Goal: Task Accomplishment & Management: Complete application form

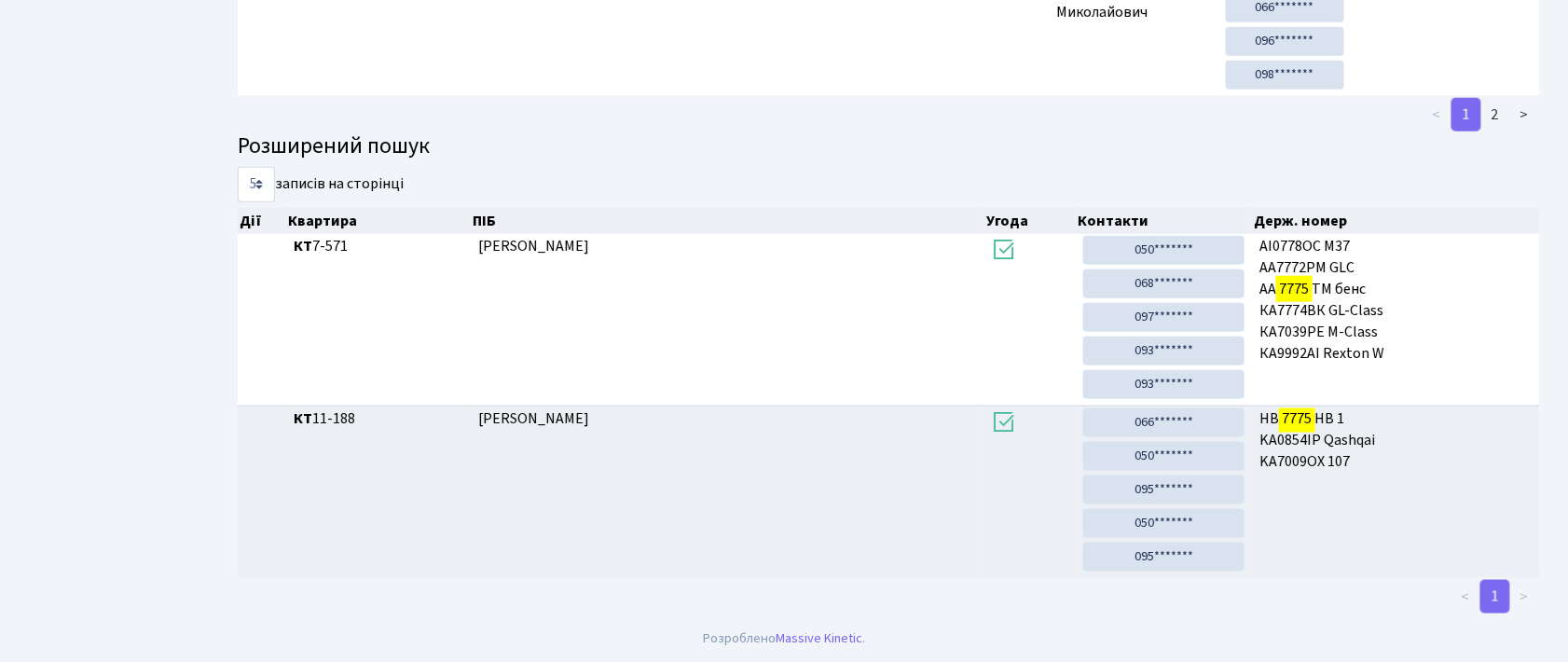
scroll to position [101, 0]
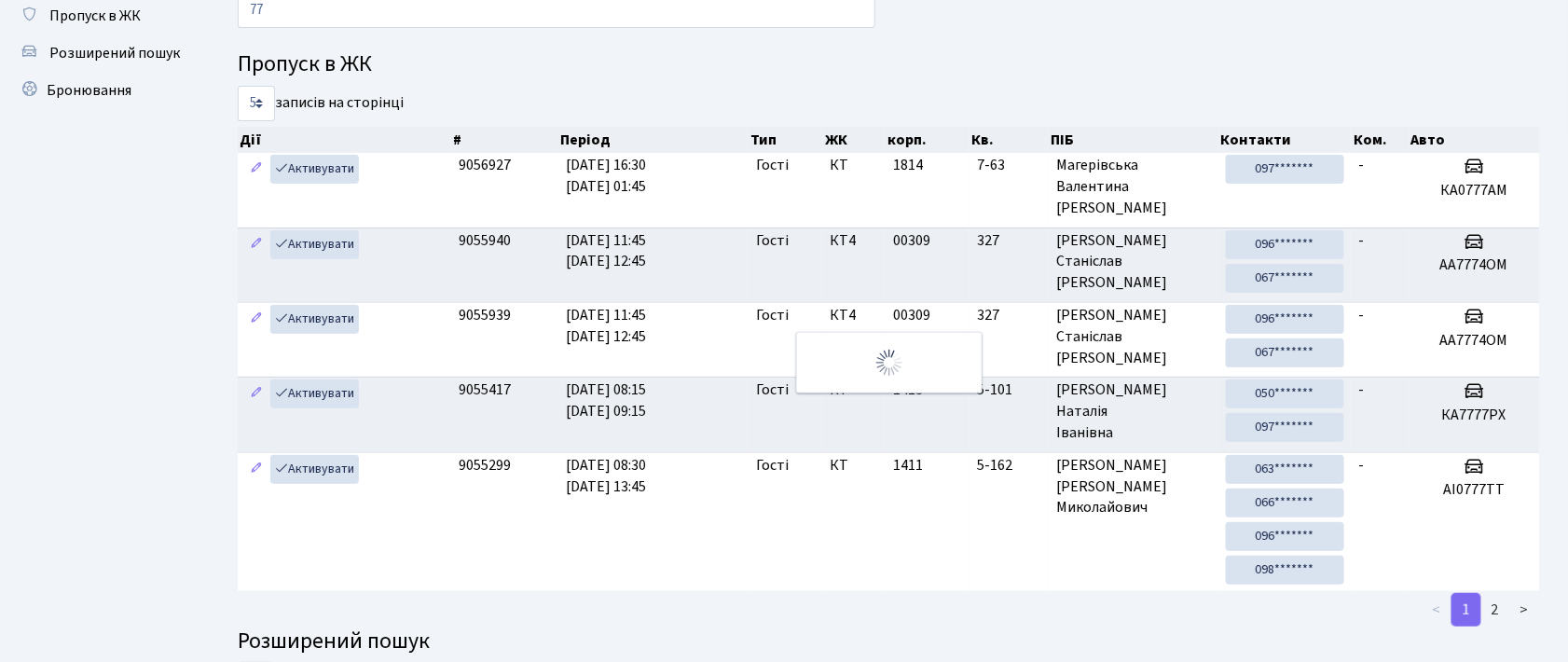
type input "7"
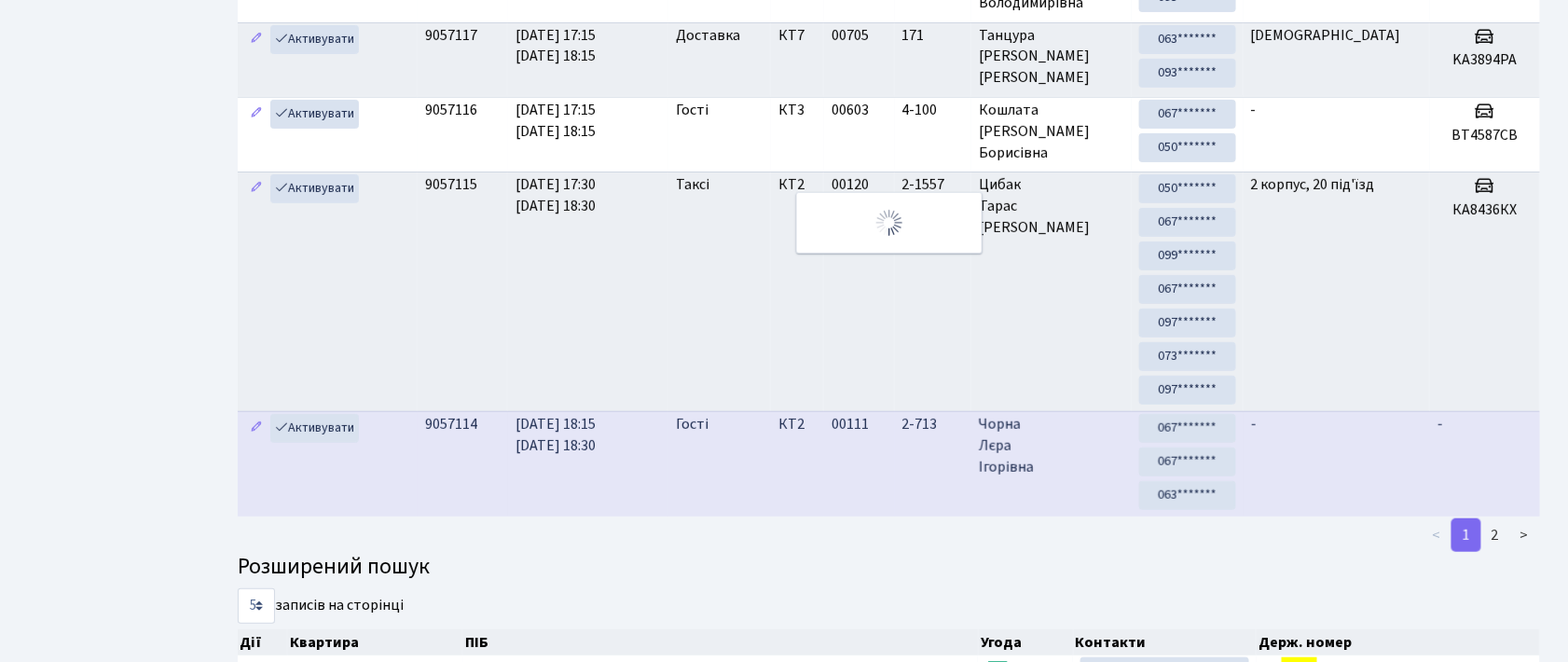
scroll to position [0, 0]
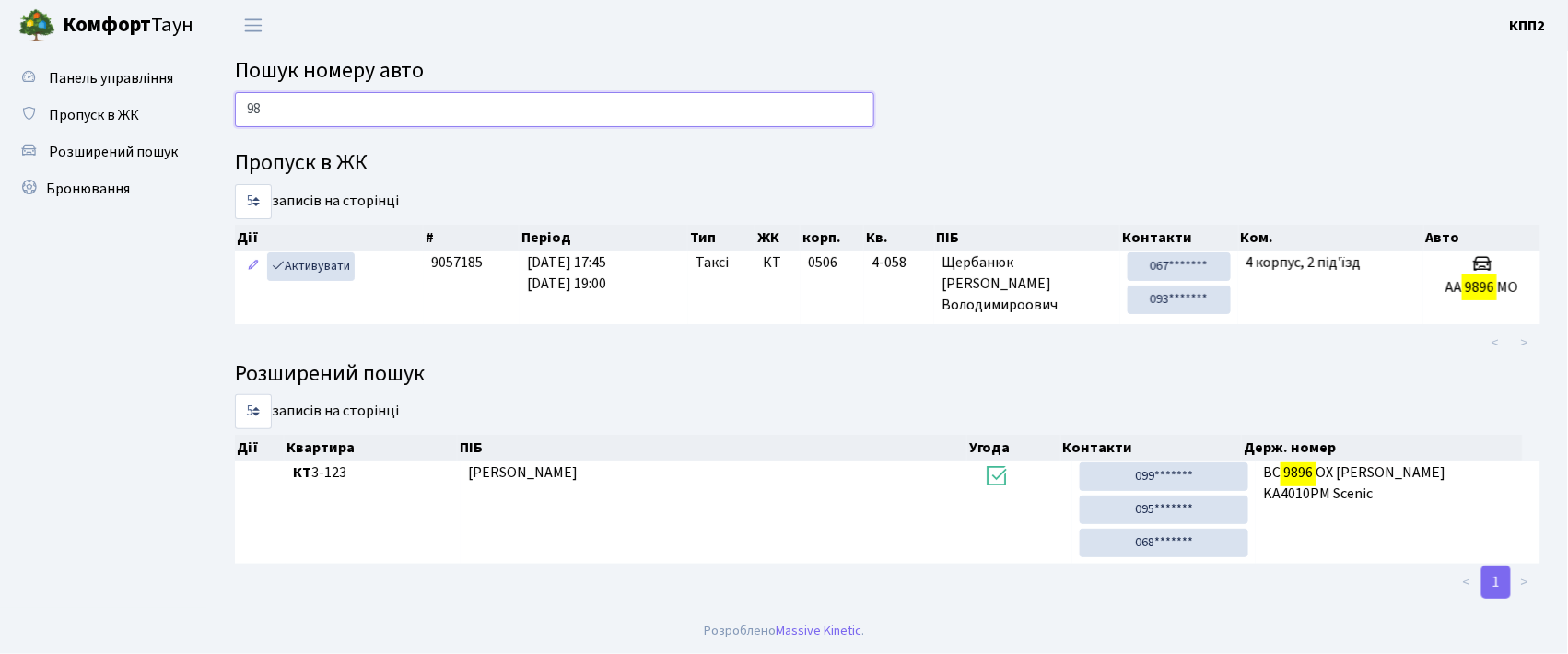
type input "9"
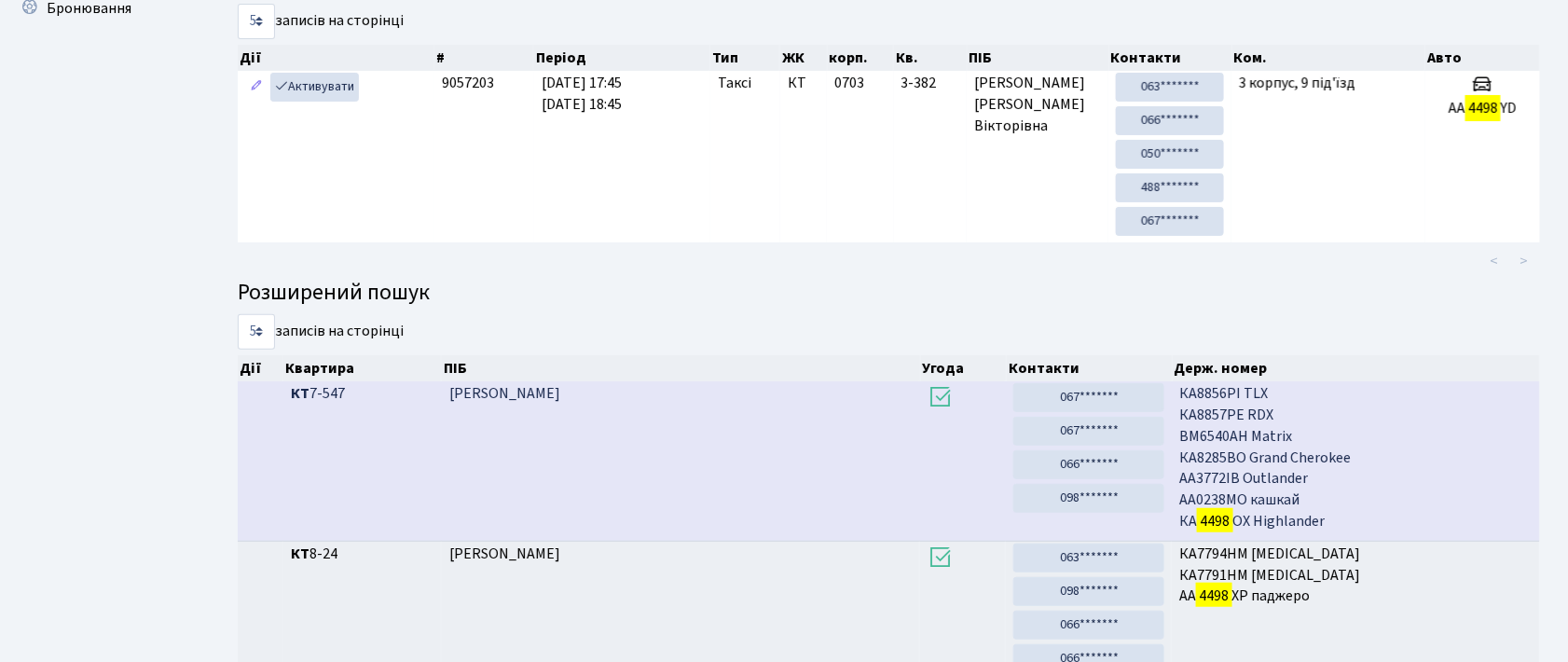
scroll to position [101, 0]
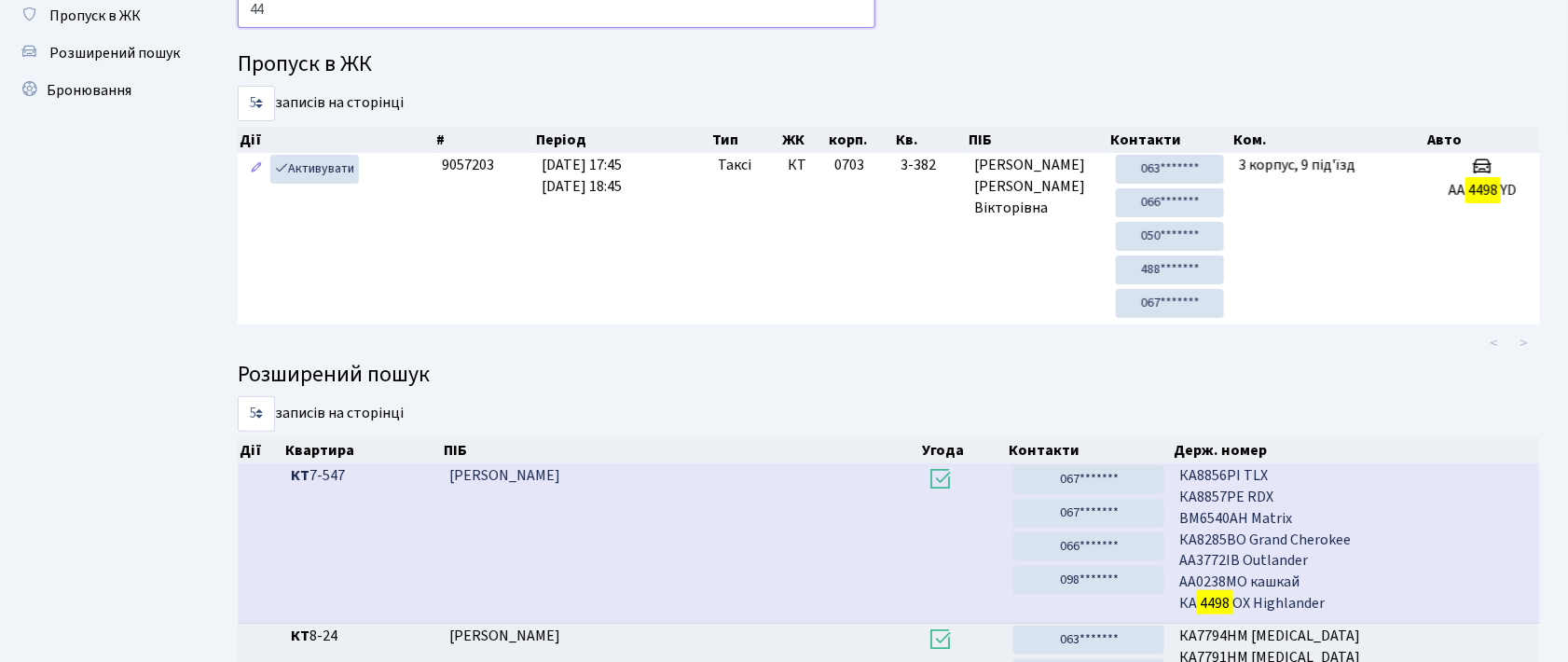
type input "4"
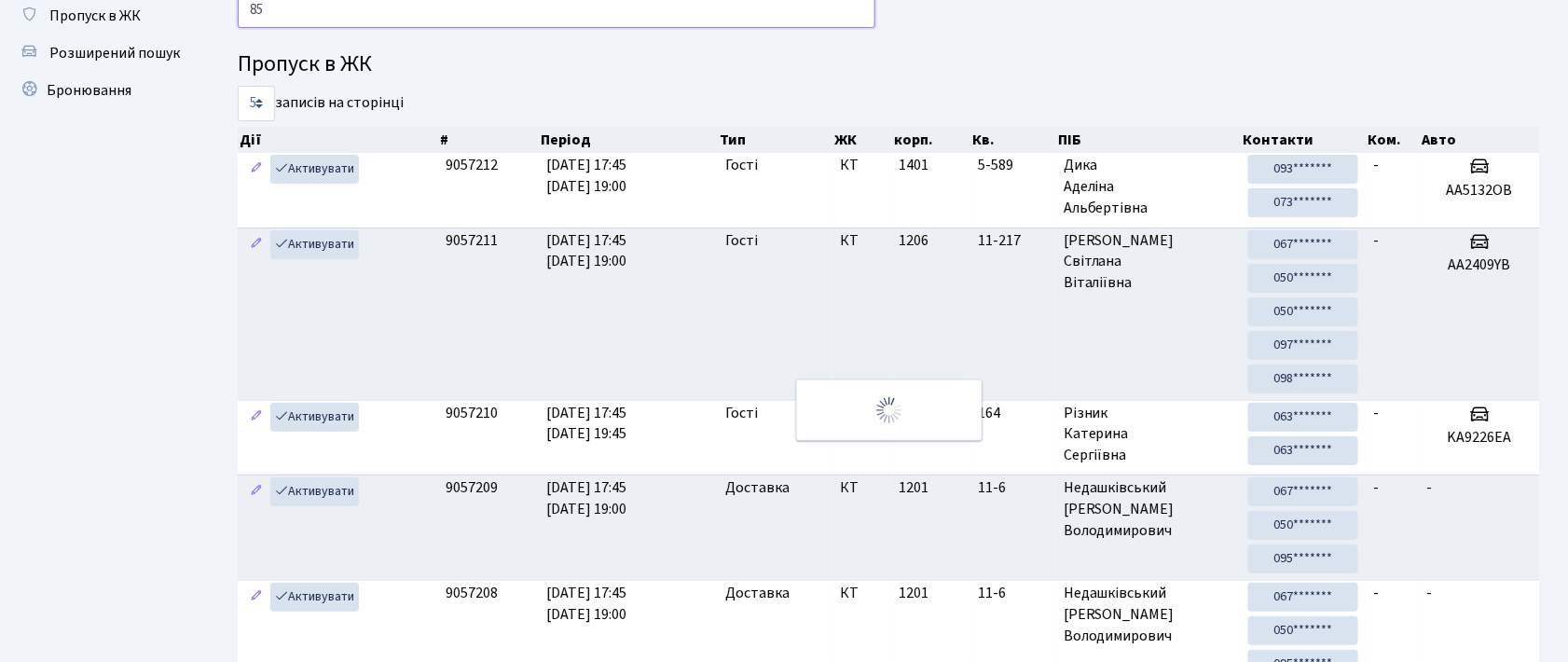
type input "8"
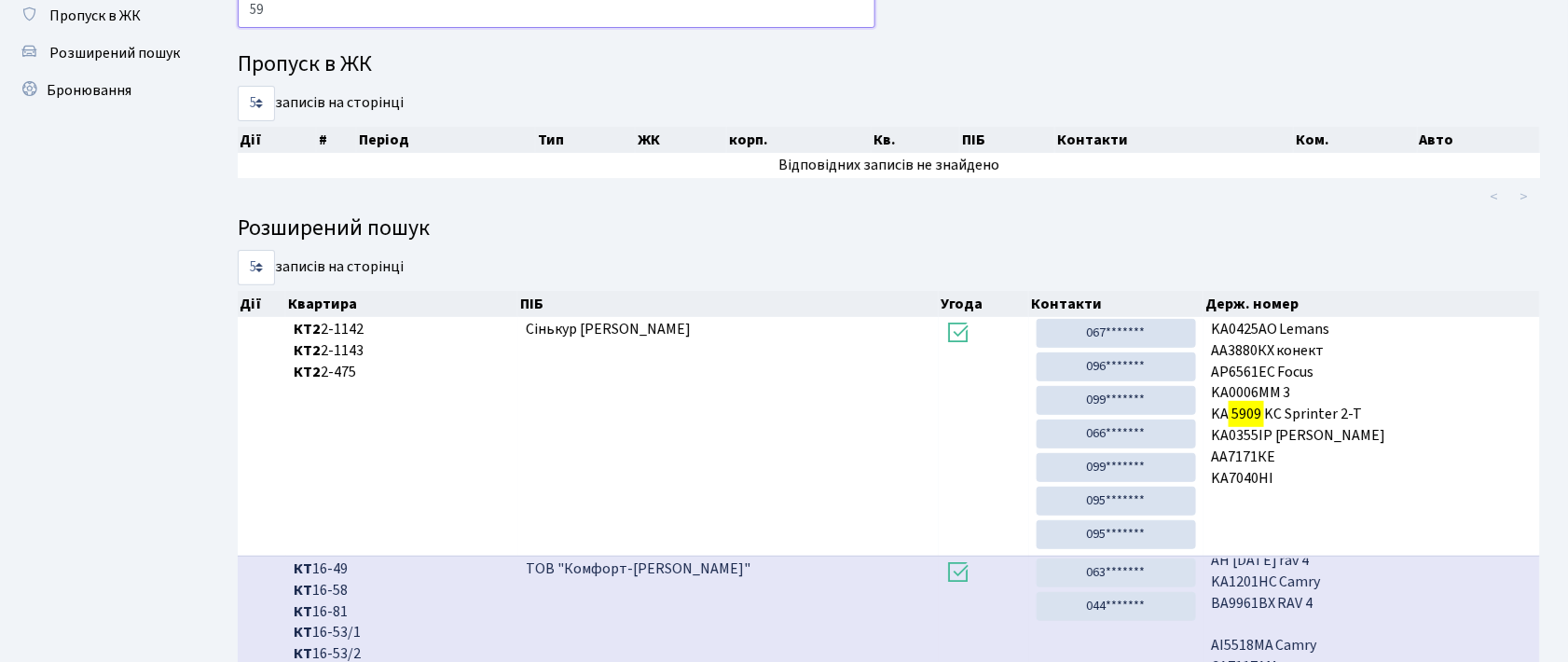
type input "5"
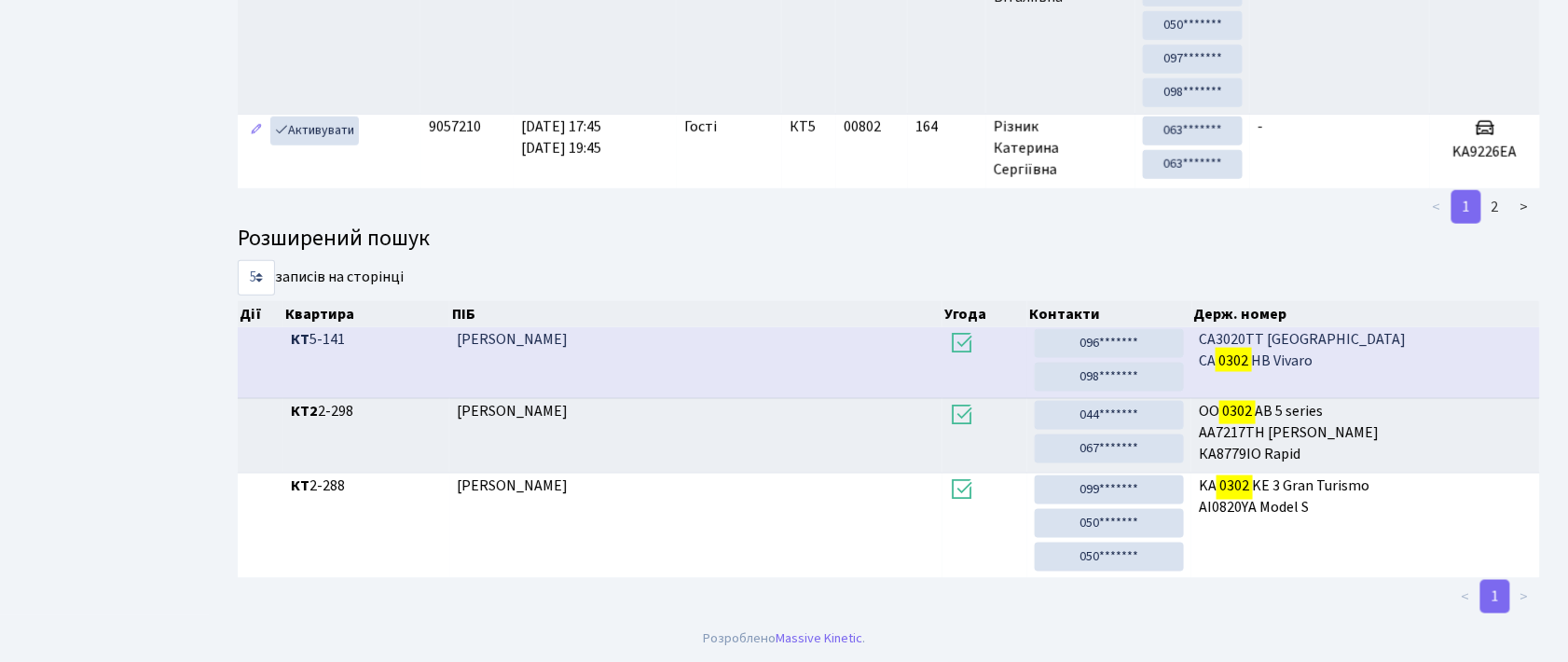
scroll to position [94, 0]
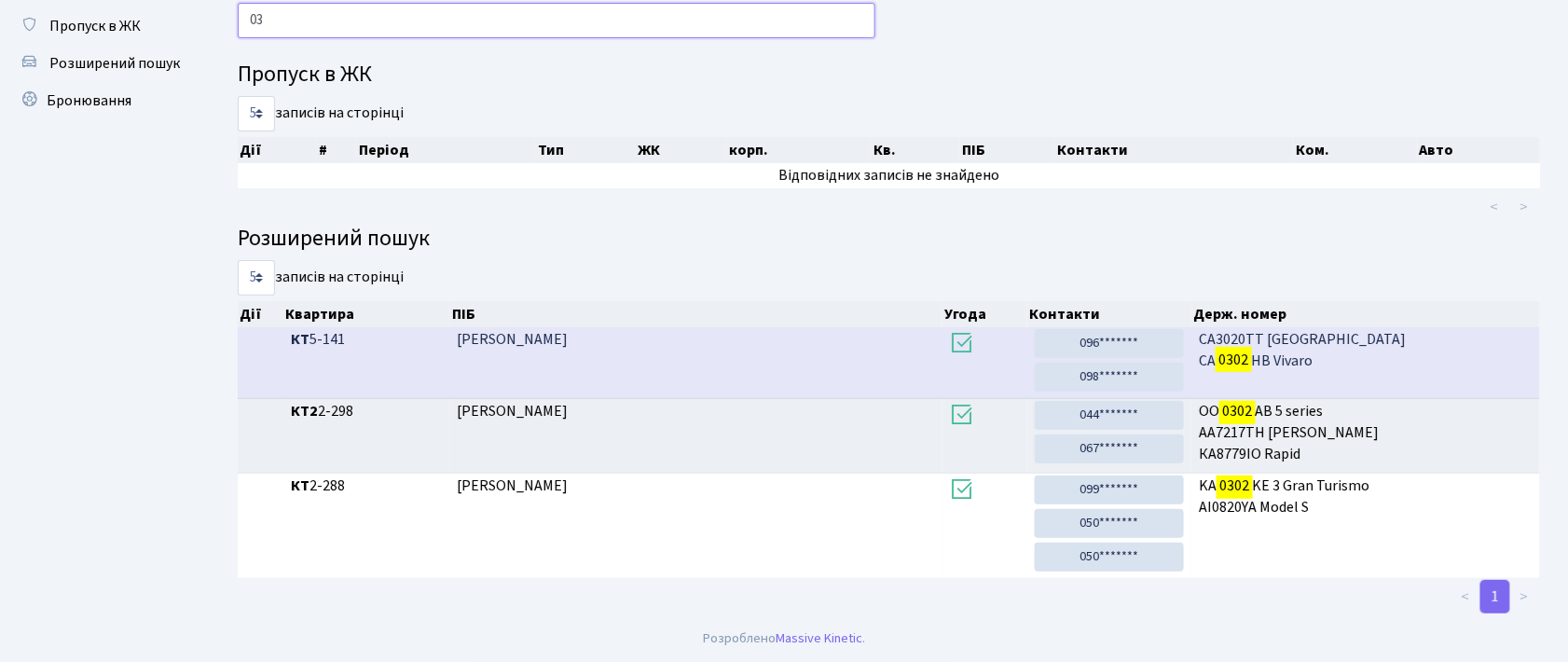
type input "0"
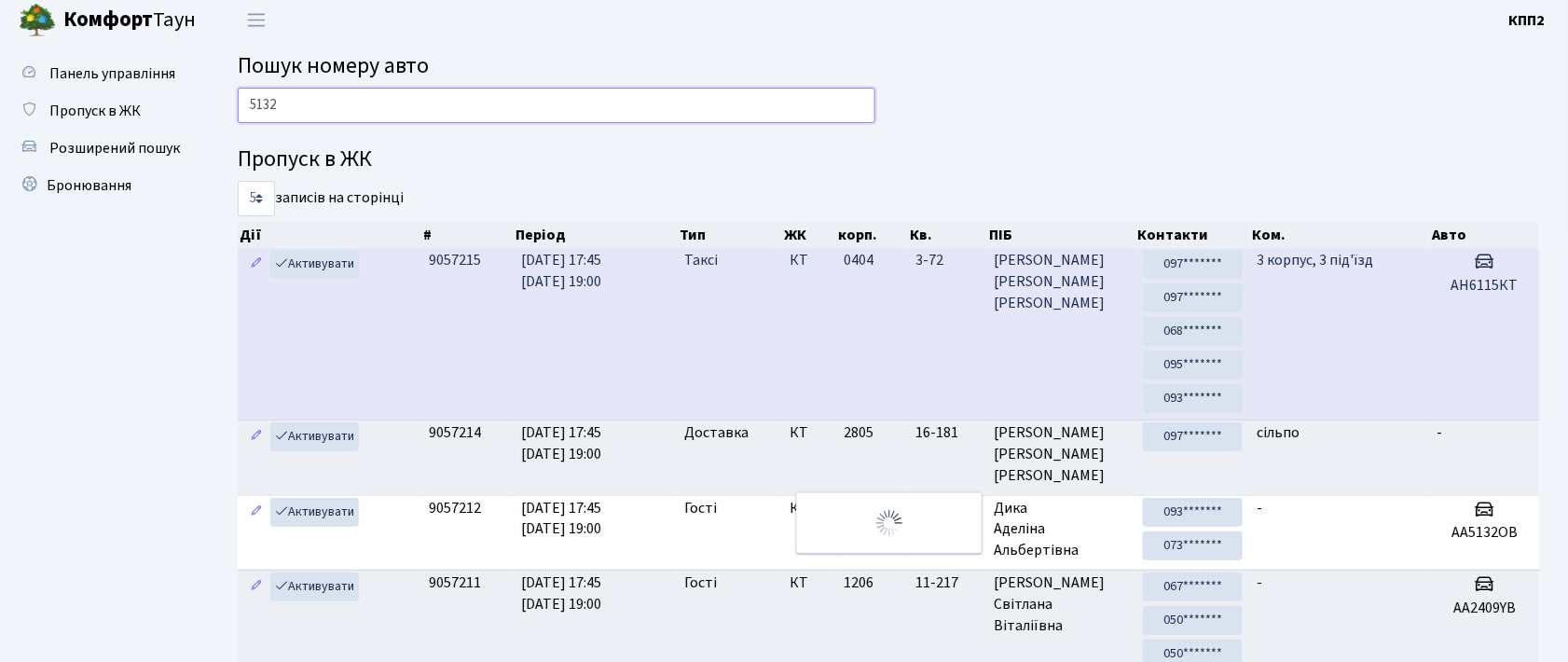
scroll to position [0, 0]
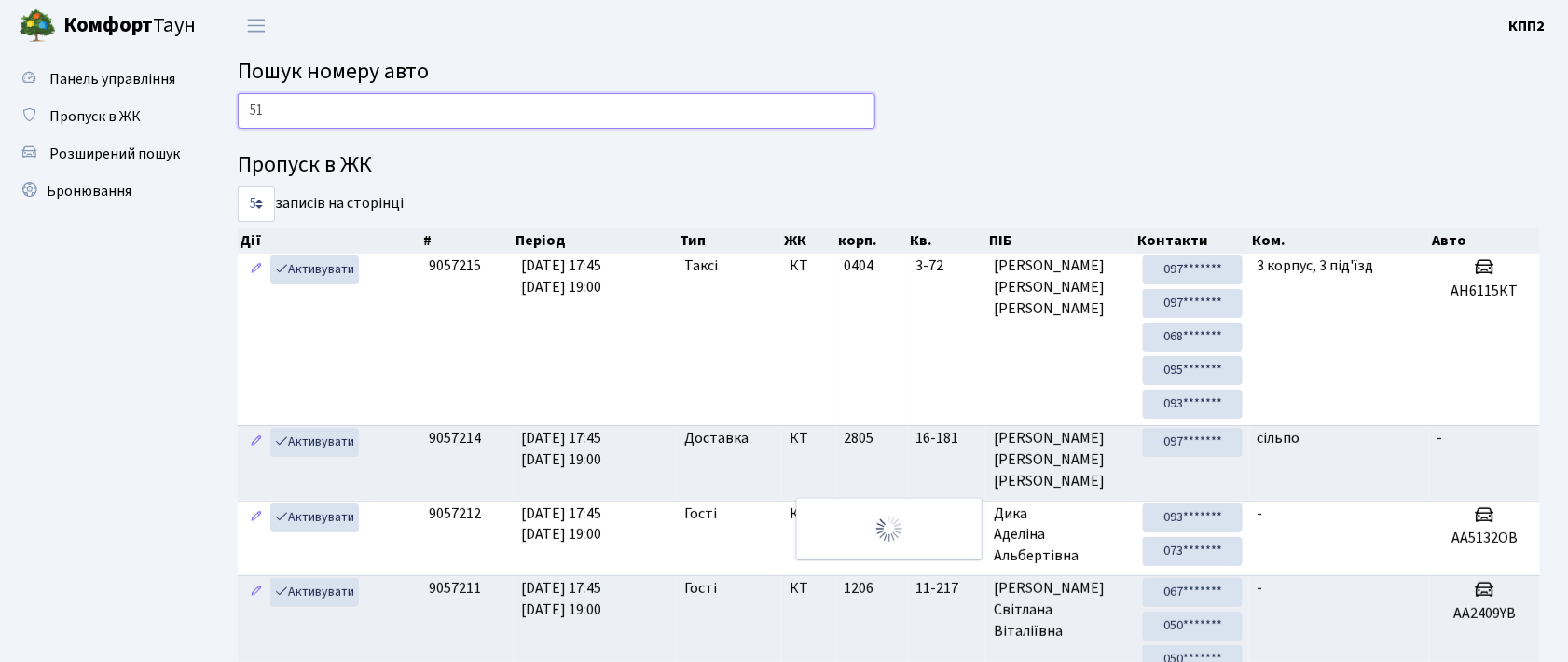
type input "5"
click at [1038, 140] on div "1437 Пропуск в ЖК 5 10 25 50 записів на сторінці Дії # Період Тип ЖК корп. Кв. …" at bounding box center [888, 672] width 1330 height 1158
click at [665, 112] on input "1437" at bounding box center [556, 111] width 637 height 36
type input "1"
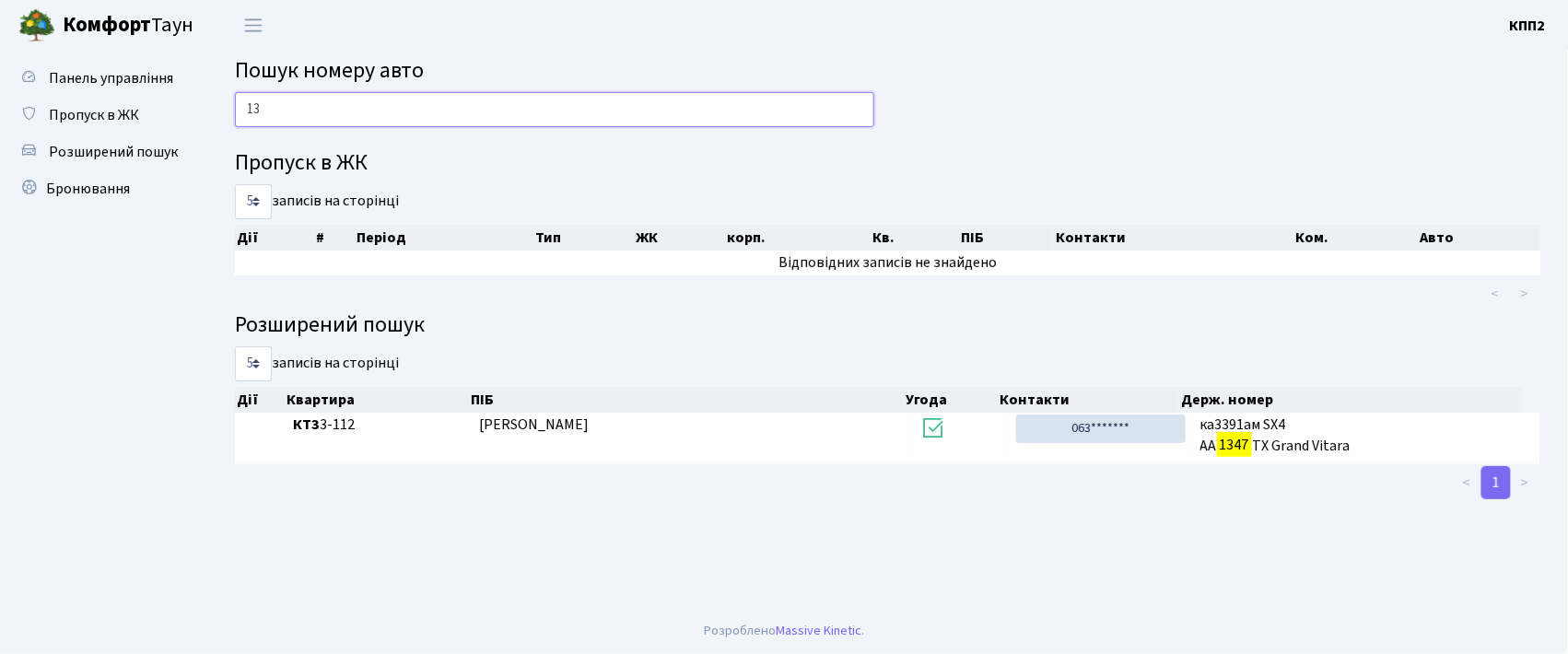
type input "1"
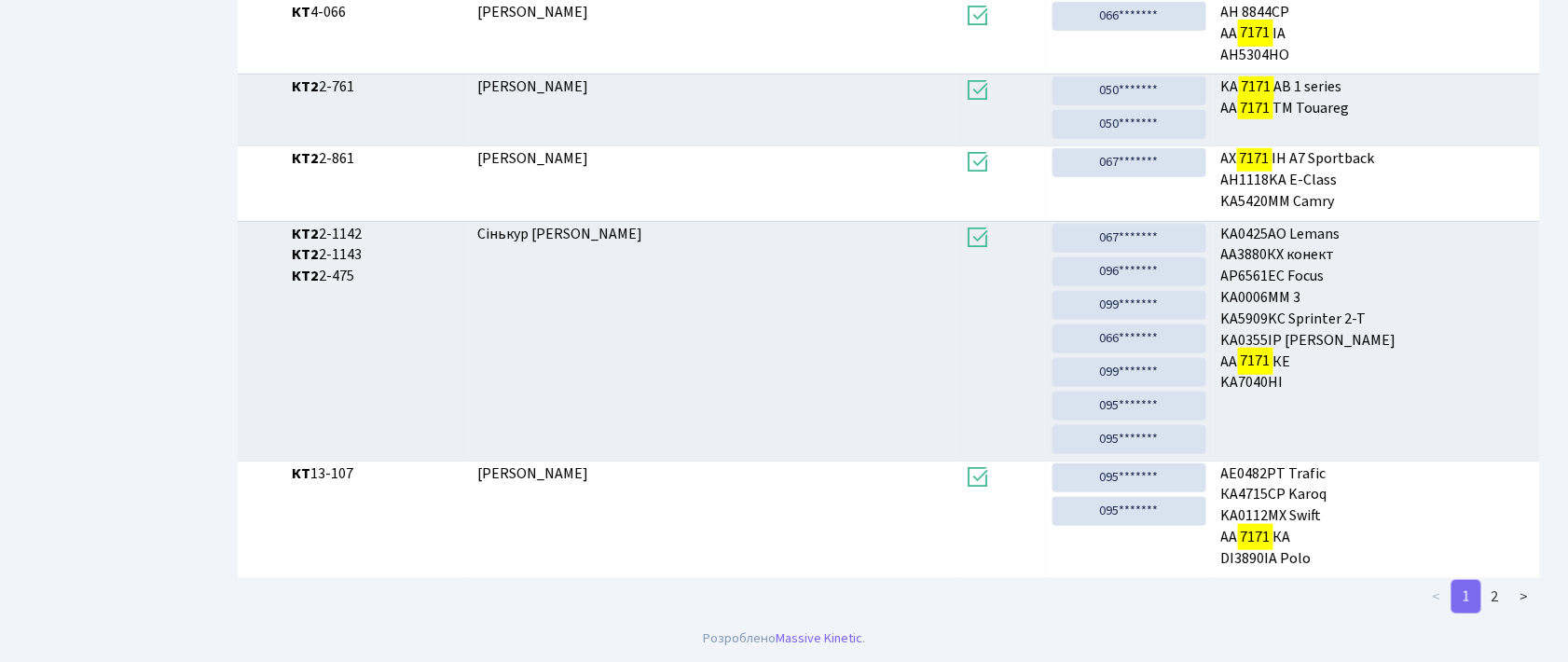
scroll to position [101, 0]
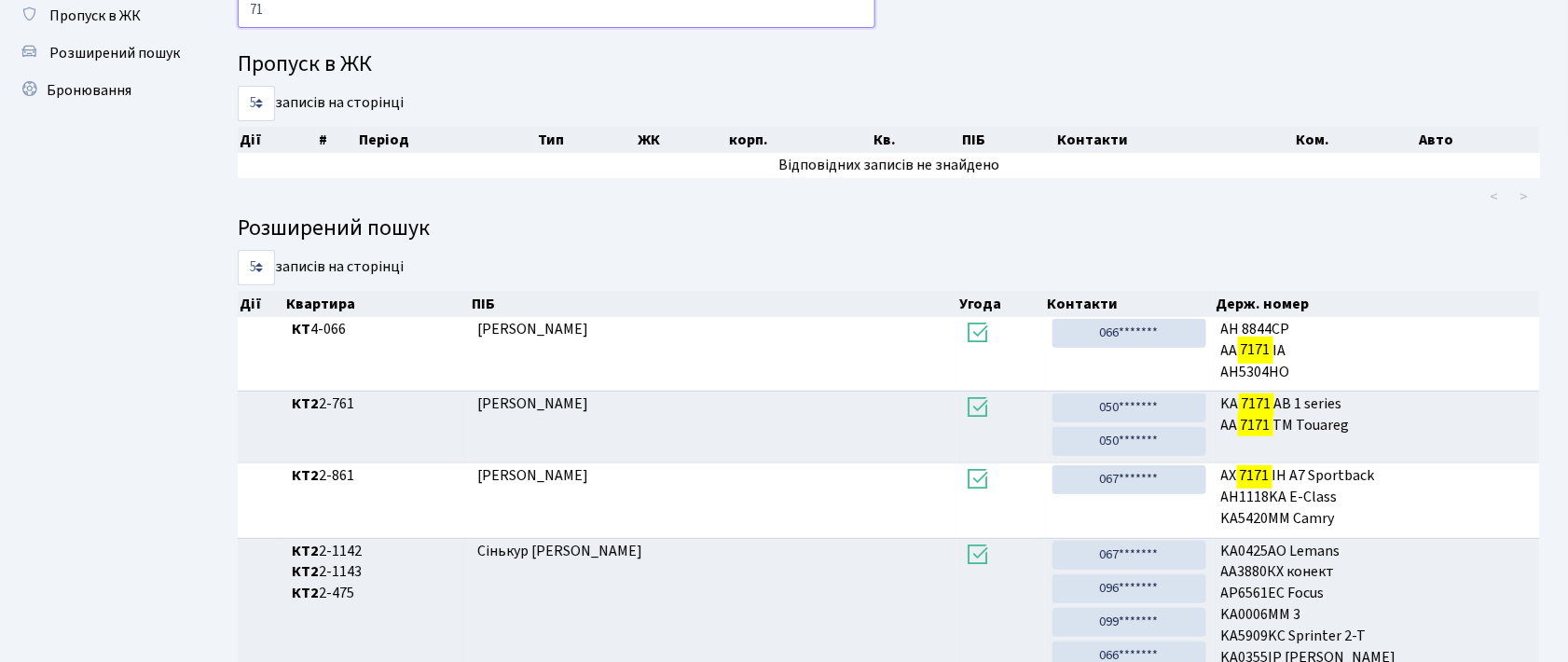
type input "7"
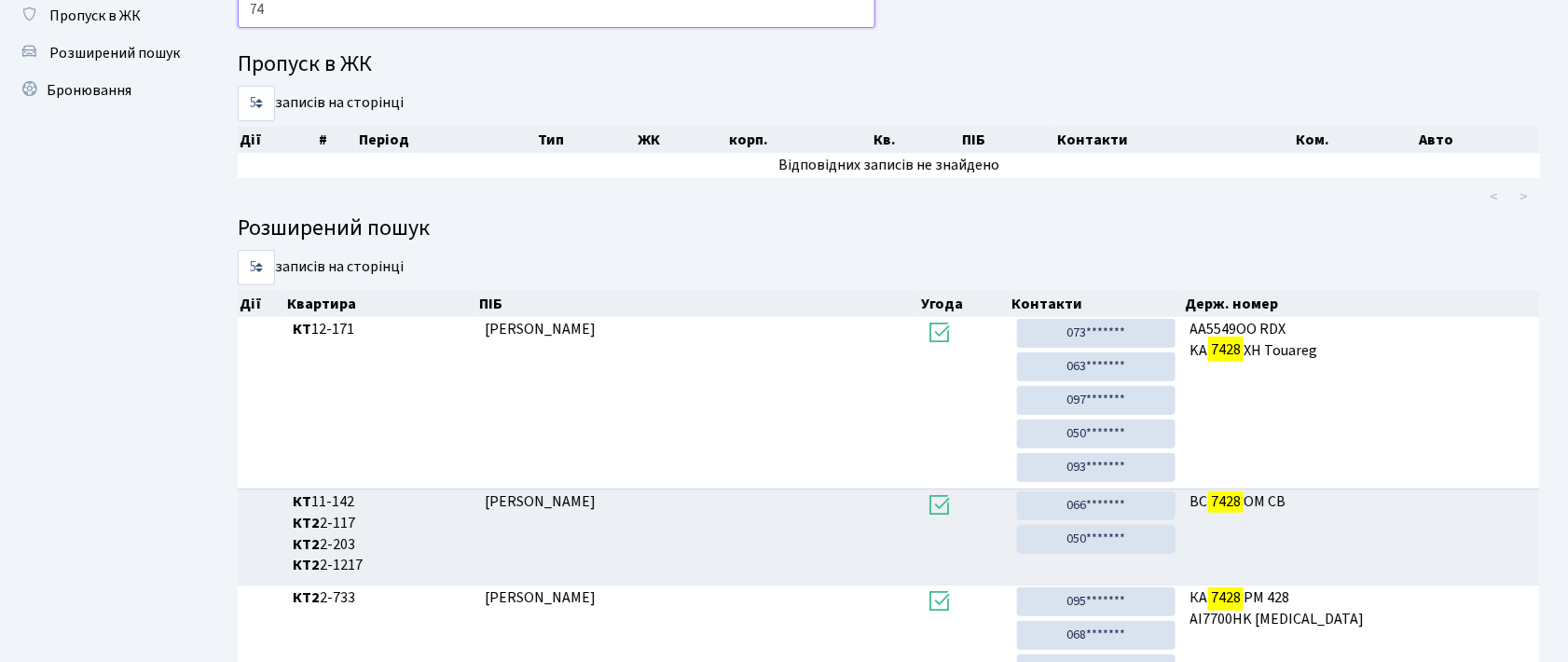
type input "7"
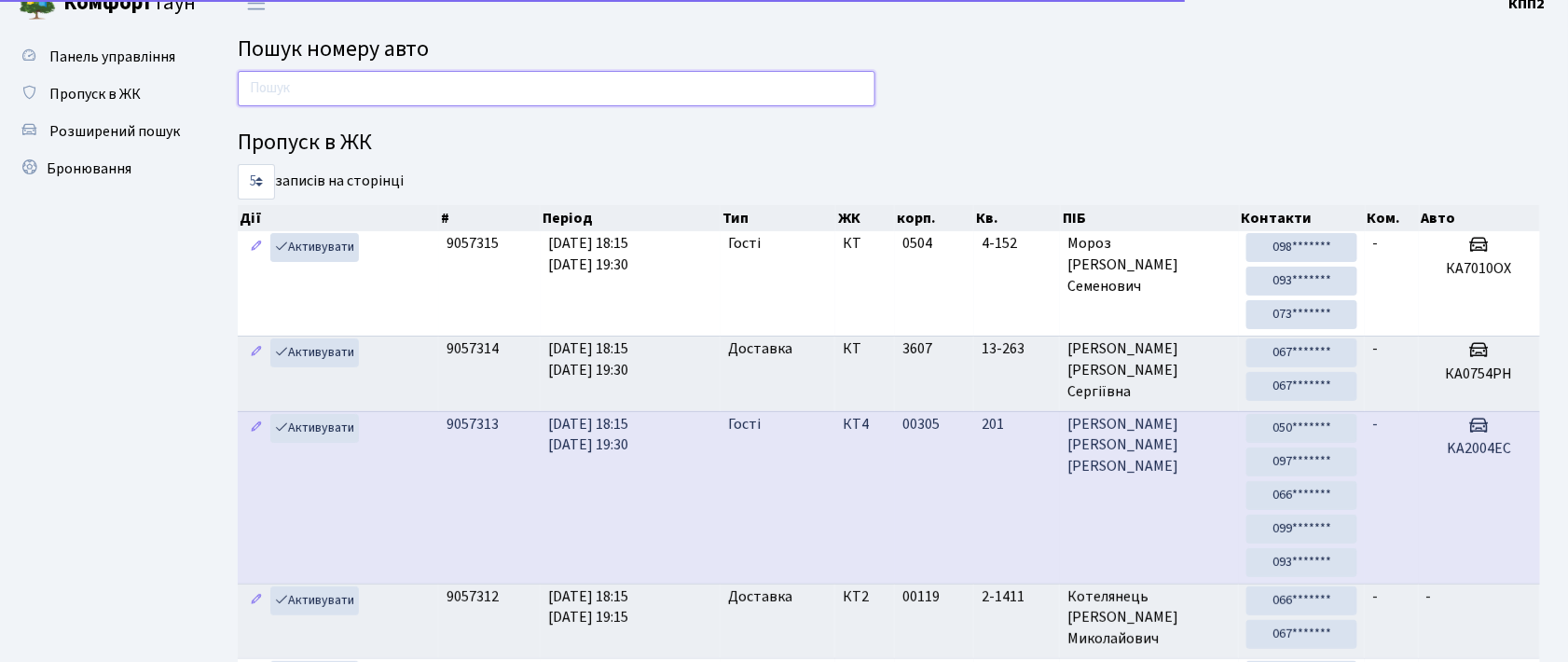
scroll to position [0, 0]
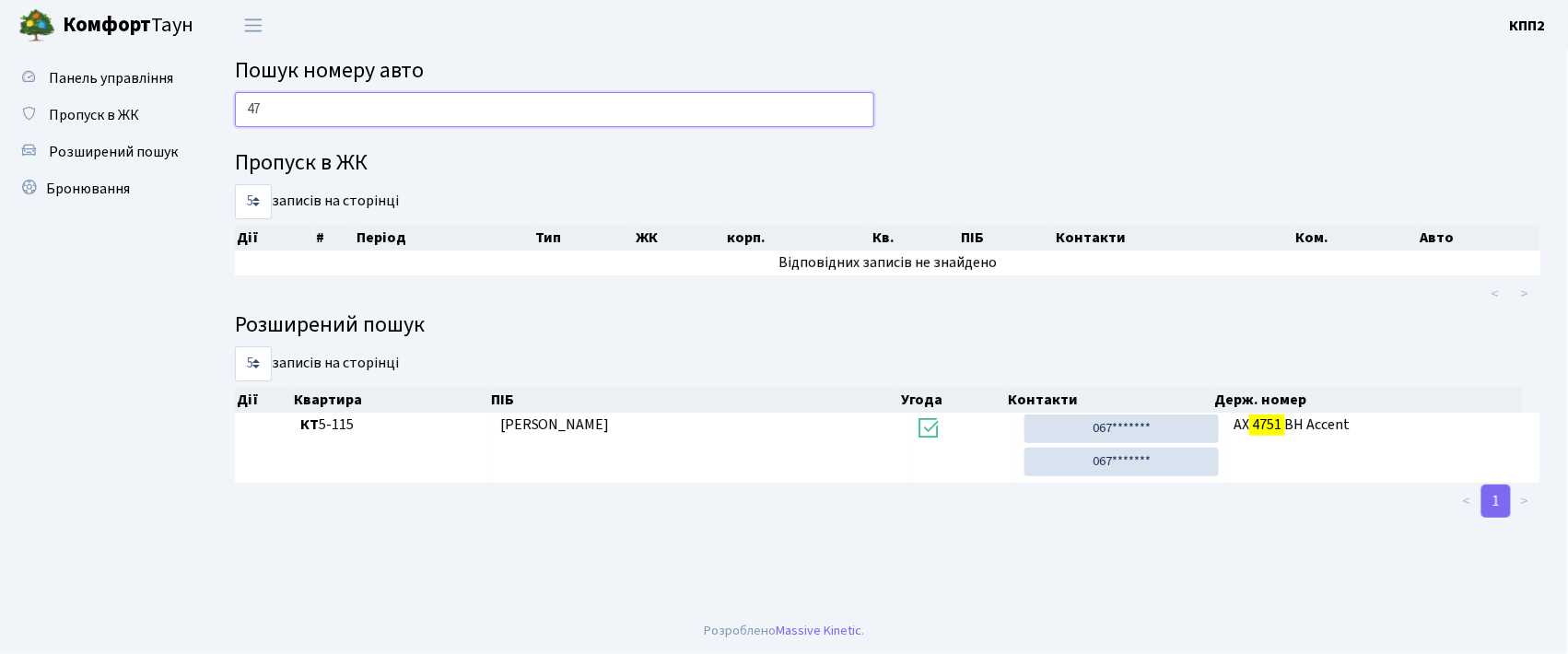
type input "4"
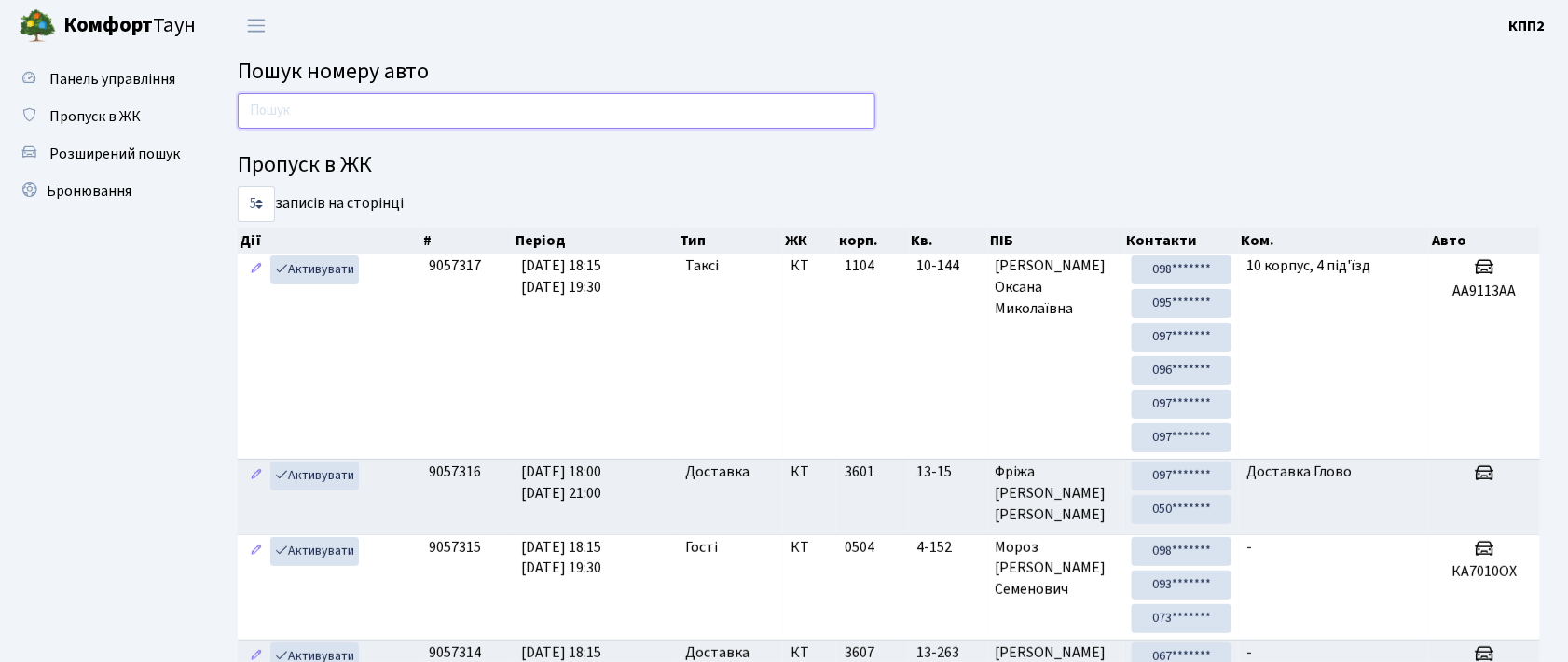
drag, startPoint x: 304, startPoint y: 110, endPoint x: 306, endPoint y: 131, distance: 21.1
click at [304, 110] on input "text" at bounding box center [556, 111] width 637 height 36
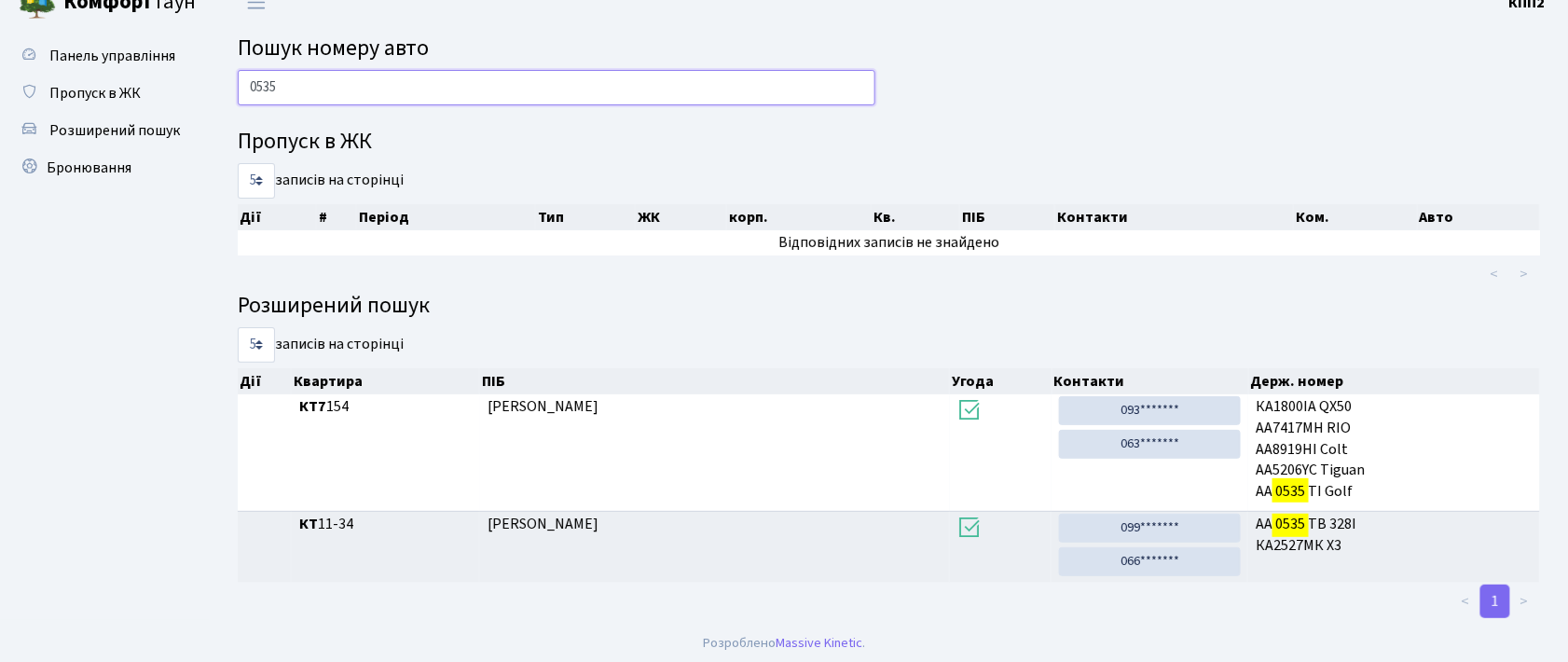
scroll to position [28, 0]
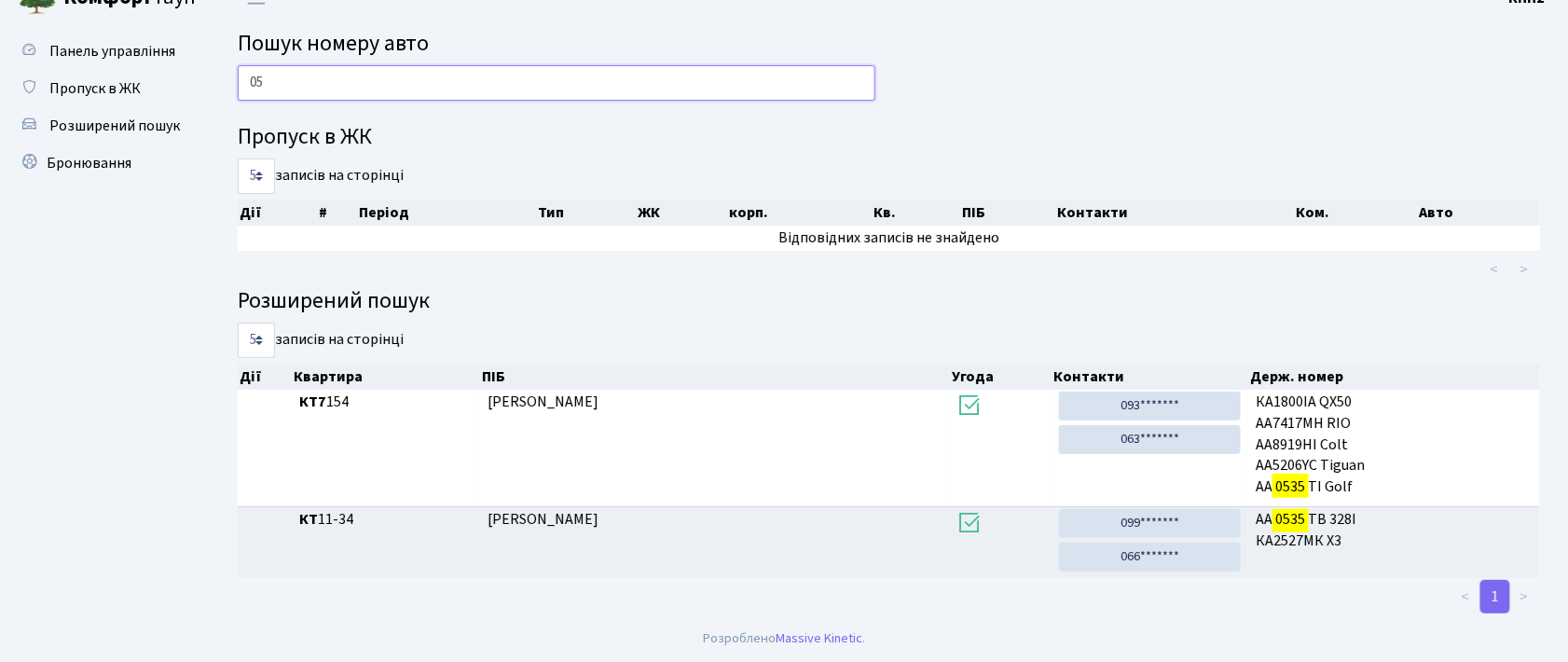
type input "0"
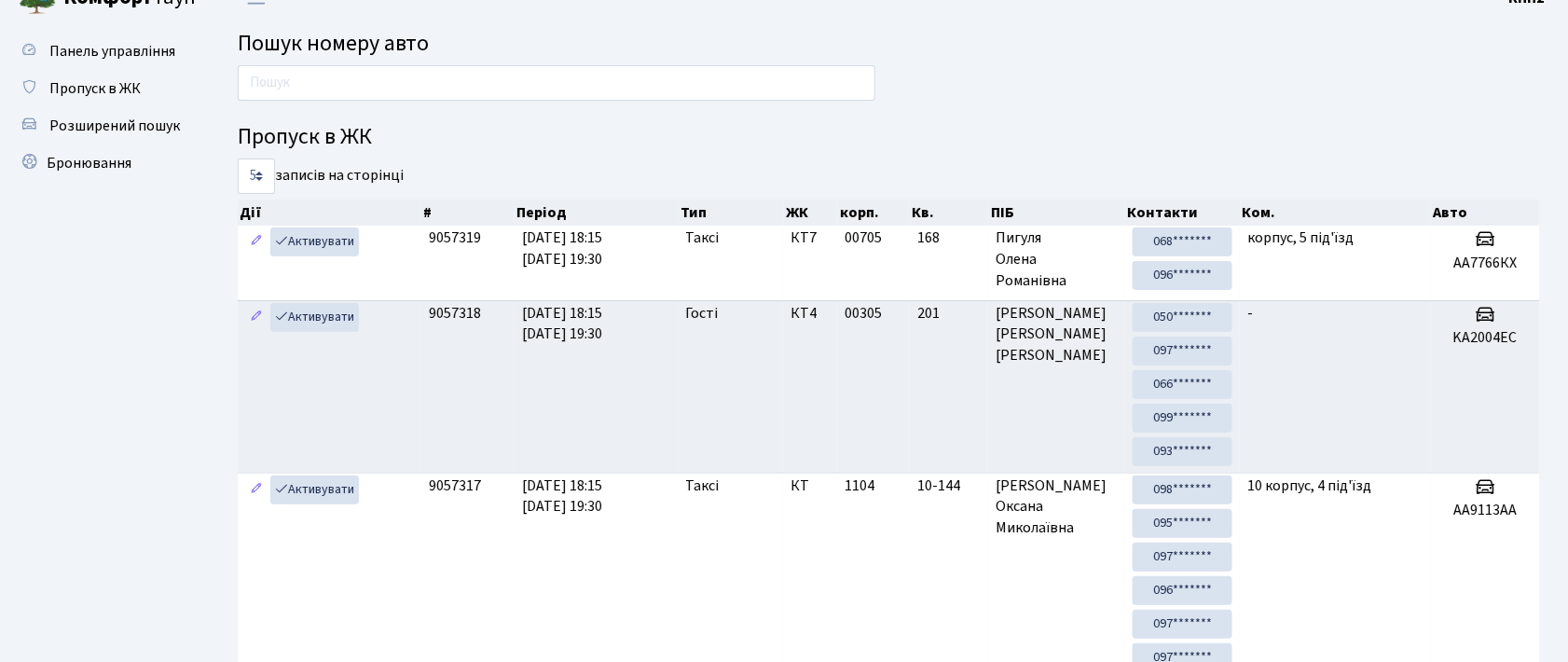
click at [133, 295] on ul "Панель управління Пропуск в ЖК Розширений пошук Бронювання" at bounding box center [103, 624] width 187 height 1182
click at [254, 80] on input "text" at bounding box center [556, 83] width 637 height 36
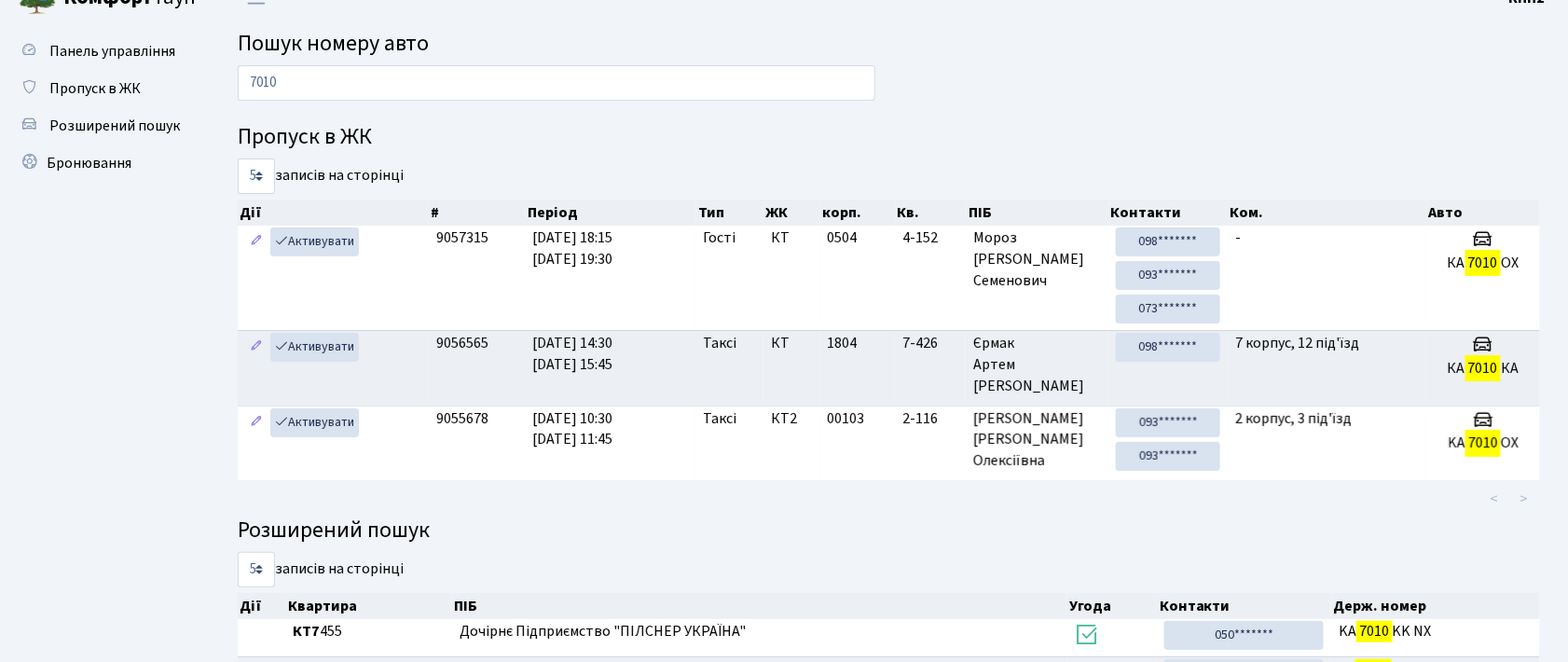
click at [87, 308] on ul "Панель управління Пропуск в ЖК Розширений пошук Бронювання" at bounding box center [103, 378] width 187 height 690
click at [127, 293] on ul "Панель управління Пропуск в ЖК Розширений пошук Бронювання" at bounding box center [103, 378] width 187 height 690
click at [418, 76] on input "7010" at bounding box center [556, 83] width 637 height 36
type input "7"
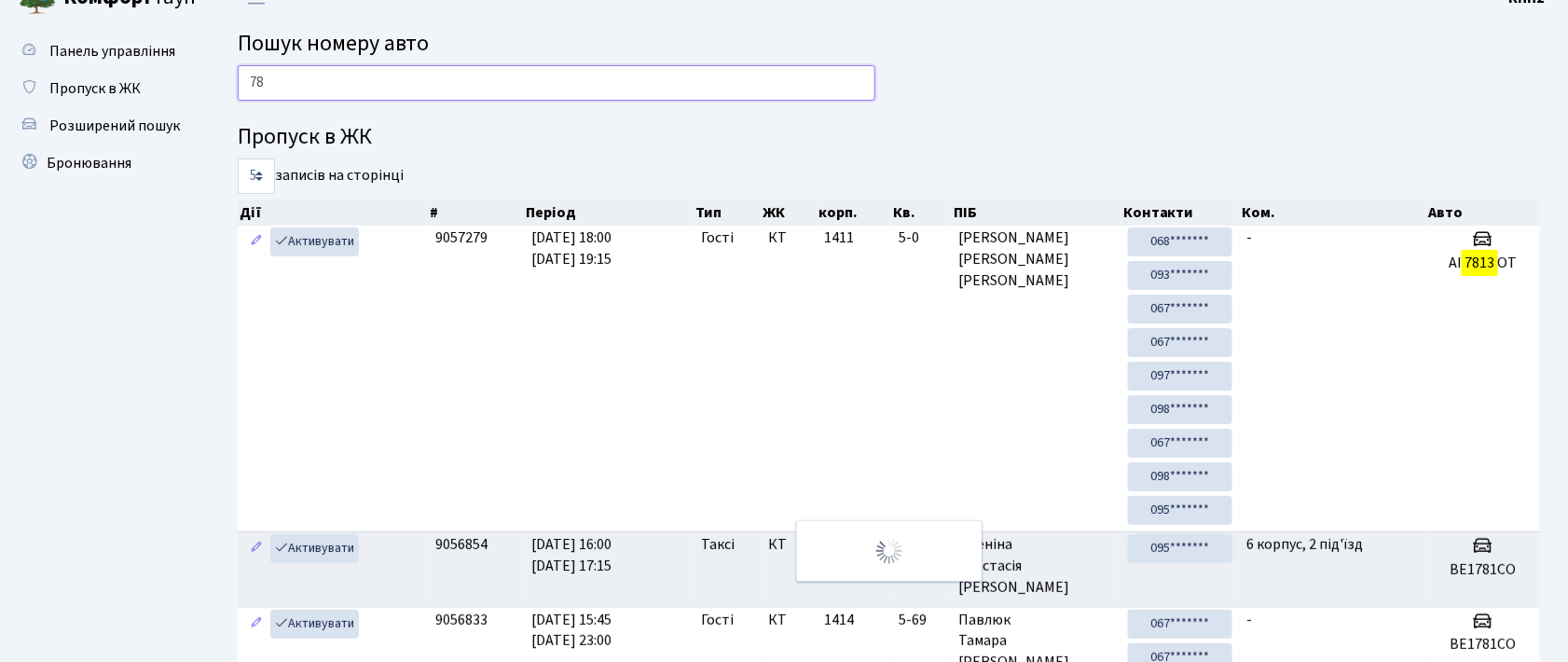
type input "7"
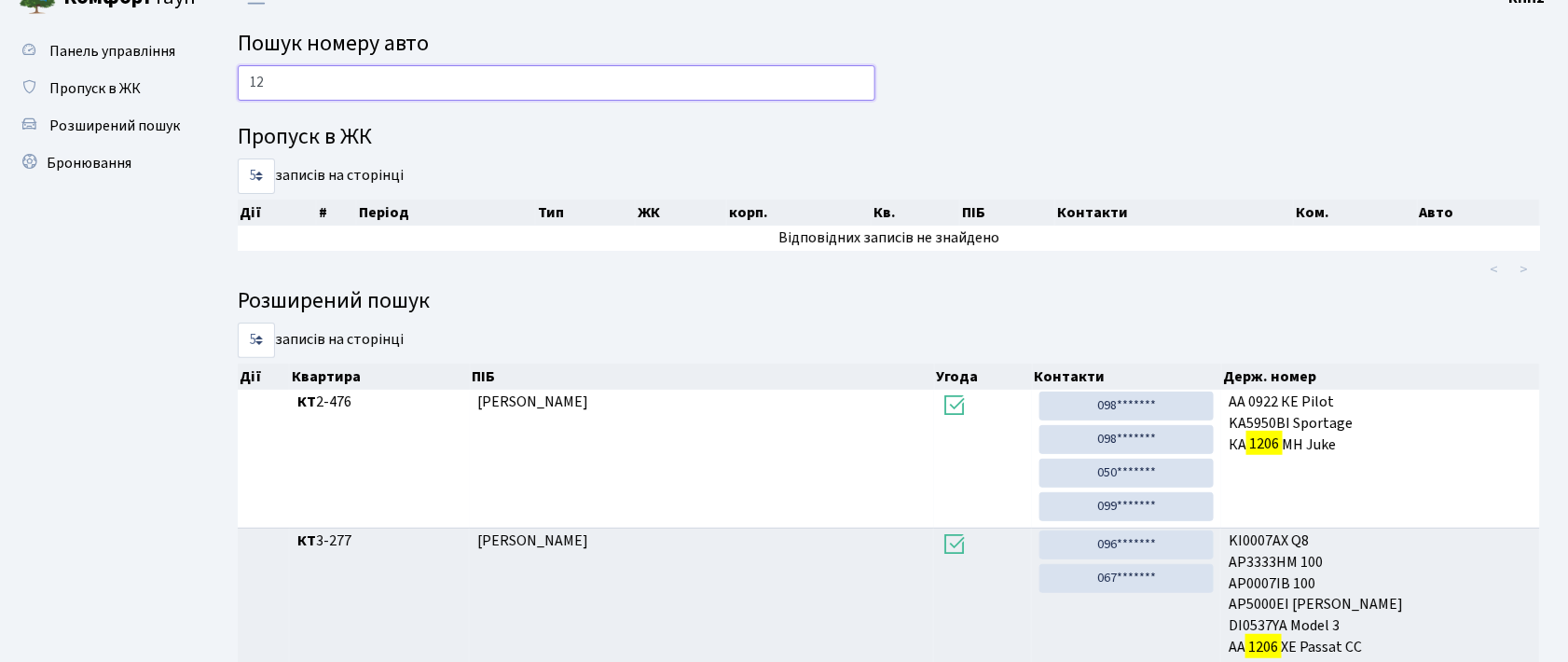
type input "1"
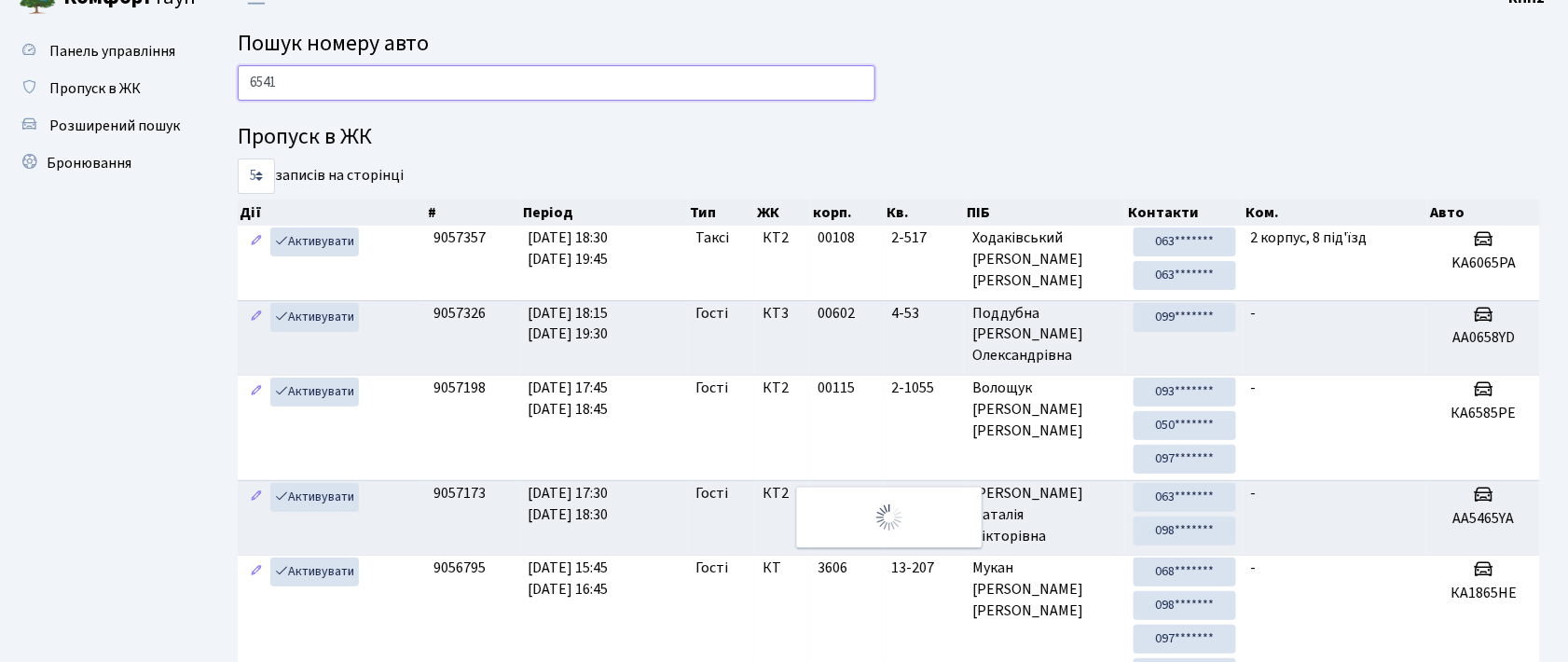
scroll to position [0, 0]
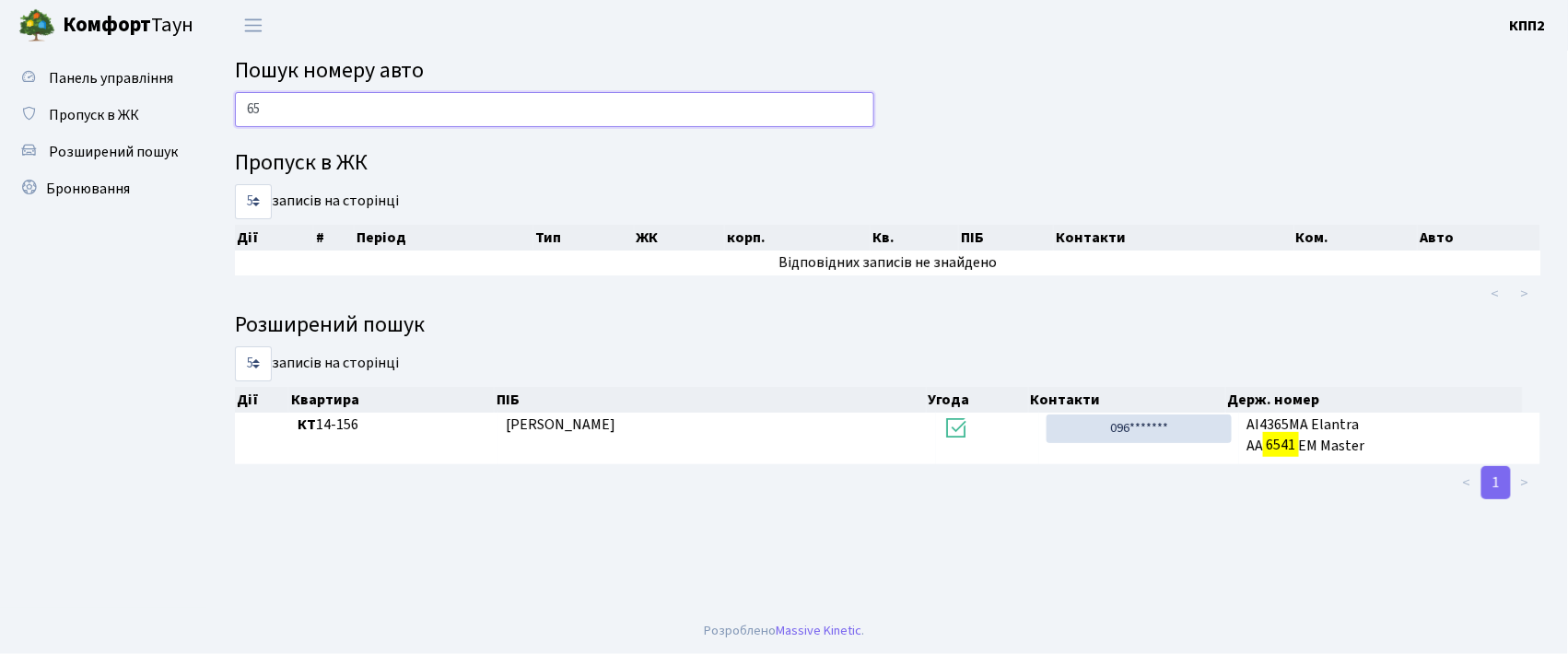
type input "6"
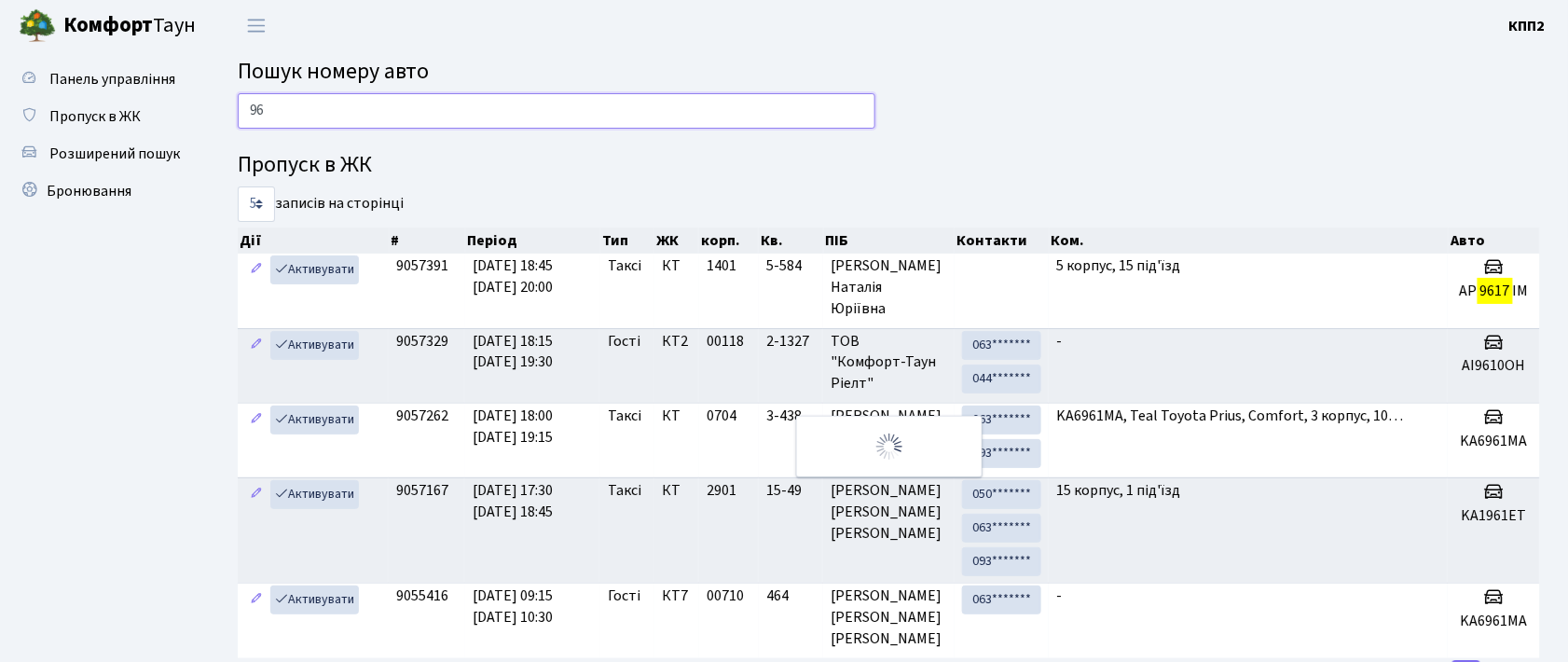
type input "9"
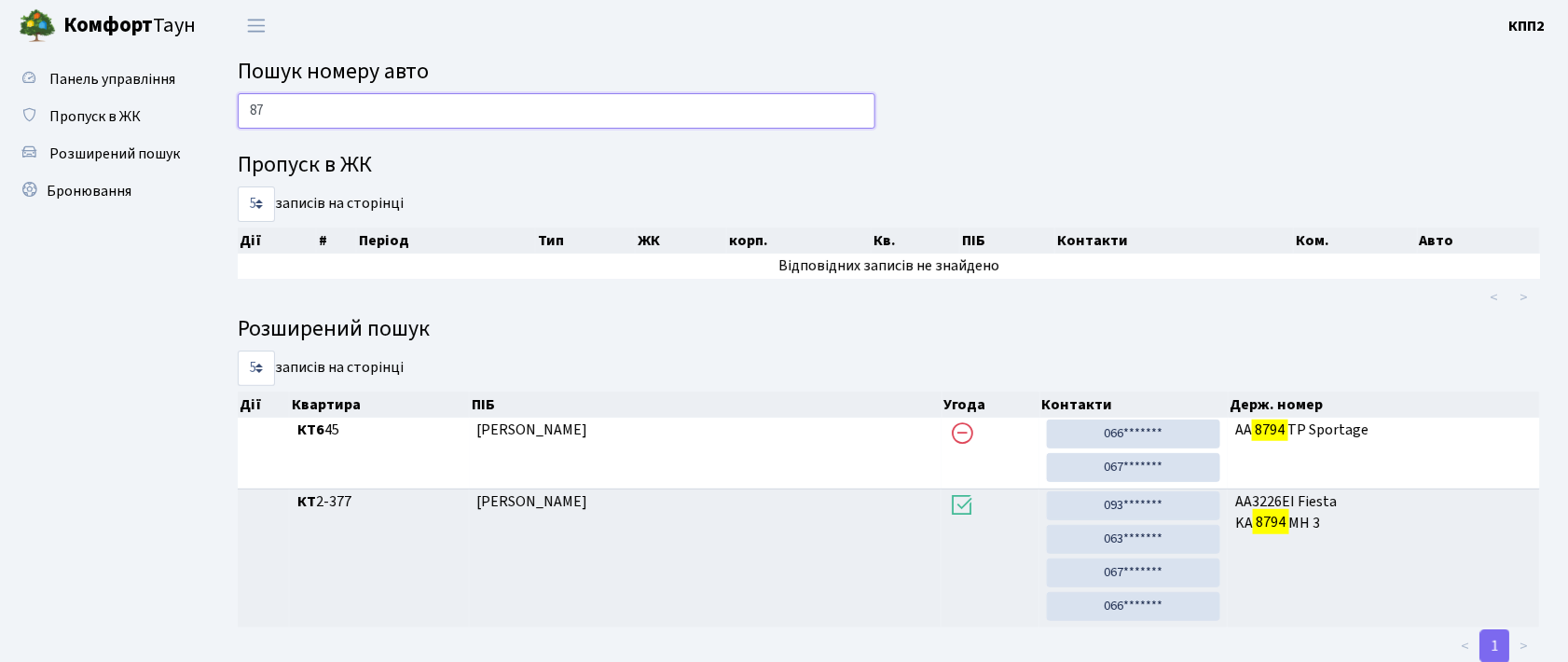
type input "8"
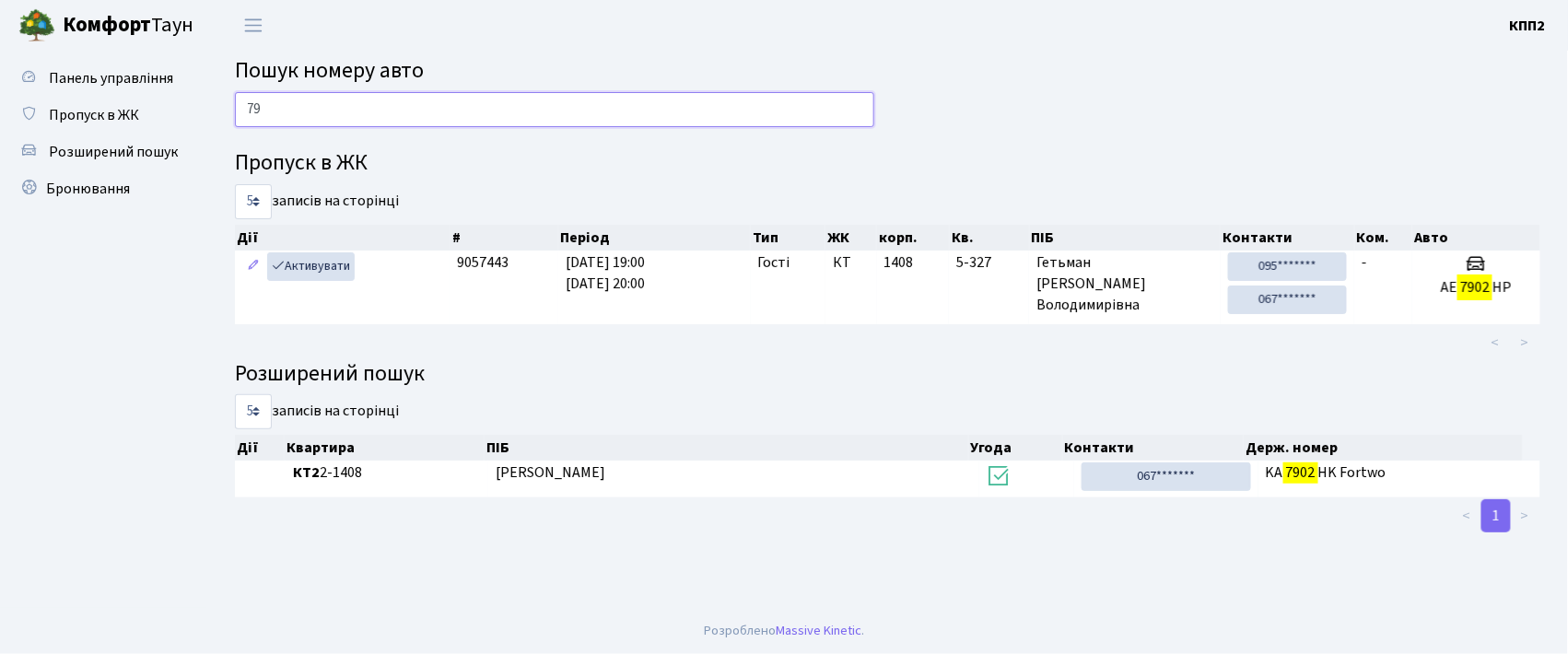
type input "7"
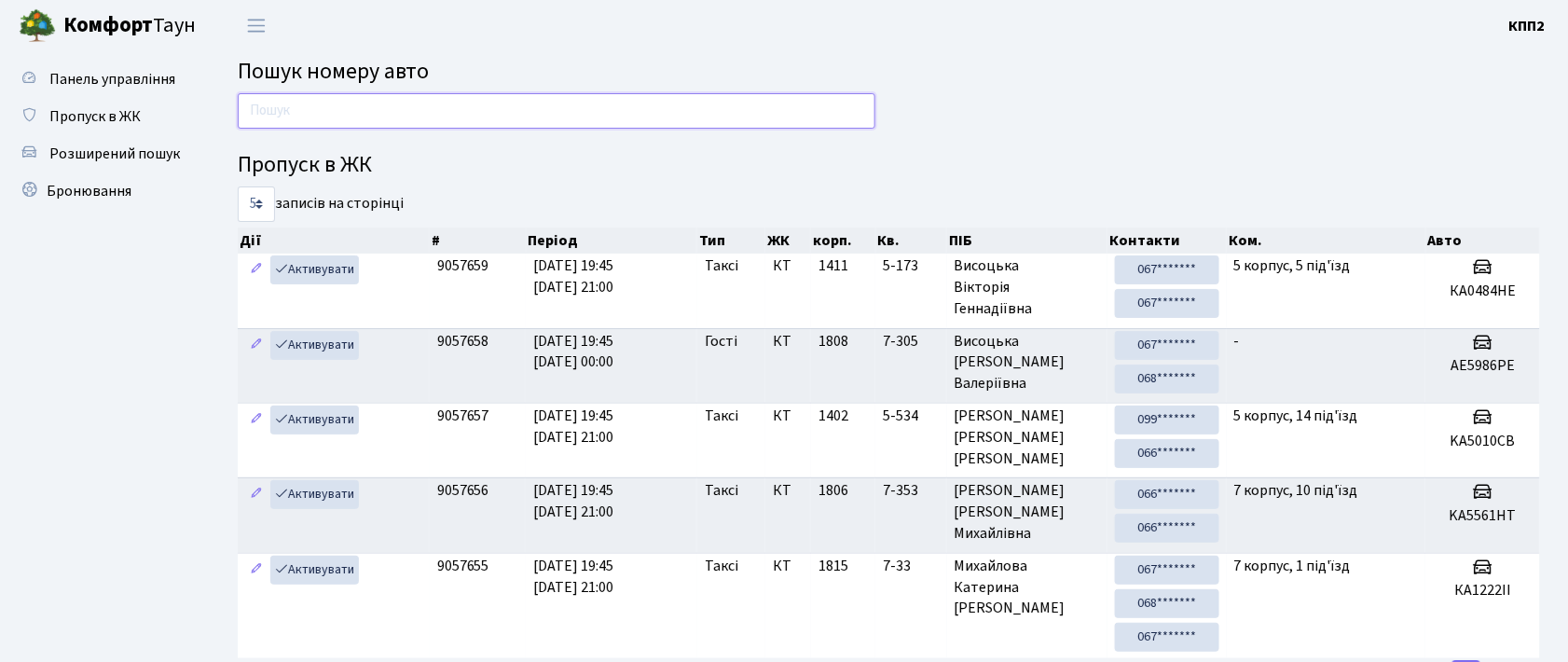
type input "5"
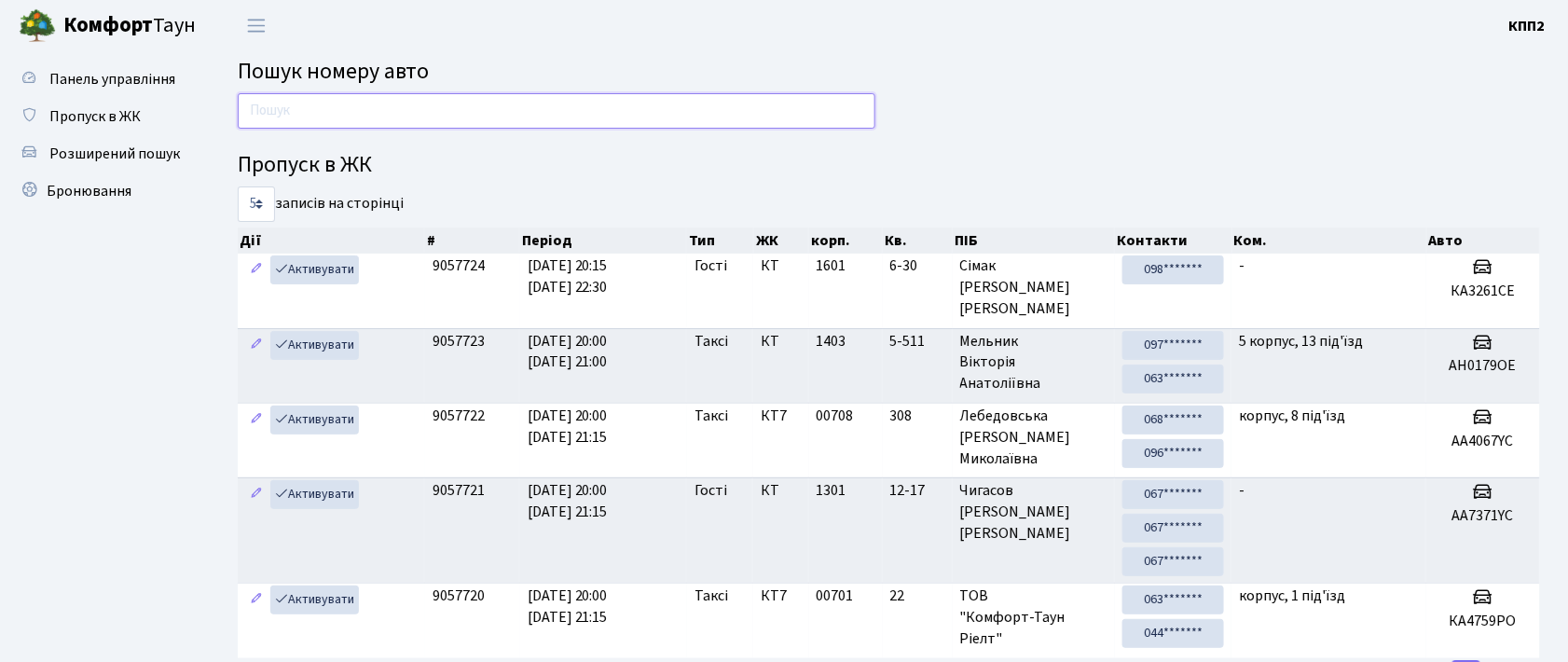
click at [288, 109] on input "text" at bounding box center [556, 111] width 637 height 36
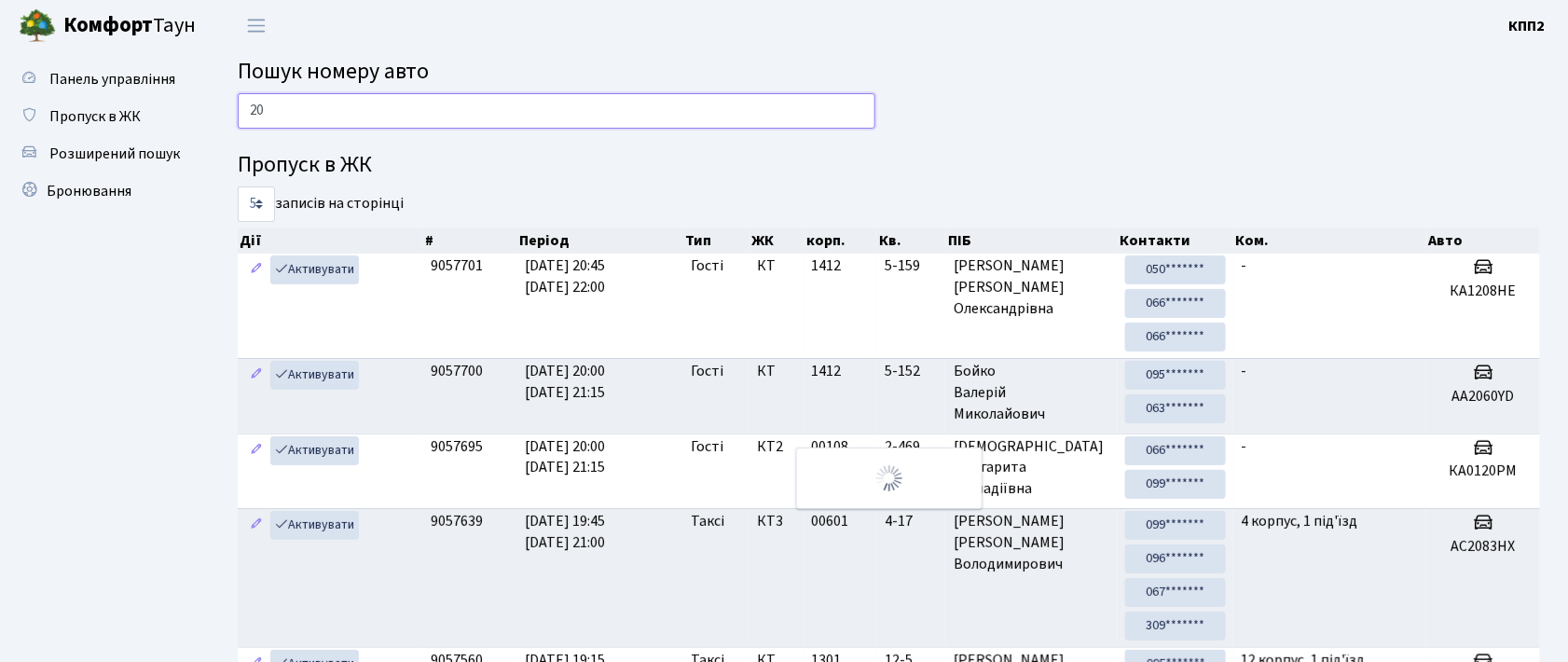
type input "2"
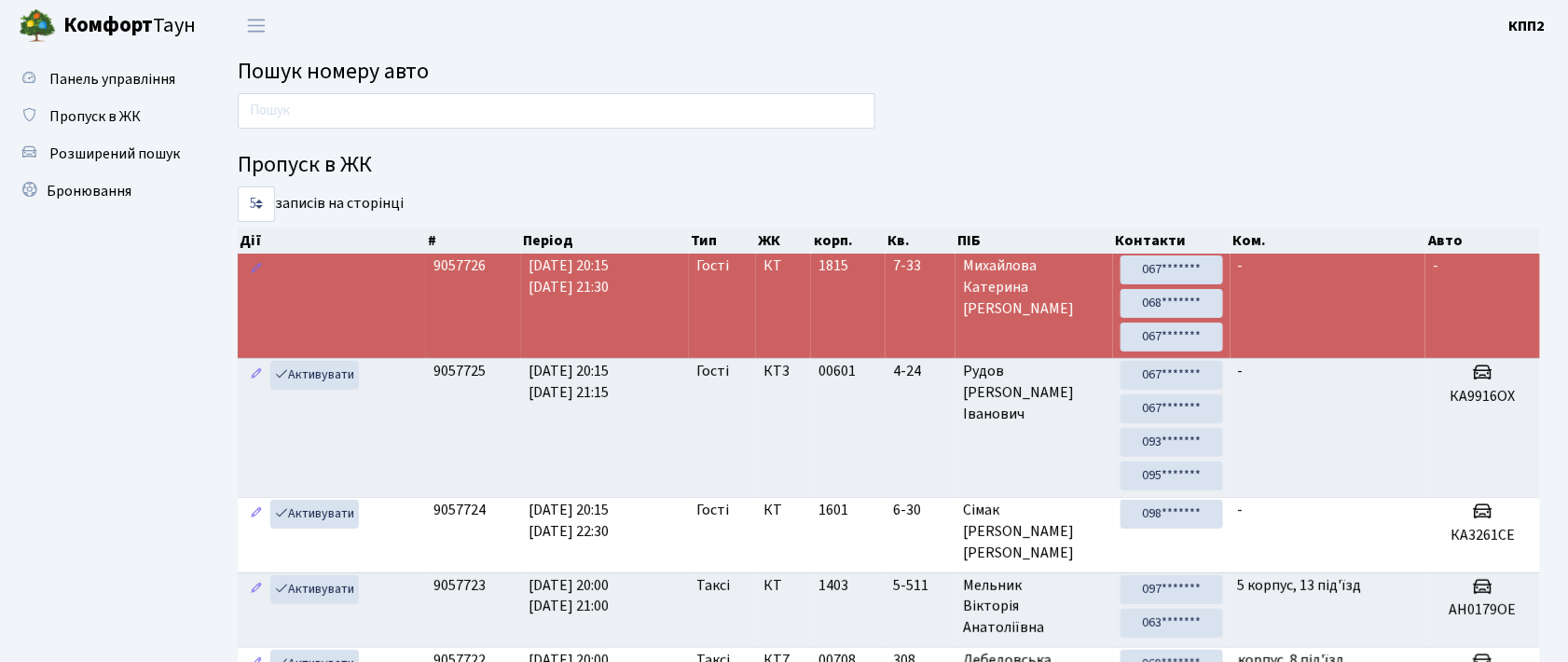
click at [482, 116] on input "text" at bounding box center [556, 111] width 637 height 36
type input "1"
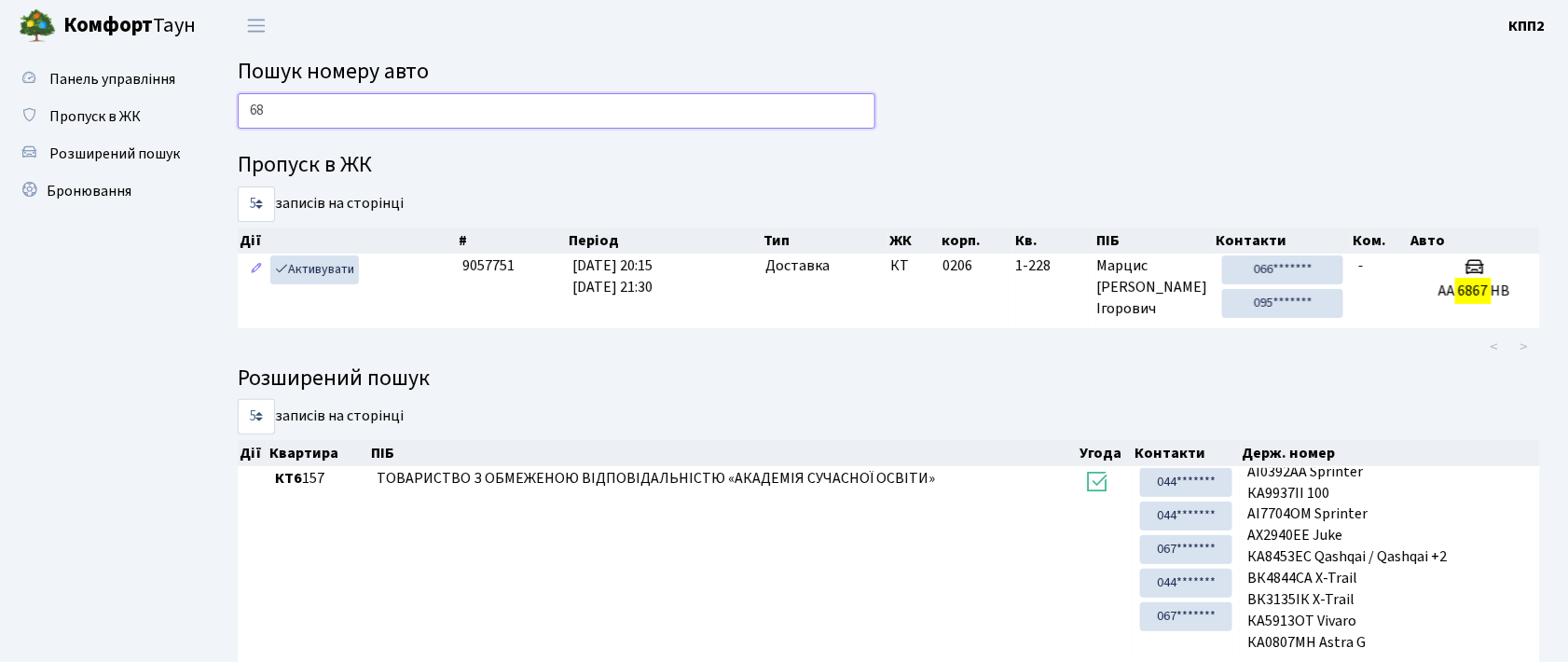
type input "6"
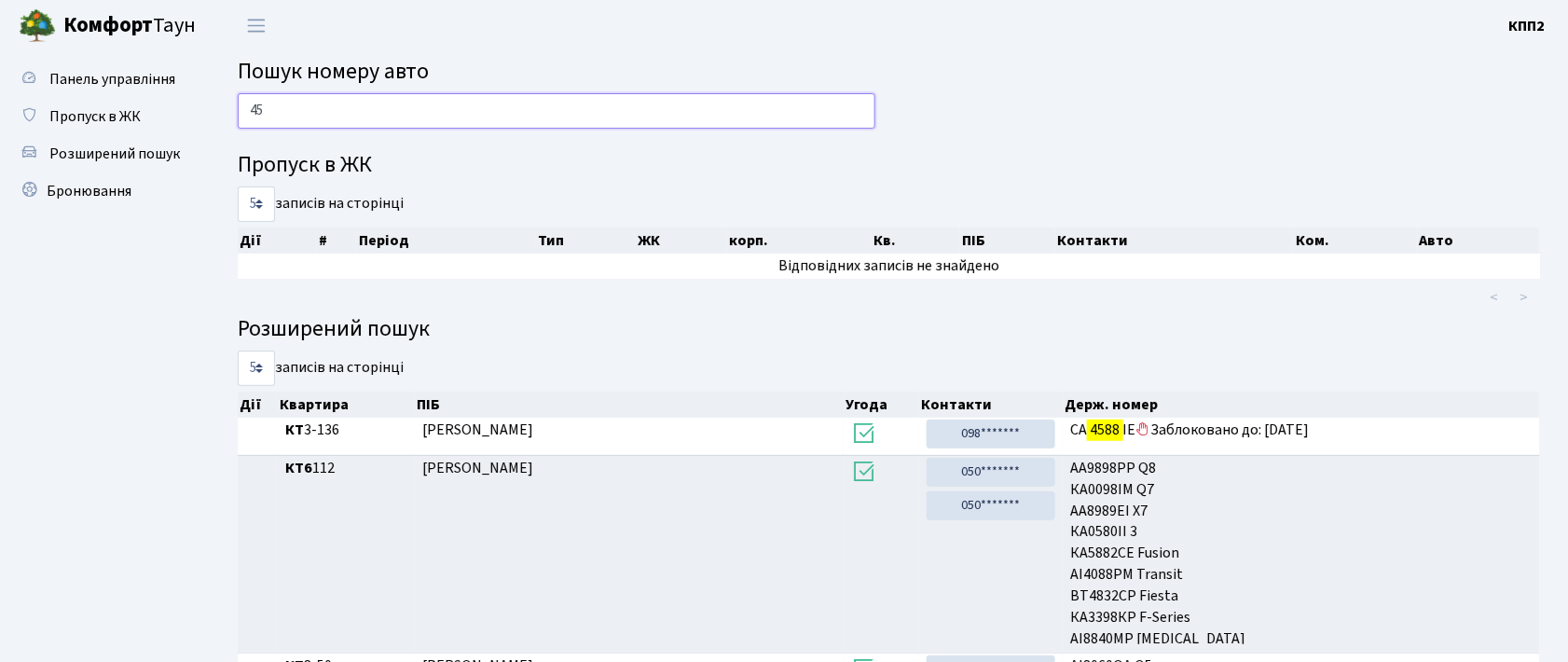
type input "4"
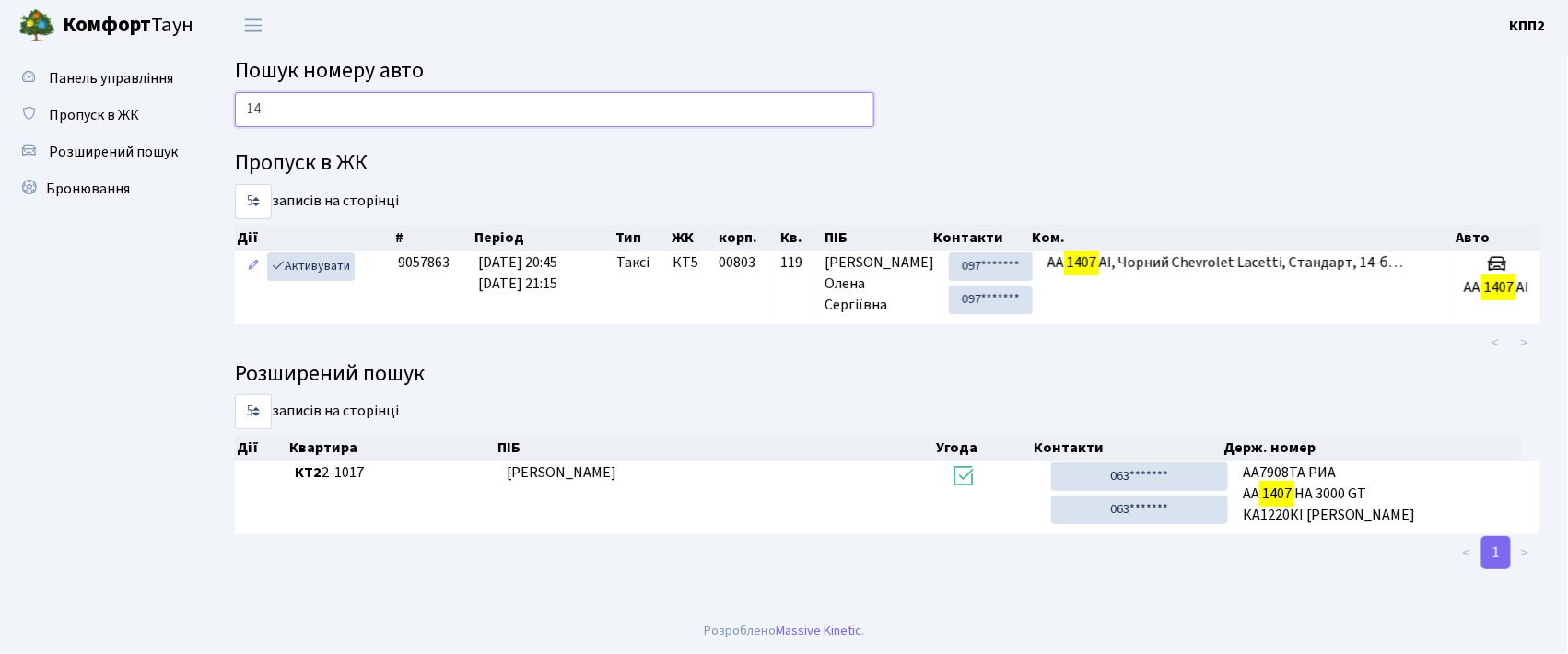
type input "1"
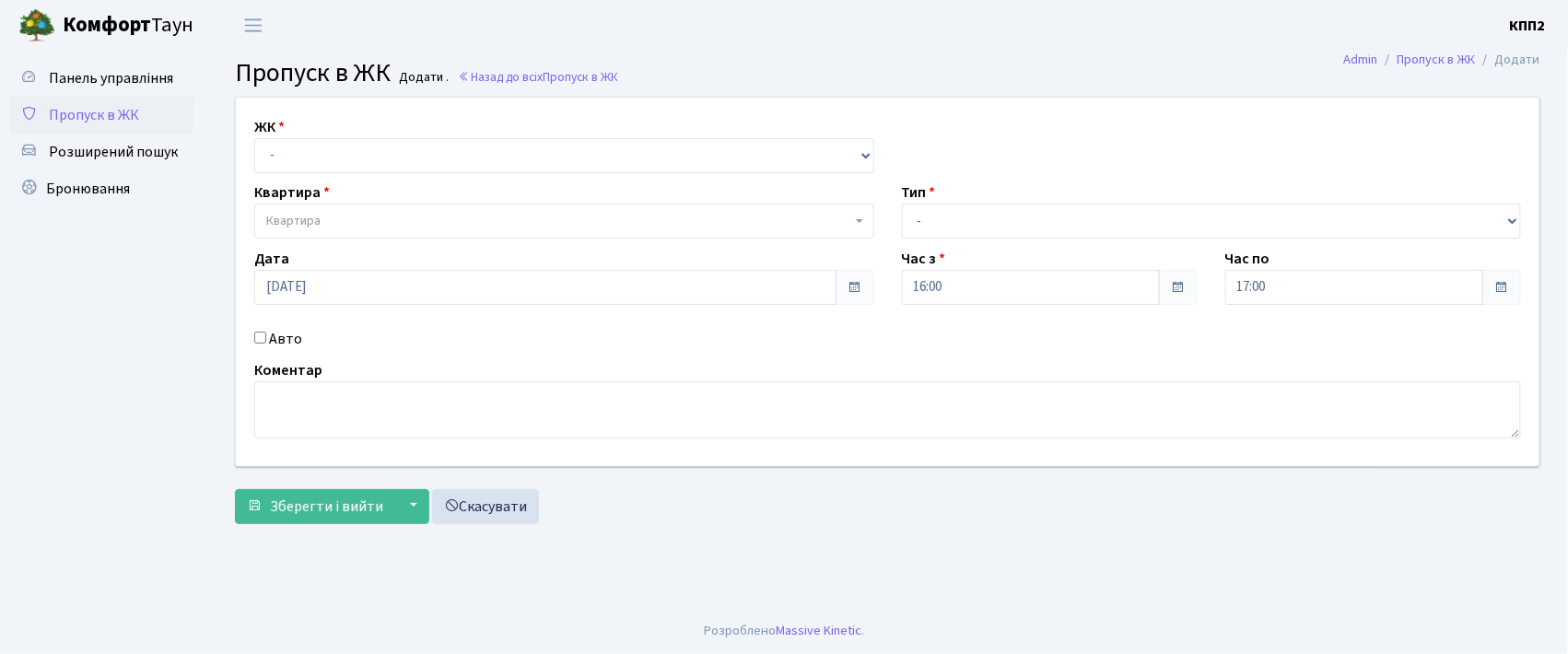
click at [473, 153] on select "- КТ, вул. Регенераторна, 4 КТ2, просп. [STREET_ADDRESS] [STREET_ADDRESS] [PERS…" at bounding box center [563, 156] width 620 height 35
select select "271"
click at [254, 139] on select "- КТ, вул. Регенераторна, 4 КТ2, просп. Соборності, 17 КТ3, вул. Березнева, 16 …" at bounding box center [563, 156] width 620 height 35
select select
click at [484, 164] on select "- КТ, вул. Регенераторна, 4 КТ2, просп. Соборності, 17 КТ3, вул. Березнева, 16 …" at bounding box center [563, 156] width 620 height 35
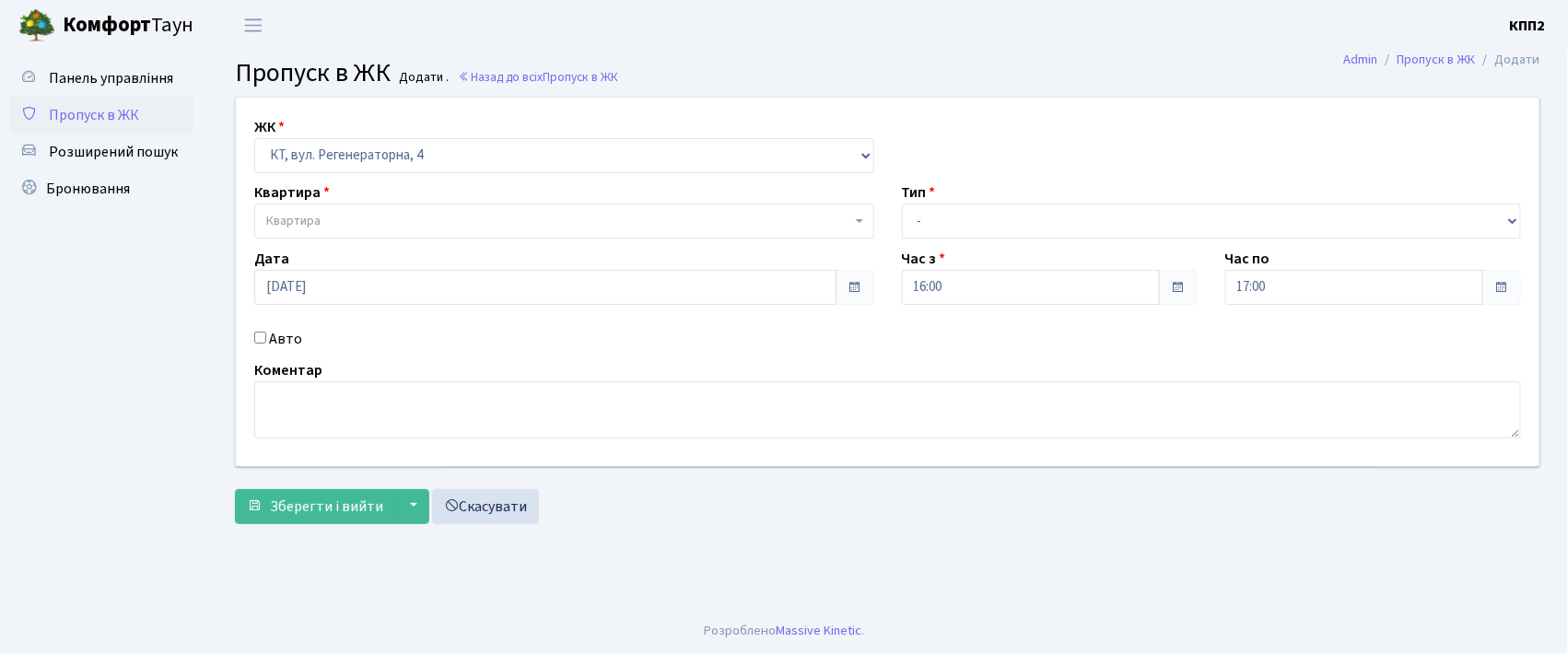
select select "302"
click at [254, 139] on select "- КТ, вул. Регенераторна, 4 КТ2, просп. [STREET_ADDRESS] [STREET_ADDRESS] [PERS…" at bounding box center [563, 156] width 620 height 35
select select
click at [439, 203] on span "Квартира" at bounding box center [563, 221] width 620 height 35
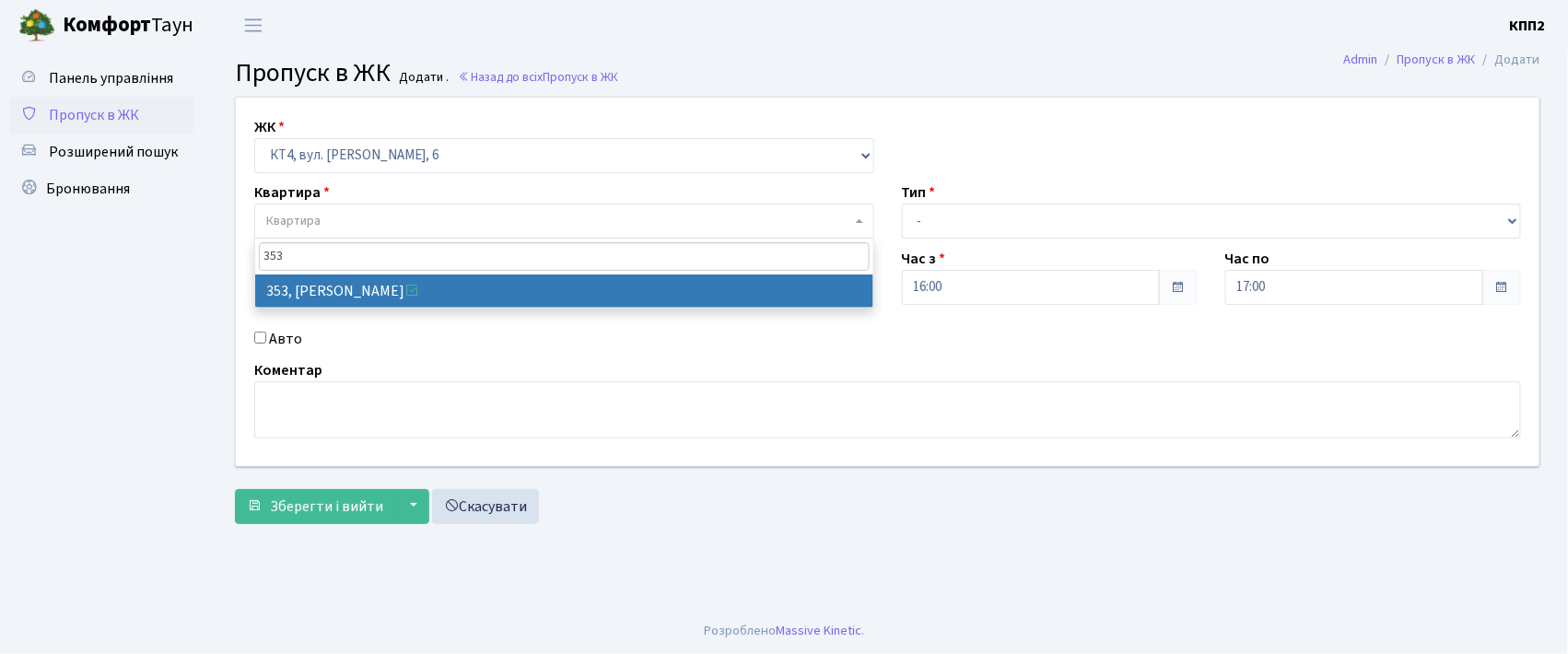
type input "353"
select select "17060"
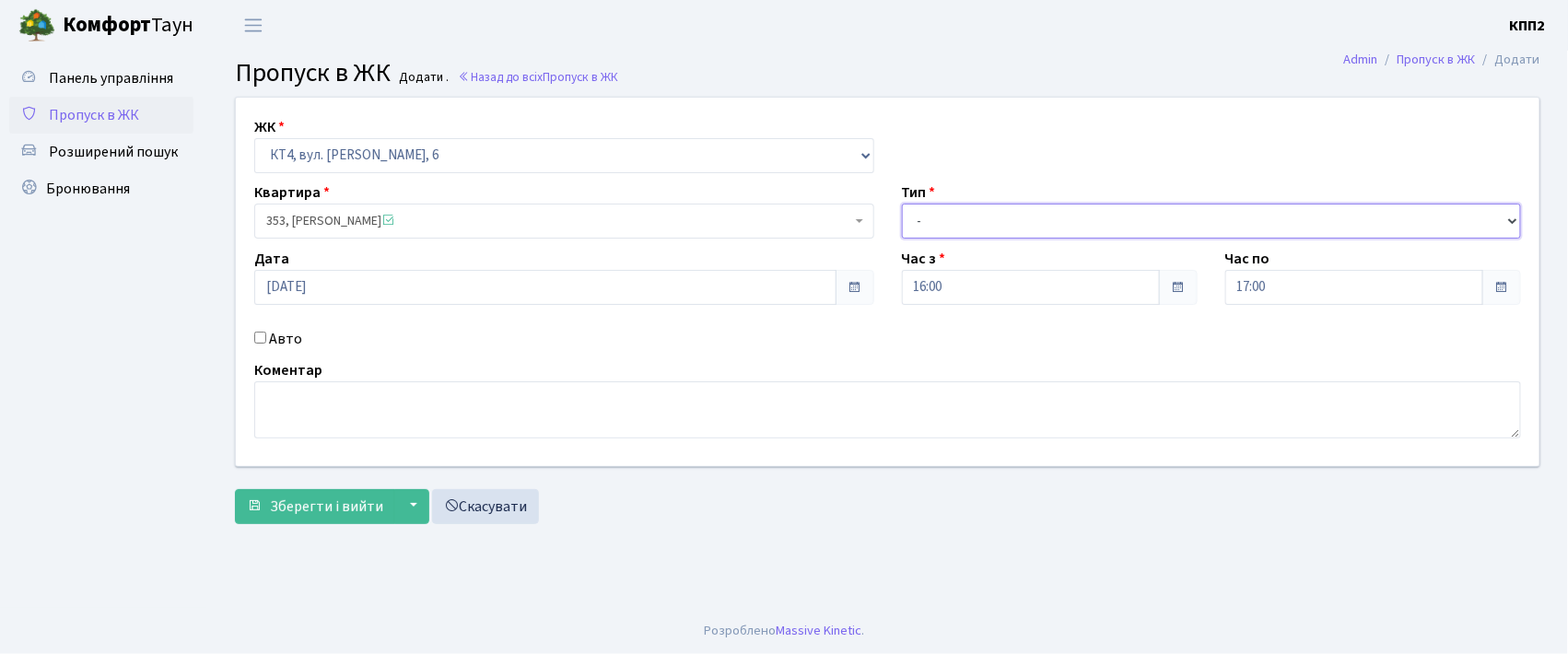
drag, startPoint x: 915, startPoint y: 224, endPoint x: 915, endPoint y: 237, distance: 13.0
click at [915, 226] on select "- Доставка Таксі Гості Сервіс" at bounding box center [1212, 221] width 620 height 35
select select "1"
click at [902, 203] on select "- Доставка Таксі Гості Сервіс" at bounding box center [1212, 221] width 620 height 35
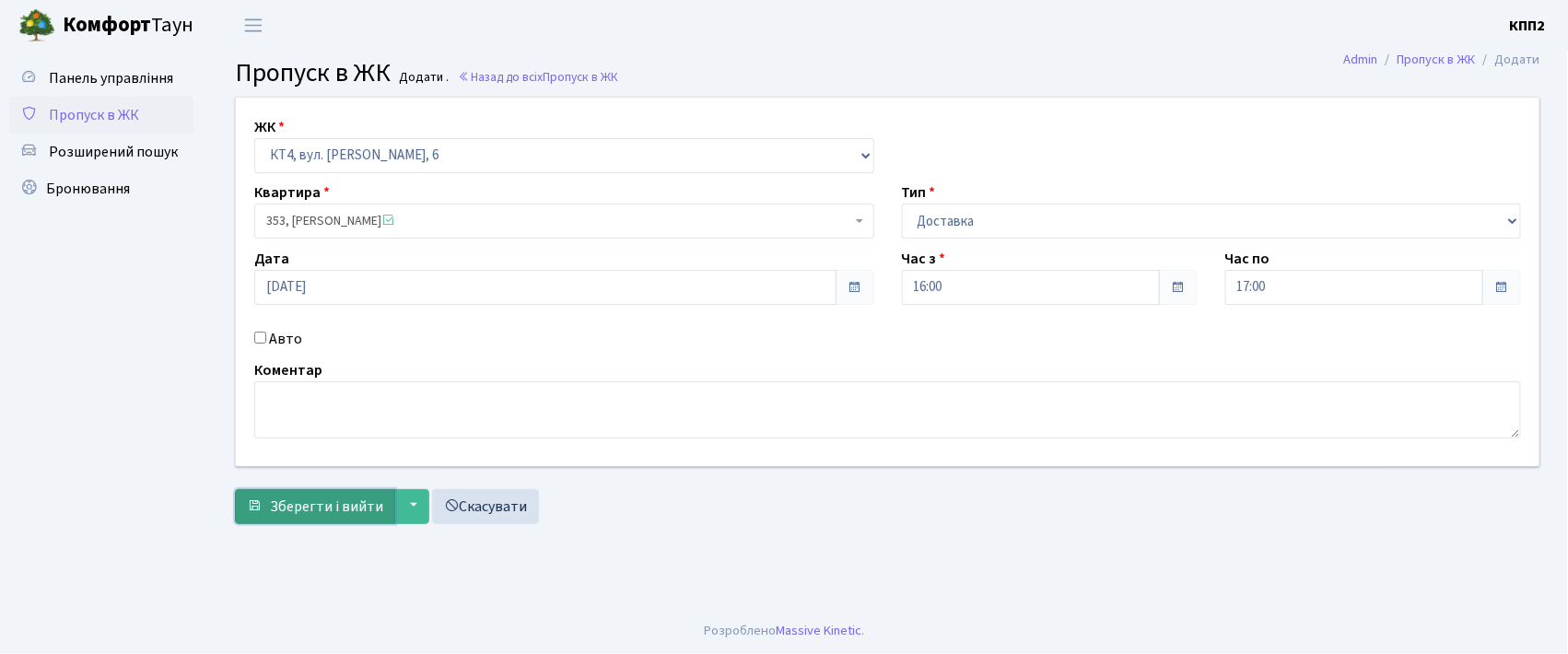
click at [300, 518] on button "Зберегти і вийти" at bounding box center [315, 507] width 161 height 35
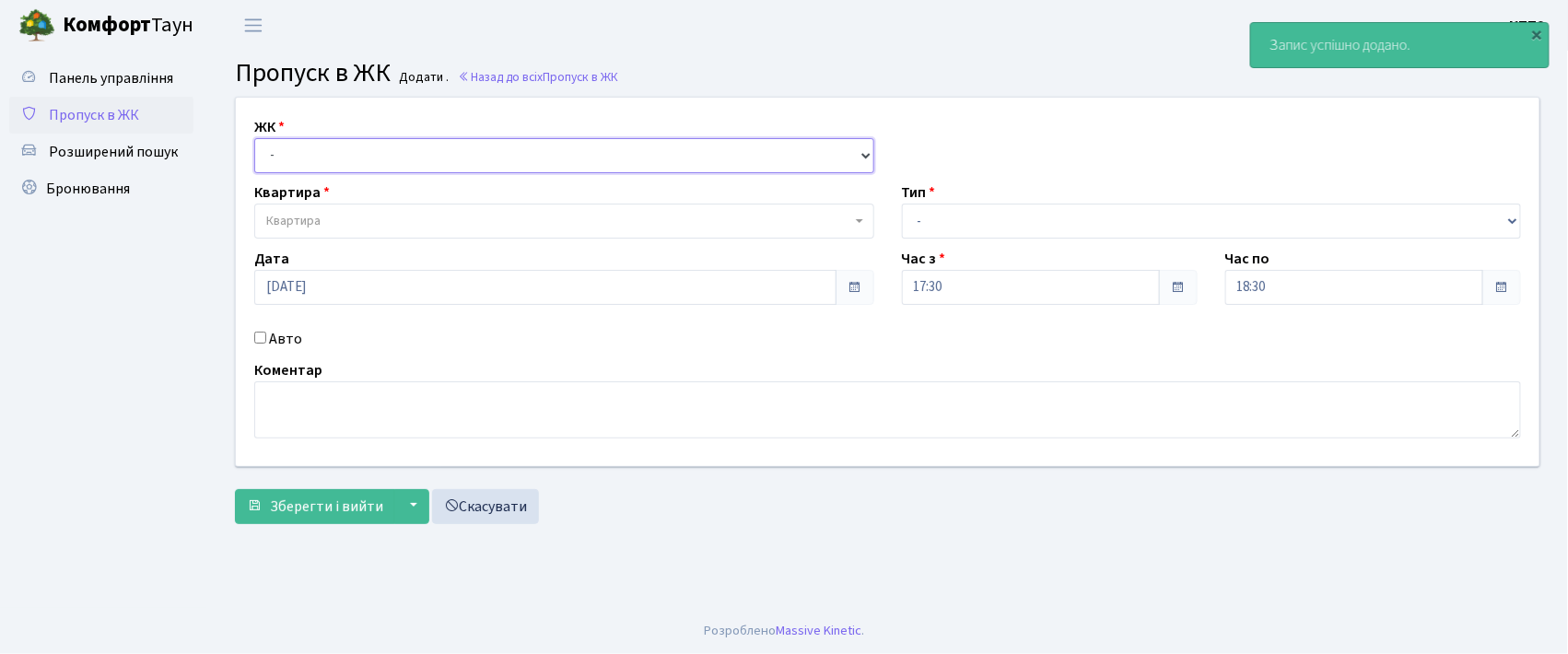
click at [318, 167] on select "- КТ, вул. Регенераторна, 4 КТ2, просп. Соборності, 17 КТ3, вул. Березнева, 16 …" at bounding box center [563, 156] width 620 height 35
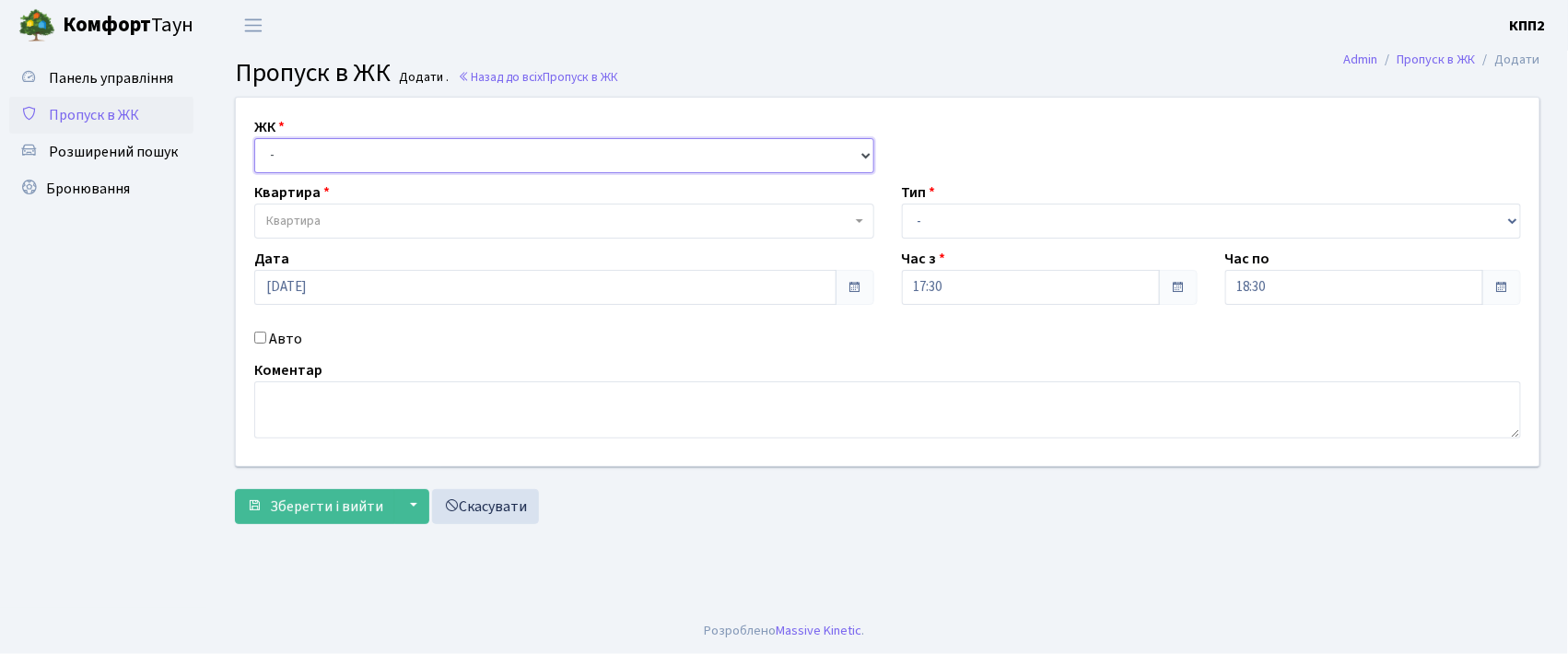
select select "302"
click at [254, 139] on select "- КТ, вул. Регенераторна, 4 КТ2, просп. Соборності, 17 КТ3, вул. Березнева, 16 …" at bounding box center [563, 156] width 620 height 35
select select
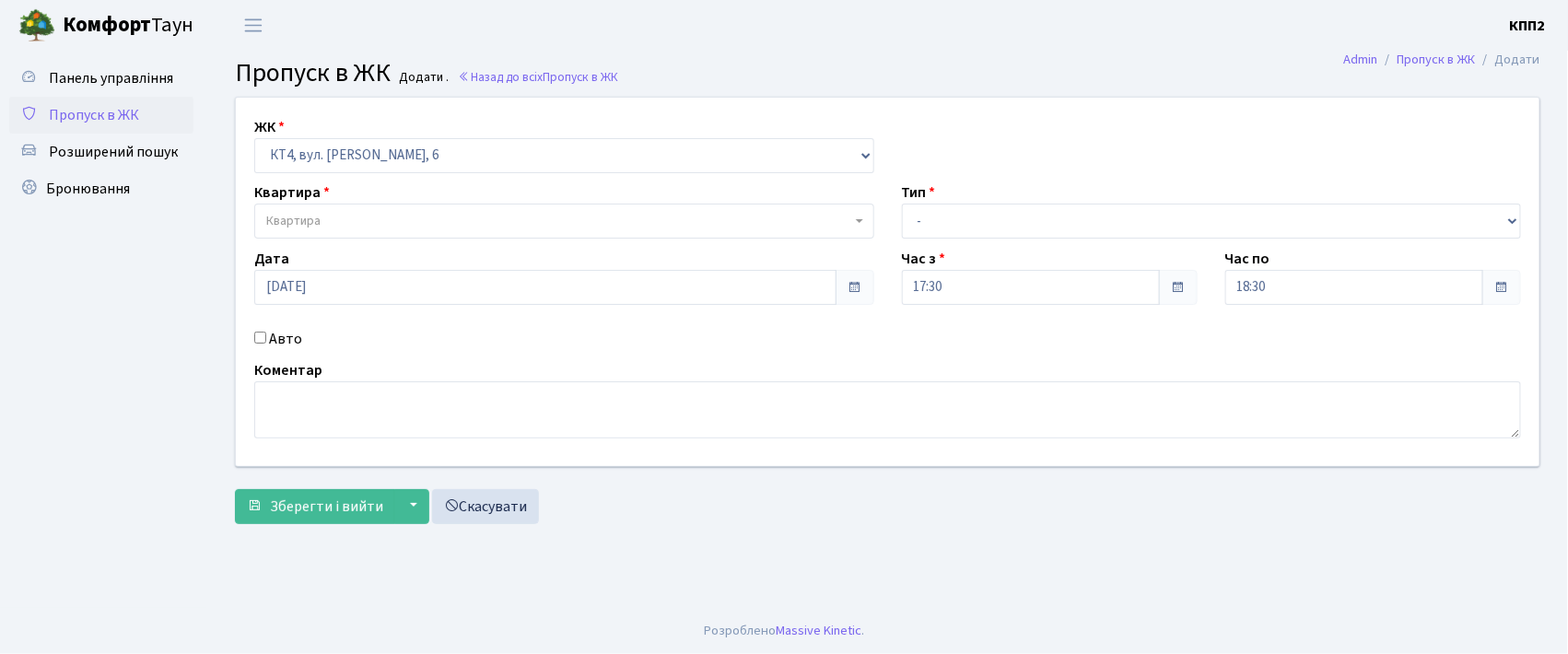
click at [278, 344] on label "Авто" at bounding box center [285, 339] width 33 height 22
click at [266, 344] on input "Авто" at bounding box center [259, 337] width 12 height 12
checkbox input "true"
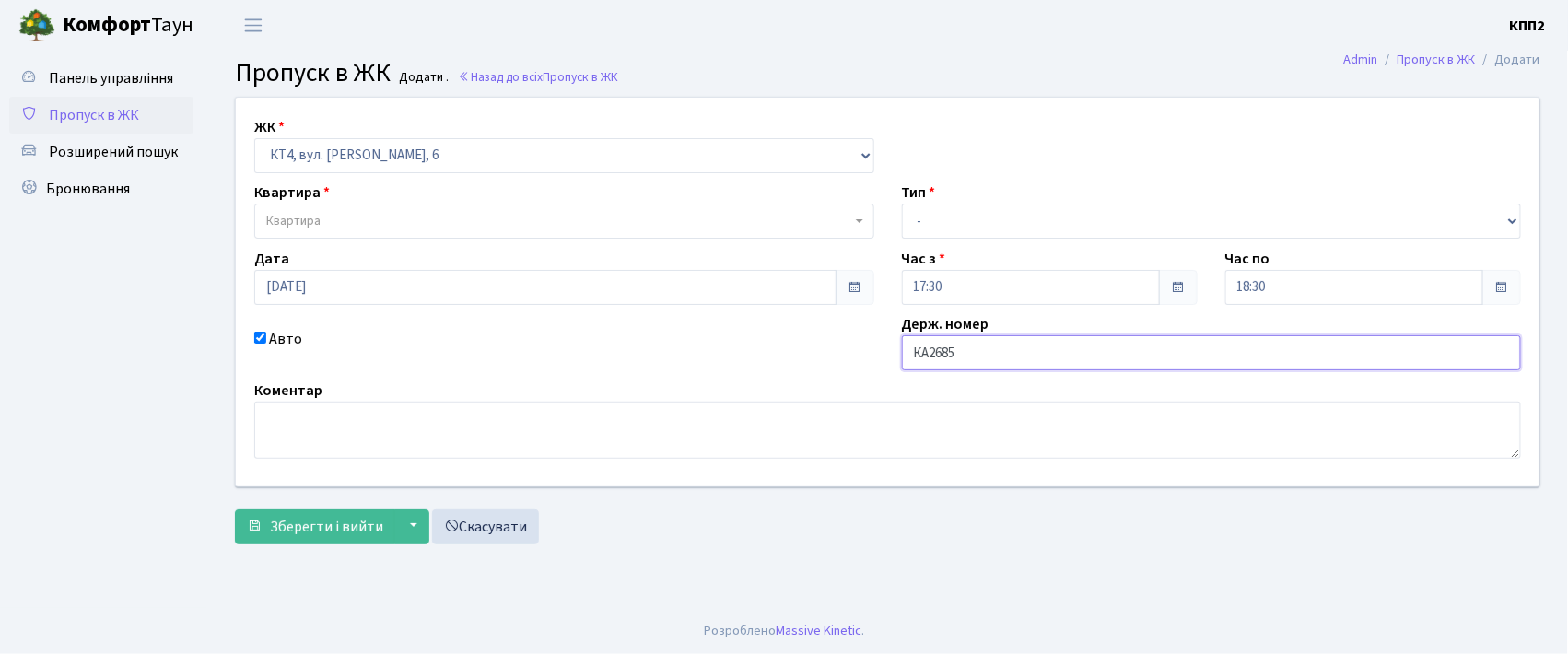
type input "КА2685НМ"
click at [459, 226] on span "Квартира" at bounding box center [558, 221] width 585 height 18
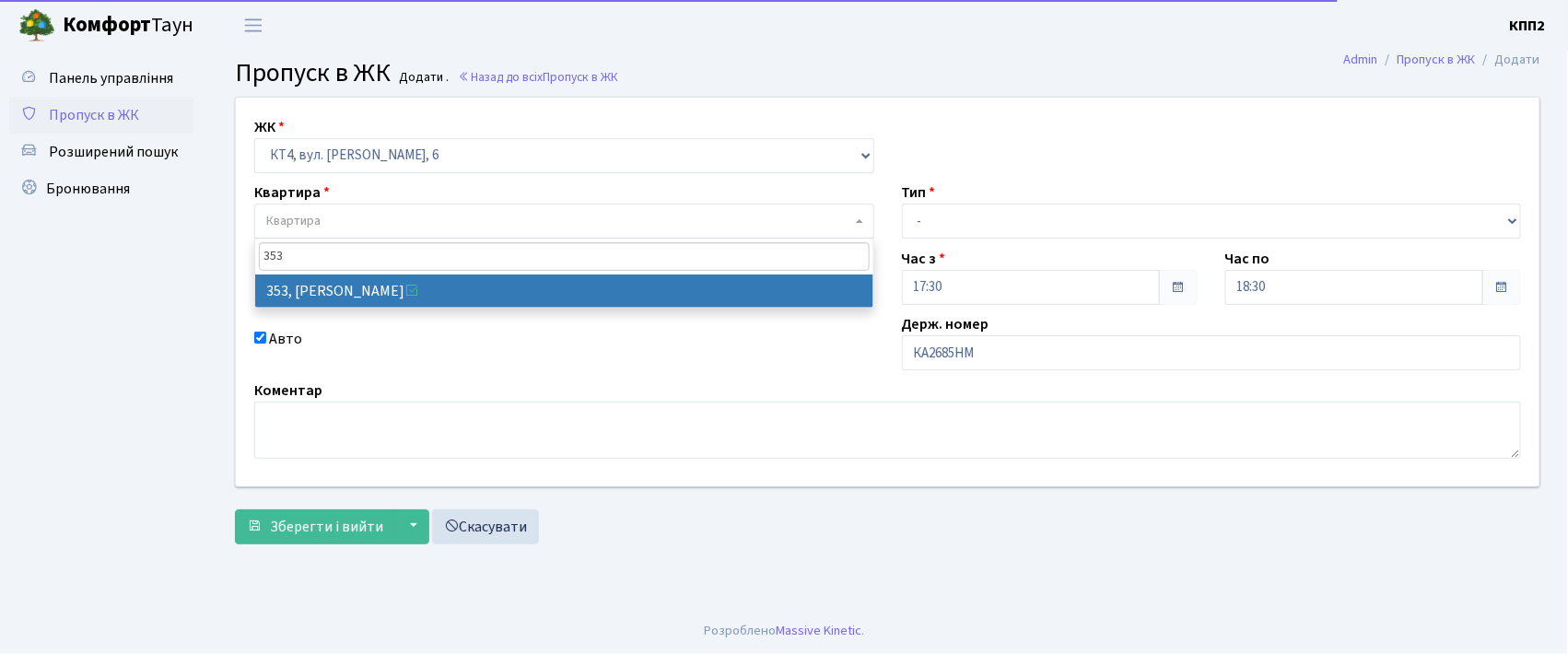
type input "353"
select select "17060"
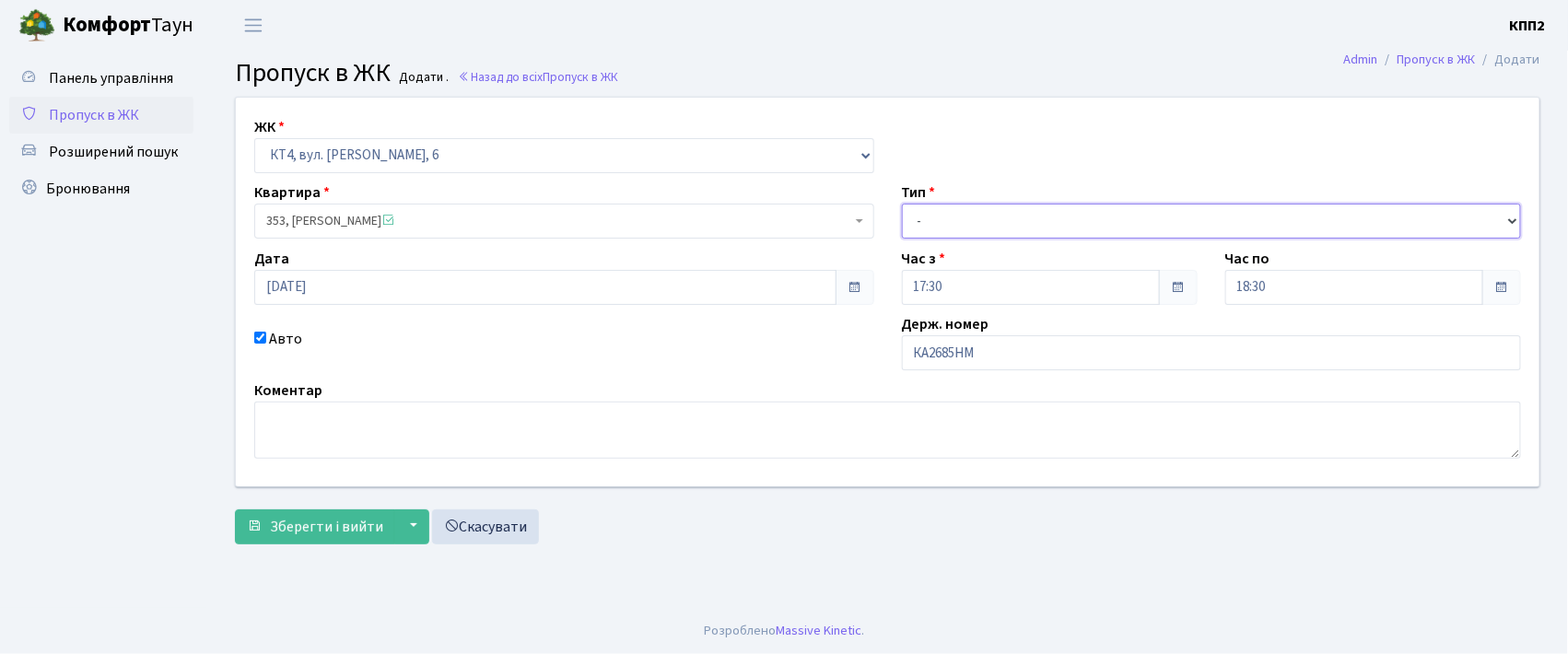
drag, startPoint x: 1013, startPoint y: 223, endPoint x: 1014, endPoint y: 237, distance: 14.0
click at [1013, 223] on select "- Доставка Таксі Гості Сервіс" at bounding box center [1212, 221] width 620 height 35
select select "1"
click at [902, 203] on select "- Доставка Таксі Гості Сервіс" at bounding box center [1212, 221] width 620 height 35
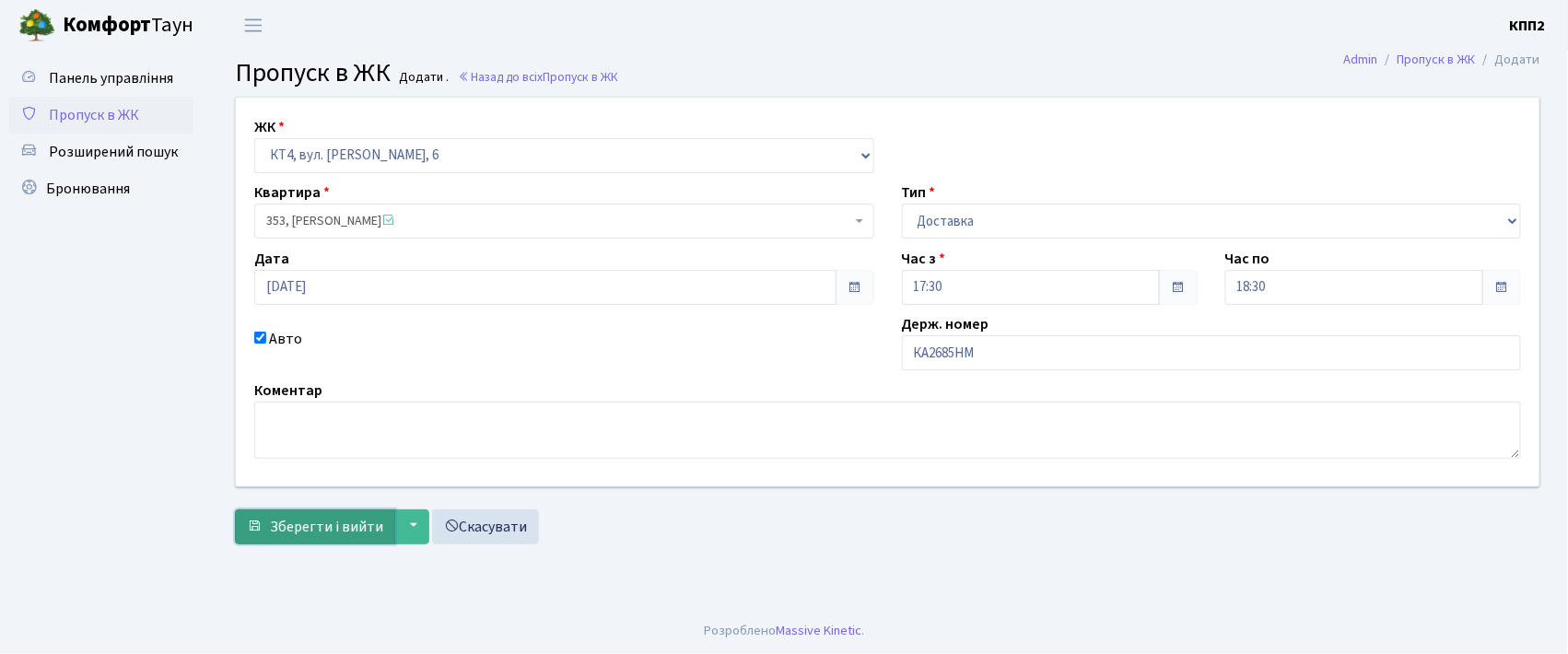
click at [304, 521] on span "Зберегти і вийти" at bounding box center [326, 527] width 114 height 20
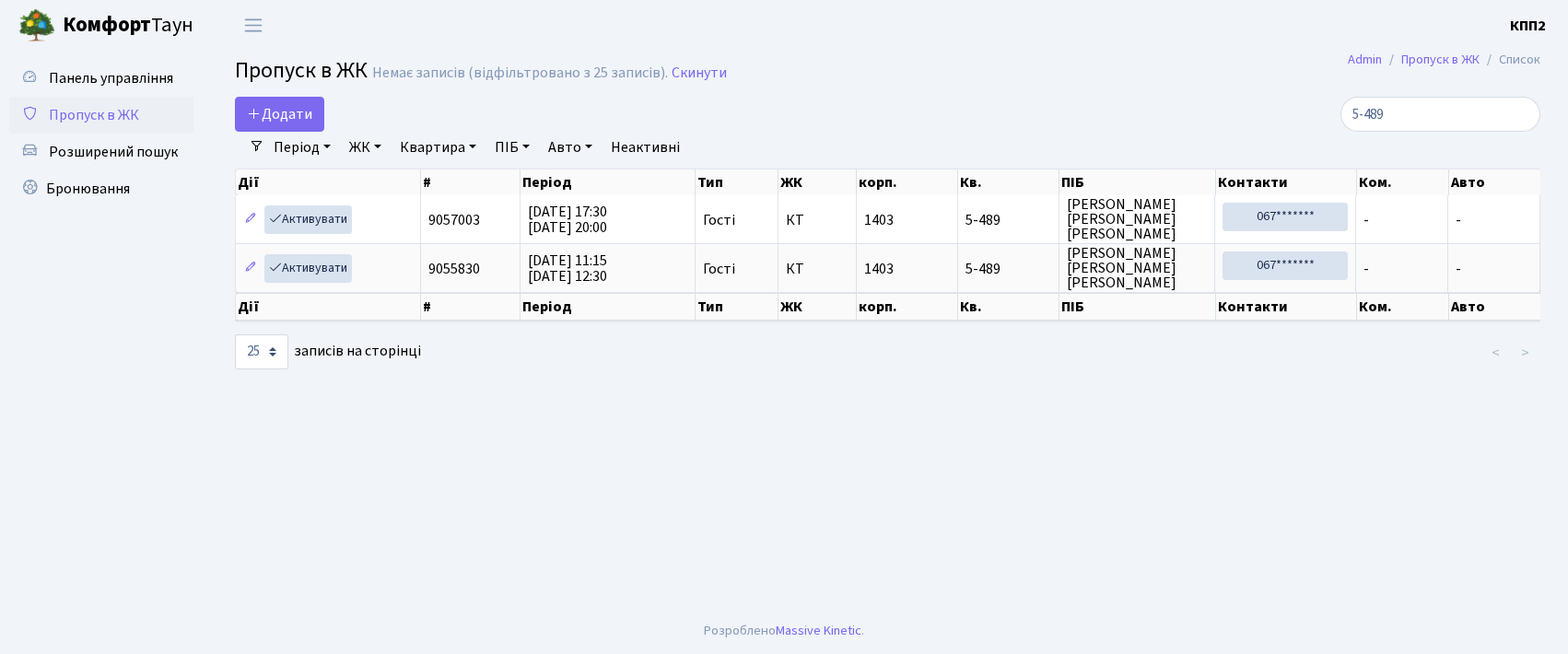
select select "25"
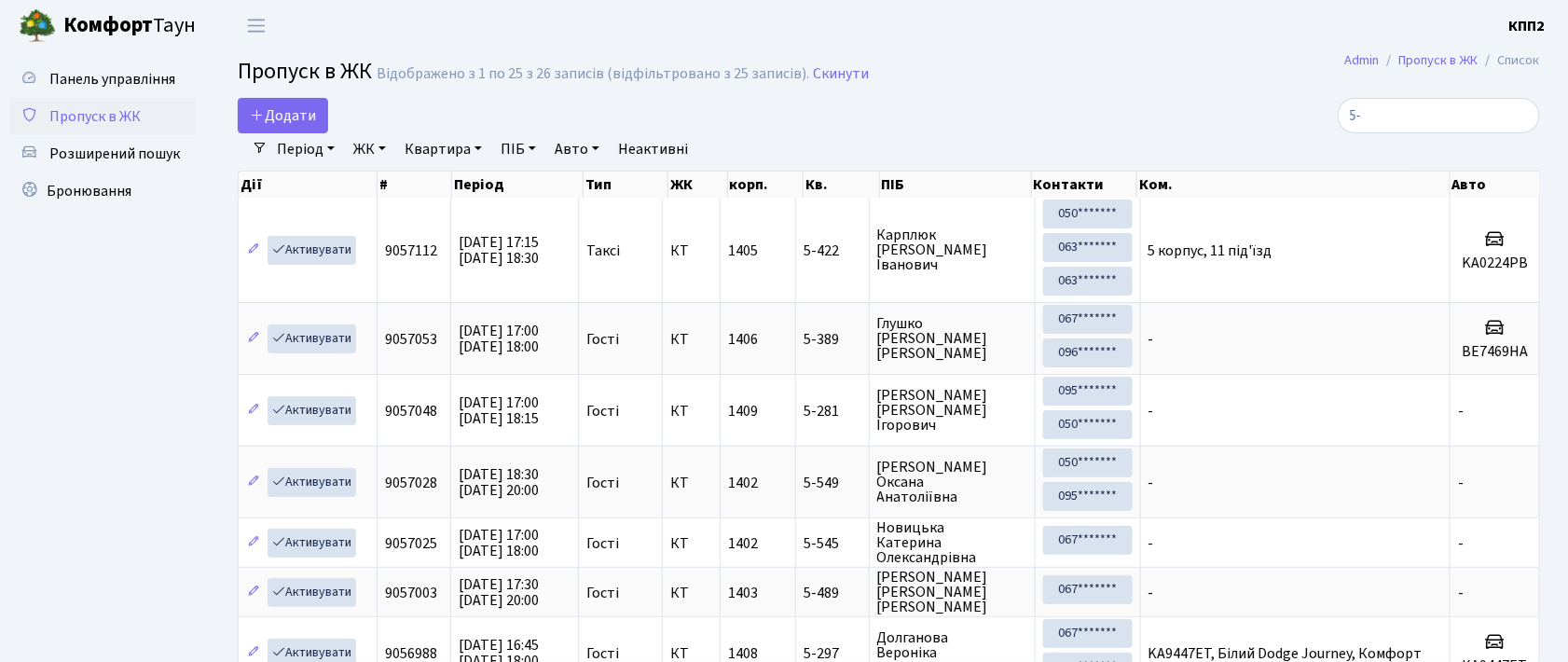
type input "5"
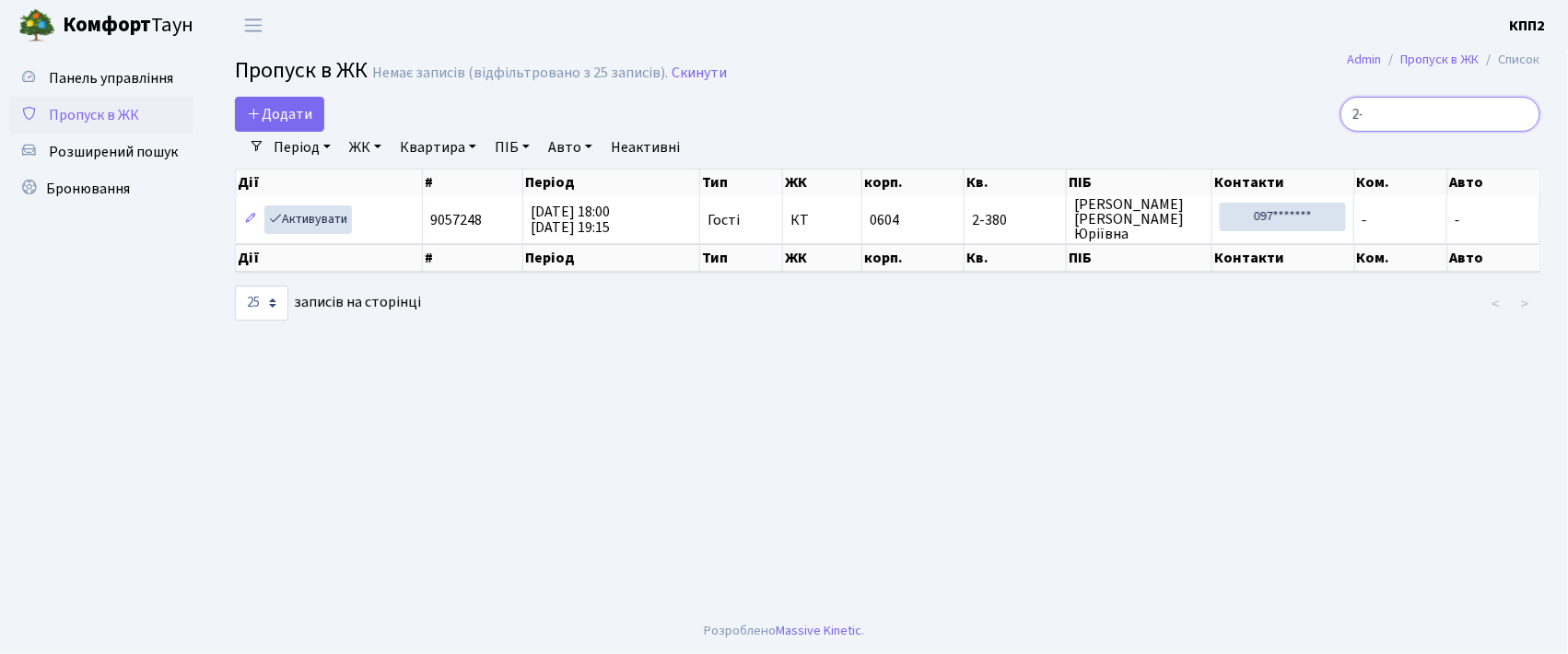
type input "2"
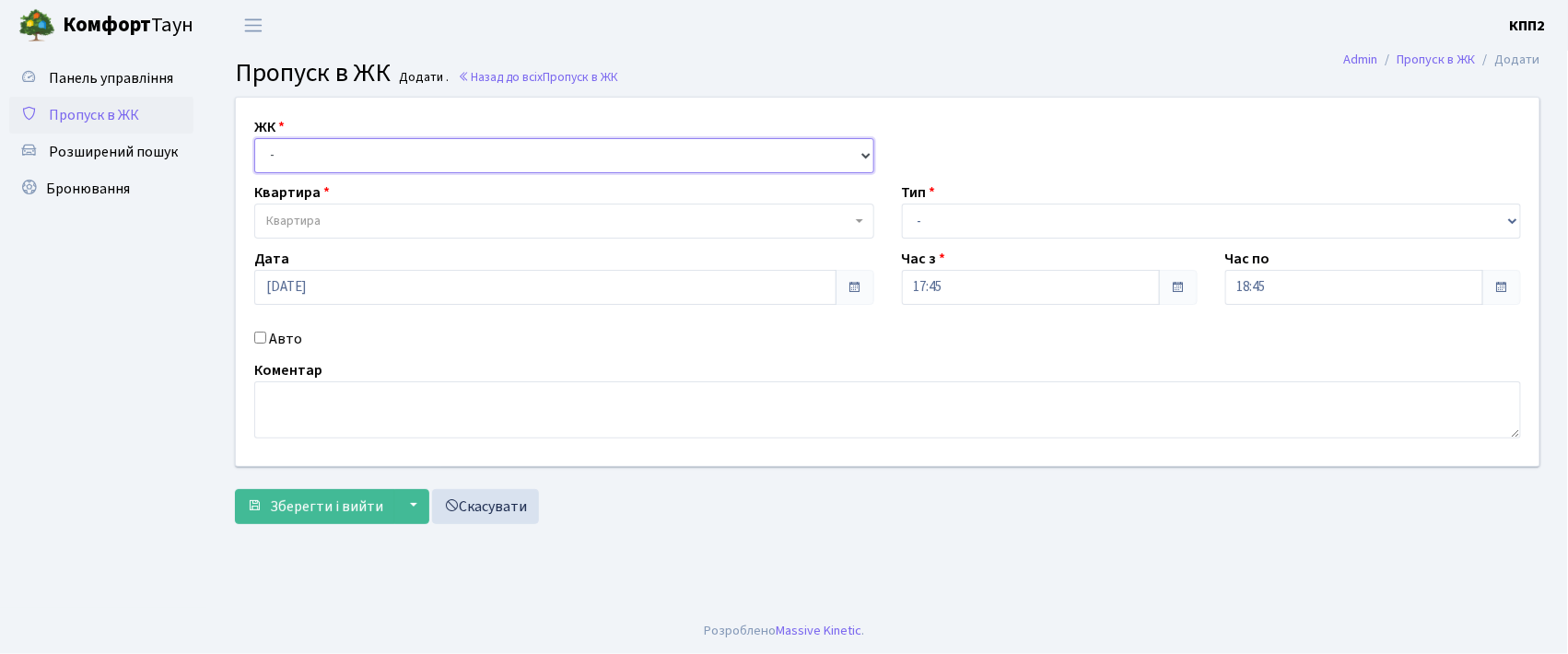
click at [440, 152] on select "- КТ, вул. Регенераторна, 4 КТ2, просп. [STREET_ADDRESS] [STREET_ADDRESS] [PERS…" at bounding box center [563, 156] width 620 height 35
select select "271"
click at [254, 139] on select "- КТ, вул. Регенераторна, 4 КТ2, просп. [STREET_ADDRESS] [STREET_ADDRESS] [PERS…" at bounding box center [563, 156] width 620 height 35
select select
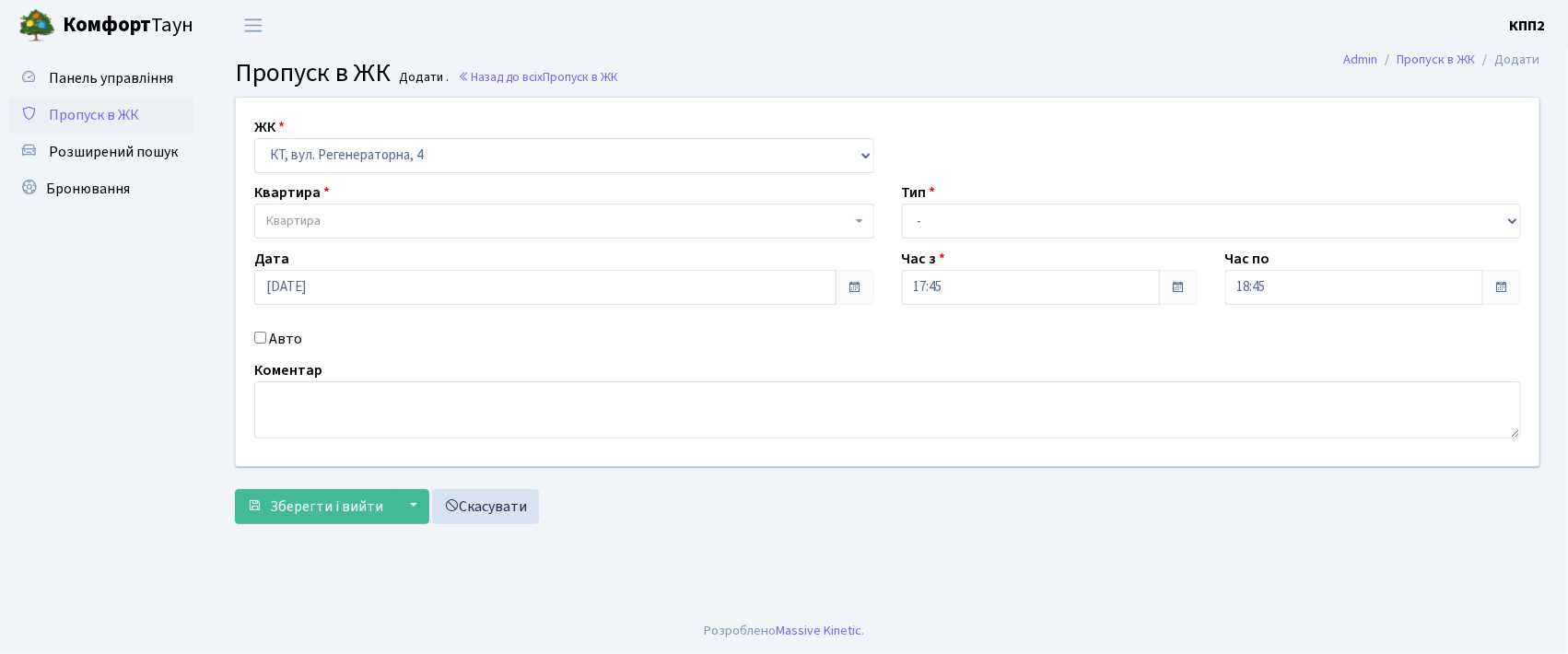
click at [442, 218] on span "Квартира" at bounding box center [558, 221] width 585 height 18
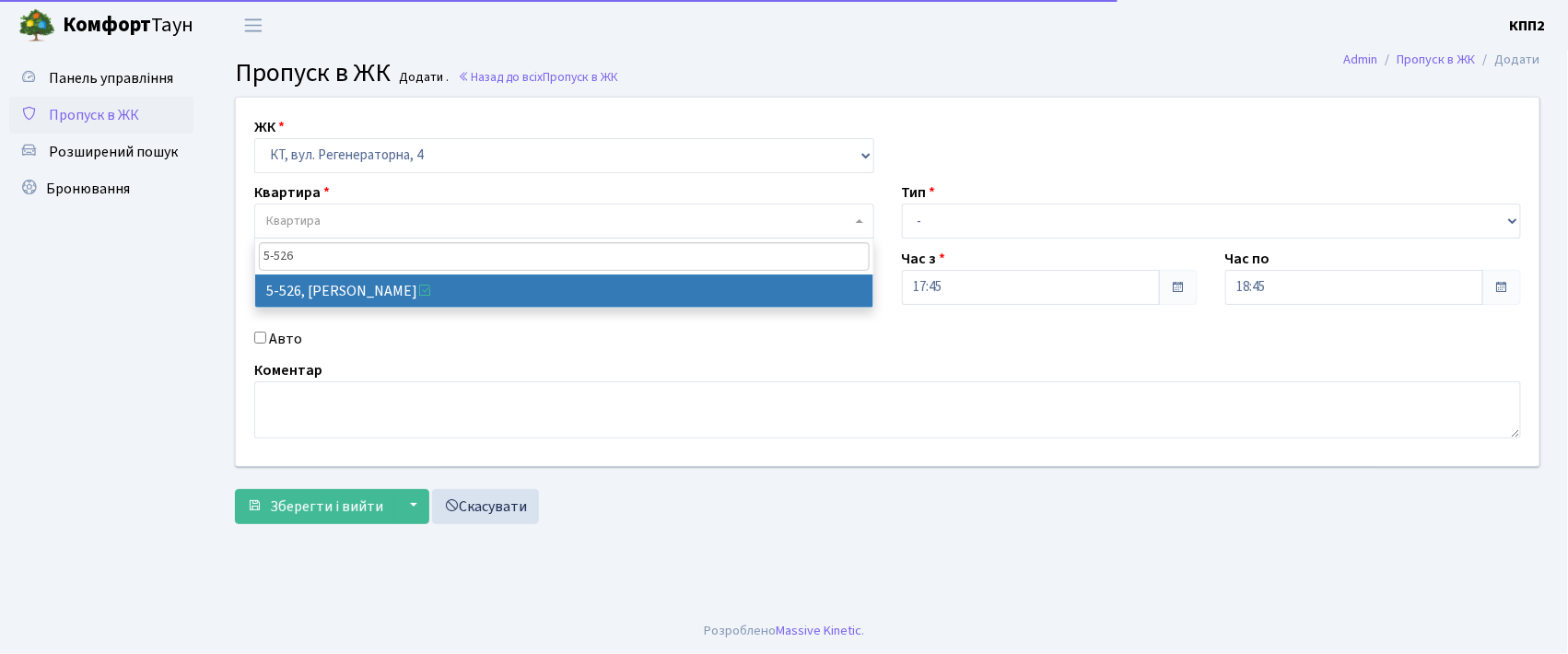
type input "5-526"
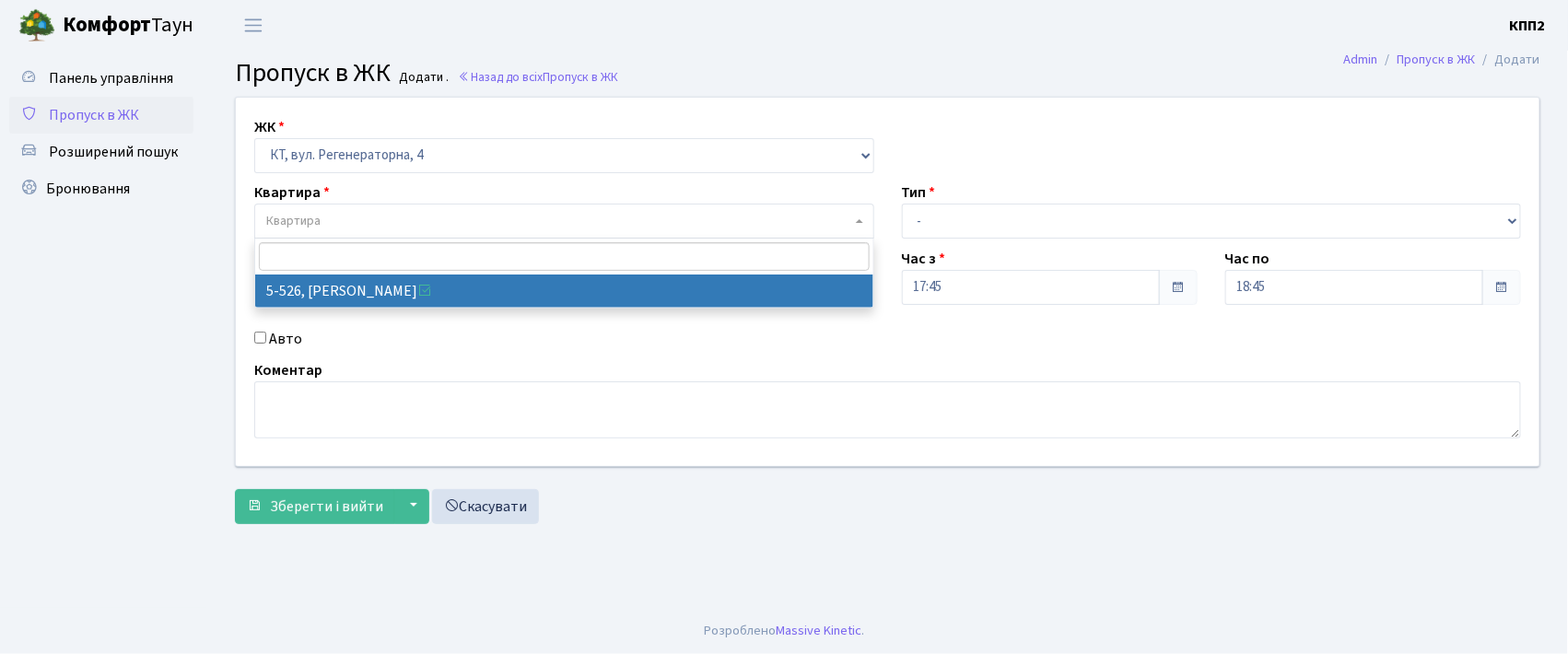
select select "1992"
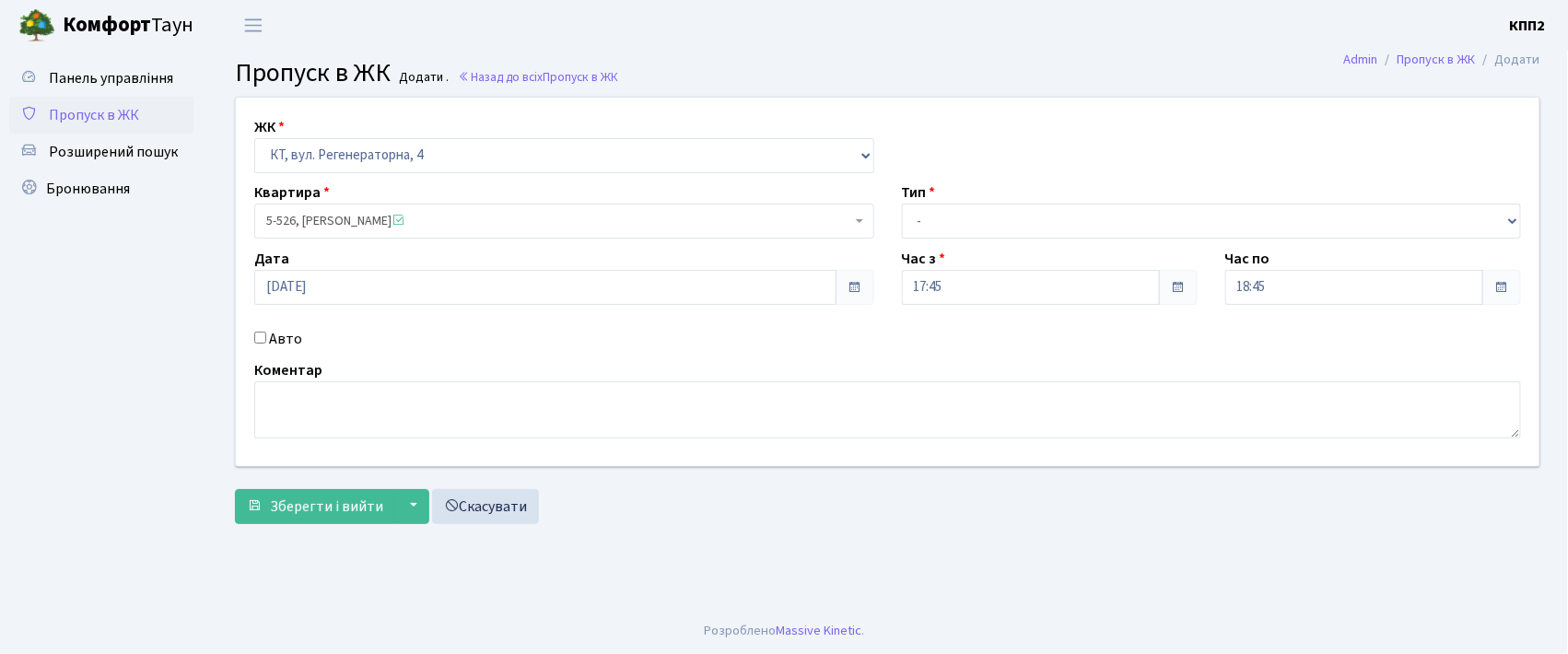
click at [296, 341] on label "Авто" at bounding box center [285, 339] width 33 height 22
click at [266, 341] on input "Авто" at bounding box center [259, 337] width 12 height 12
checkbox input "true"
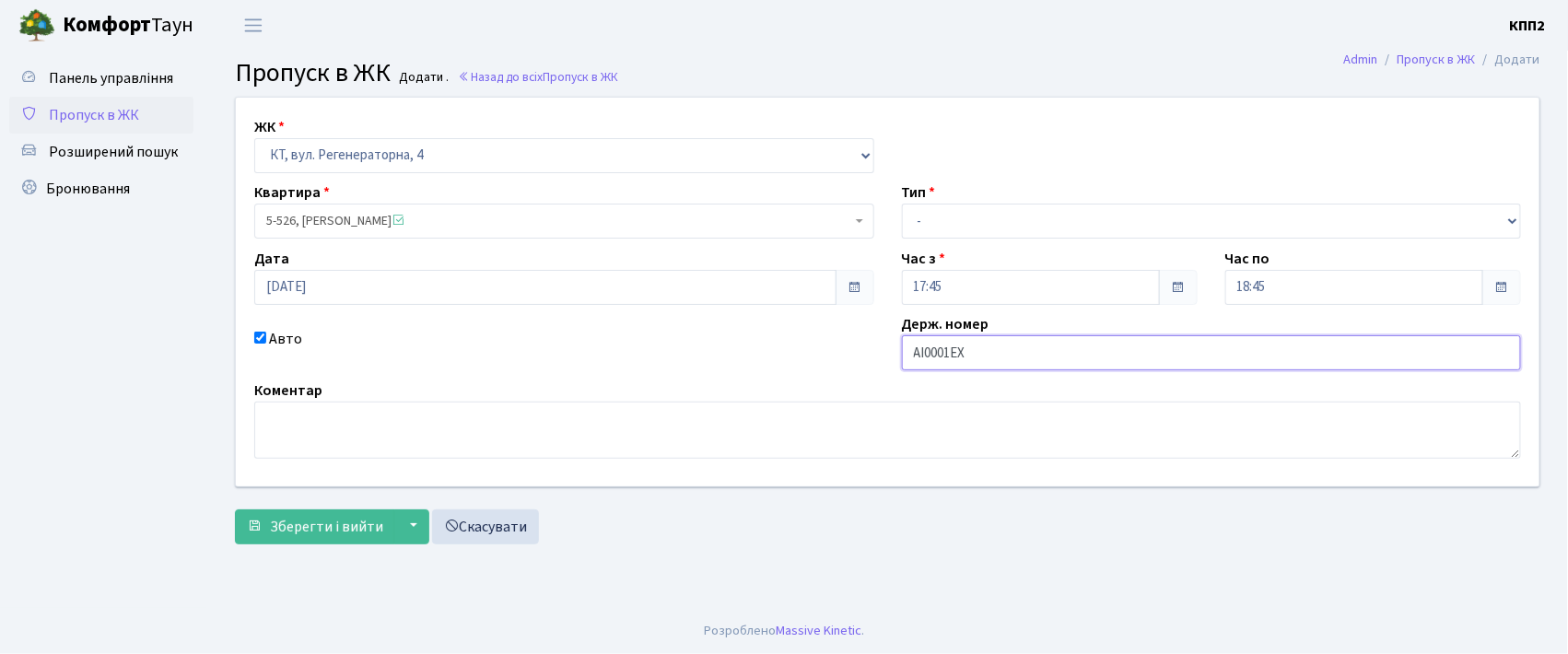
type input "АІ0001ЕХ"
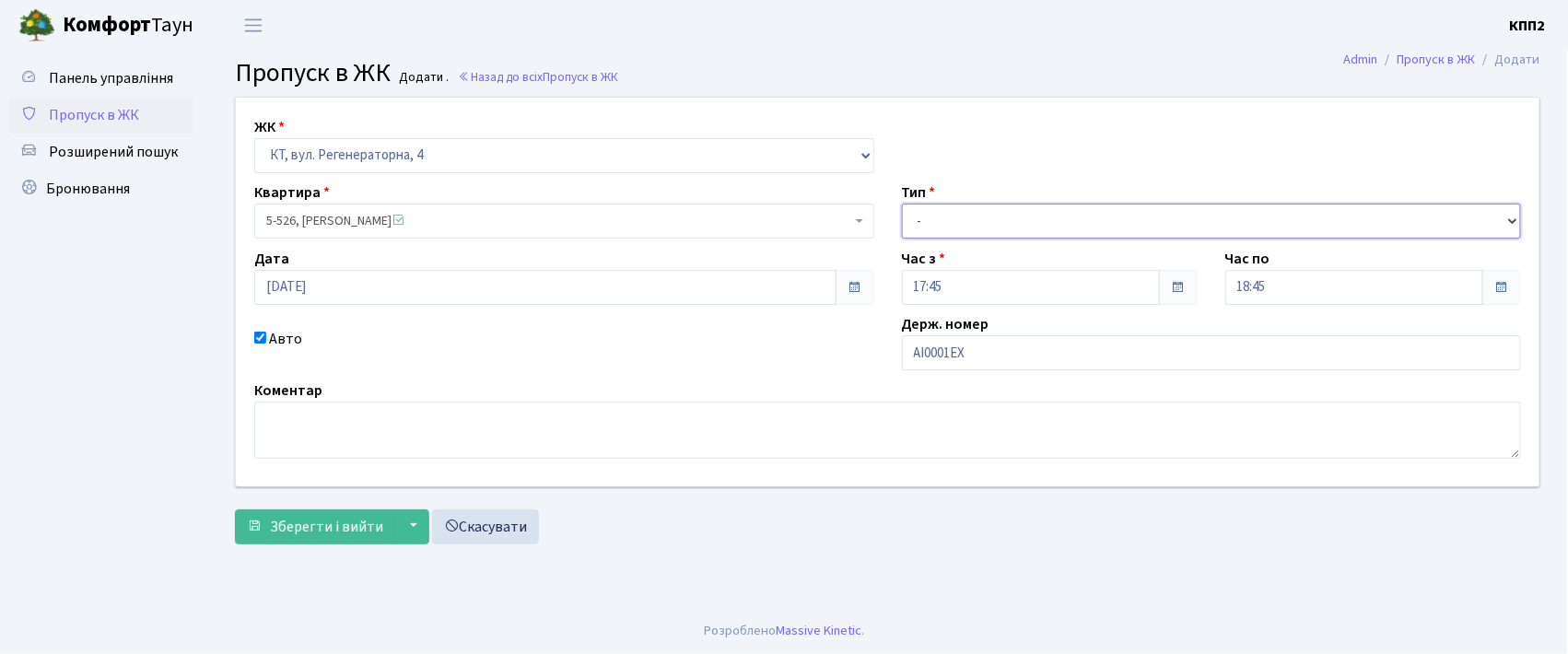
click at [991, 211] on select "- Доставка Таксі Гості Сервіс" at bounding box center [1212, 221] width 620 height 35
select select "3"
click at [902, 203] on select "- Доставка Таксі Гості Сервіс" at bounding box center [1212, 221] width 620 height 35
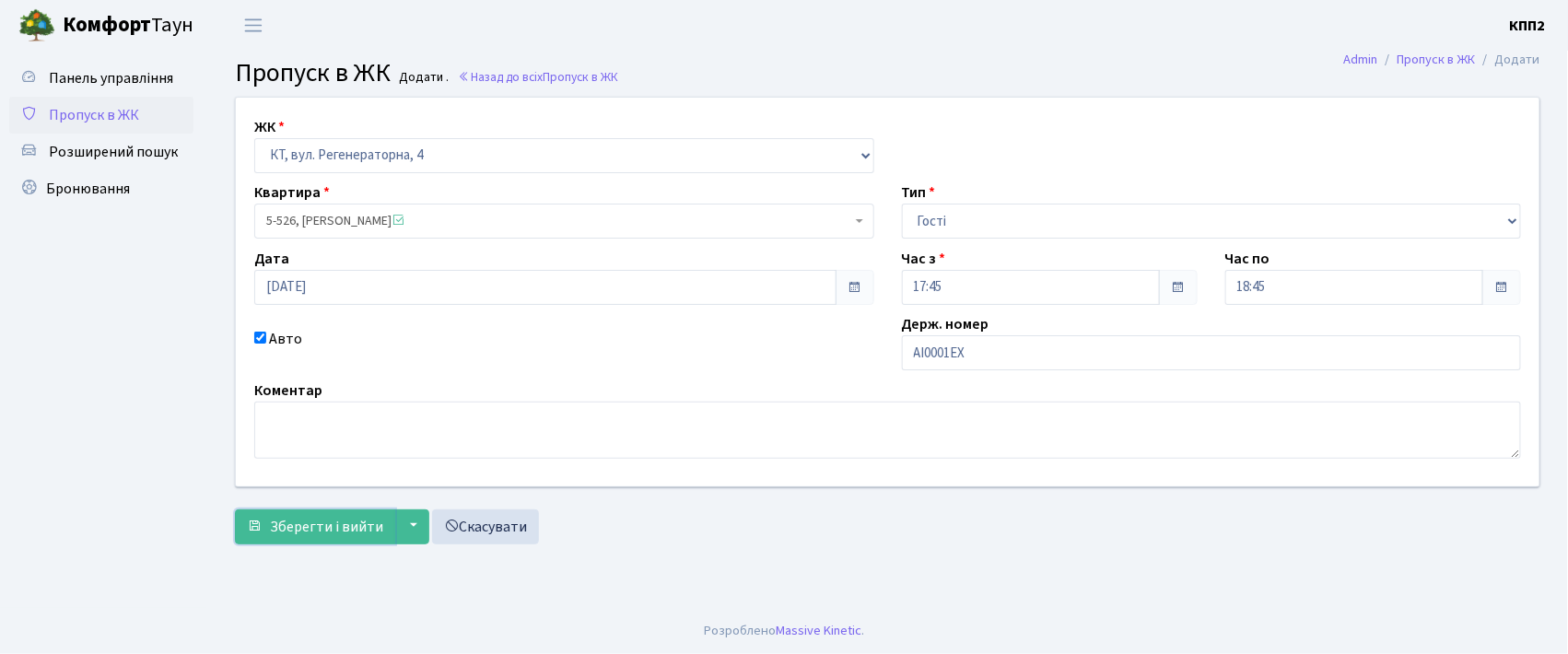
drag, startPoint x: 313, startPoint y: 511, endPoint x: 458, endPoint y: 495, distance: 145.9
click at [314, 511] on button "Зберегти і вийти" at bounding box center [315, 527] width 161 height 35
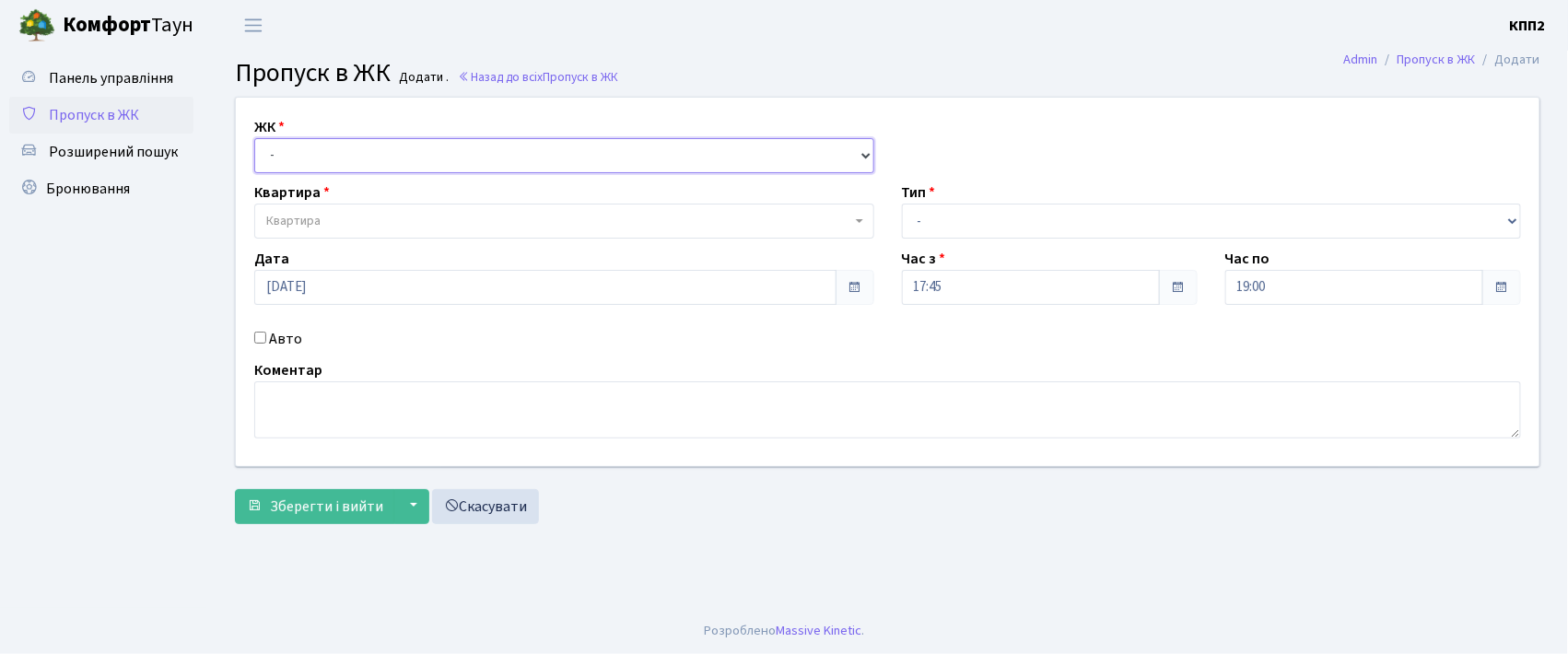
click at [295, 156] on select "- КТ, вул. Регенераторна, 4 КТ2, просп. [STREET_ADDRESS] [STREET_ADDRESS] [PERS…" at bounding box center [563, 156] width 620 height 35
select select "271"
click at [254, 139] on select "- КТ, вул. Регенераторна, 4 КТ2, просп. [STREET_ADDRESS] [STREET_ADDRESS] [PERS…" at bounding box center [563, 156] width 620 height 35
select select
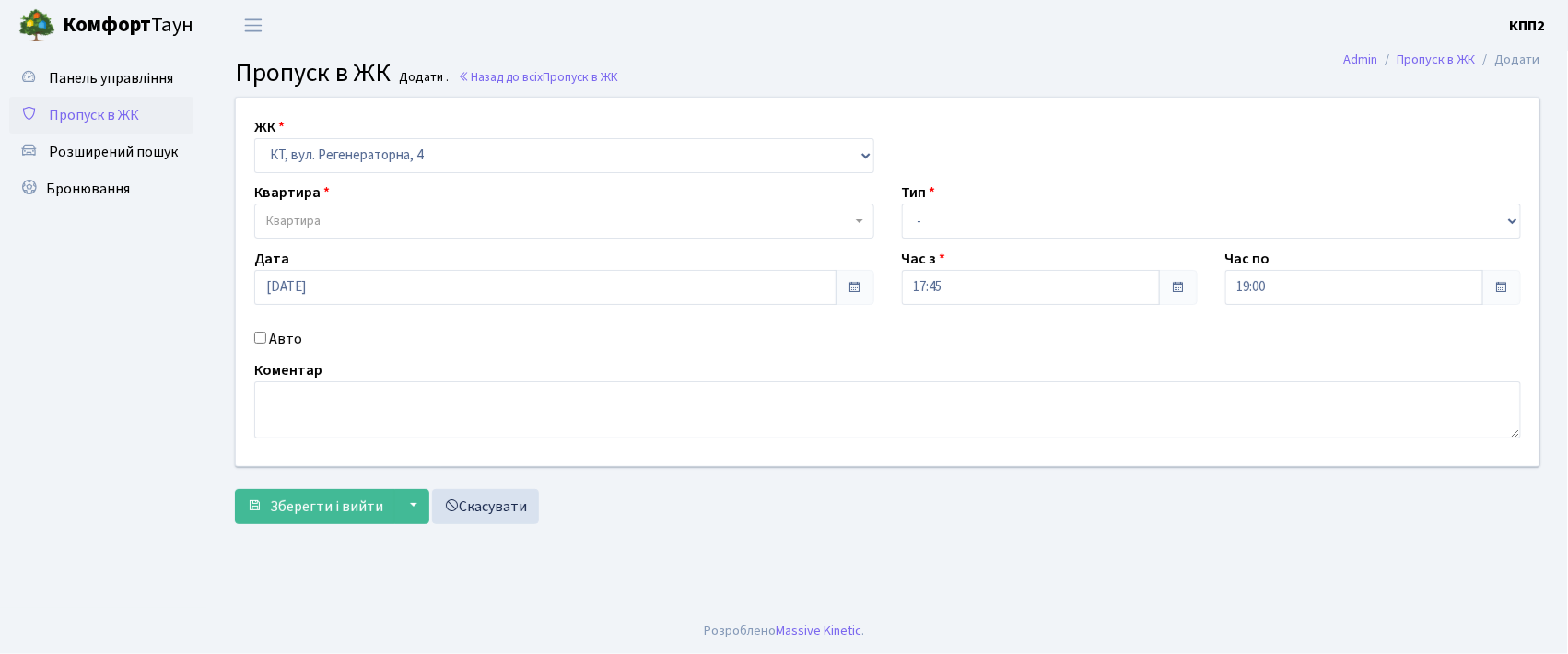
click at [317, 233] on span "Квартира" at bounding box center [563, 221] width 620 height 35
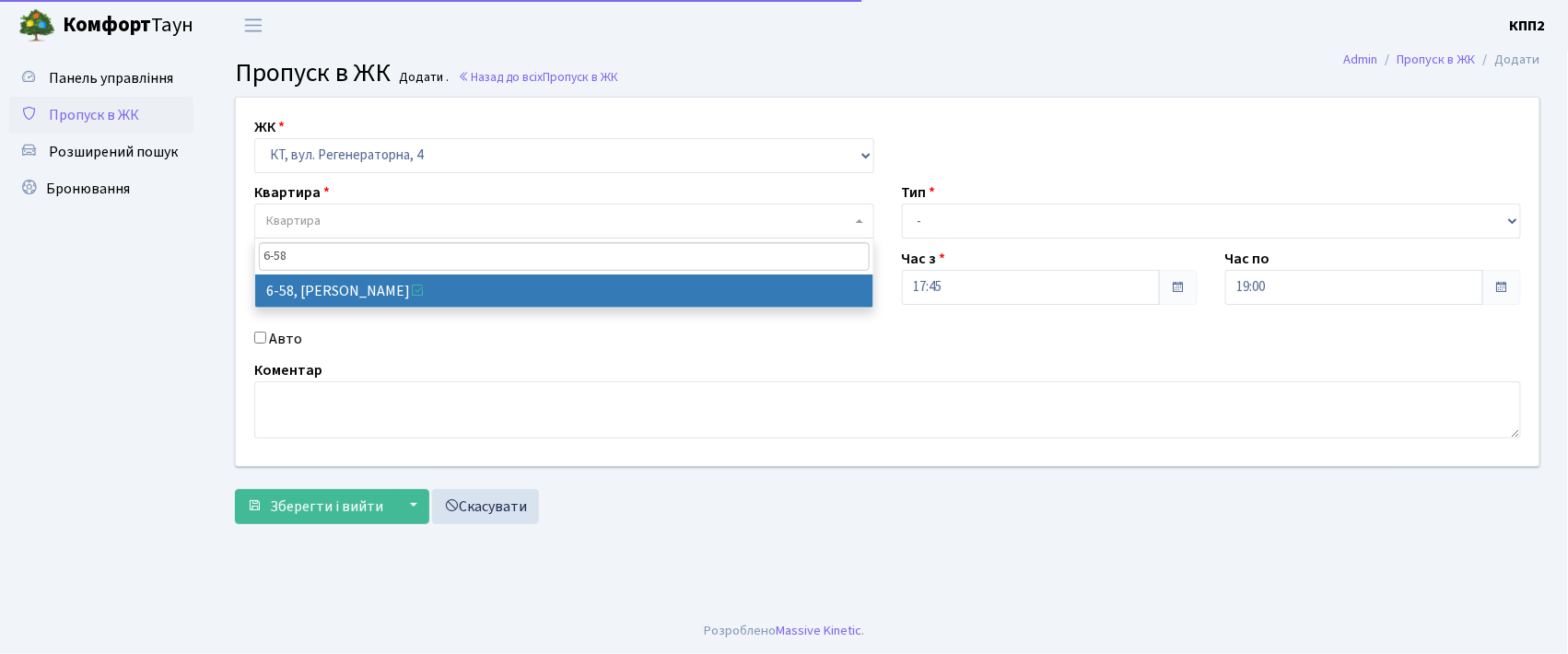
type input "6-58"
select select "5283"
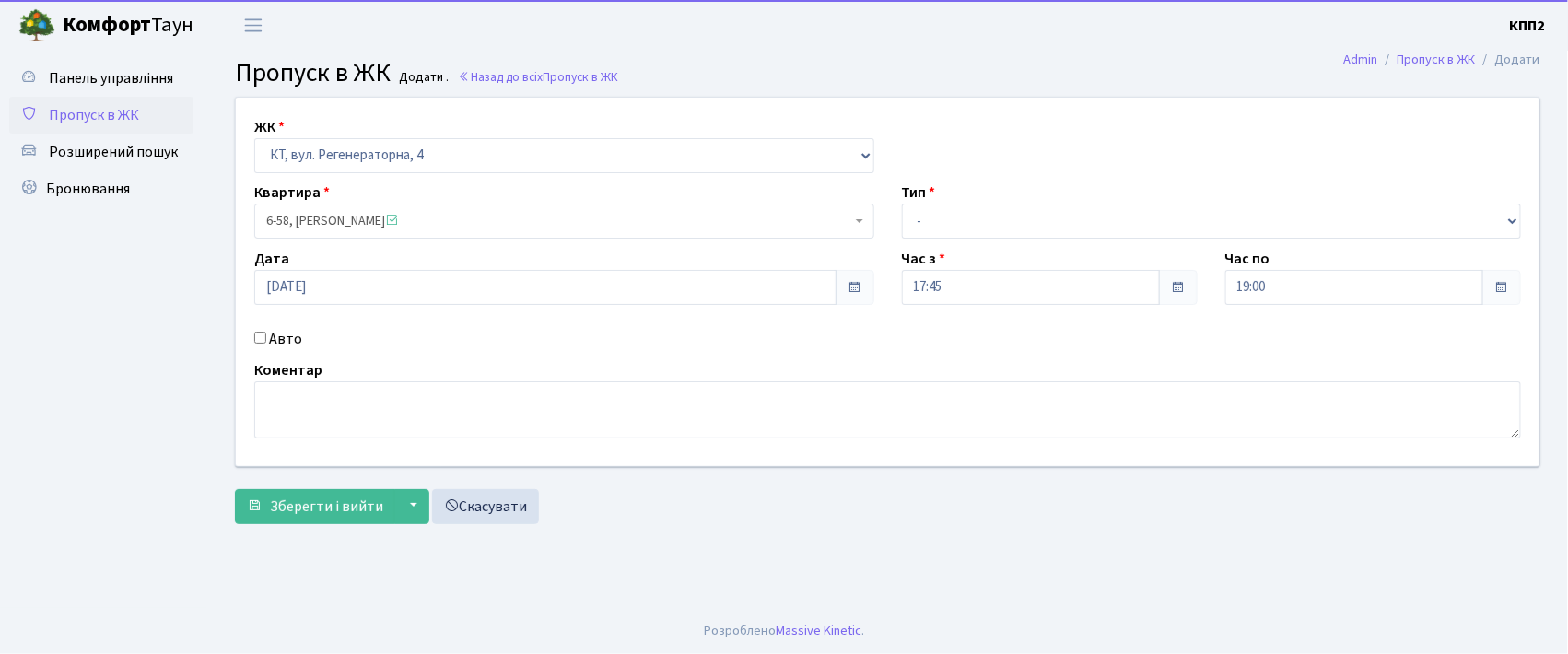
click at [277, 341] on label "Авто" at bounding box center [285, 339] width 33 height 22
click at [266, 341] on input "Авто" at bounding box center [259, 337] width 12 height 12
checkbox input "true"
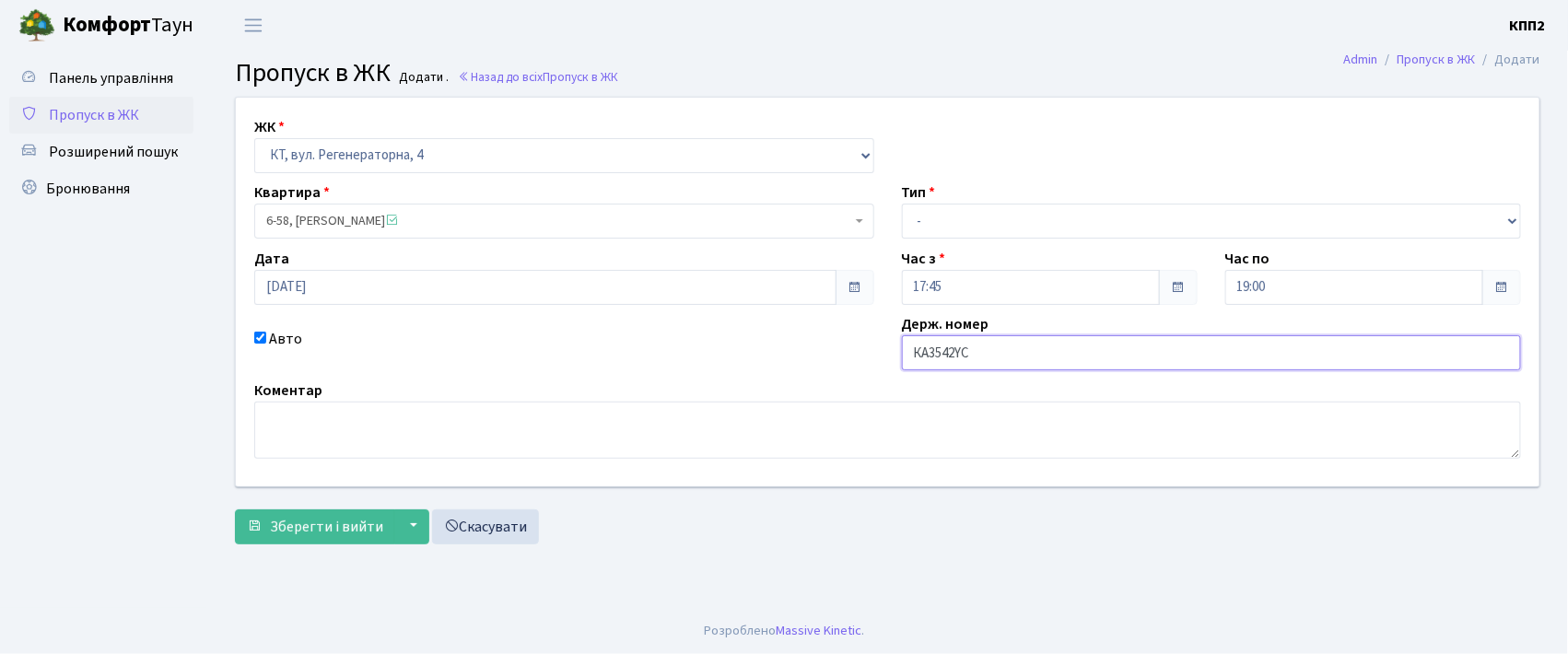
type input "КА3542YC"
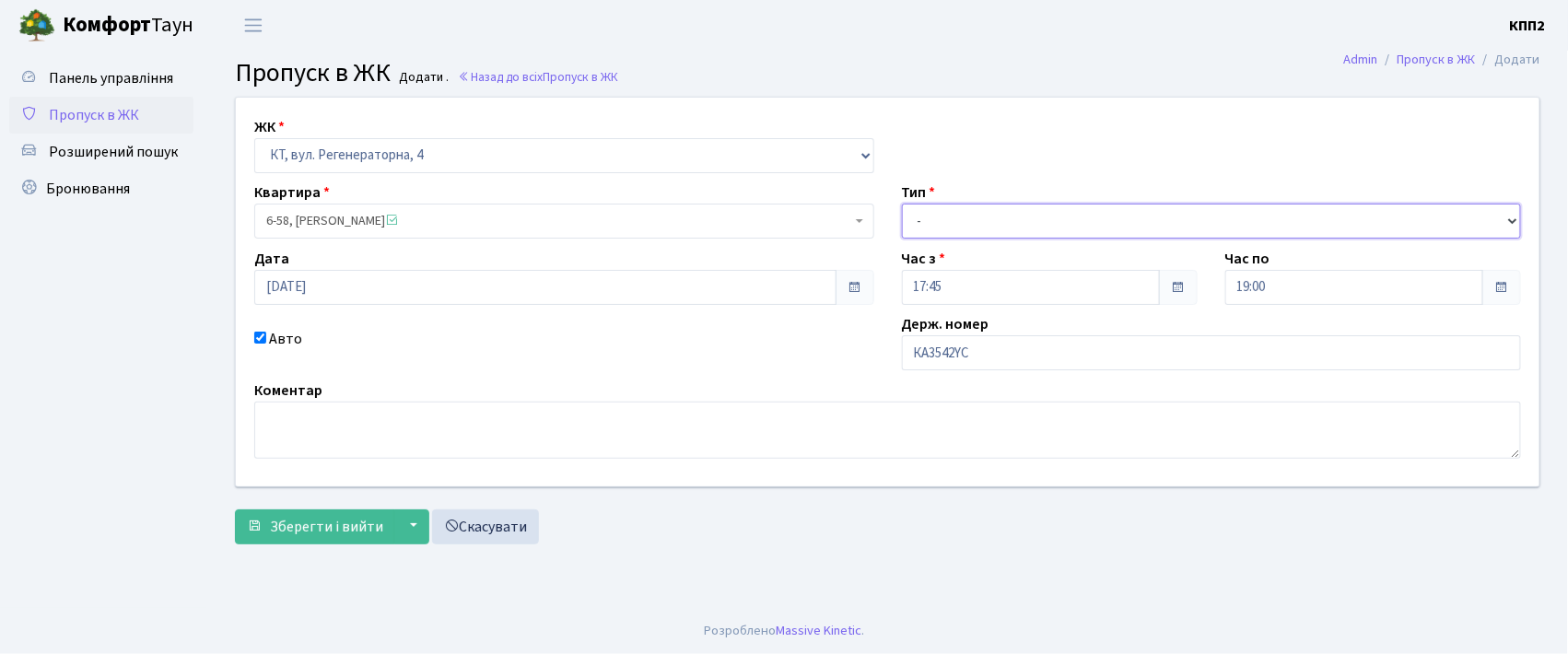
click at [1033, 221] on select "- Доставка Таксі Гості Сервіс" at bounding box center [1212, 221] width 620 height 35
select select "3"
click at [902, 203] on select "- Доставка Таксі Гості Сервіс" at bounding box center [1212, 221] width 620 height 35
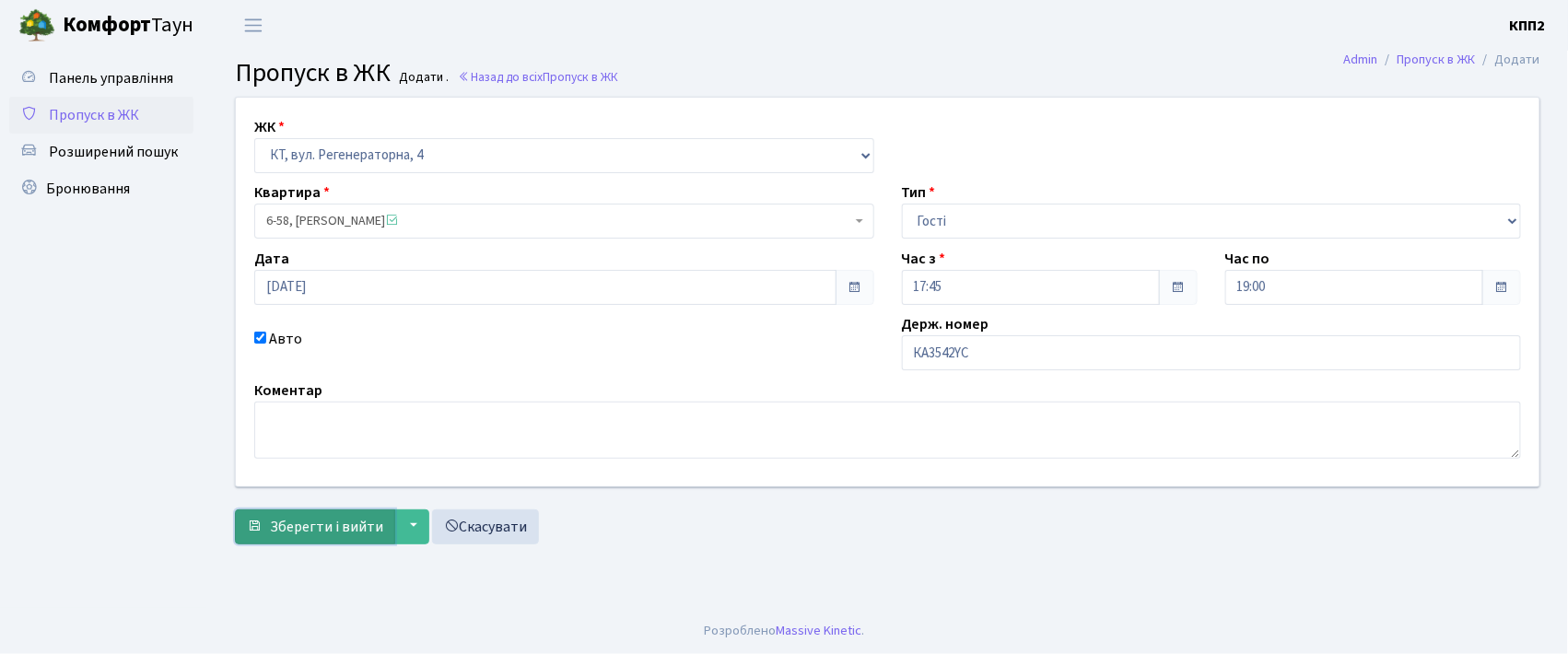
click at [310, 516] on button "Зберегти і вийти" at bounding box center [315, 527] width 161 height 35
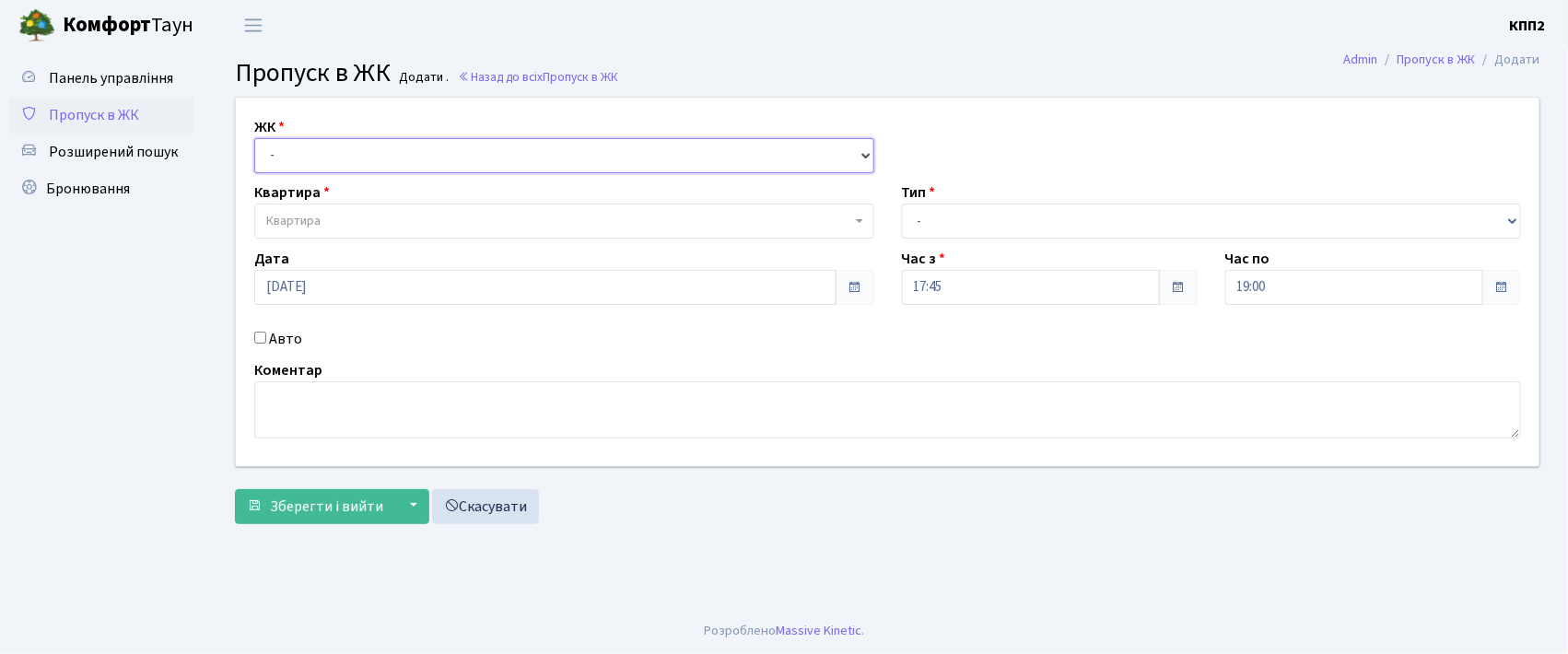
click at [295, 153] on select "- КТ, вул. Регенераторна, 4 КТ2, просп. [STREET_ADDRESS] [STREET_ADDRESS] [PERS…" at bounding box center [563, 156] width 620 height 35
select select "295"
click at [254, 139] on select "- КТ, вул. Регенераторна, 4 КТ2, просп. [STREET_ADDRESS] [STREET_ADDRESS] [PERS…" at bounding box center [563, 156] width 620 height 35
select select
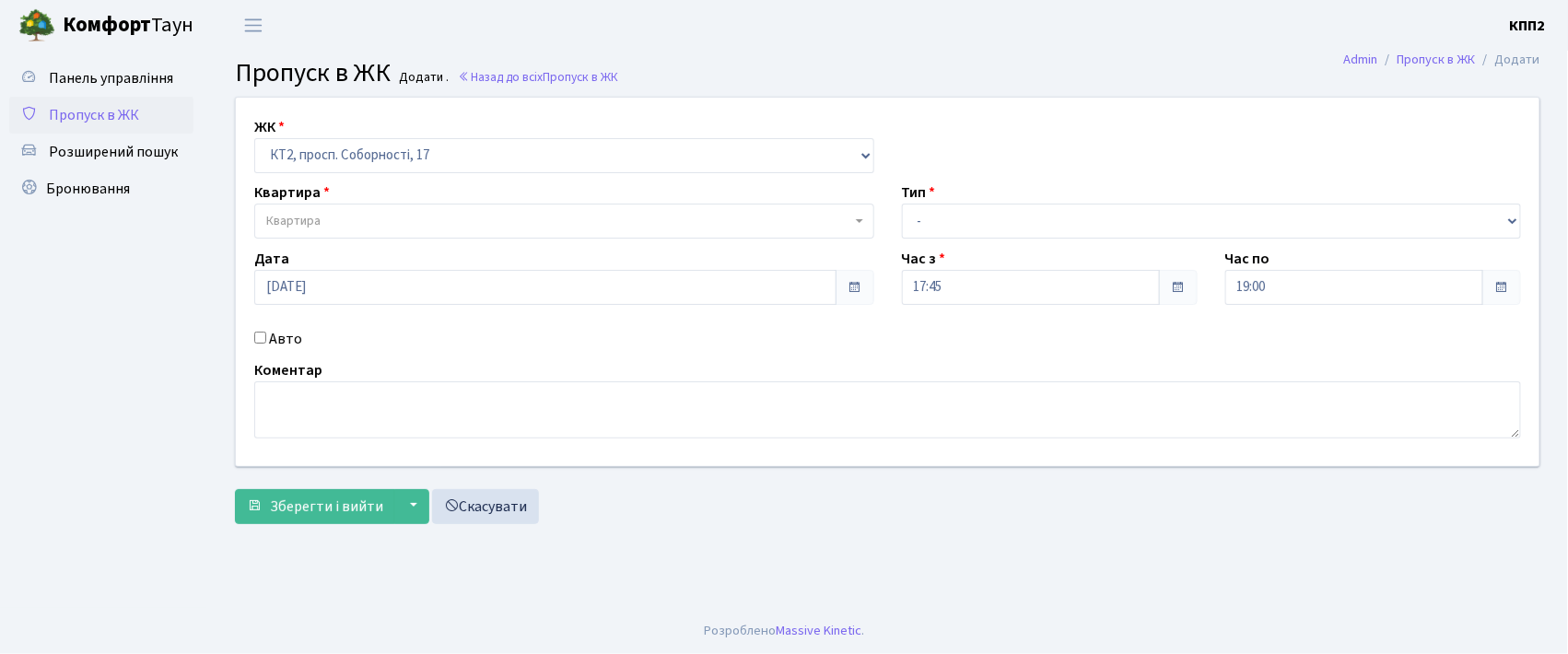
click at [384, 174] on div "ЖК - КТ, вул. Регенераторна, 4 КТ2, просп. [STREET_ADDRESS] [STREET_ADDRESS] [P…" at bounding box center [887, 282] width 1331 height 369
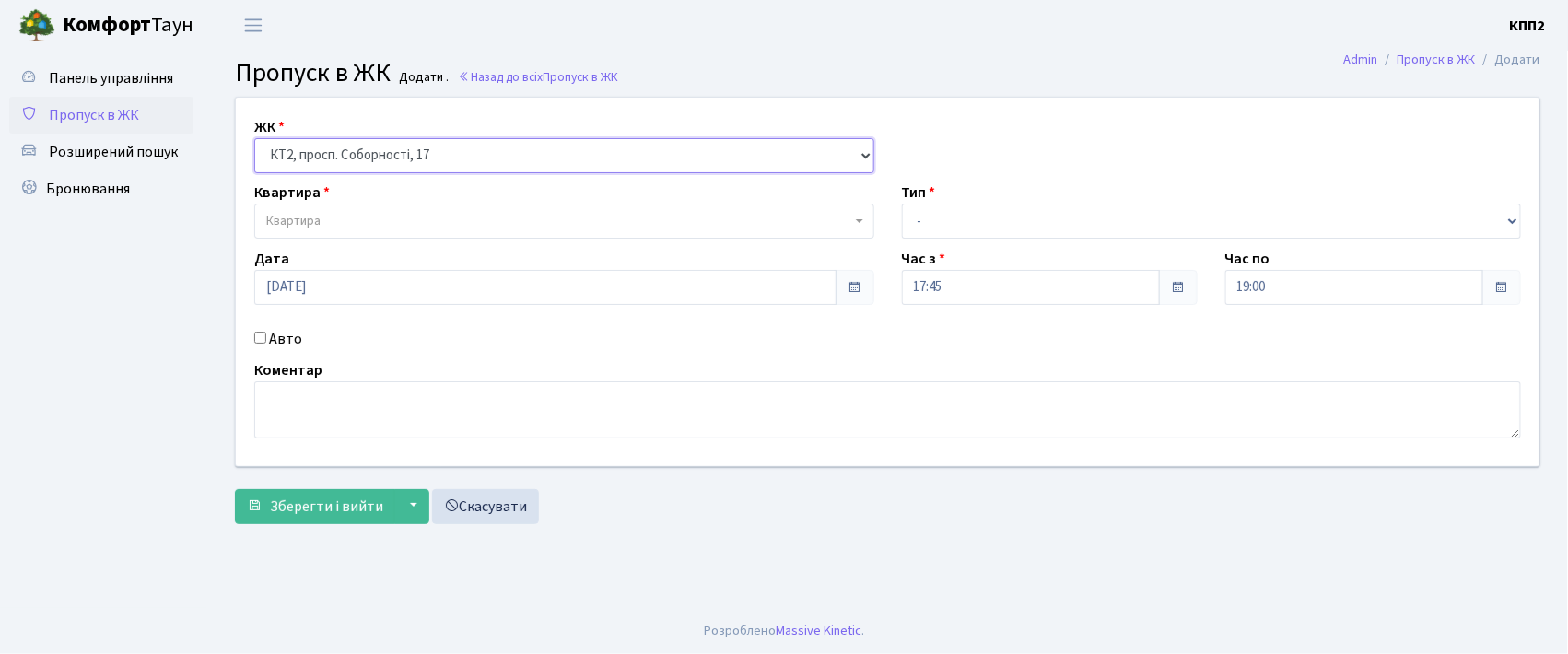
click at [398, 163] on select "- КТ, вул. Регенераторна, 4 КТ2, просп. [STREET_ADDRESS] [STREET_ADDRESS] [PERS…" at bounding box center [563, 156] width 620 height 35
select select "271"
click at [254, 139] on select "- КТ, вул. Регенераторна, 4 КТ2, просп. [STREET_ADDRESS] [STREET_ADDRESS] [PERS…" at bounding box center [563, 156] width 620 height 35
select select
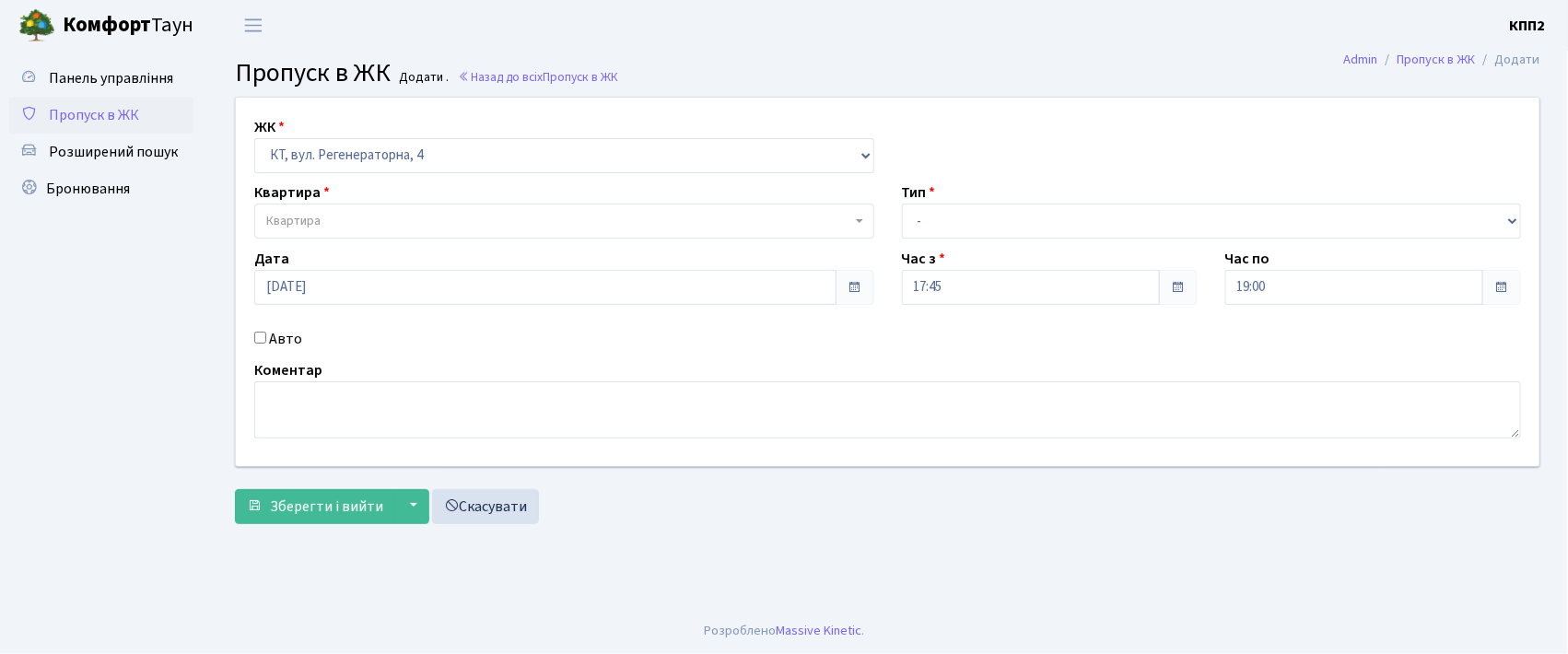
click at [387, 217] on span "Квартира" at bounding box center [558, 221] width 585 height 18
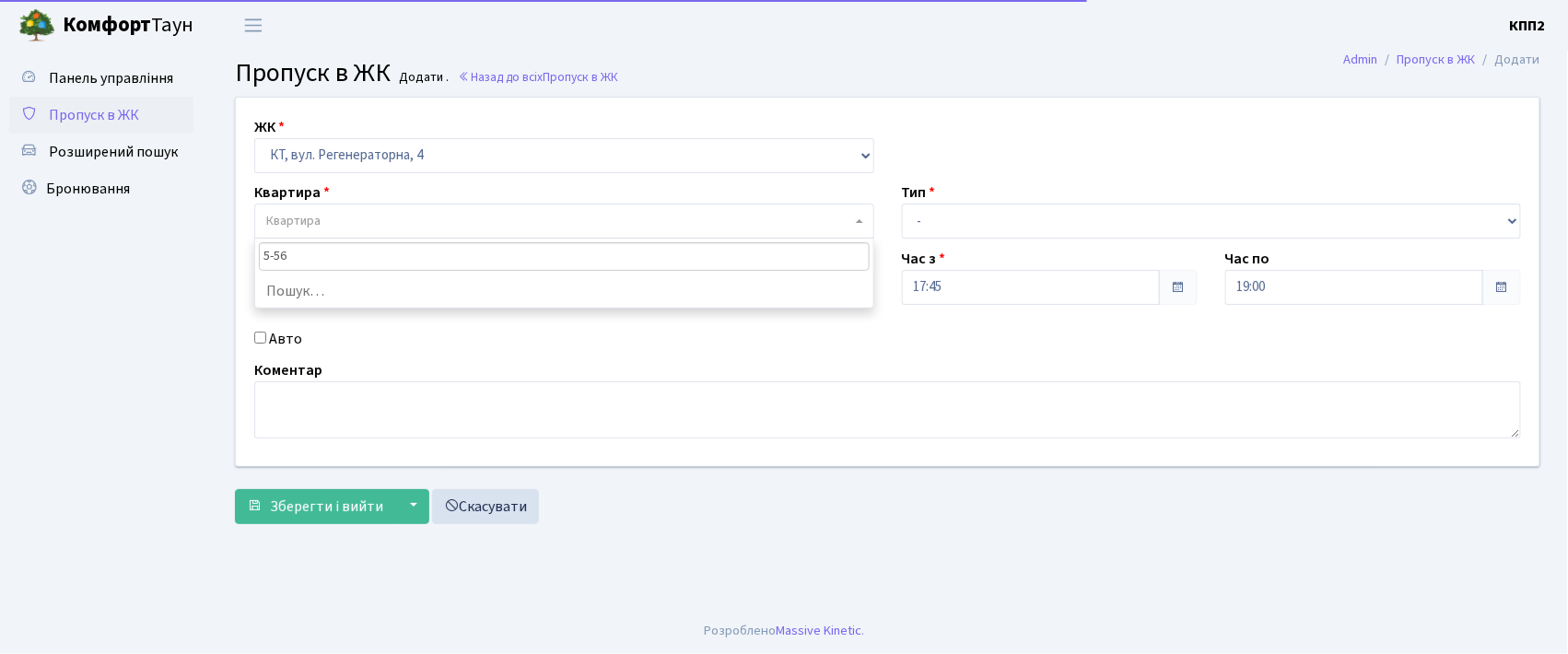
type input "5-566"
click at [281, 335] on label "Авто" at bounding box center [285, 339] width 33 height 22
click at [266, 335] on input "Авто" at bounding box center [259, 337] width 12 height 12
checkbox input "true"
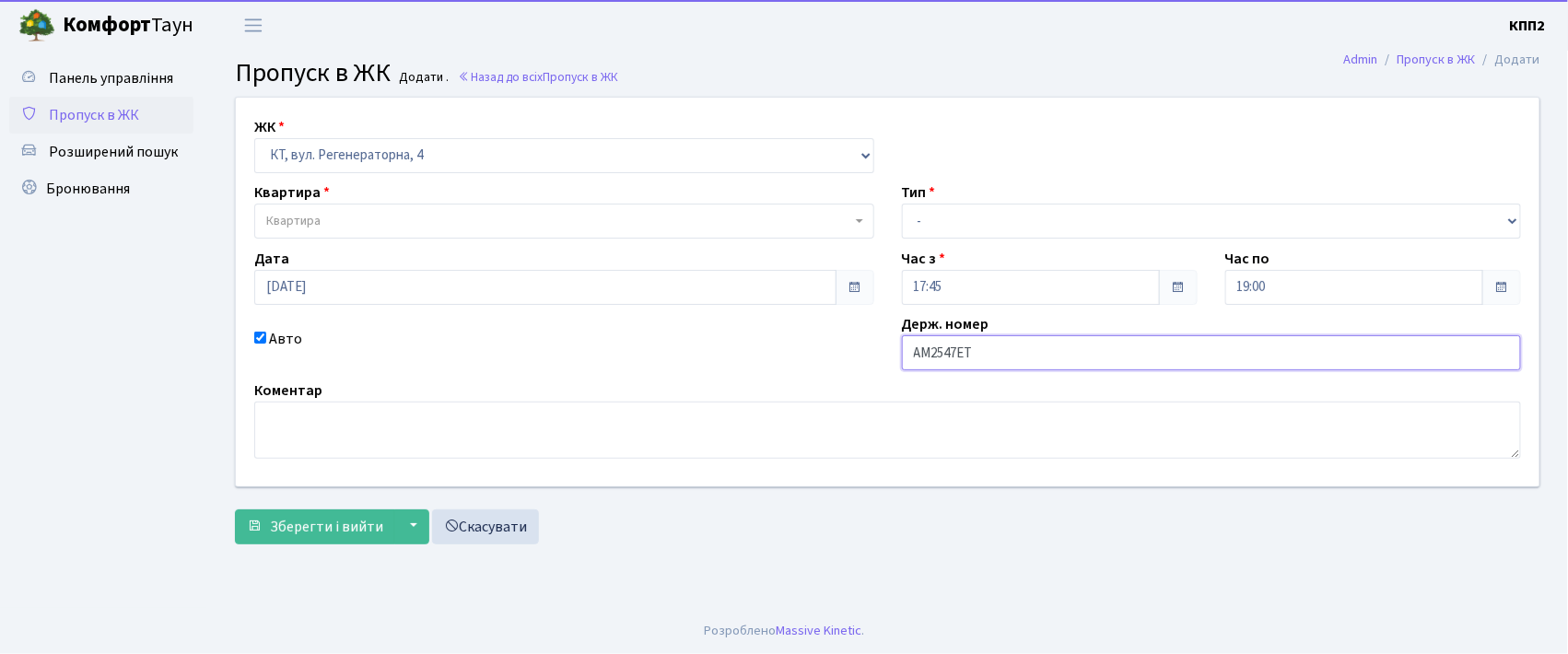
type input "АМ2547ЕТ"
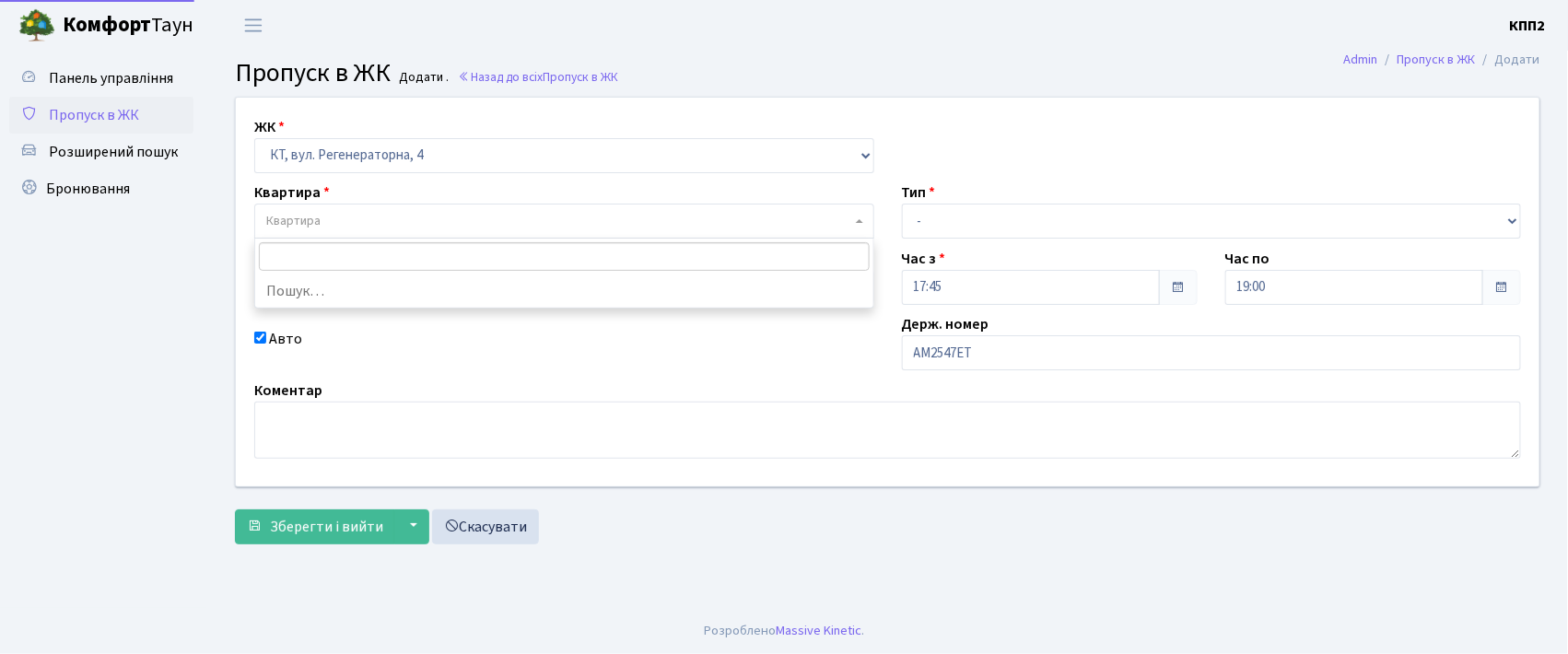
click at [358, 228] on span "Квартира" at bounding box center [558, 221] width 585 height 18
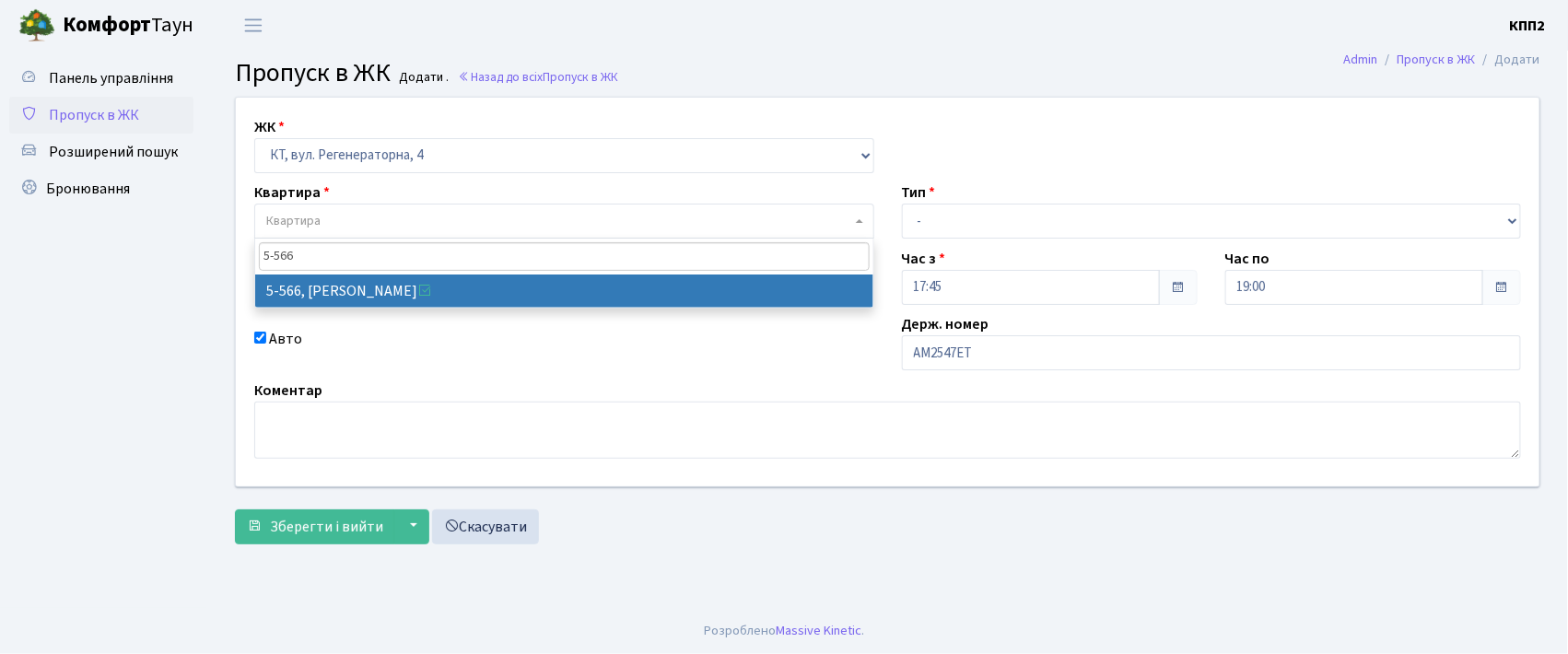
type input "5-566"
select select "1960"
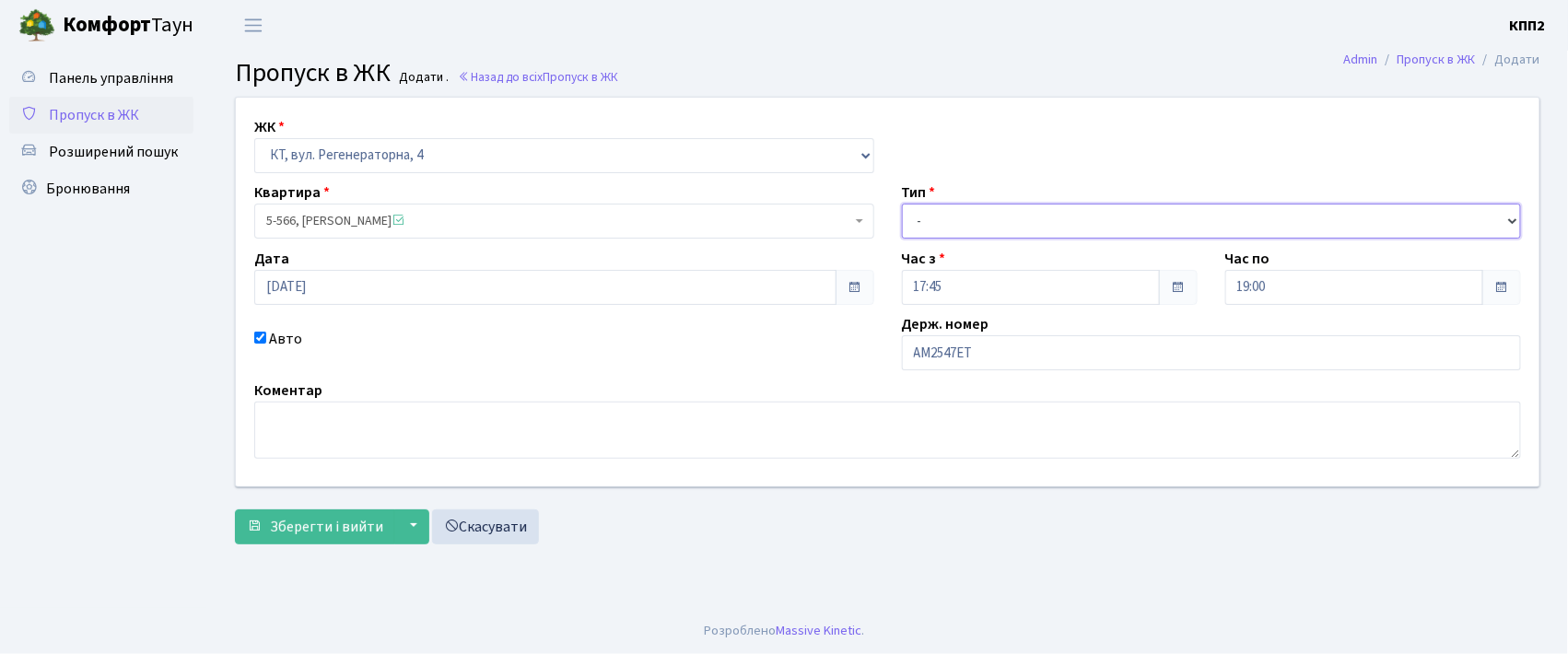
click at [963, 221] on select "- Доставка Таксі Гості Сервіс" at bounding box center [1212, 221] width 620 height 35
select select "2"
click at [902, 203] on select "- Доставка Таксі Гості Сервіс" at bounding box center [1212, 221] width 620 height 35
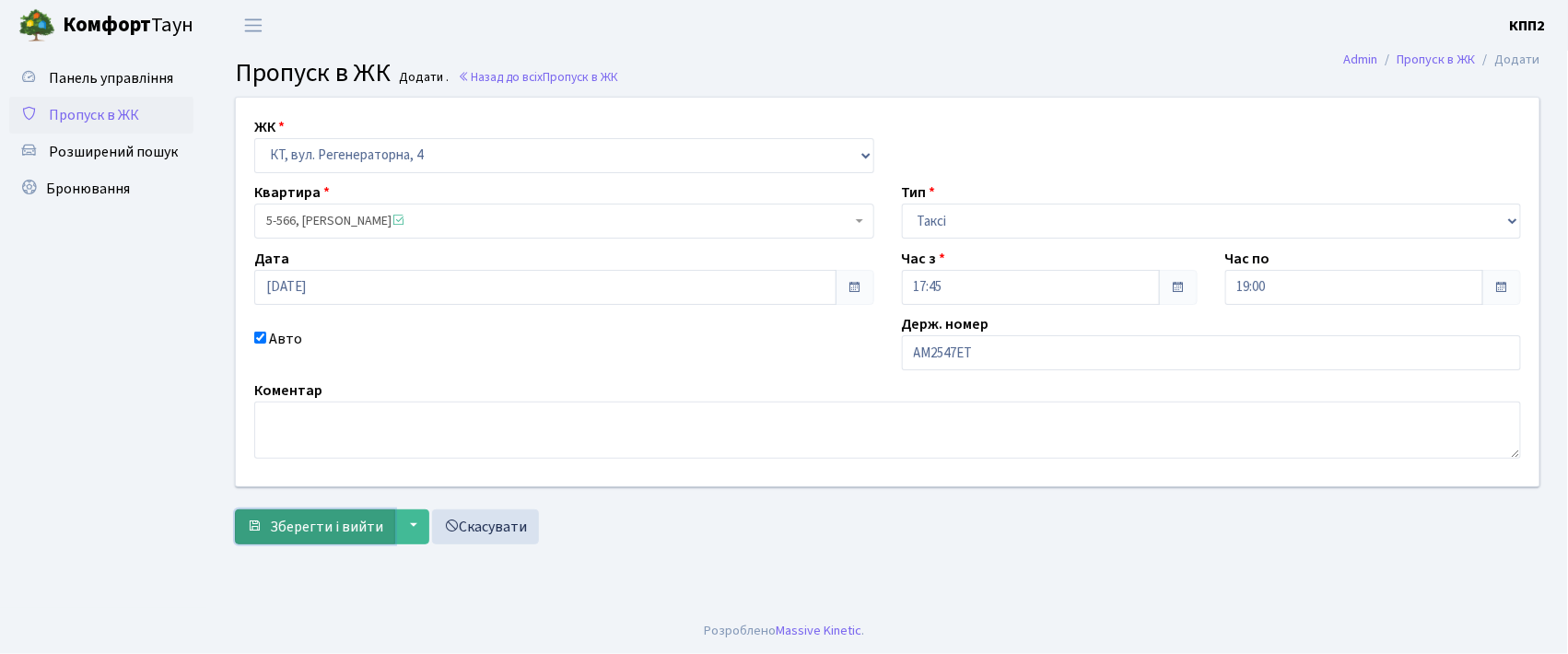
click at [332, 533] on span "Зберегти і вийти" at bounding box center [326, 527] width 114 height 20
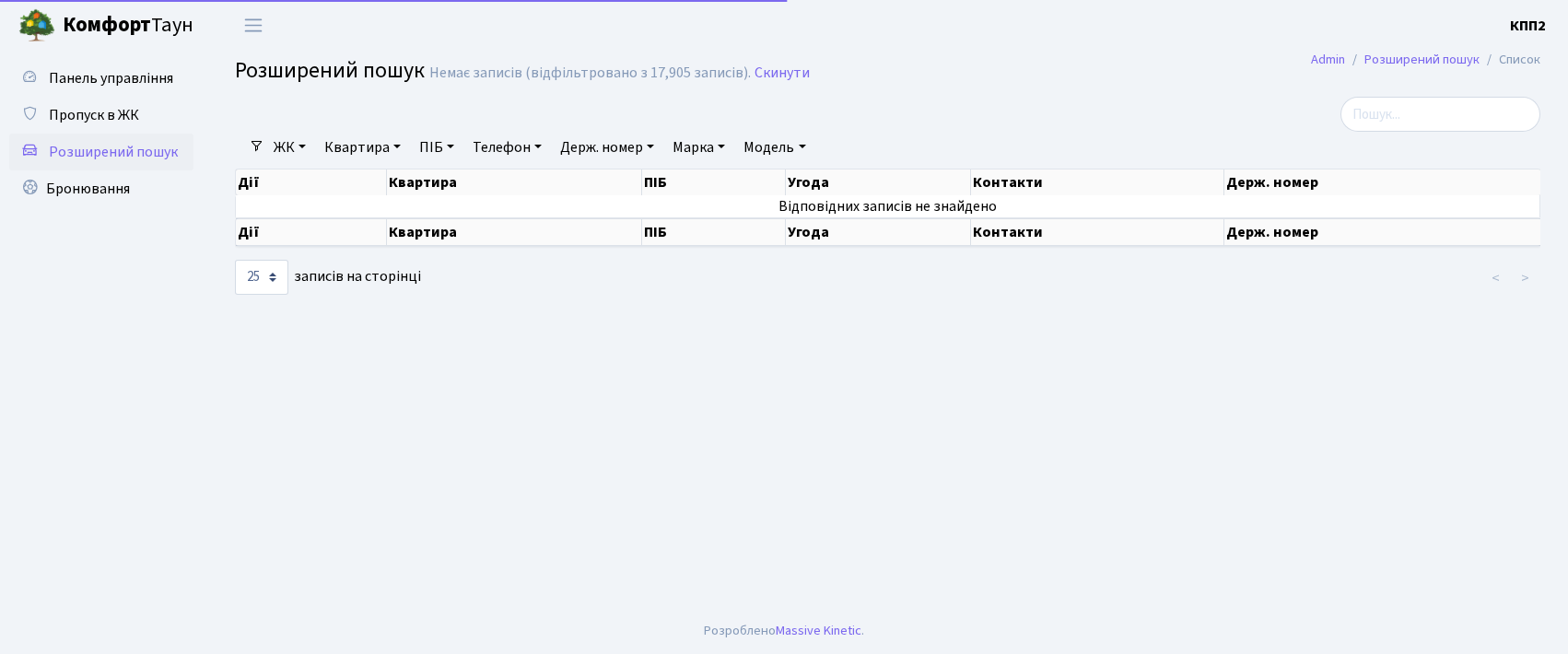
select select "25"
click at [137, 112] on span "Пропуск в ЖК" at bounding box center [94, 115] width 90 height 20
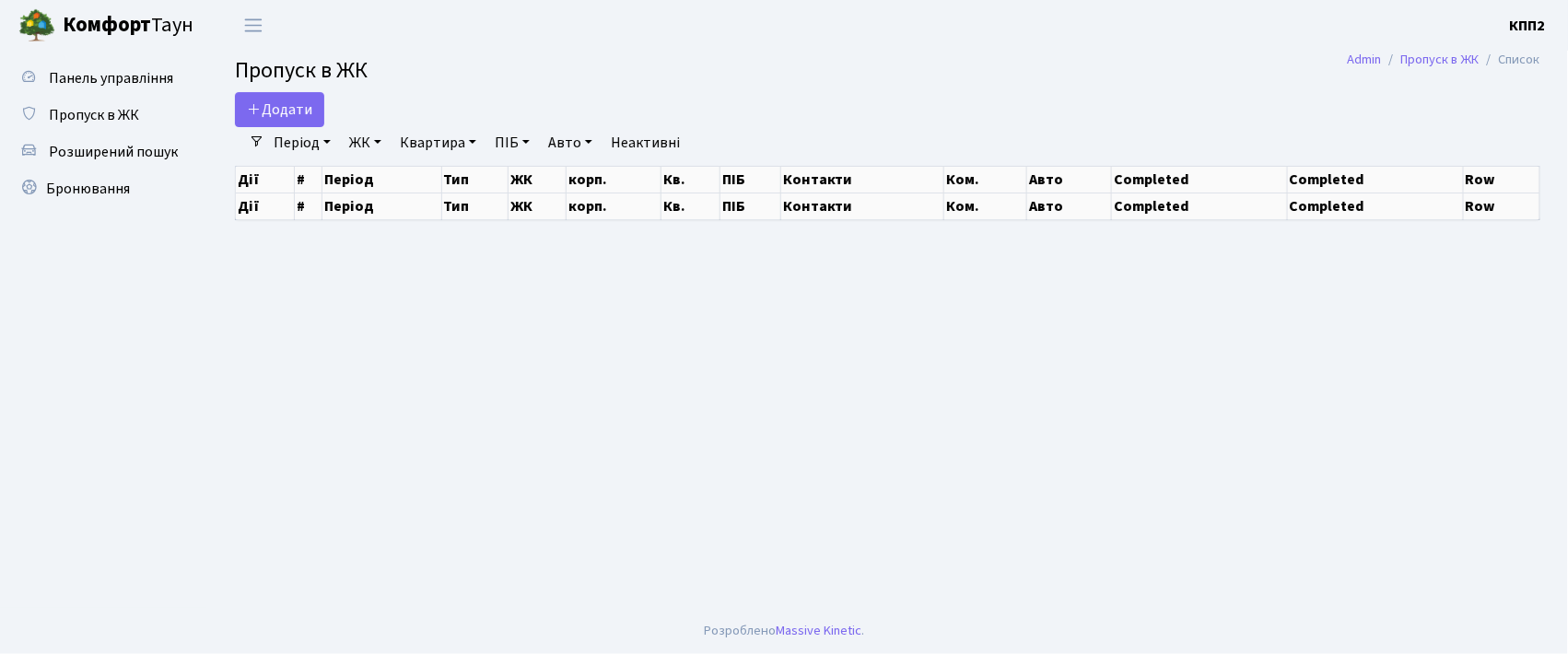
select select "25"
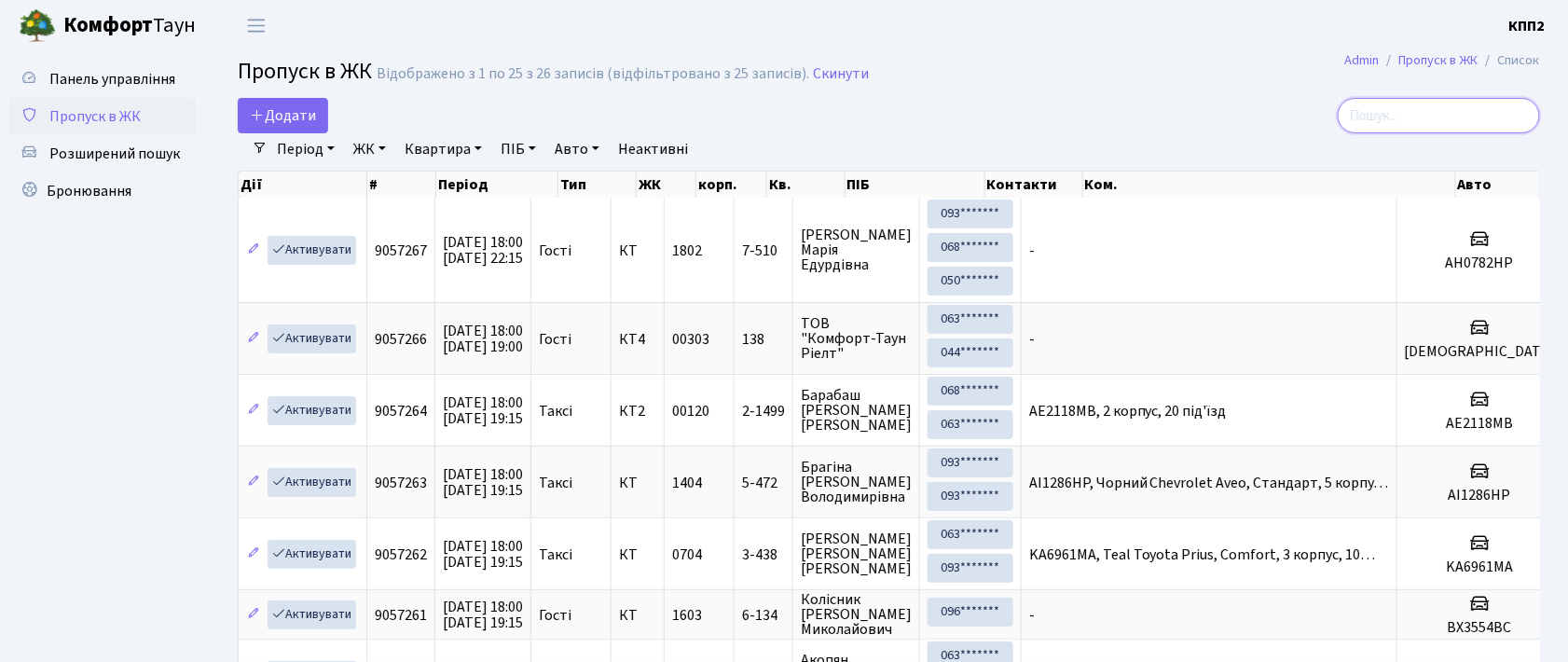
click at [1394, 117] on input "search" at bounding box center [1438, 116] width 202 height 36
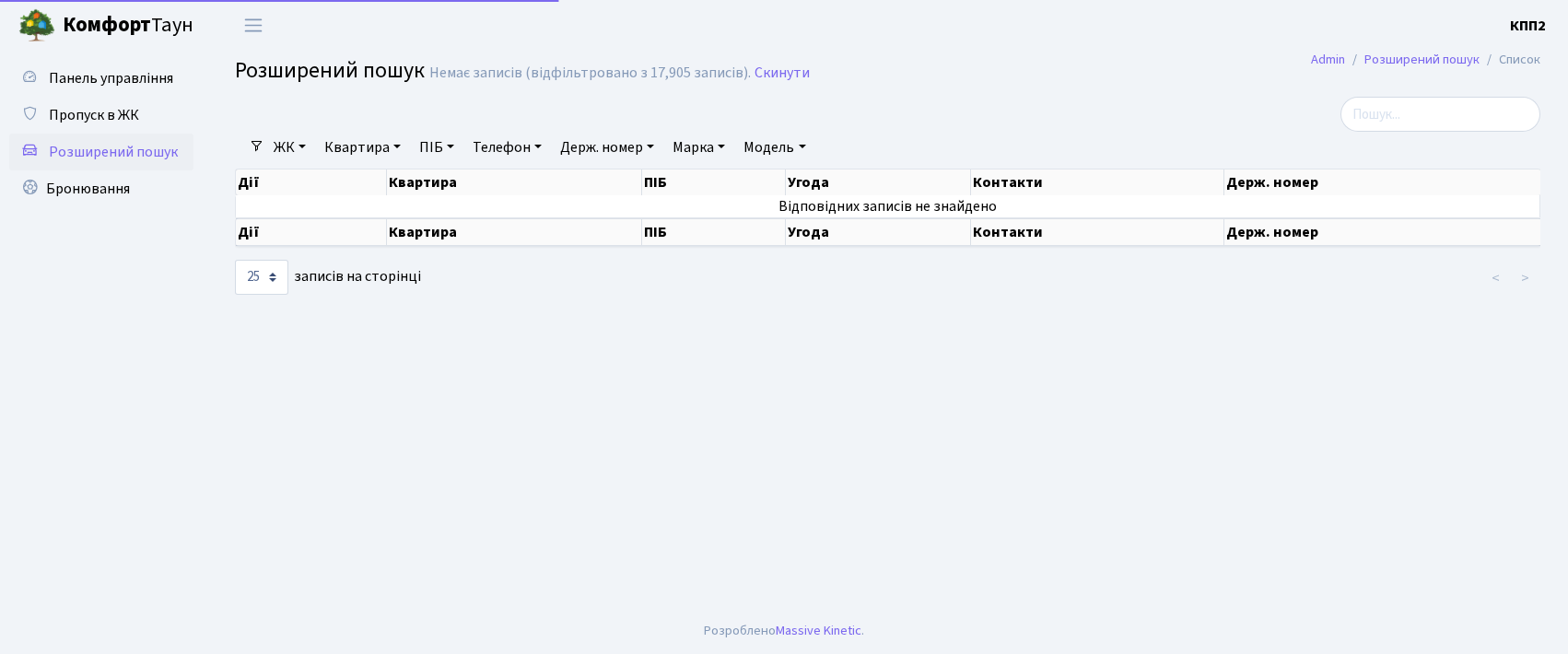
select select "25"
click at [81, 112] on span "Пропуск в ЖК" at bounding box center [94, 115] width 90 height 20
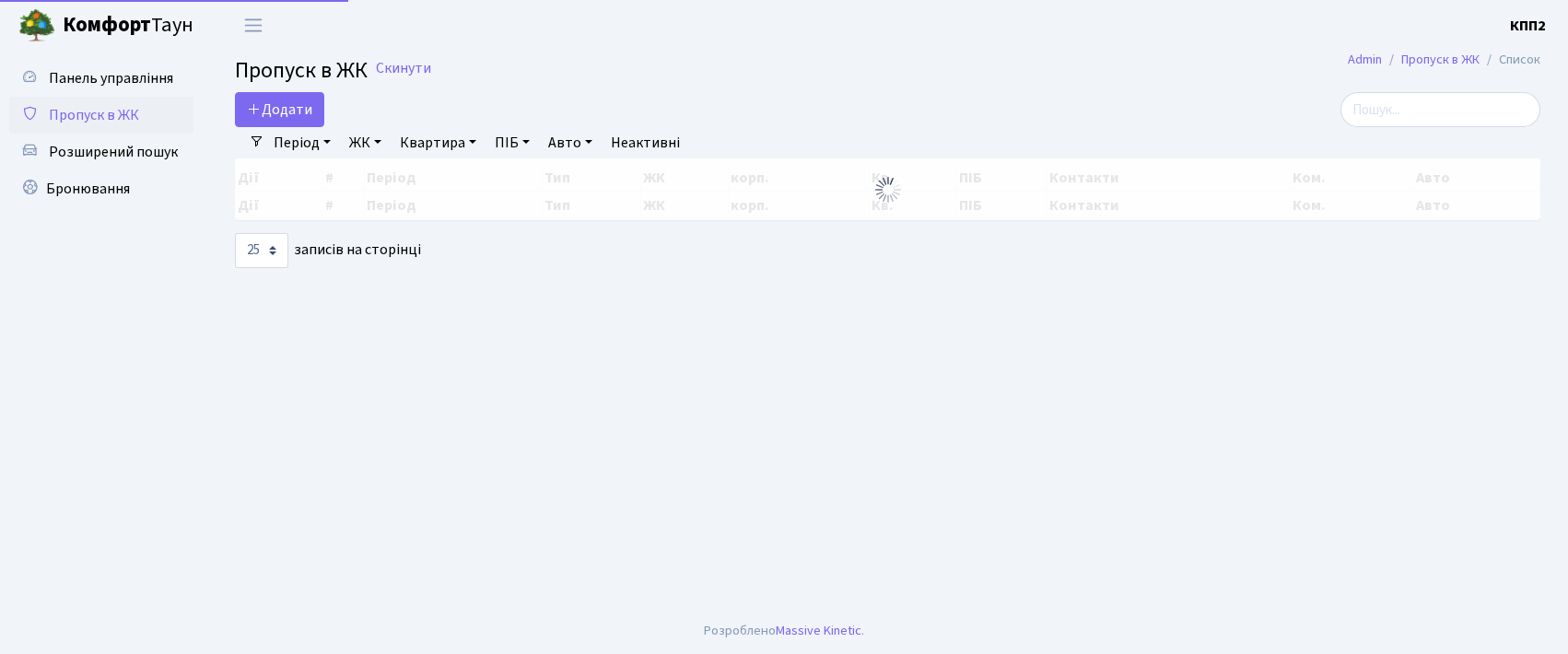
select select "25"
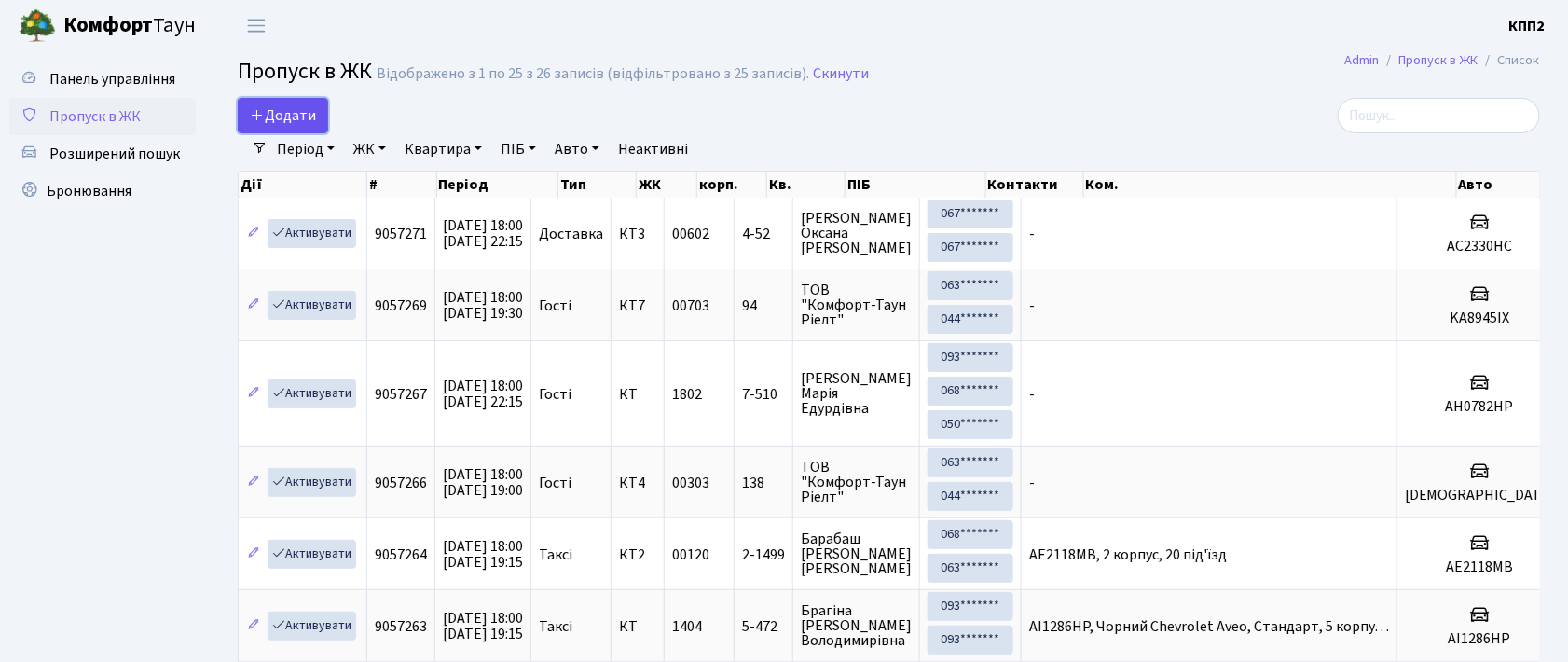
click at [294, 117] on span "Додати" at bounding box center [282, 116] width 66 height 21
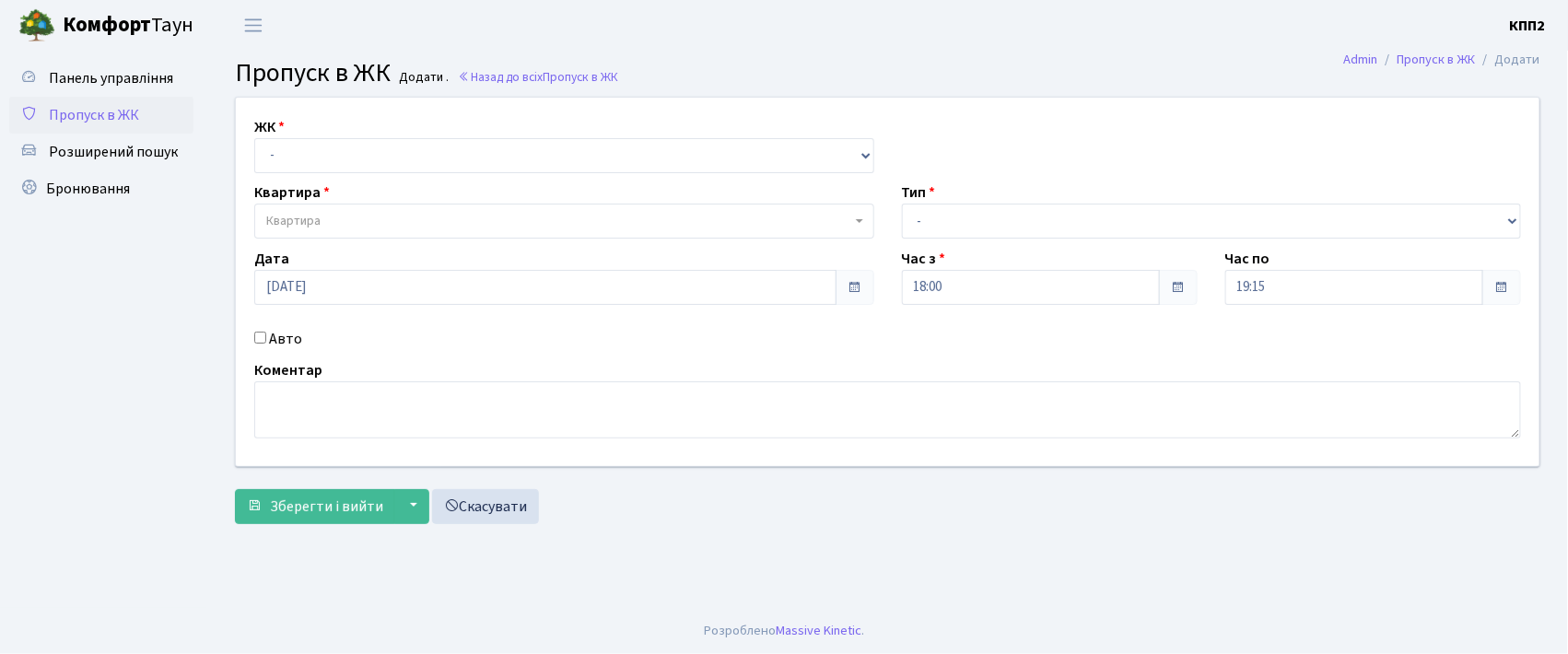
click at [261, 337] on input "Авто" at bounding box center [259, 337] width 12 height 12
checkbox input "true"
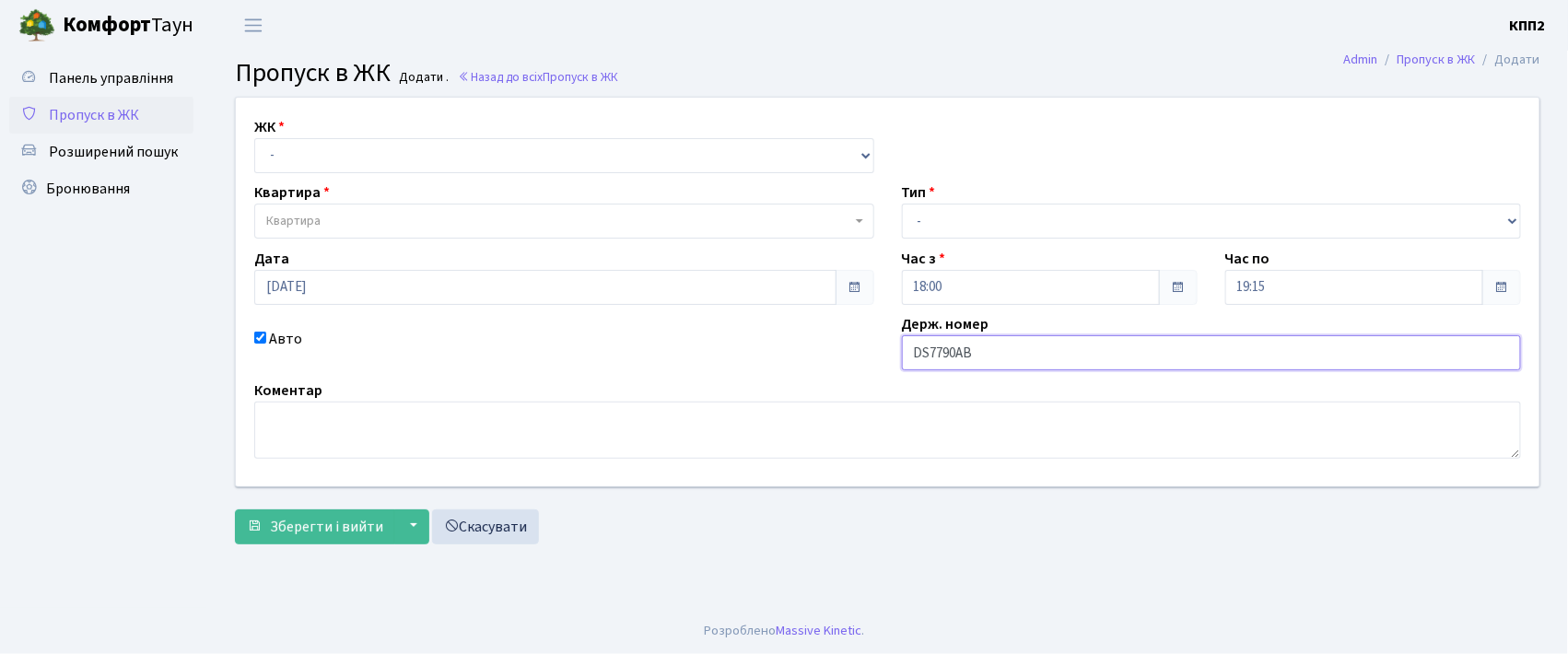
drag, startPoint x: 927, startPoint y: 354, endPoint x: 930, endPoint y: 402, distance: 48.1
click at [927, 355] on input "DS7790AB" at bounding box center [1212, 353] width 620 height 35
type input "DI7790AB"
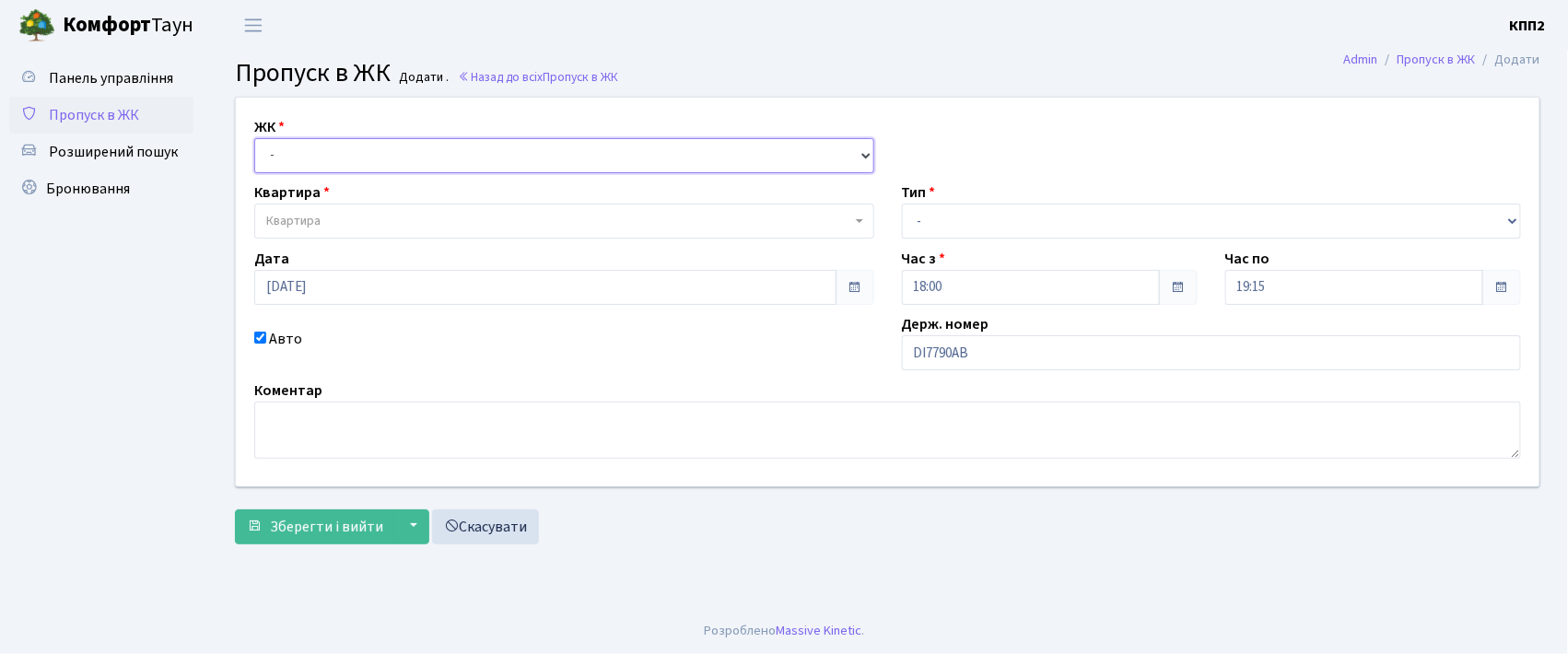
click at [288, 146] on select "- КТ, вул. Регенераторна, 4 КТ2, просп. [STREET_ADDRESS] [STREET_ADDRESS] [PERS…" at bounding box center [563, 156] width 620 height 35
select select "271"
click at [254, 139] on select "- КТ, вул. Регенераторна, 4 КТ2, просп. Соборності, 17 КТ3, вул. Березнева, 16 …" at bounding box center [563, 156] width 620 height 35
select select
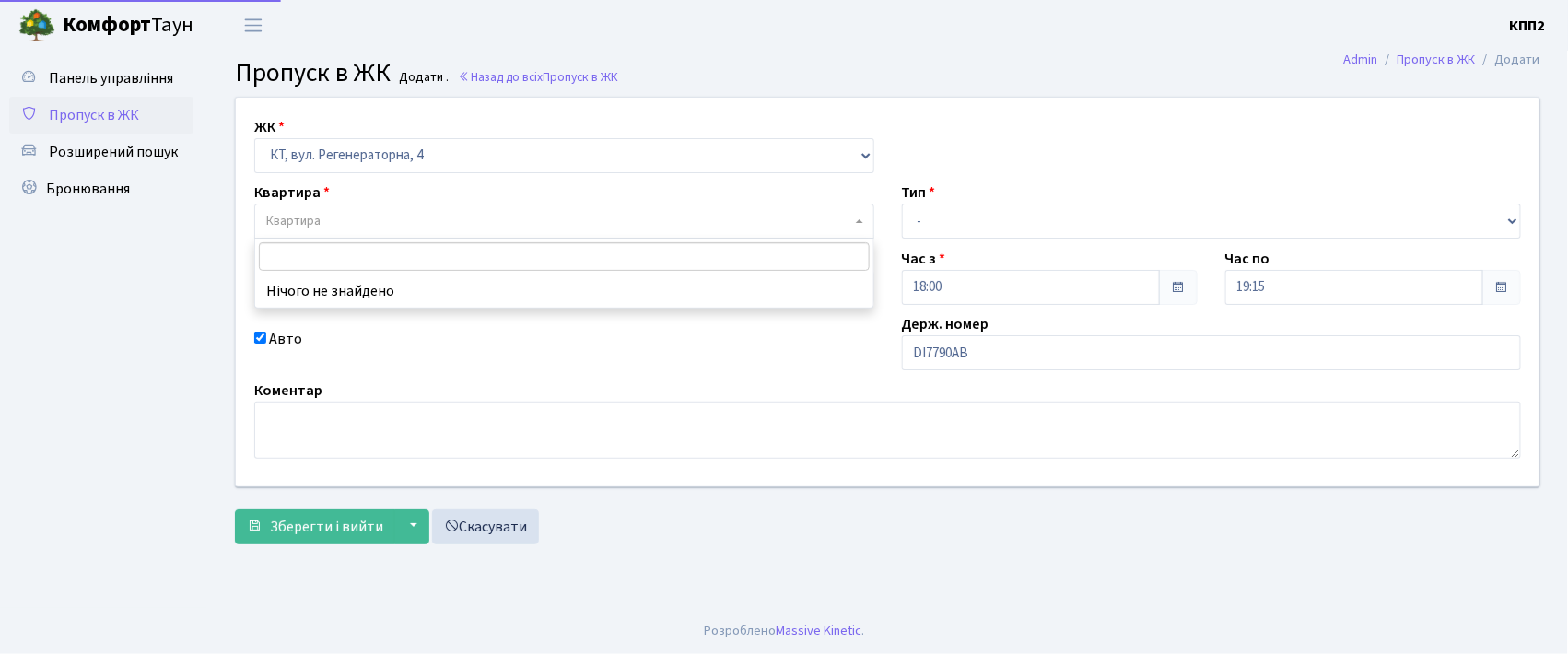
click at [306, 219] on span "Квартира" at bounding box center [293, 221] width 54 height 18
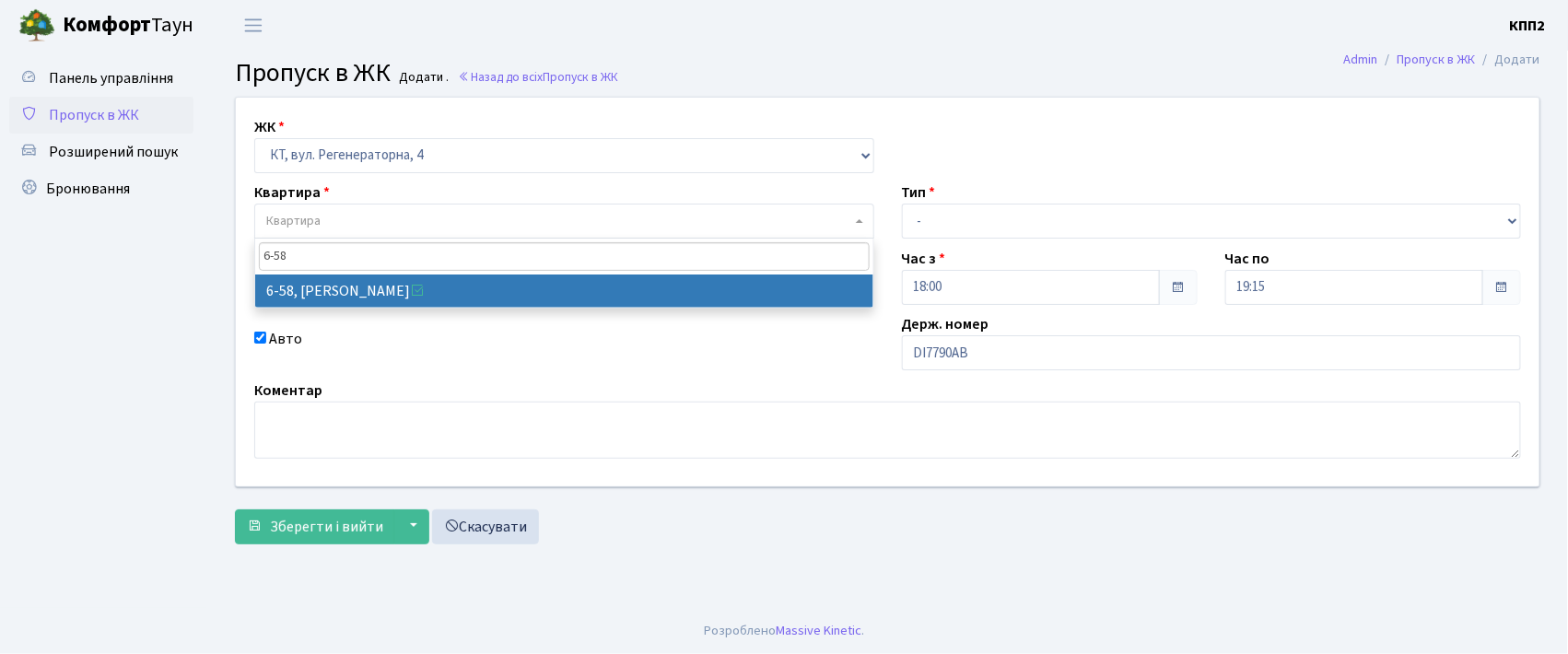
type input "6-58"
select select "5283"
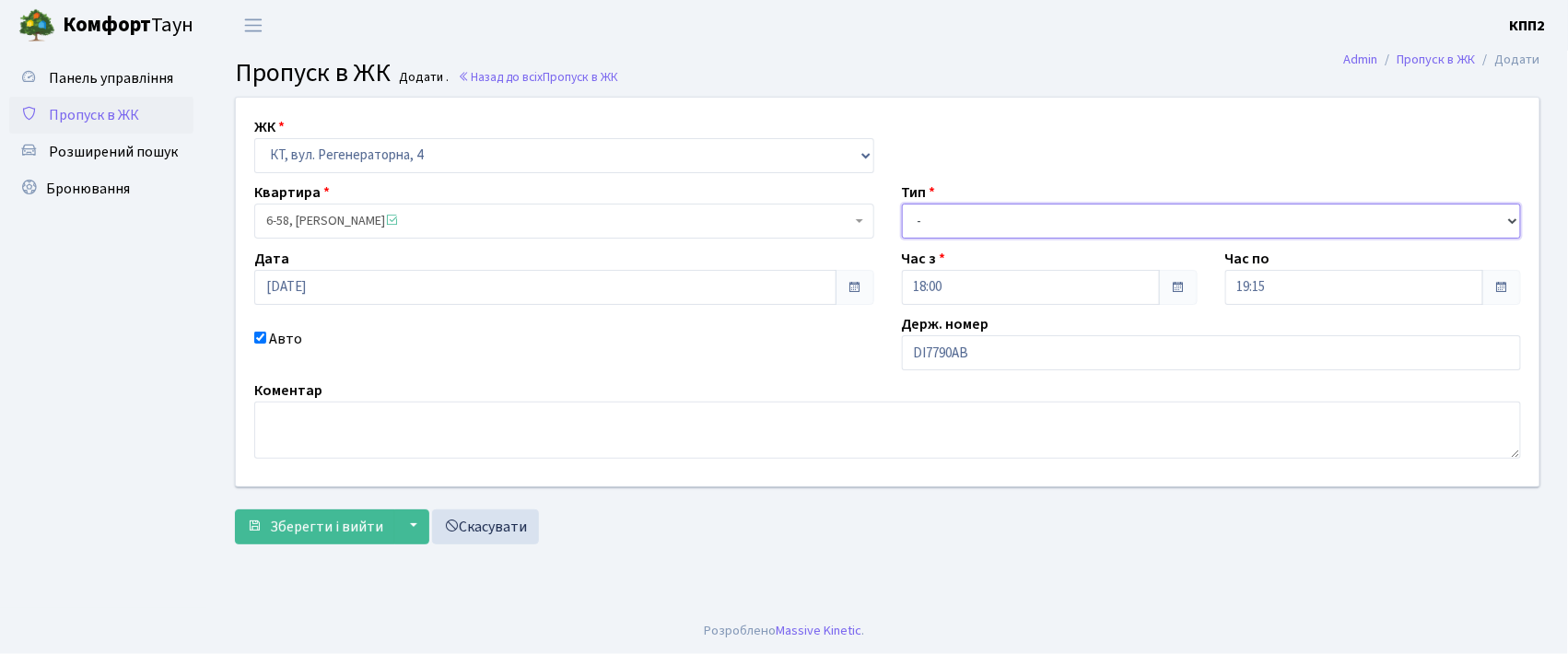
click at [941, 223] on select "- Доставка Таксі Гості Сервіс" at bounding box center [1212, 221] width 620 height 35
select select "3"
click at [902, 203] on select "- Доставка Таксі Гості Сервіс" at bounding box center [1212, 221] width 620 height 35
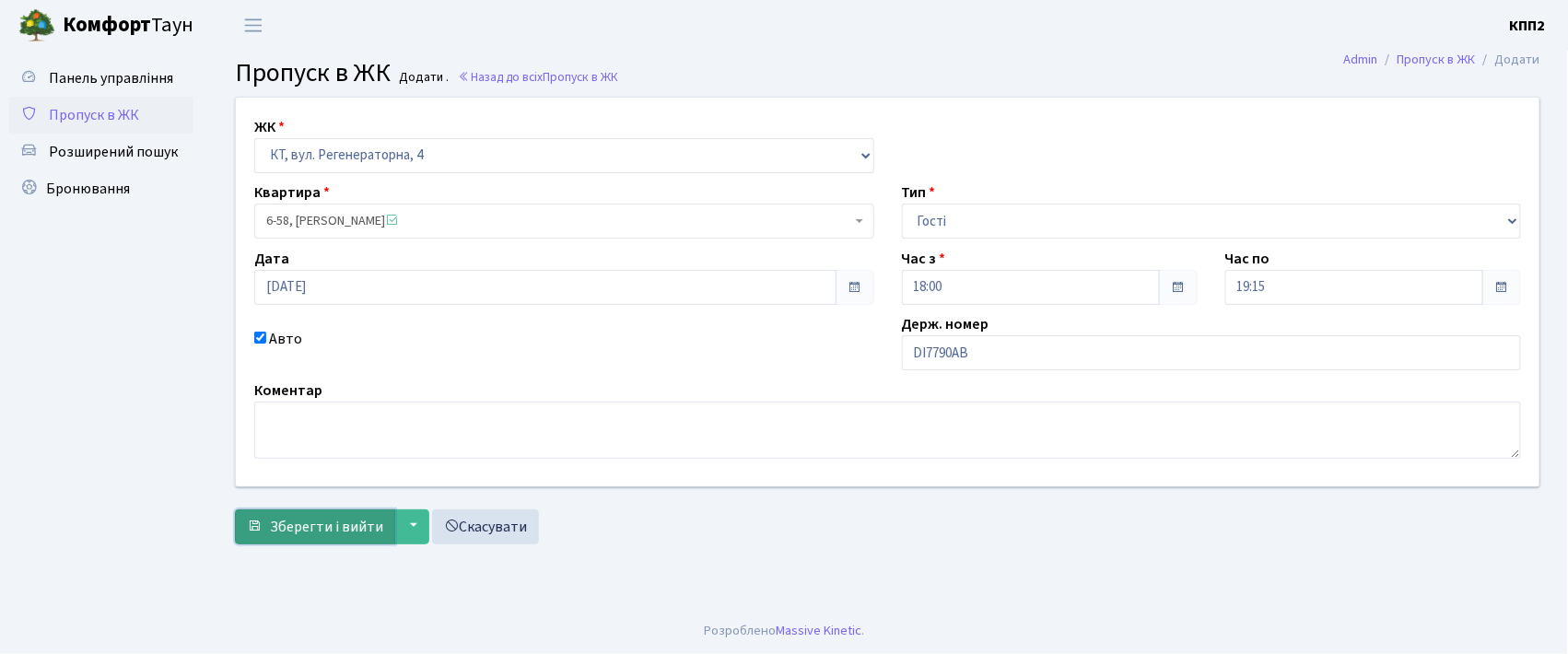
click at [344, 524] on span "Зберегти і вийти" at bounding box center [326, 527] width 114 height 20
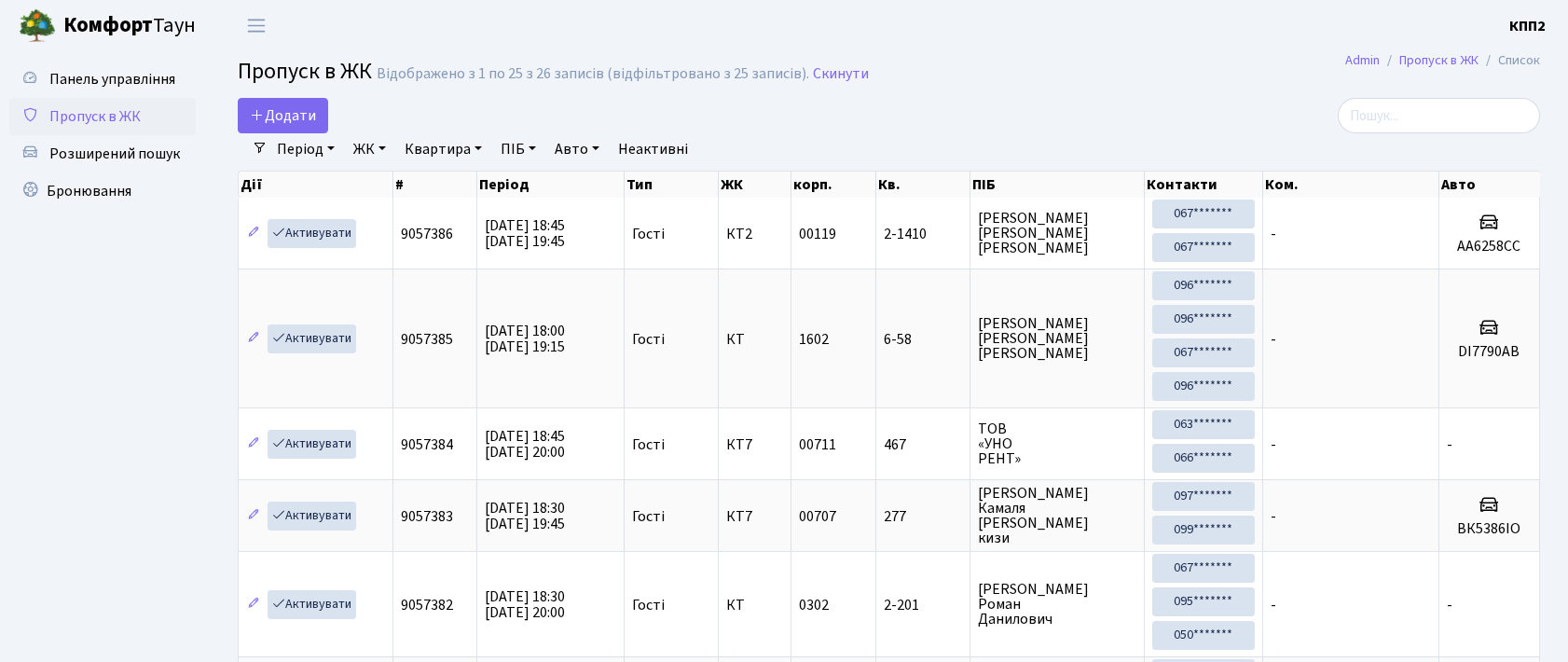
select select "25"
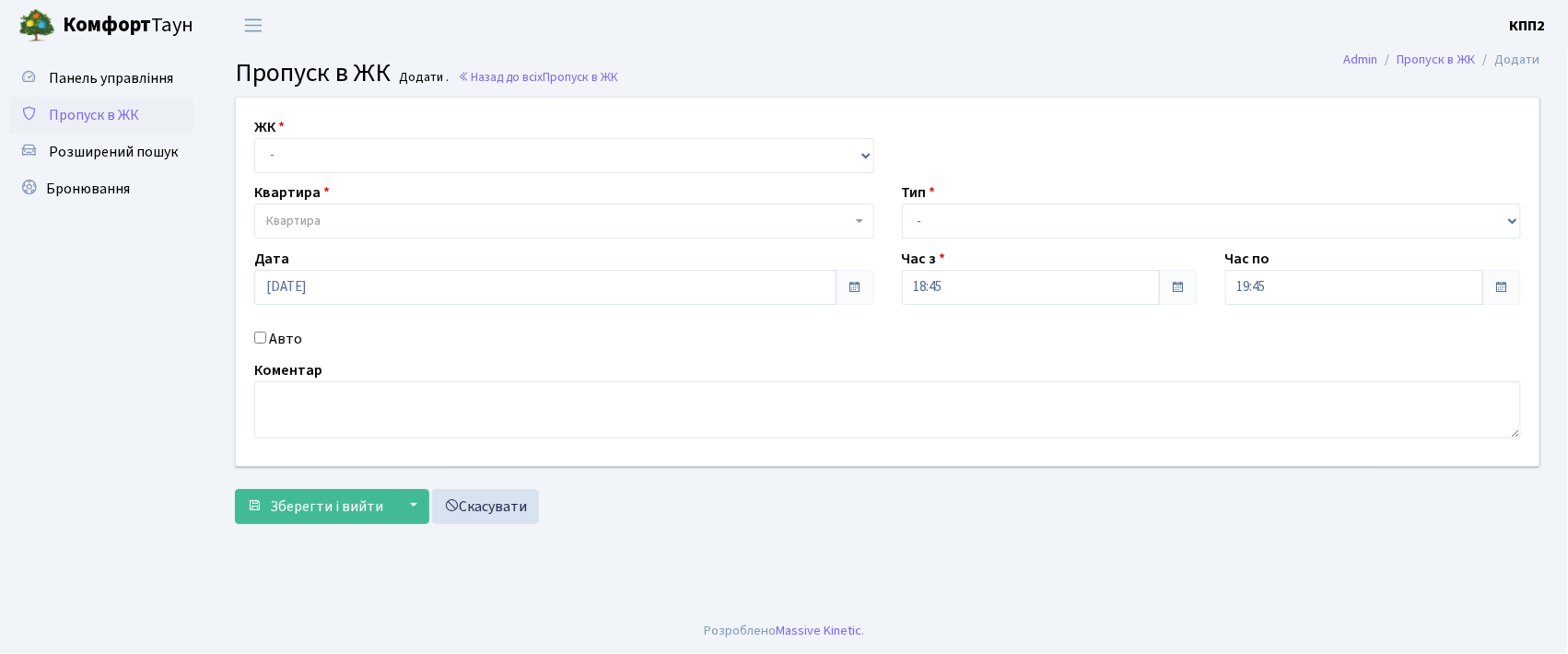
click at [259, 339] on input "Авто" at bounding box center [259, 337] width 12 height 12
checkbox input "true"
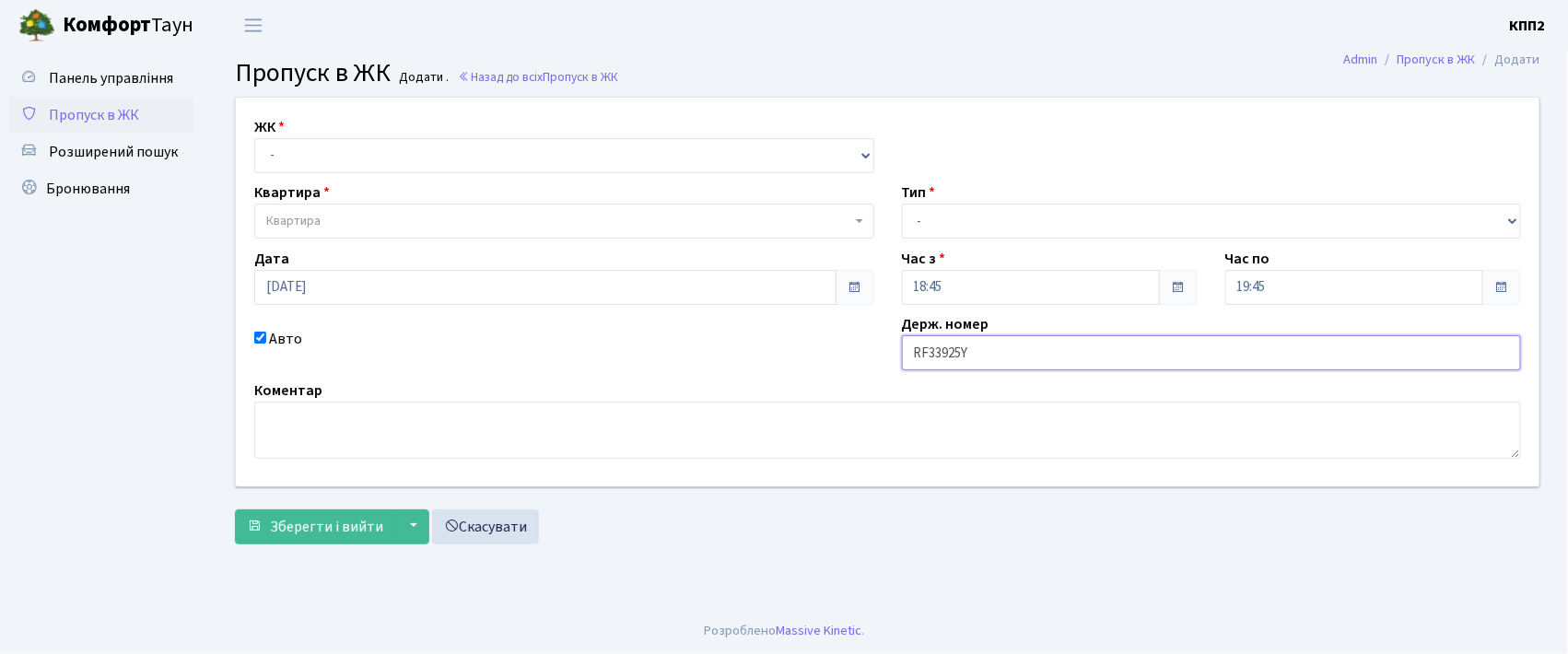
click at [926, 351] on input "RF33925Y" at bounding box center [1212, 353] width 620 height 35
click at [980, 350] on input "КА33925Y" at bounding box center [1212, 353] width 620 height 35
type input "КА3392МІ"
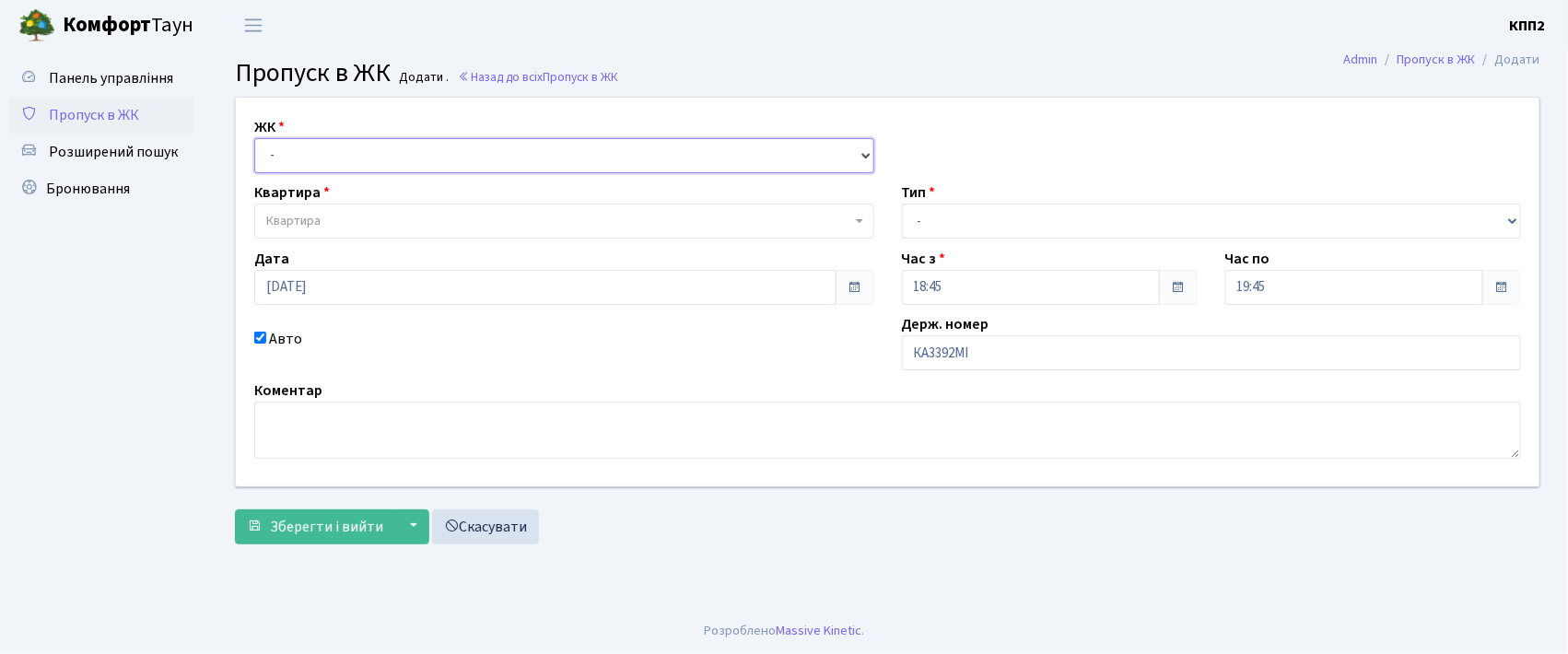
click at [320, 161] on select "- КТ, вул. Регенераторна, 4 КТ2, просп. Соборності, 17 КТ3, вул. Березнева, 16 …" at bounding box center [563, 156] width 620 height 35
select select "271"
click at [254, 139] on select "- КТ, вул. Регенераторна, 4 КТ2, просп. Соборності, 17 КТ3, вул. Березнева, 16 …" at bounding box center [563, 156] width 620 height 35
select select
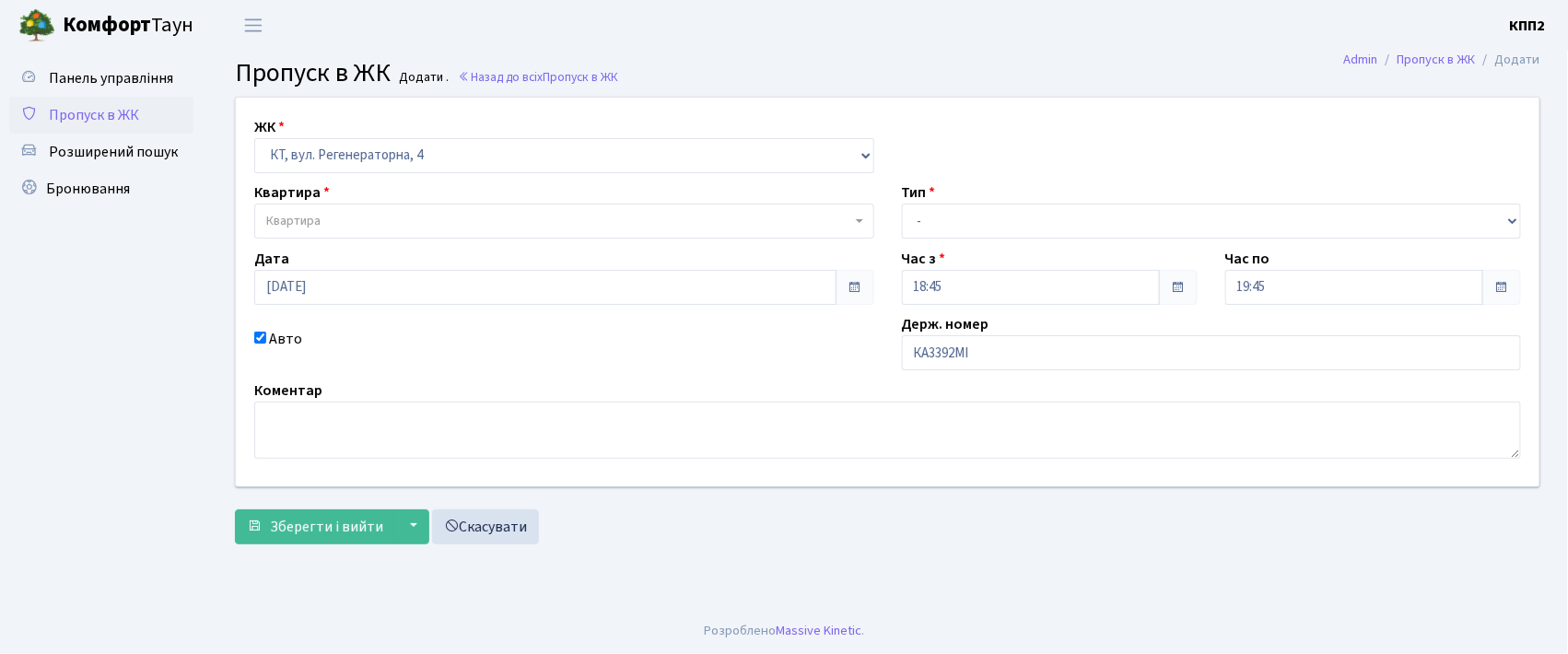
click at [325, 214] on span "Квартира" at bounding box center [558, 221] width 585 height 18
type input "6-100"
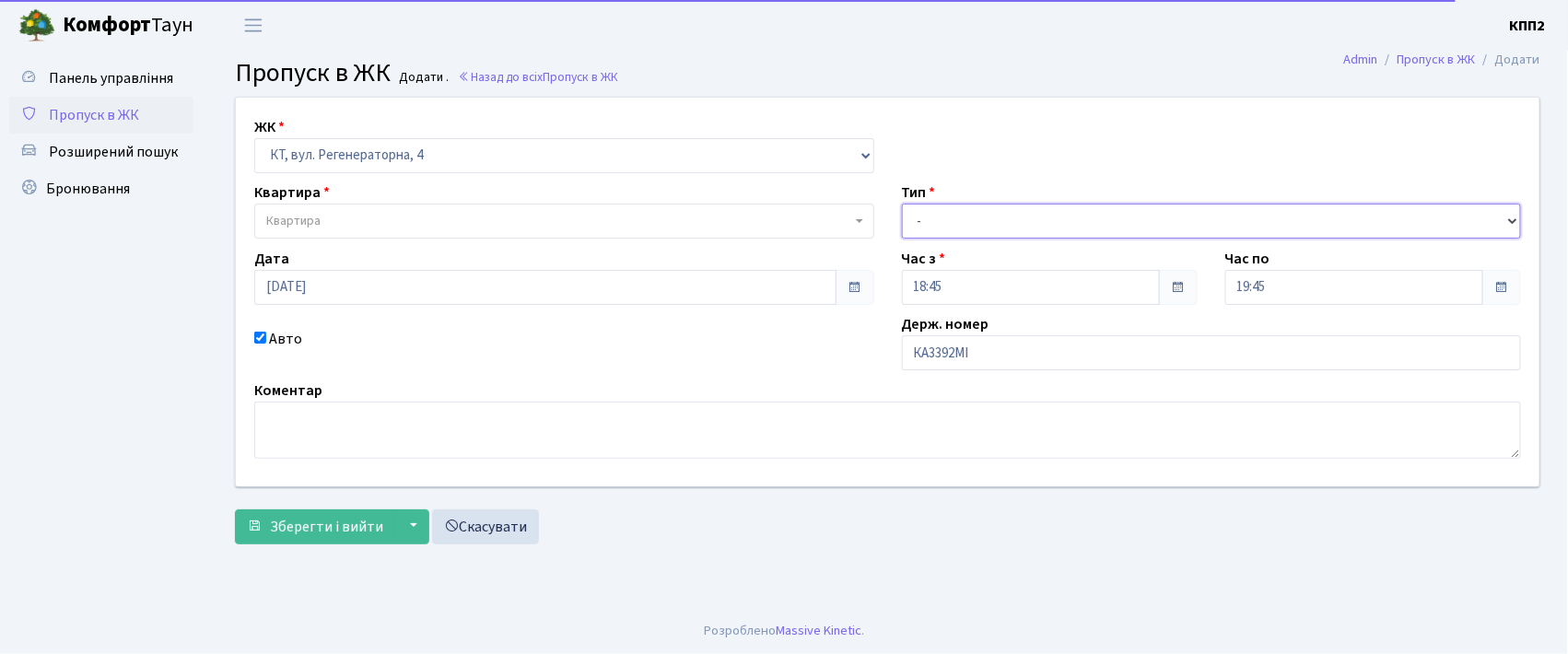
click at [925, 219] on select "- Доставка Таксі Гості Сервіс" at bounding box center [1212, 221] width 620 height 35
select select "2"
click at [902, 203] on select "- Доставка Таксі Гості Сервіс" at bounding box center [1212, 221] width 620 height 35
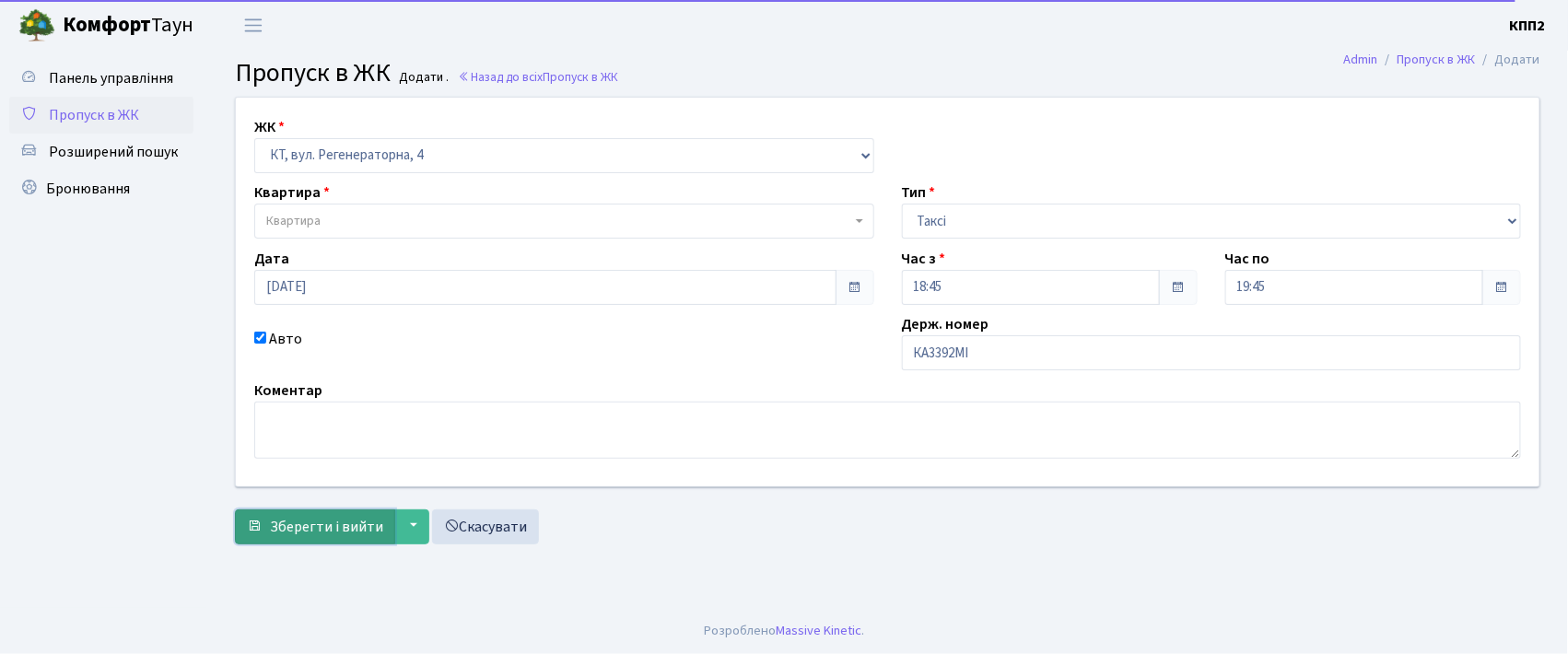
click at [313, 527] on span "Зберегти і вийти" at bounding box center [326, 527] width 114 height 20
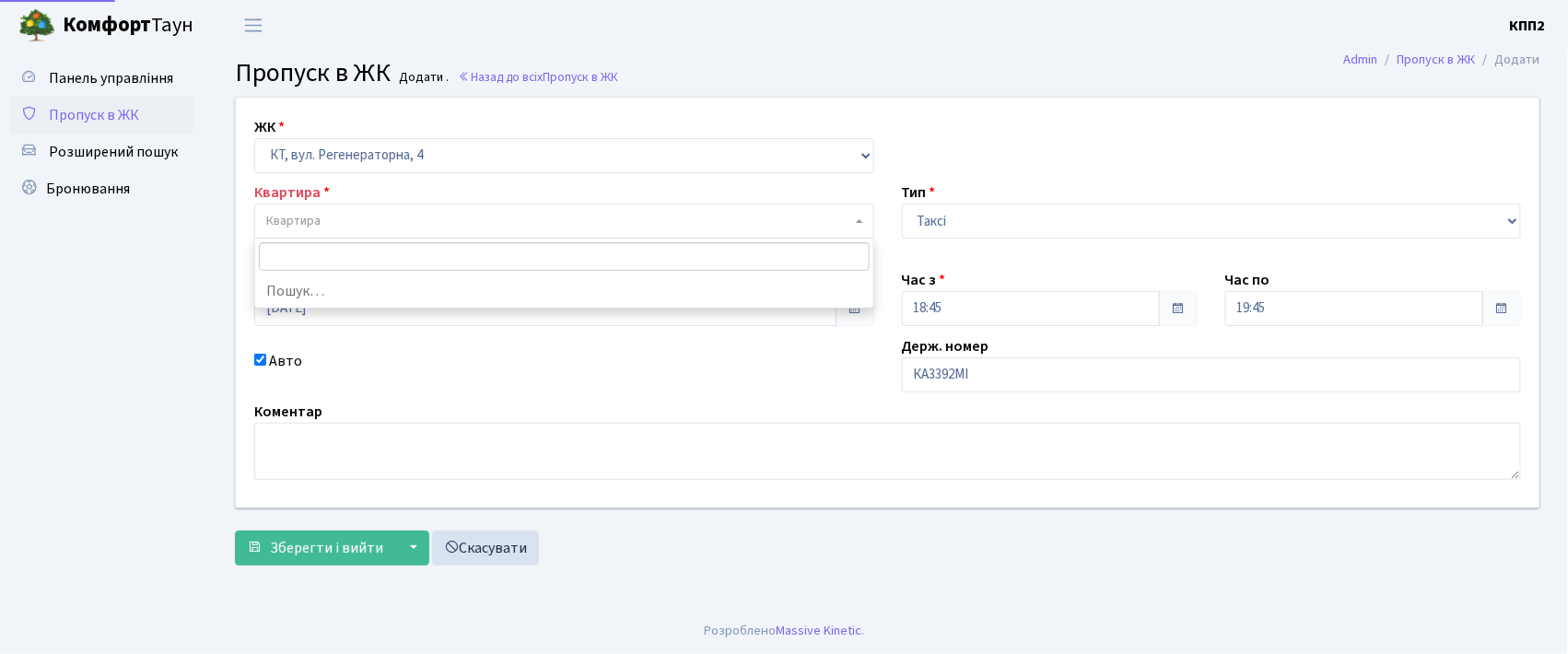
click at [315, 218] on span "Квартира" at bounding box center [293, 221] width 54 height 18
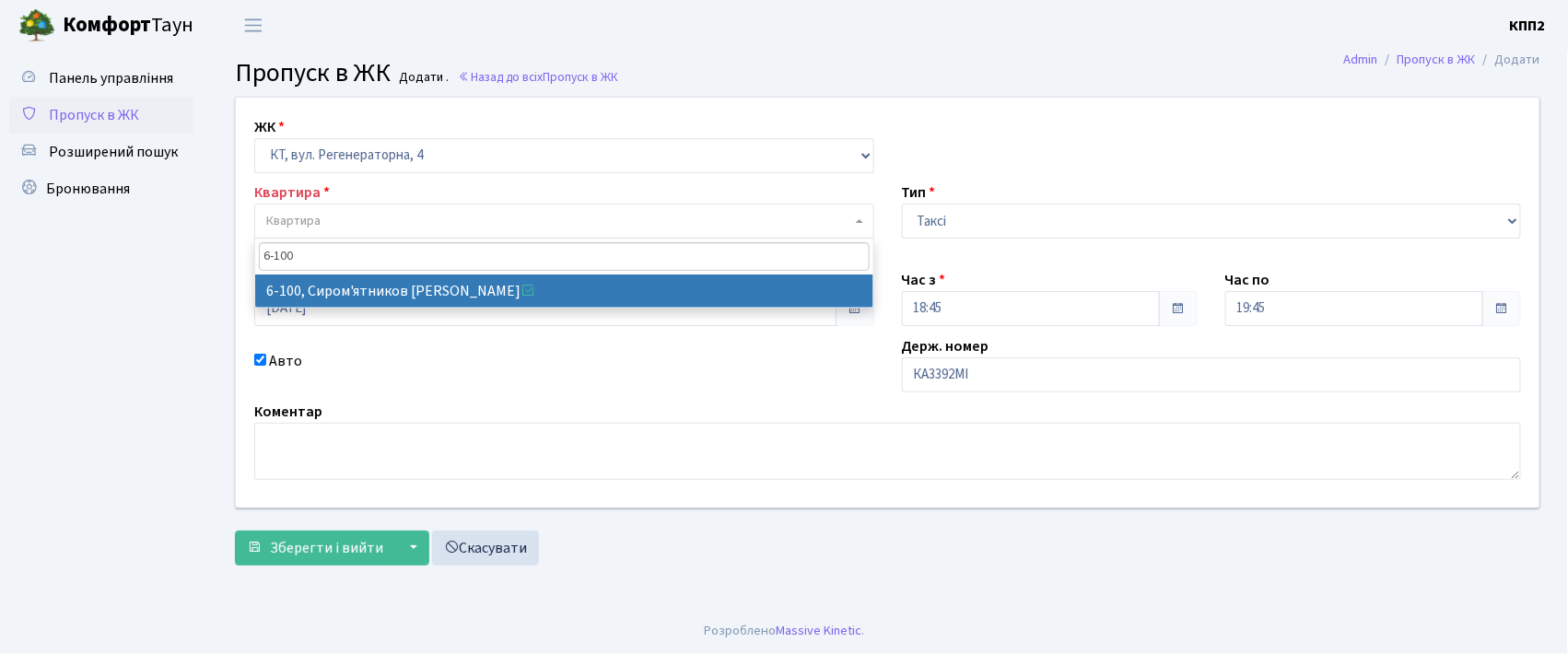
type input "6-100"
select select "5236"
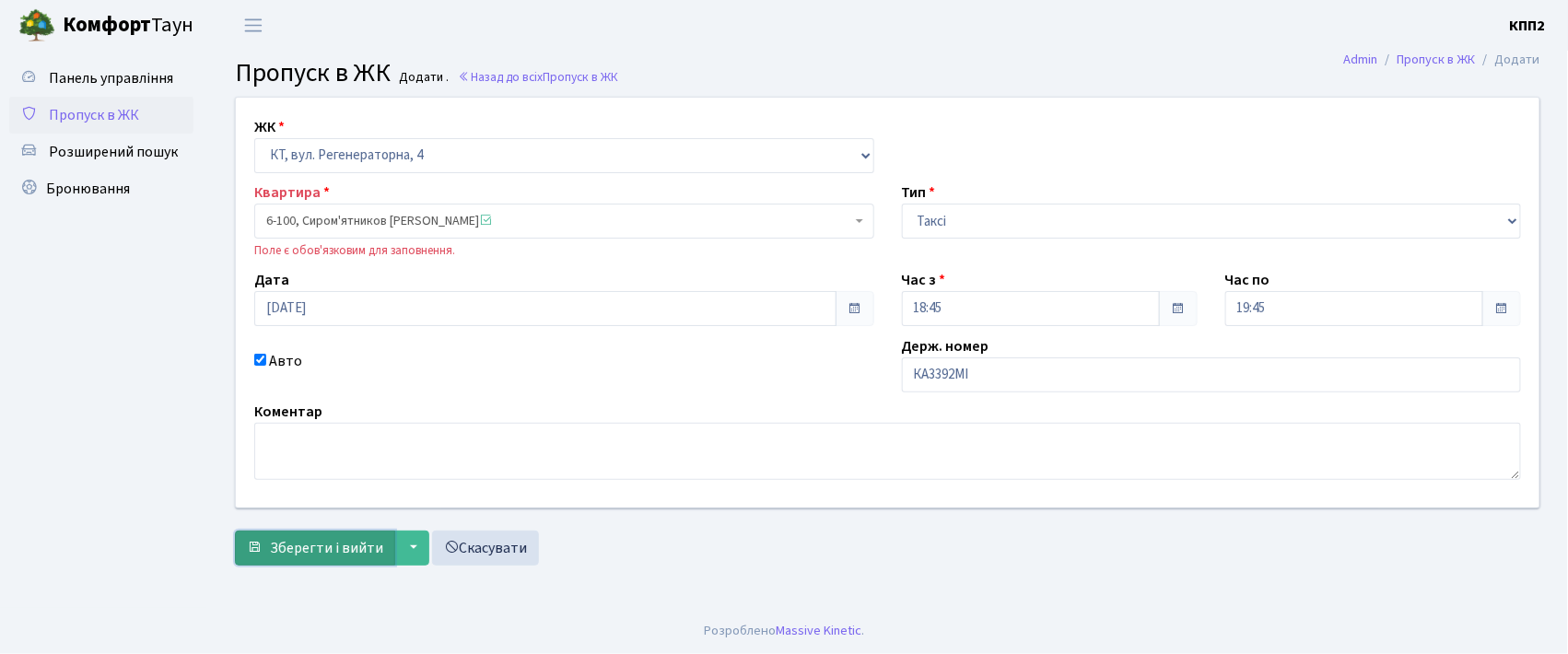
click at [293, 554] on span "Зберегти і вийти" at bounding box center [326, 549] width 114 height 20
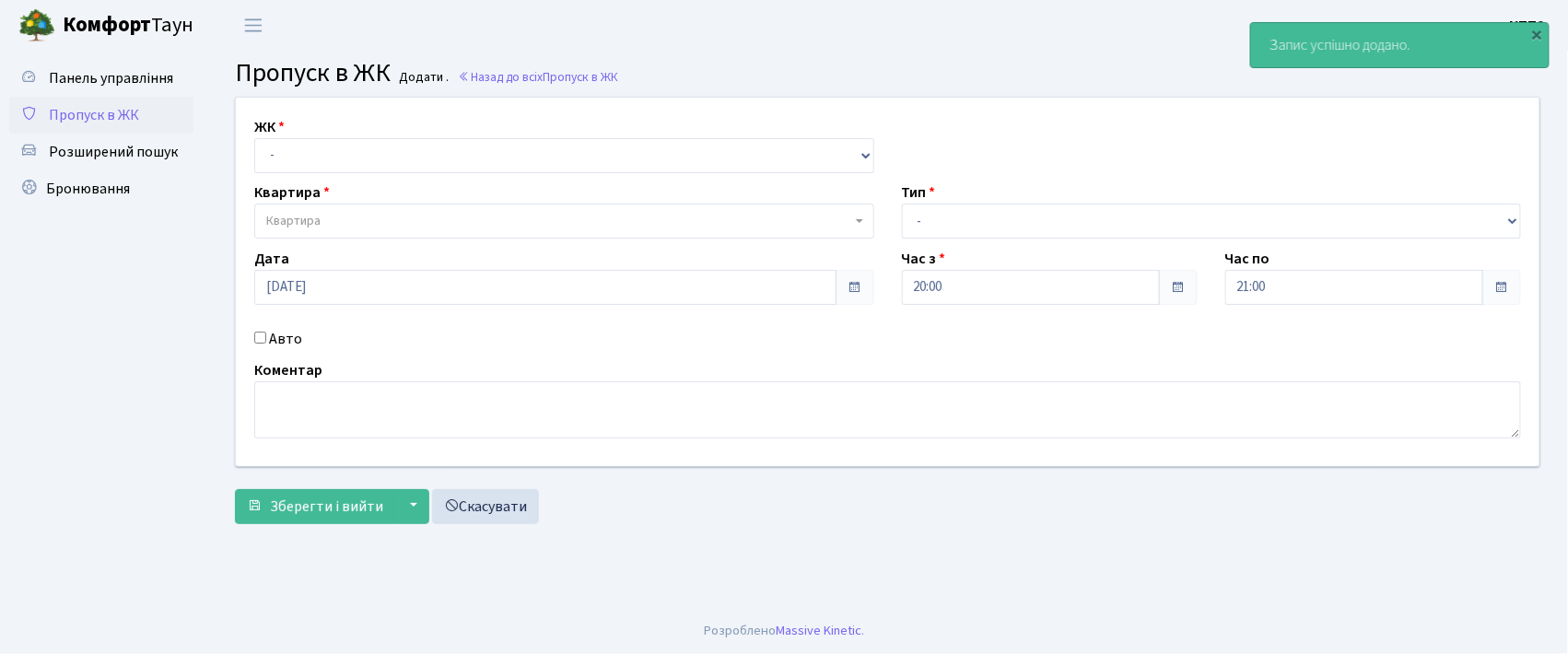
click at [258, 335] on input "Авто" at bounding box center [259, 337] width 12 height 12
checkbox input "true"
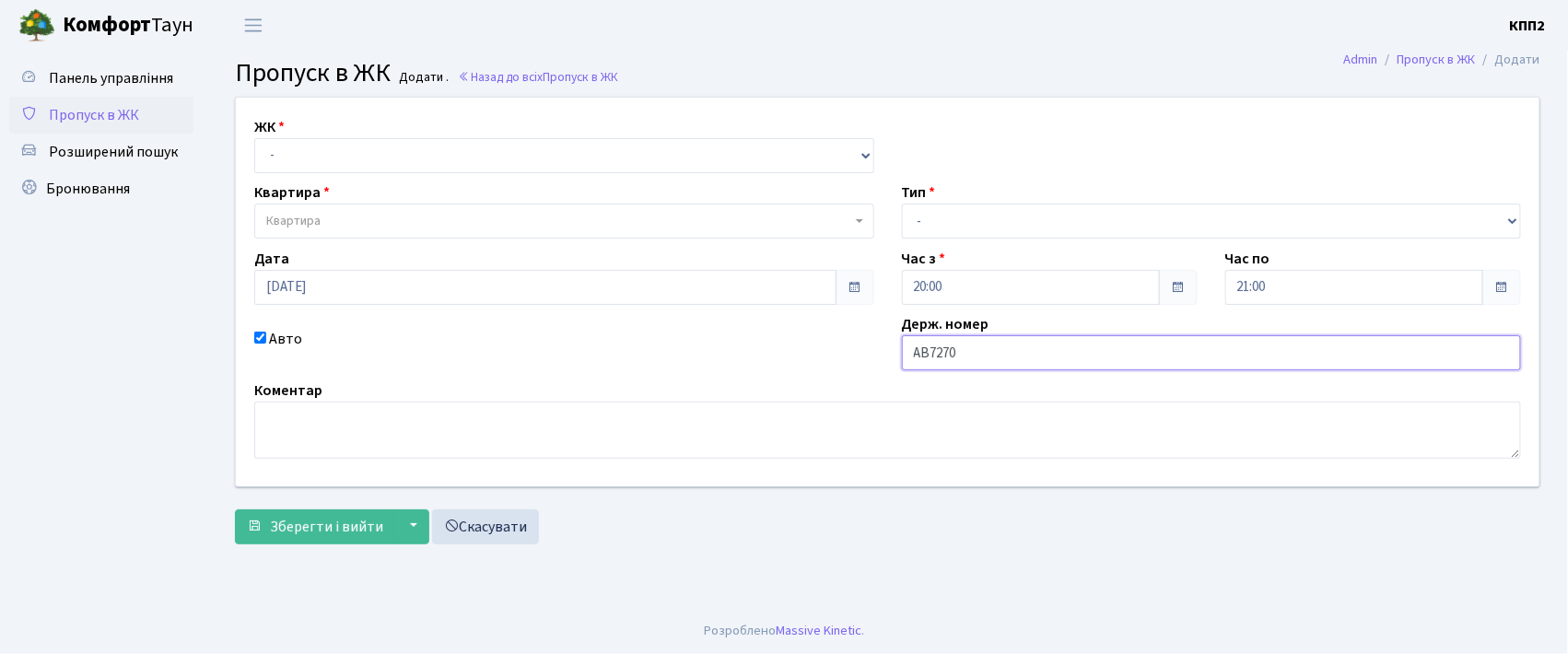
type input "АВ7270"
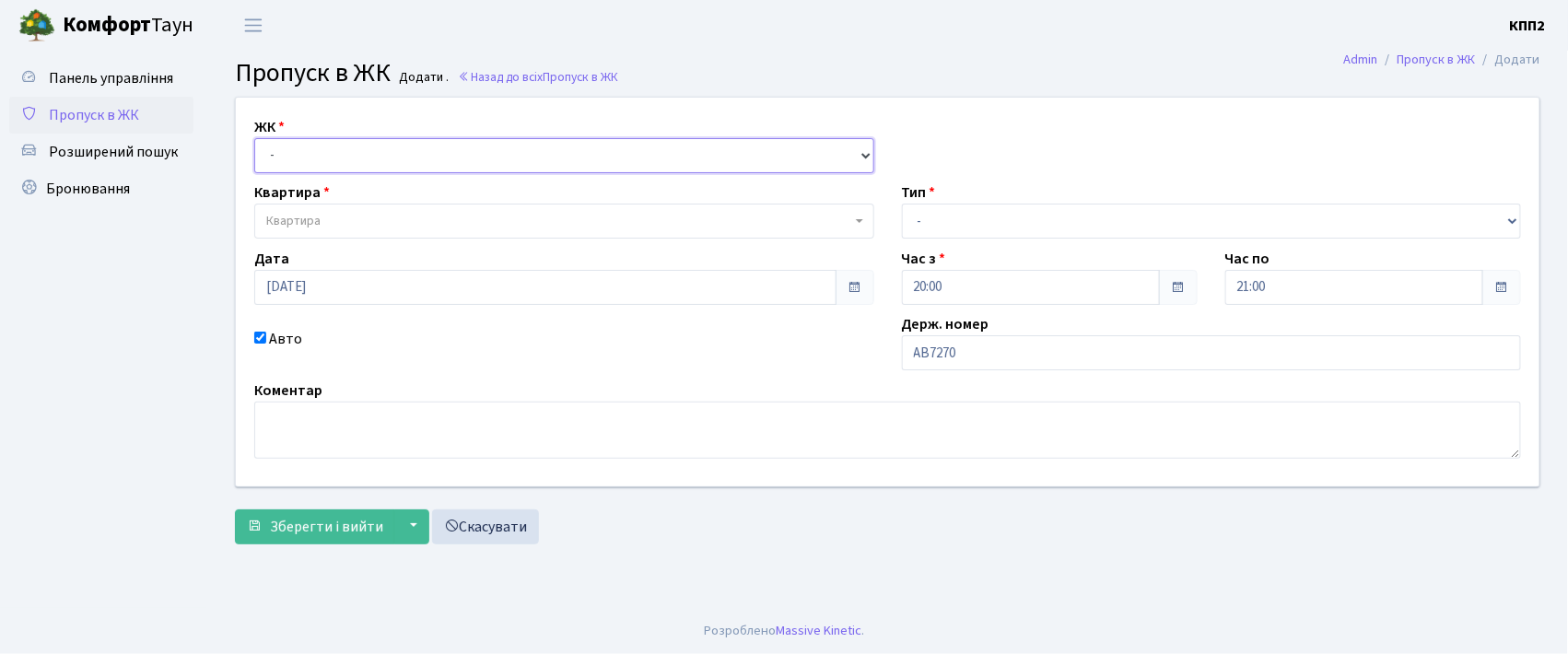
click at [302, 146] on select "- КТ, вул. Регенераторна, 4 КТ2, просп. [STREET_ADDRESS] [STREET_ADDRESS] [PERS…" at bounding box center [563, 156] width 620 height 35
select select "271"
click at [254, 139] on select "- КТ, вул. Регенераторна, 4 КТ2, просп. [STREET_ADDRESS] [STREET_ADDRESS] [PERS…" at bounding box center [563, 156] width 620 height 35
select select
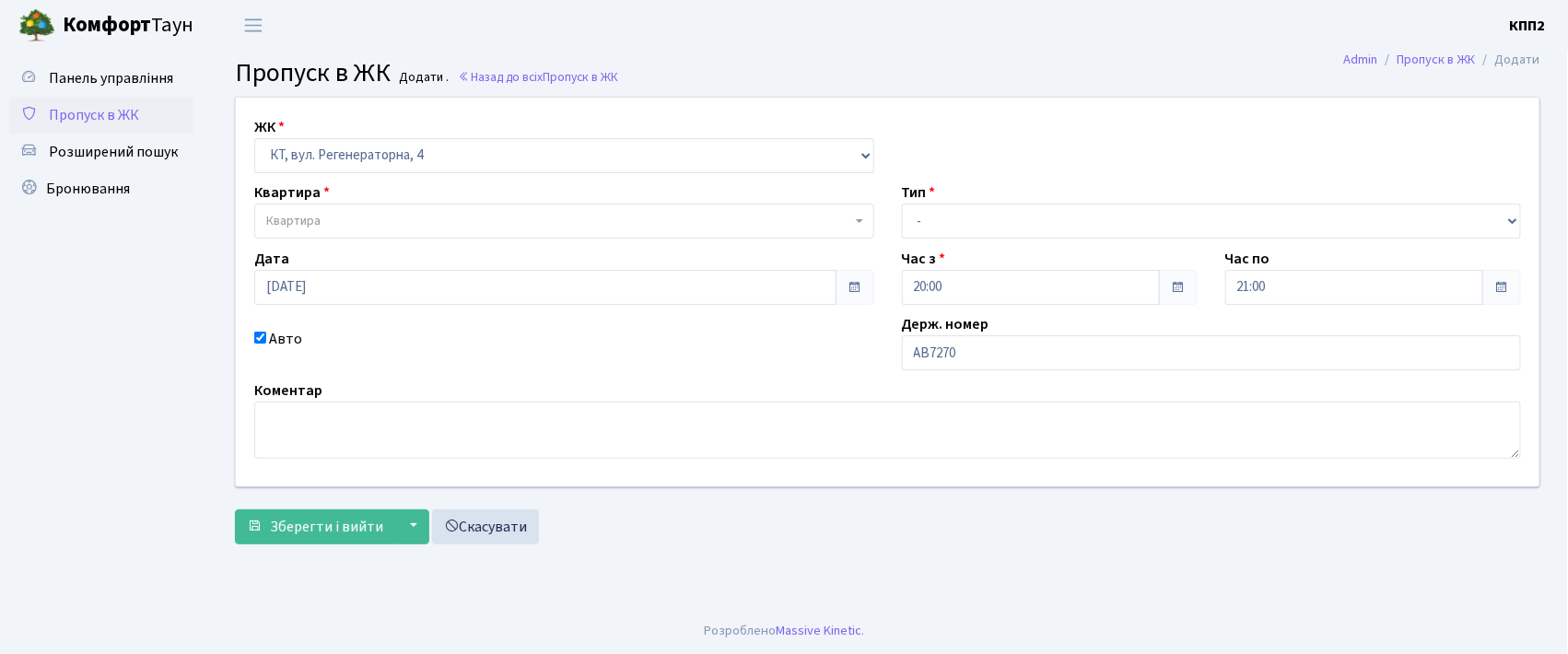
click at [335, 219] on span "Квартира" at bounding box center [558, 221] width 585 height 18
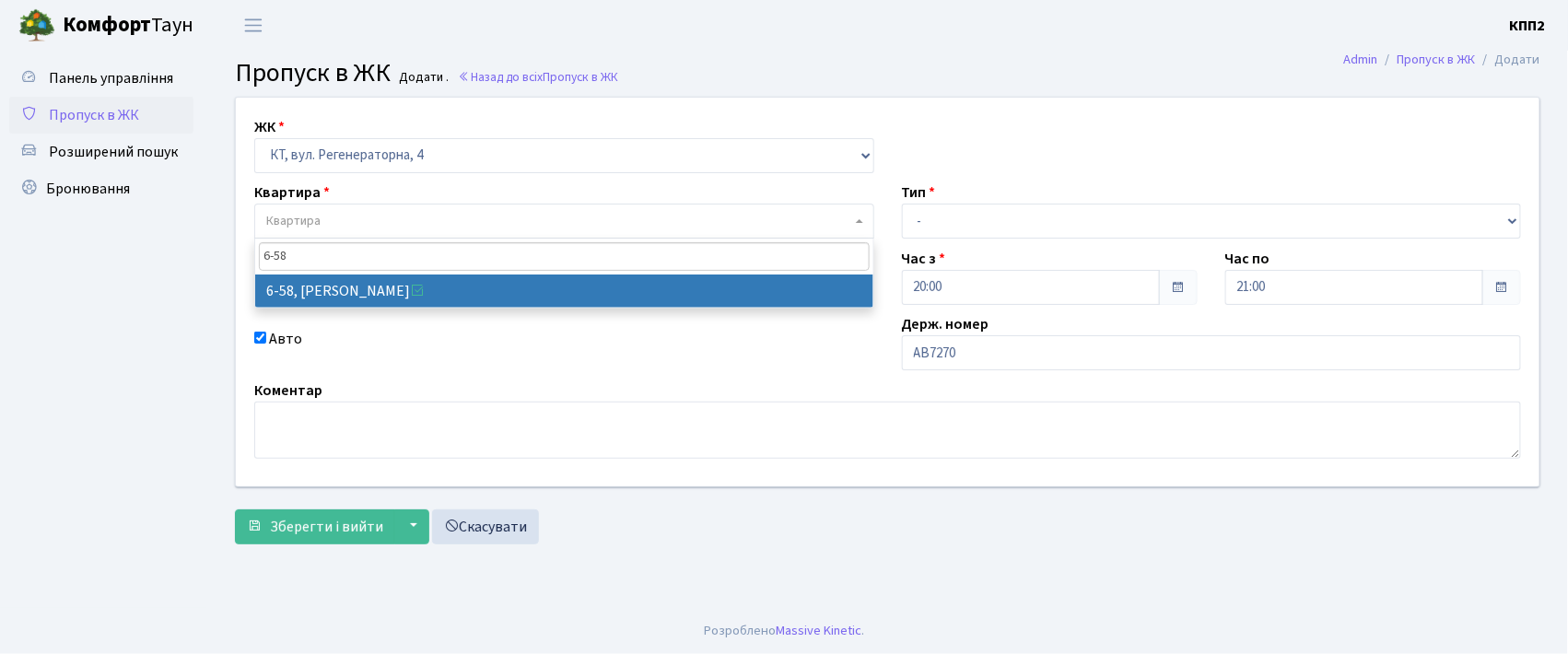
type input "6-58"
select select "5283"
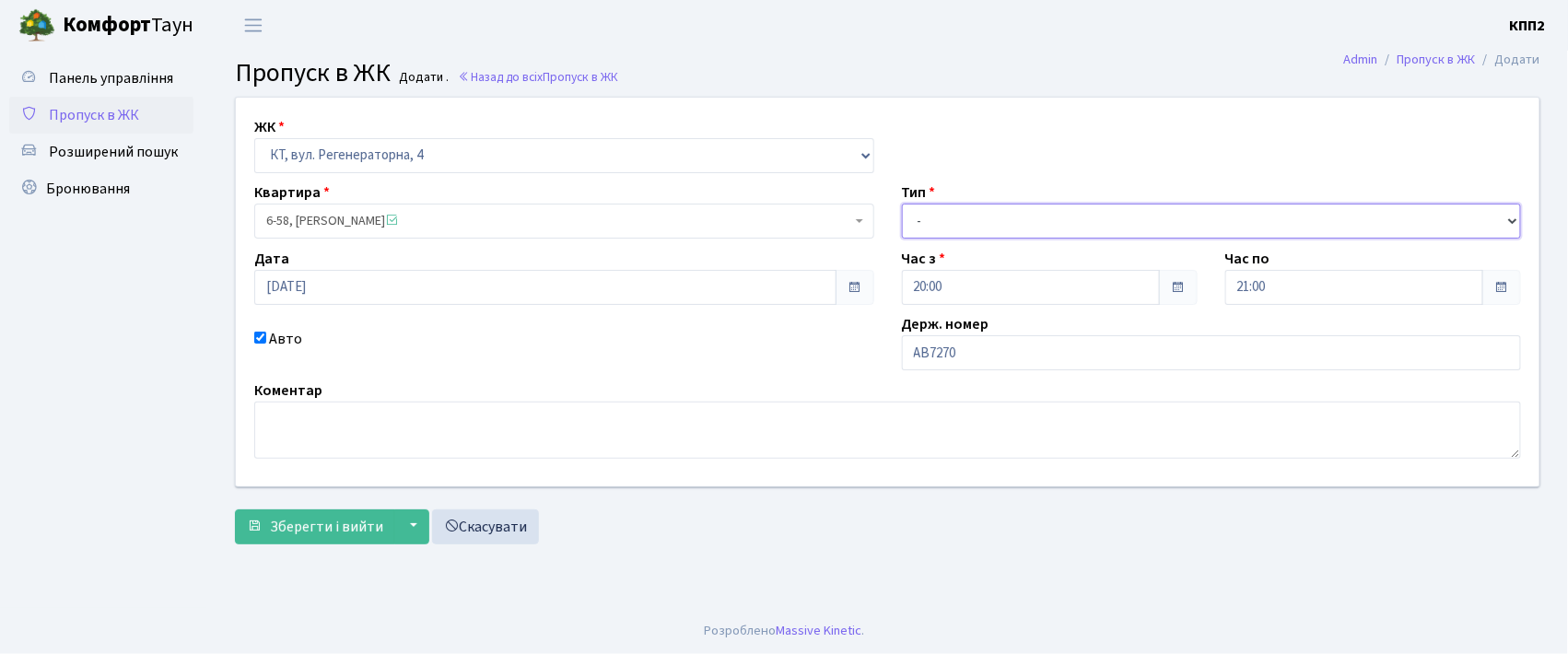
click at [932, 212] on select "- Доставка Таксі Гості Сервіс" at bounding box center [1212, 221] width 620 height 35
select select "2"
click at [902, 203] on select "- Доставка Таксі Гості Сервіс" at bounding box center [1212, 221] width 620 height 35
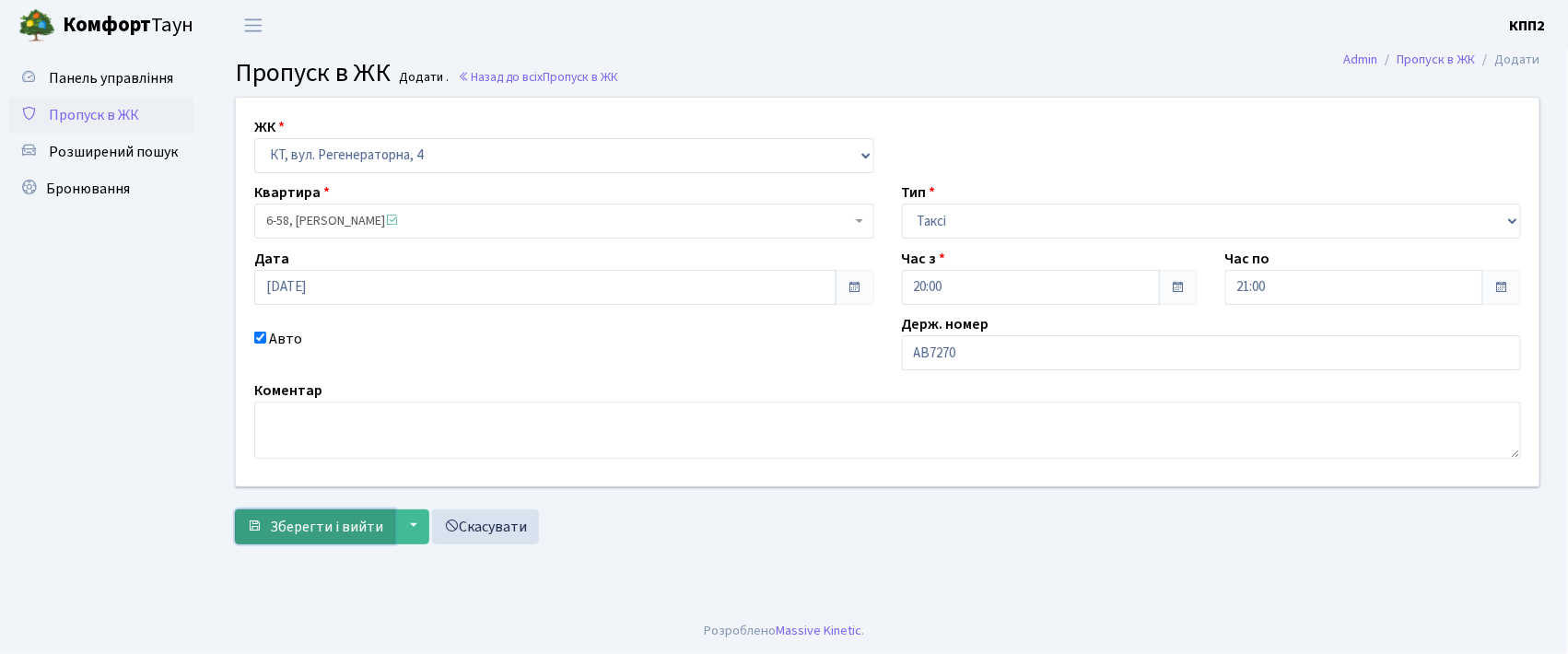
click at [309, 525] on span "Зберегти і вийти" at bounding box center [326, 527] width 114 height 20
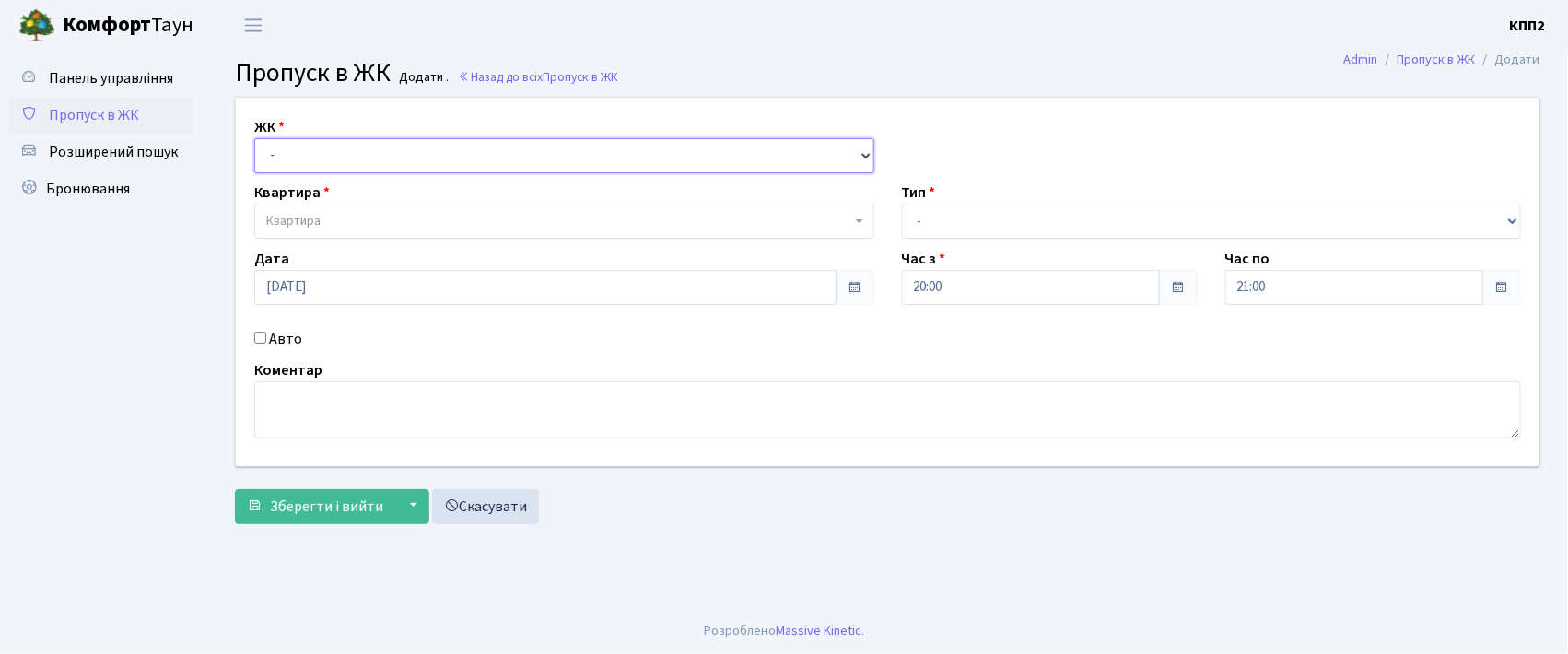
click at [322, 150] on select "- КТ, вул. Регенераторна, 4 КТ2, просп. [STREET_ADDRESS] [STREET_ADDRESS] [PERS…" at bounding box center [563, 156] width 620 height 35
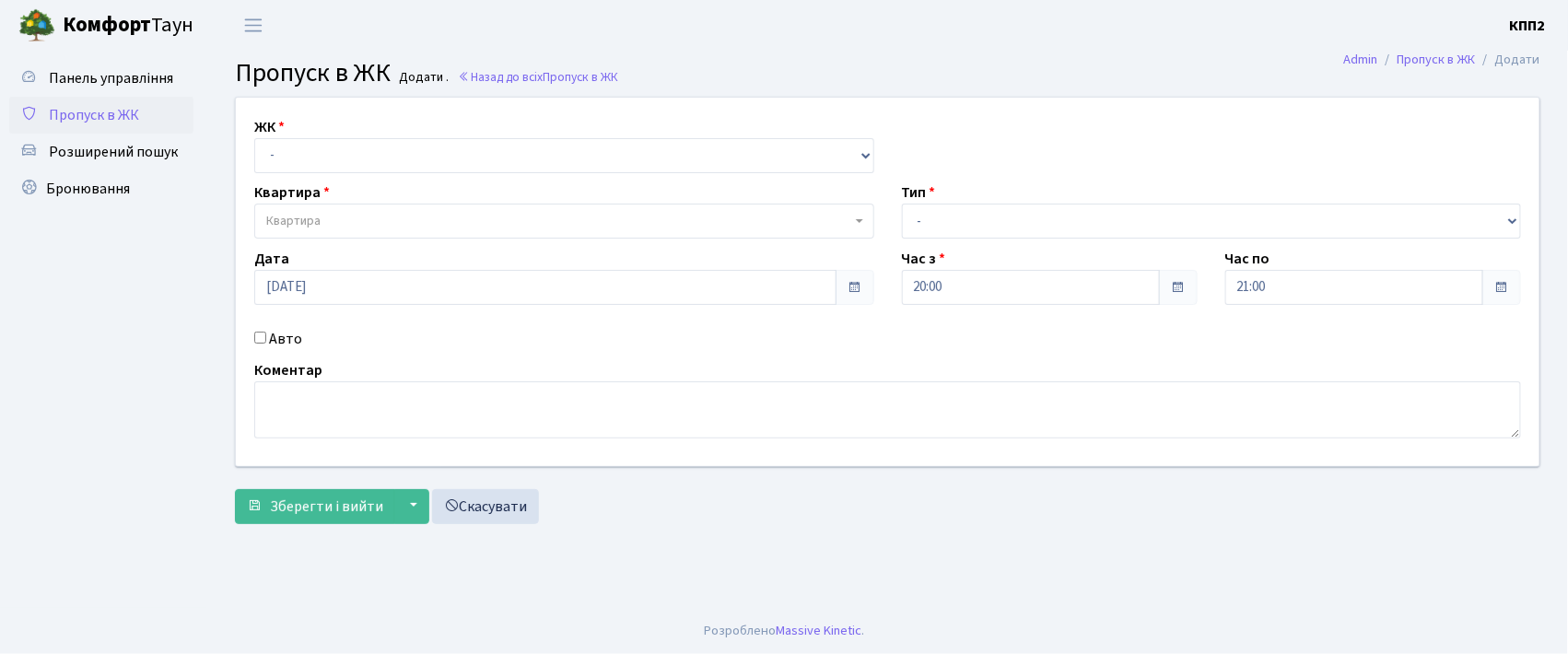
drag, startPoint x: 1105, startPoint y: 347, endPoint x: 488, endPoint y: 413, distance: 620.5
click at [1105, 347] on div "ЖК - КТ, вул. Регенераторна, 4 КТ2, просп. [STREET_ADDRESS] [STREET_ADDRESS] [P…" at bounding box center [887, 282] width 1331 height 369
click at [265, 340] on input "Авто" at bounding box center [259, 337] width 12 height 12
checkbox input "true"
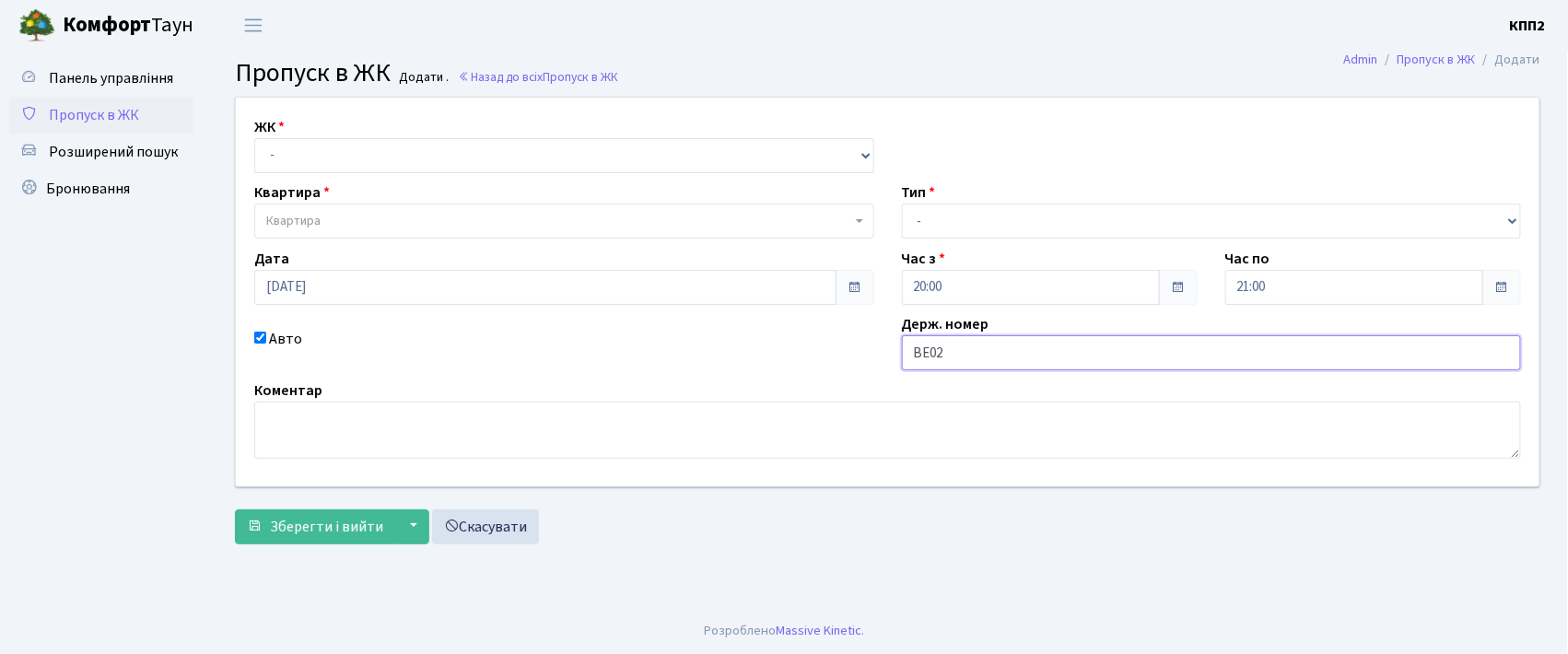
type input "ВЕ0268ТЕ"
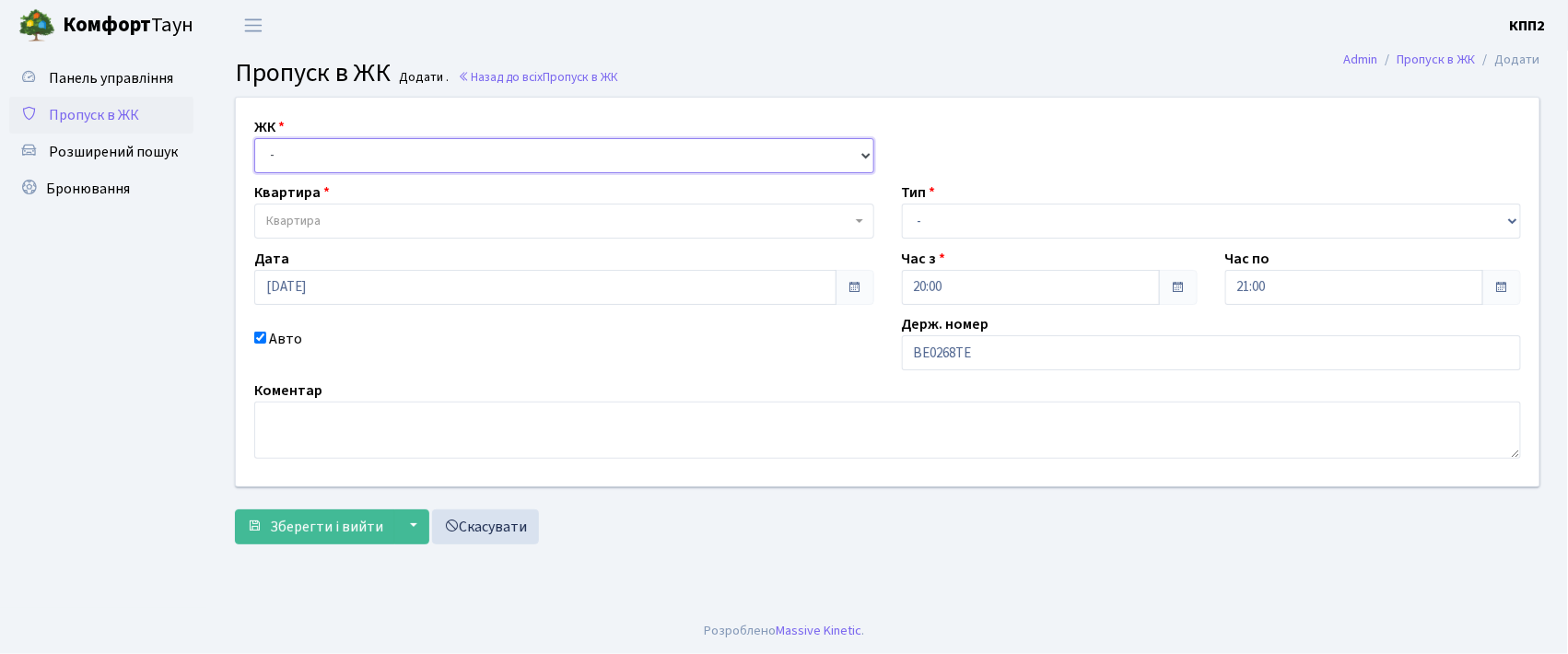
drag, startPoint x: 350, startPoint y: 152, endPoint x: 350, endPoint y: 172, distance: 20.0
click at [350, 152] on select "- КТ, вул. Регенераторна, 4 КТ2, просп. [STREET_ADDRESS] [STREET_ADDRESS] [PERS…" at bounding box center [563, 156] width 620 height 35
select select "271"
click at [254, 139] on select "- КТ, вул. Регенераторна, 4 КТ2, просп. [STREET_ADDRESS] [STREET_ADDRESS] [PERS…" at bounding box center [563, 156] width 620 height 35
select select
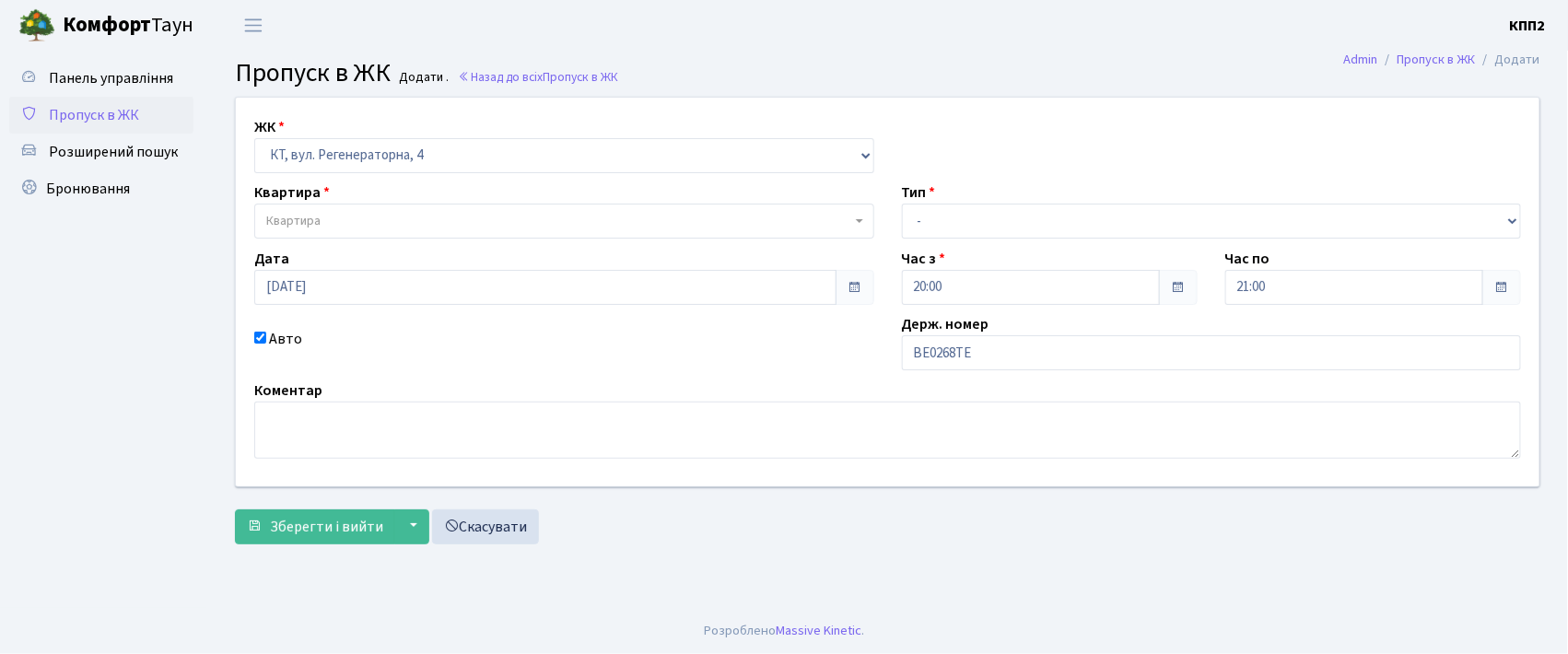
click at [347, 213] on span "Квартира" at bounding box center [558, 221] width 585 height 18
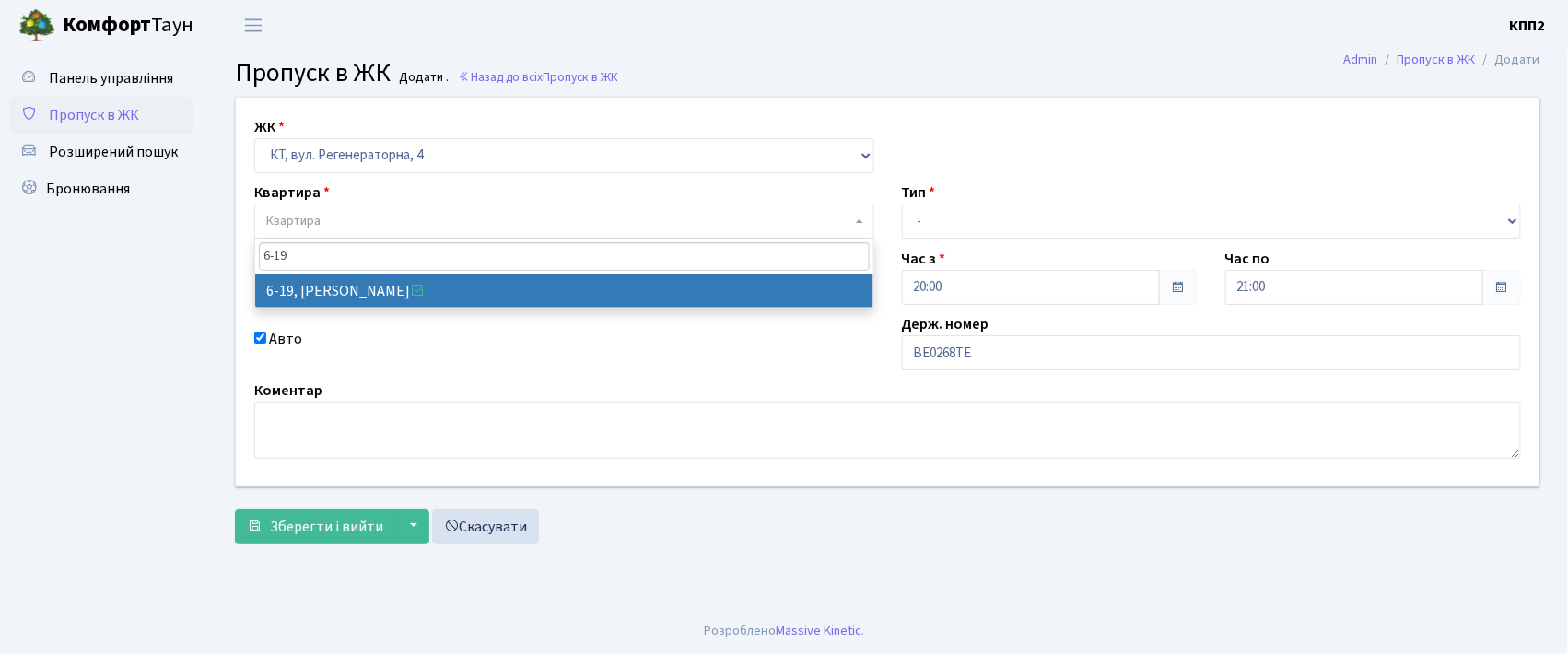
type input "6-19"
select select "5199"
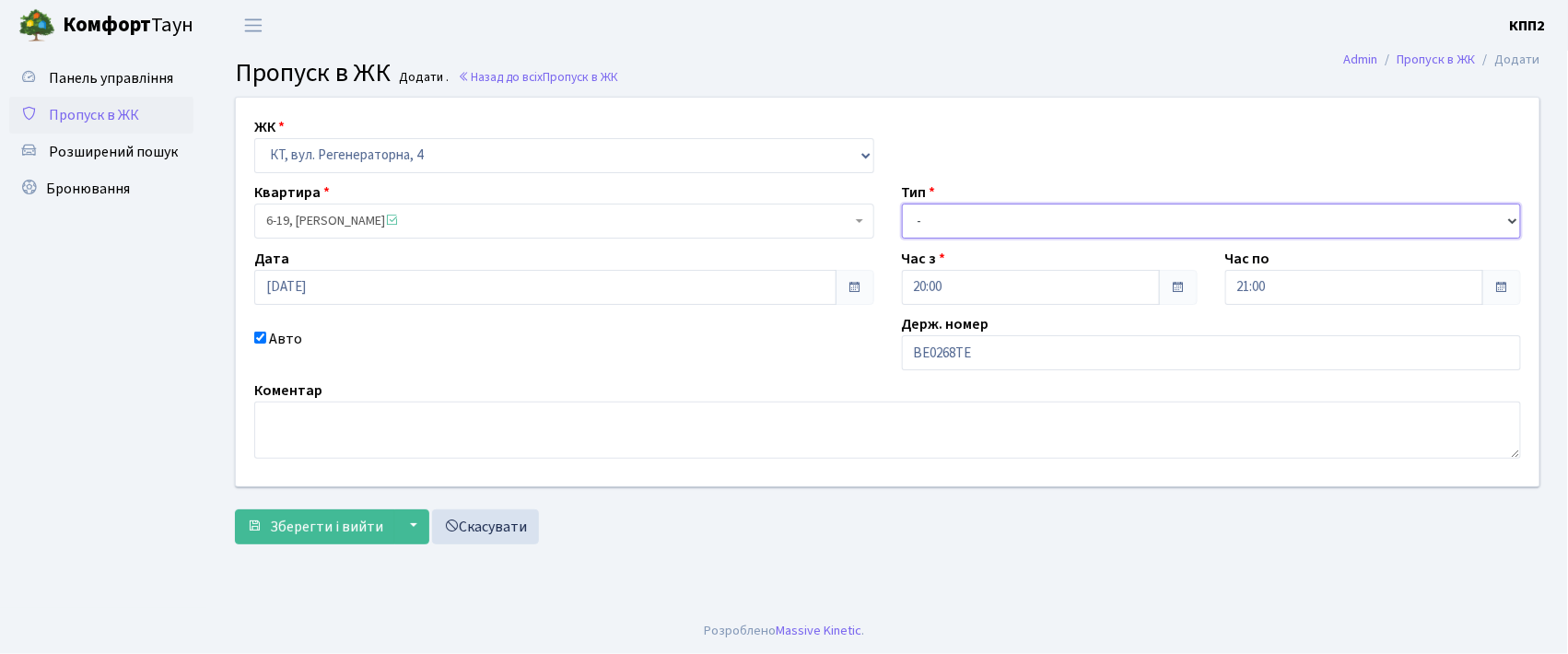
click at [1032, 230] on select "- Доставка Таксі Гості Сервіс" at bounding box center [1212, 221] width 620 height 35
select select "3"
click at [902, 203] on select "- Доставка Таксі Гості Сервіс" at bounding box center [1212, 221] width 620 height 35
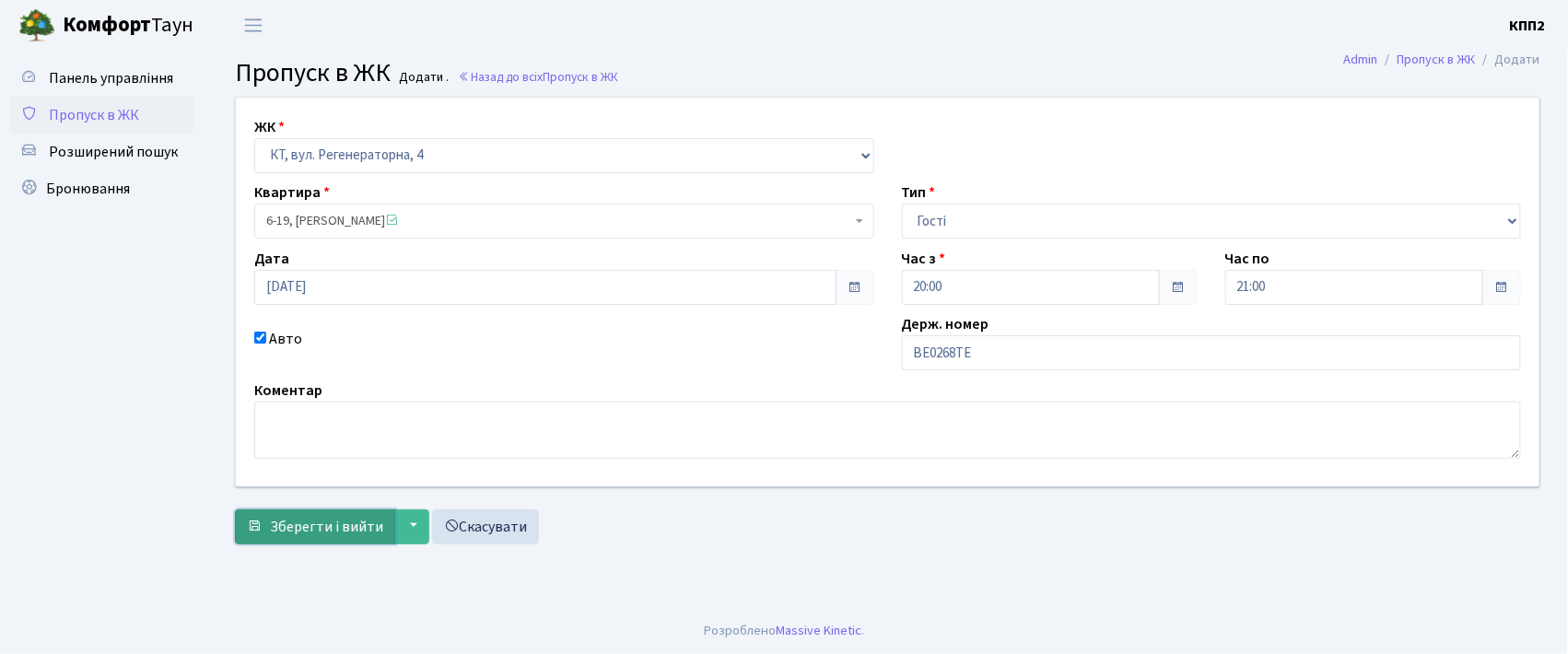
click at [300, 528] on span "Зберегти і вийти" at bounding box center [326, 527] width 114 height 20
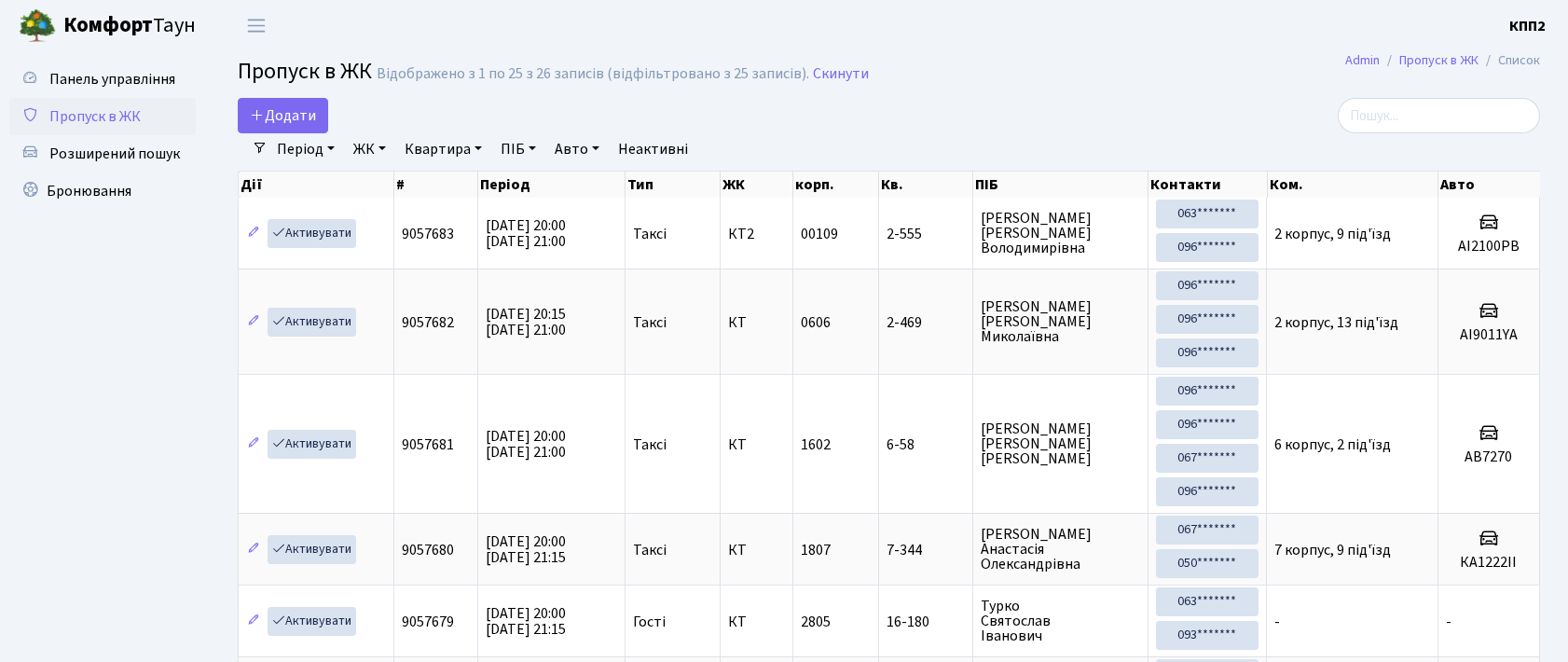
select select "25"
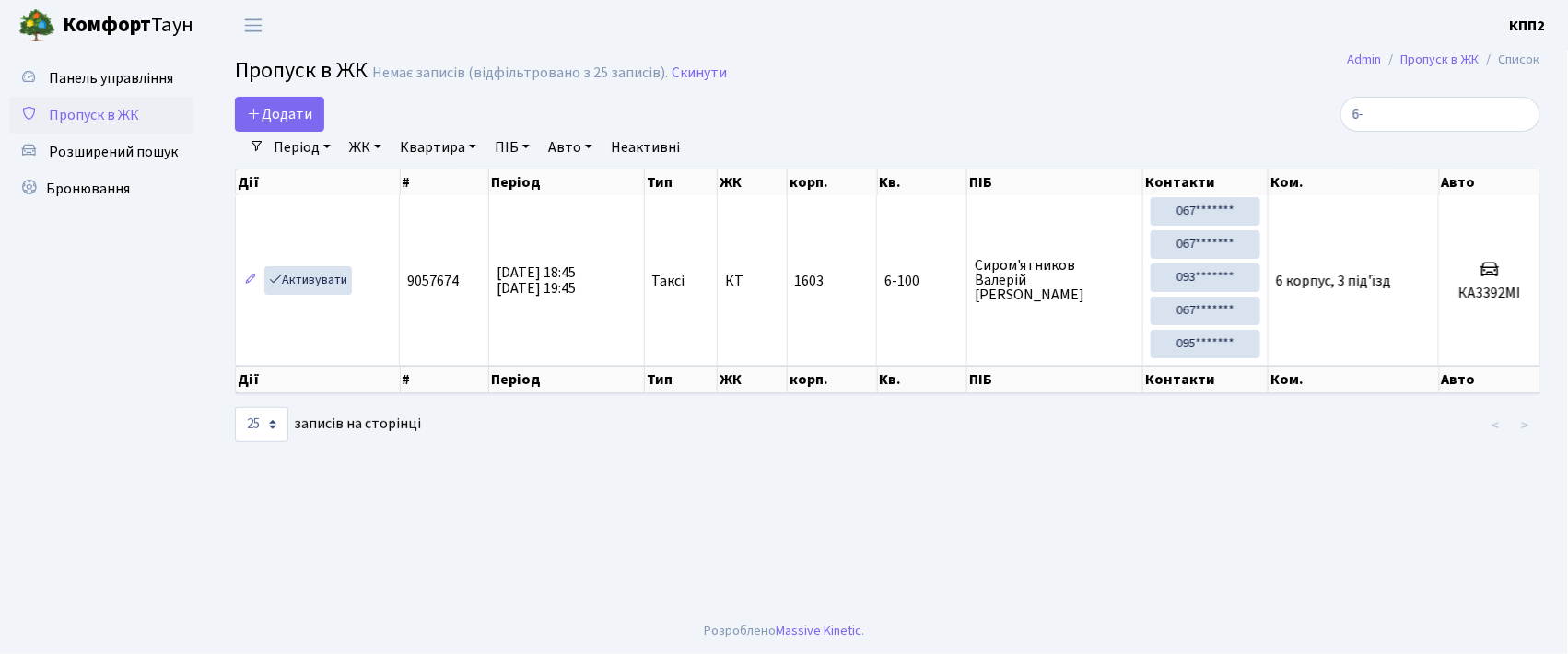
type input "6"
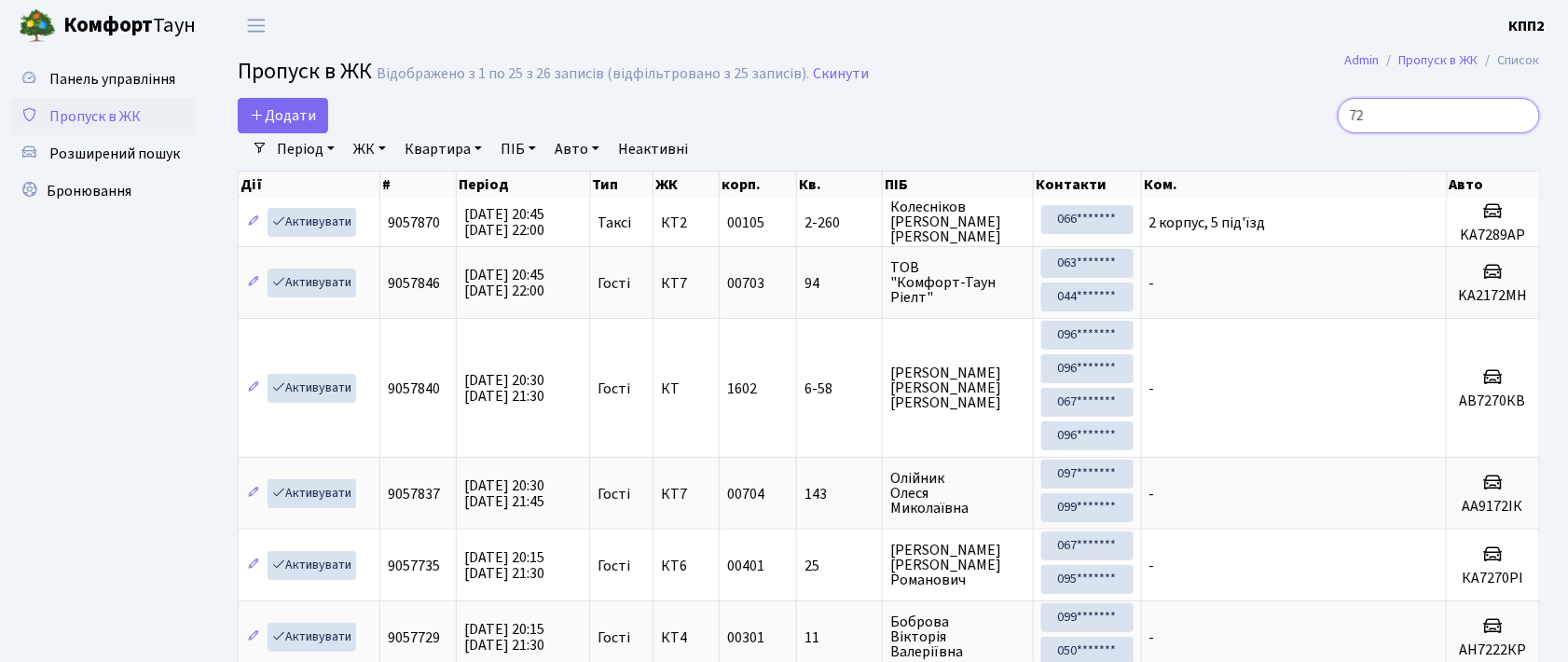
type input "7"
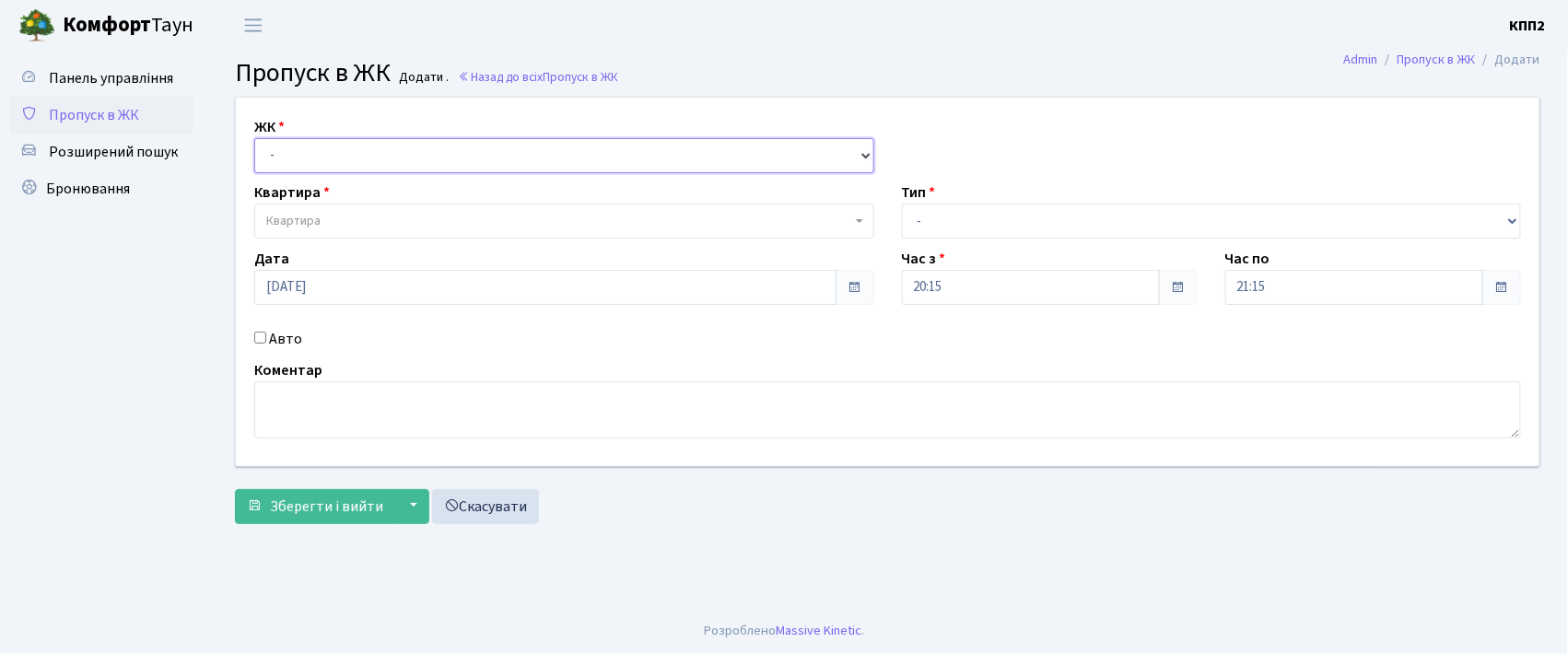
drag, startPoint x: 319, startPoint y: 144, endPoint x: 325, endPoint y: 170, distance: 26.7
click at [319, 146] on select "- КТ, вул. Регенераторна, 4 КТ2, просп. [STREET_ADDRESS] [STREET_ADDRESS] [PERS…" at bounding box center [563, 156] width 620 height 35
select select "271"
click at [254, 139] on select "- КТ, вул. Регенераторна, 4 КТ2, просп. [STREET_ADDRESS] [STREET_ADDRESS] [PERS…" at bounding box center [563, 156] width 620 height 35
select select
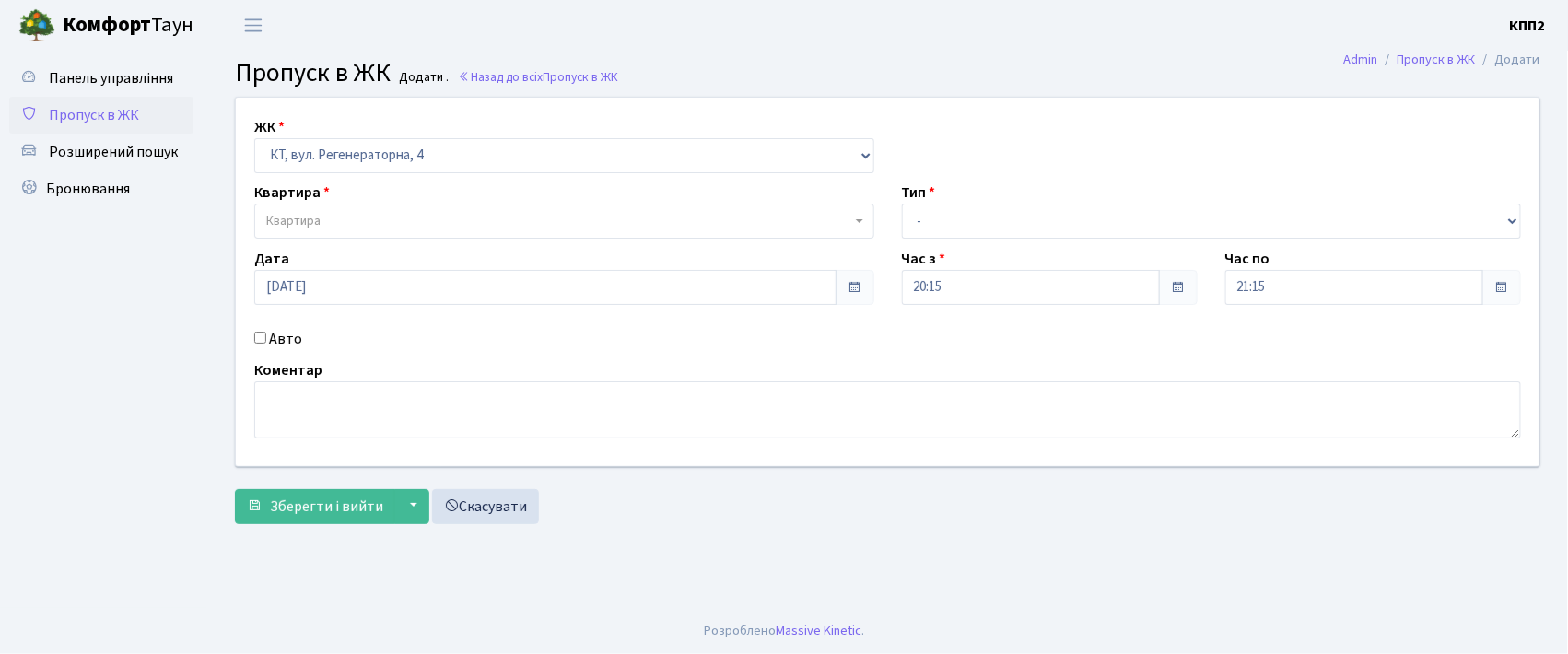
click at [343, 217] on span "Квартира" at bounding box center [558, 221] width 585 height 18
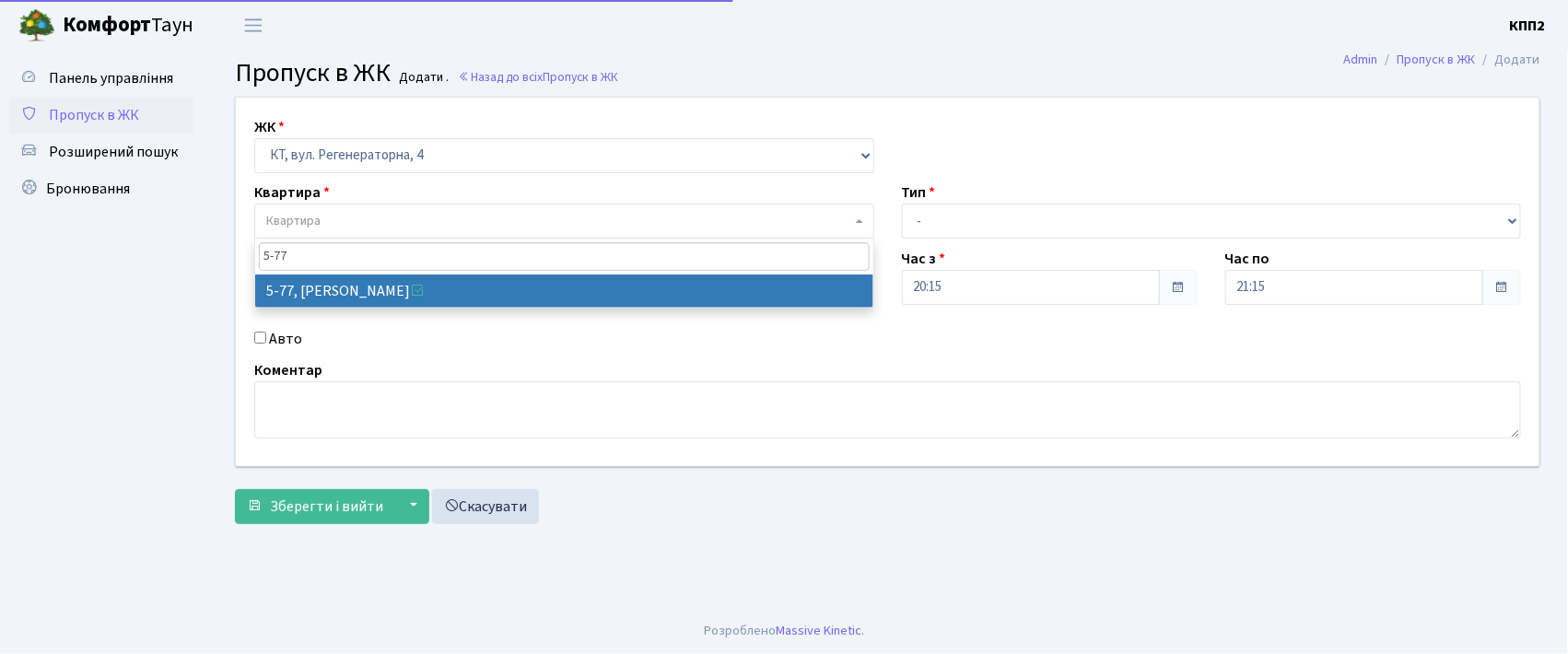
type input "5-77"
select select "2487"
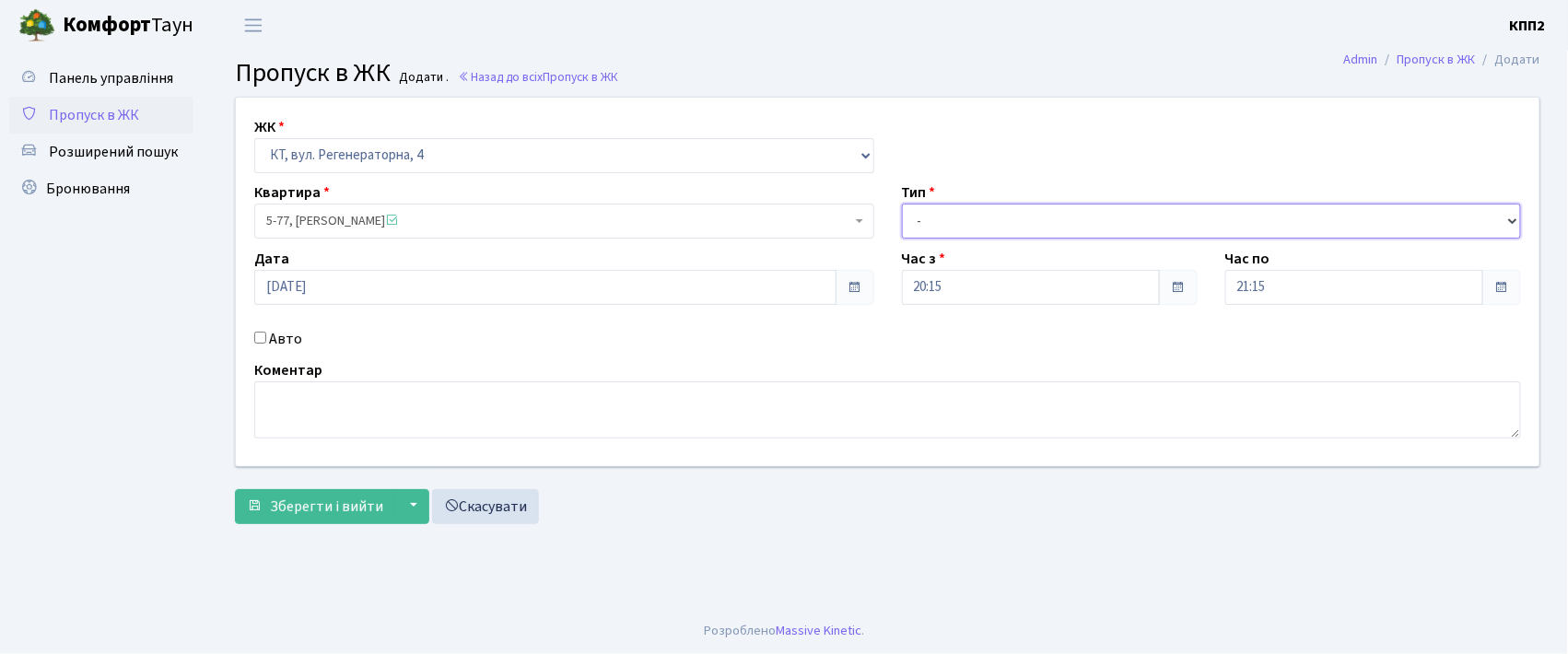
click at [959, 236] on select "- Доставка Таксі Гості Сервіс" at bounding box center [1212, 221] width 620 height 35
select select "3"
click at [902, 203] on select "- Доставка Таксі Гості Сервіс" at bounding box center [1212, 221] width 620 height 35
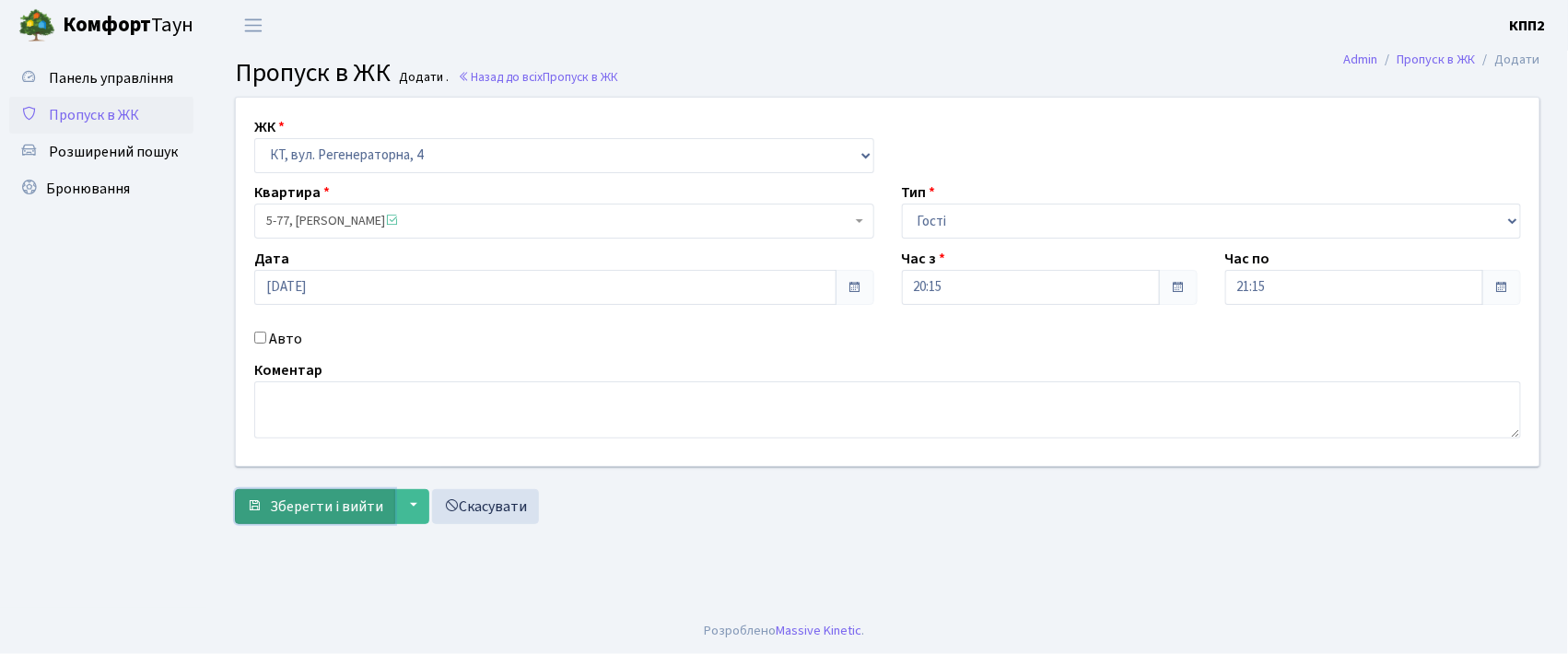
click at [278, 514] on span "Зберегти і вийти" at bounding box center [326, 507] width 114 height 20
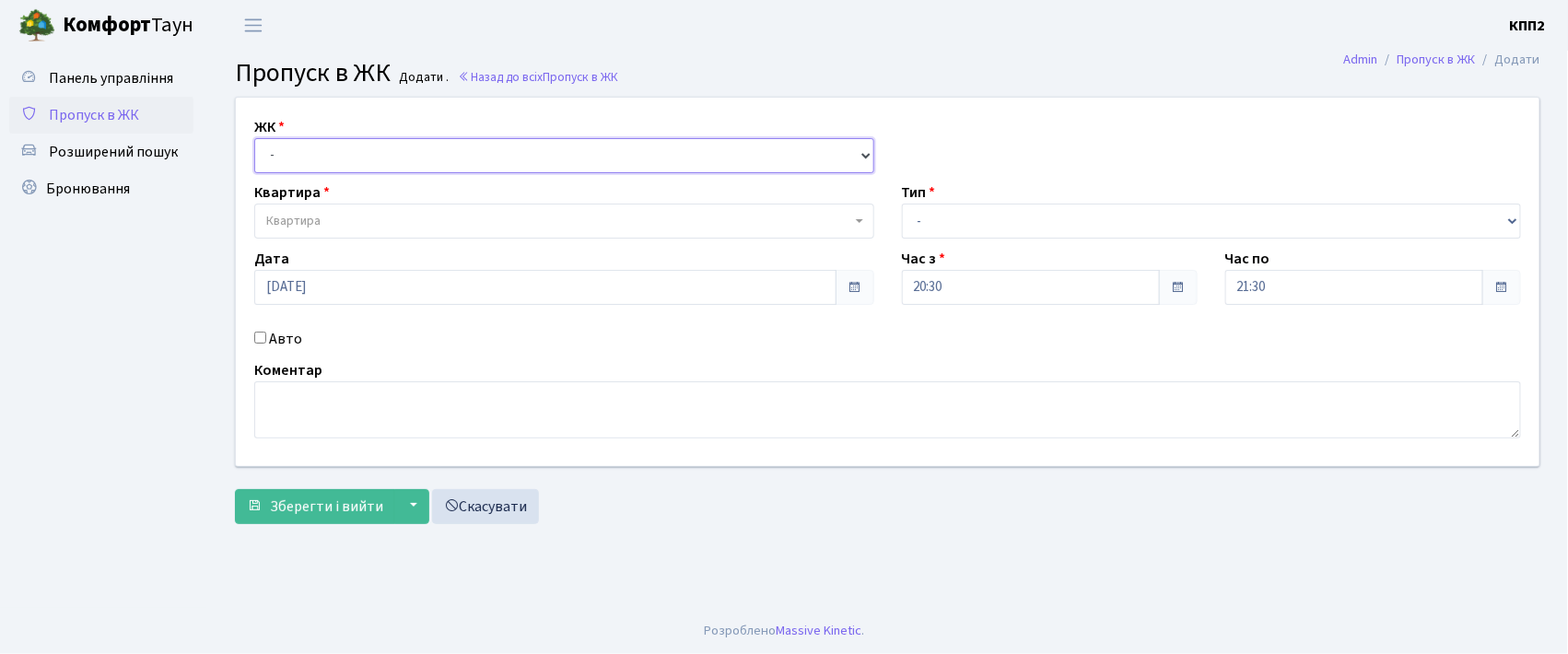
click at [329, 150] on select "- КТ, вул. Регенераторна, 4 КТ2, просп. [STREET_ADDRESS] [STREET_ADDRESS] [PERS…" at bounding box center [563, 156] width 620 height 35
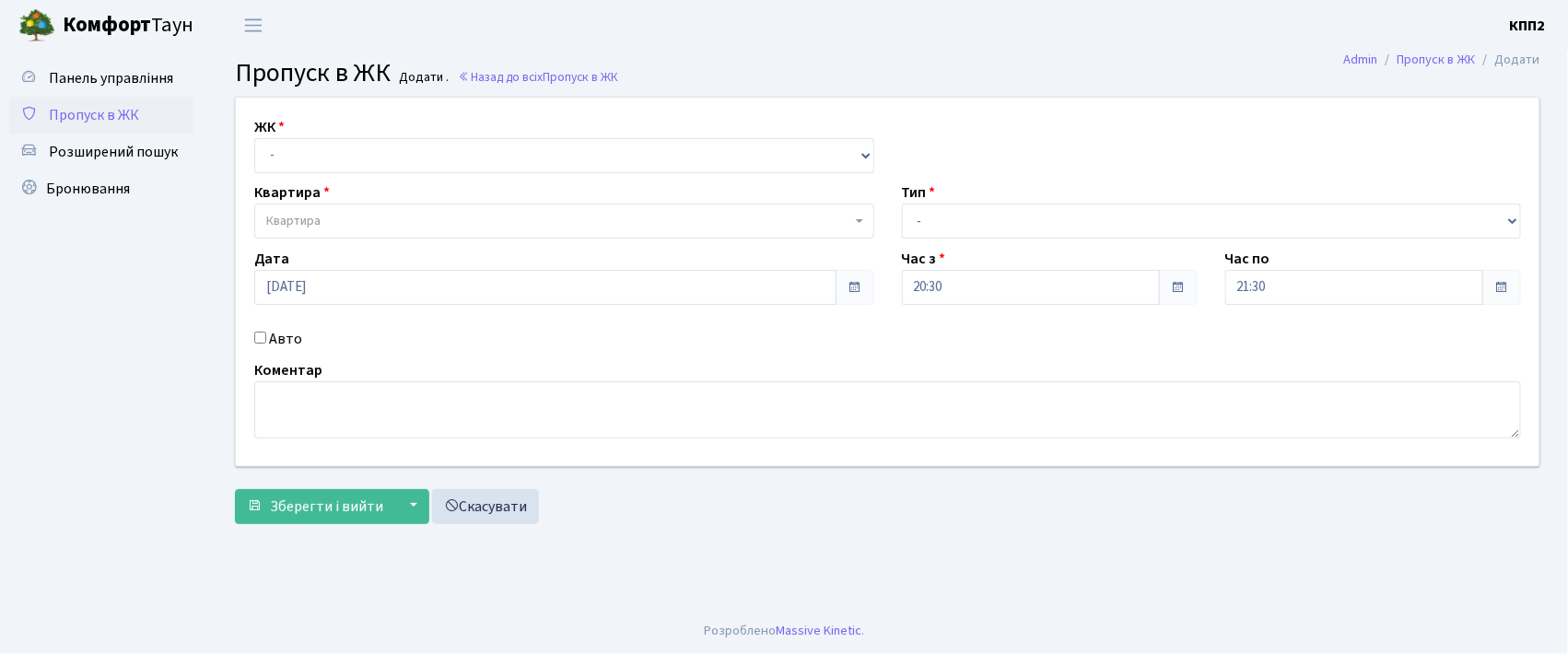
click at [261, 339] on input "Авто" at bounding box center [259, 337] width 12 height 12
checkbox input "true"
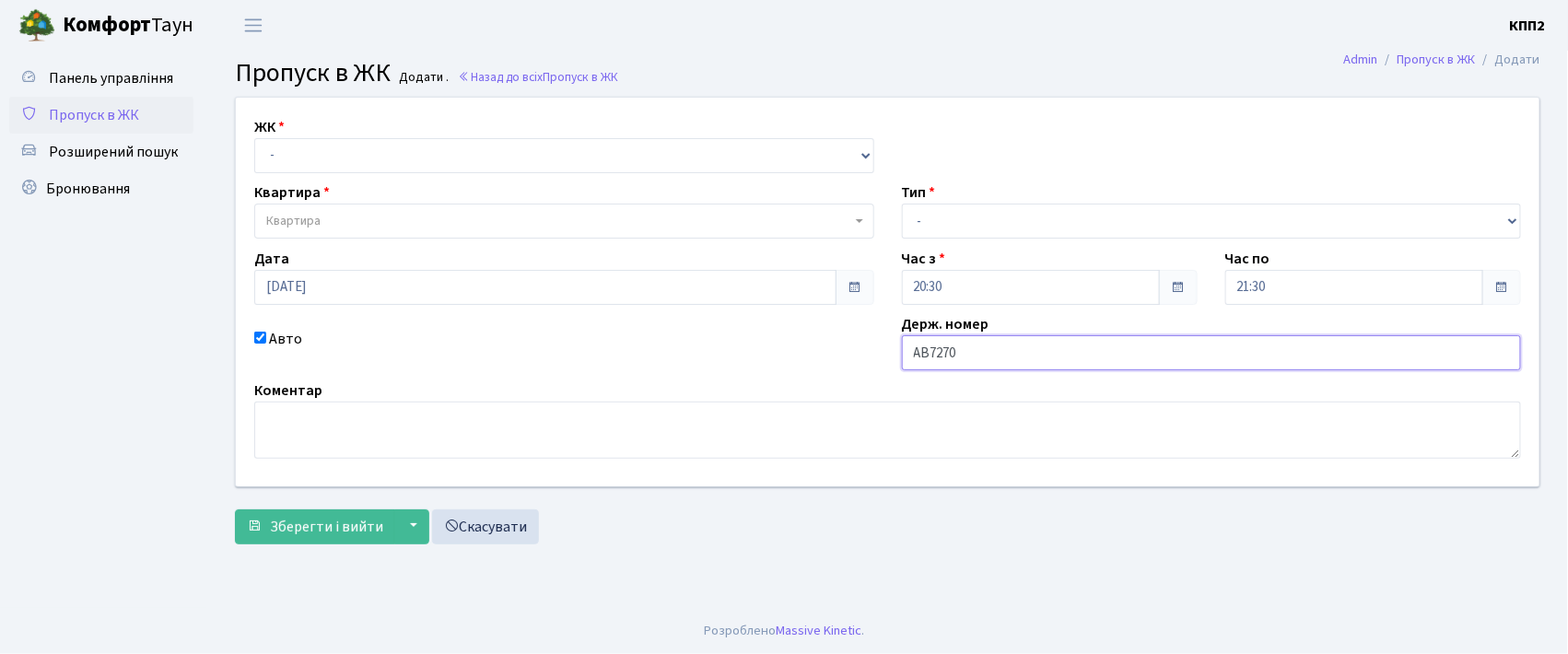
type input "АВ7270"
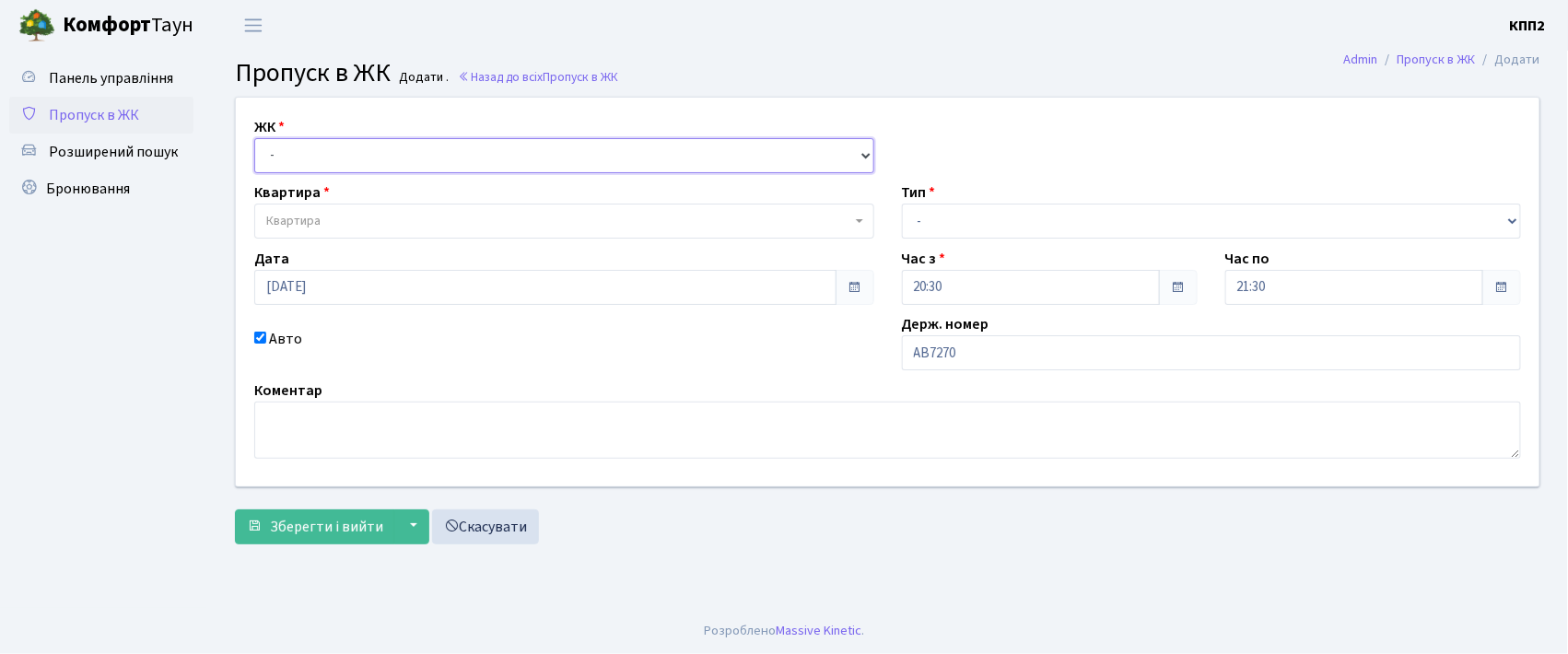
click at [318, 171] on select "- КТ, вул. Регенераторна, 4 КТ2, просп. Соборності, 17 КТ3, вул. Березнева, 16 …" at bounding box center [563, 156] width 620 height 35
select select "271"
click at [254, 139] on select "- КТ, вул. Регенераторна, 4 КТ2, просп. Соборності, 17 КТ3, вул. Березнева, 16 …" at bounding box center [563, 156] width 620 height 35
select select
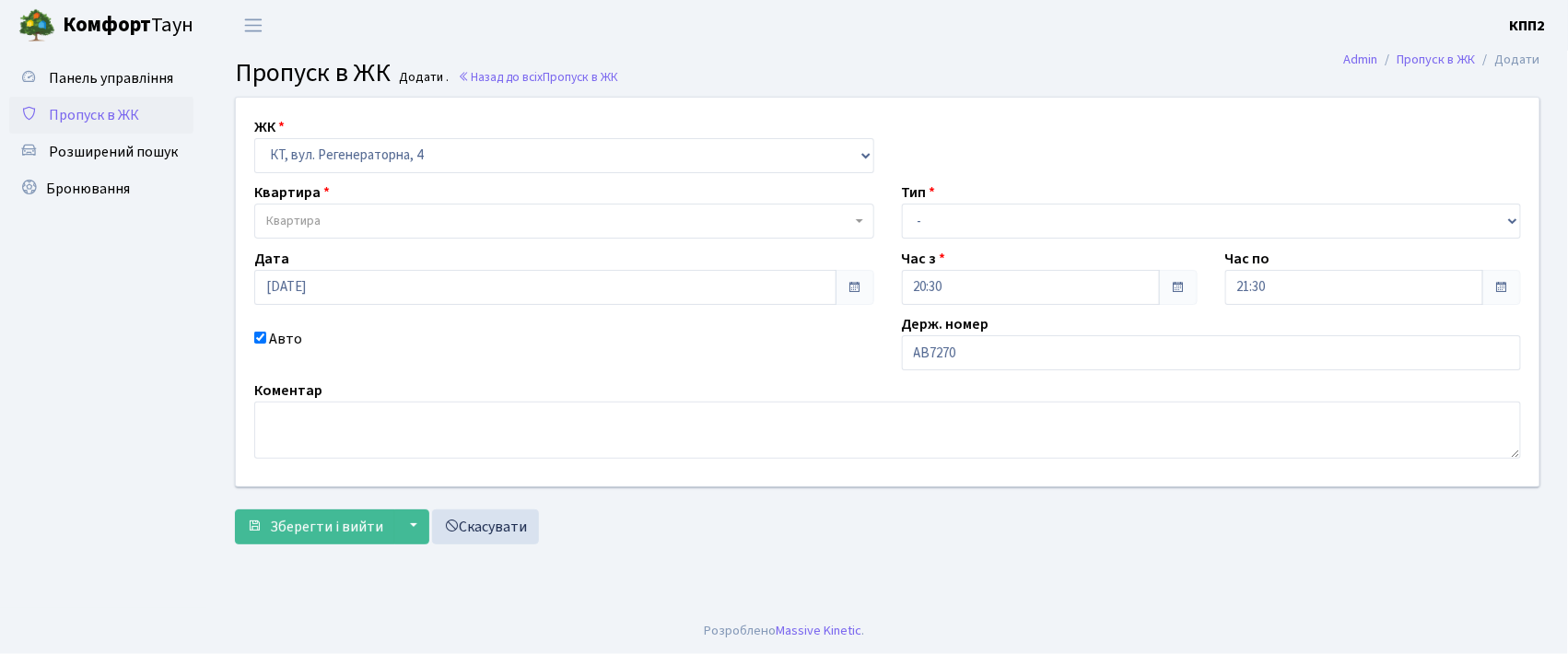
click at [348, 221] on span "Квартира" at bounding box center [558, 221] width 585 height 18
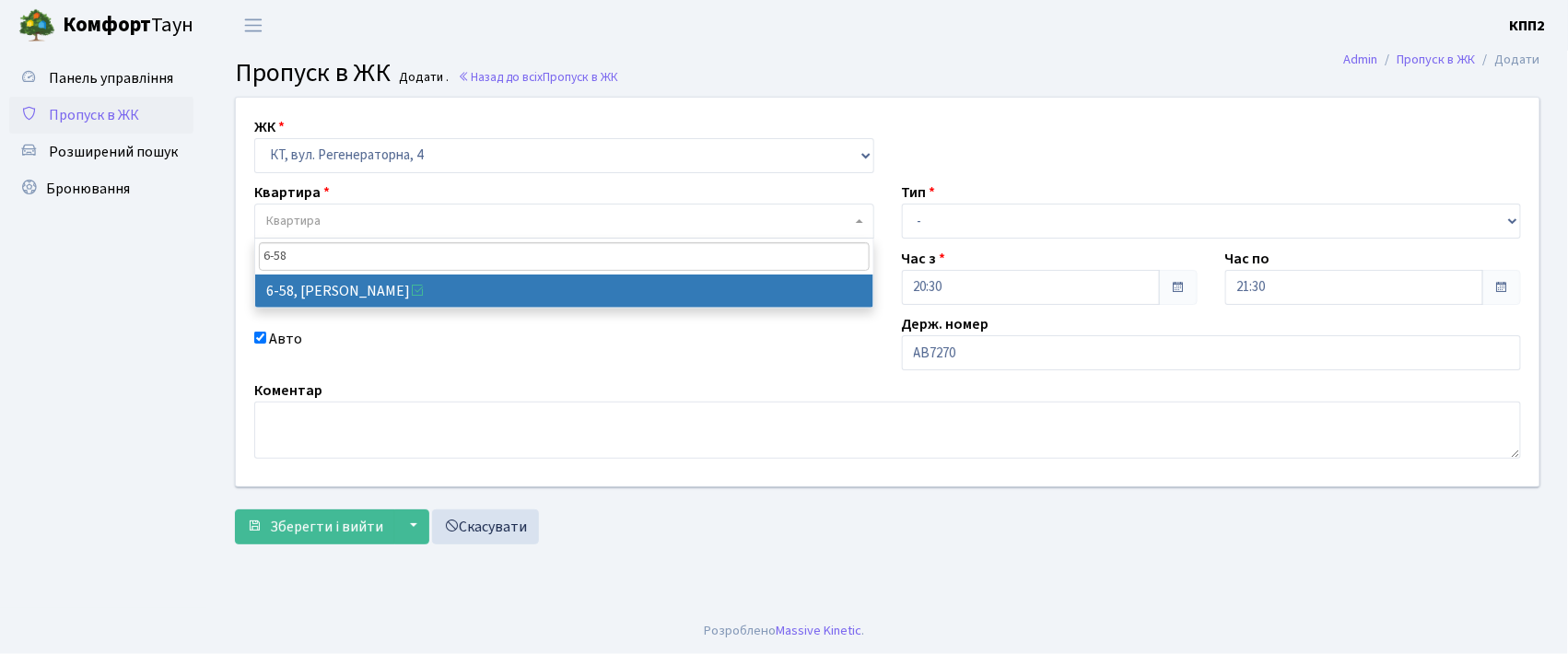
type input "6-58"
select select "5283"
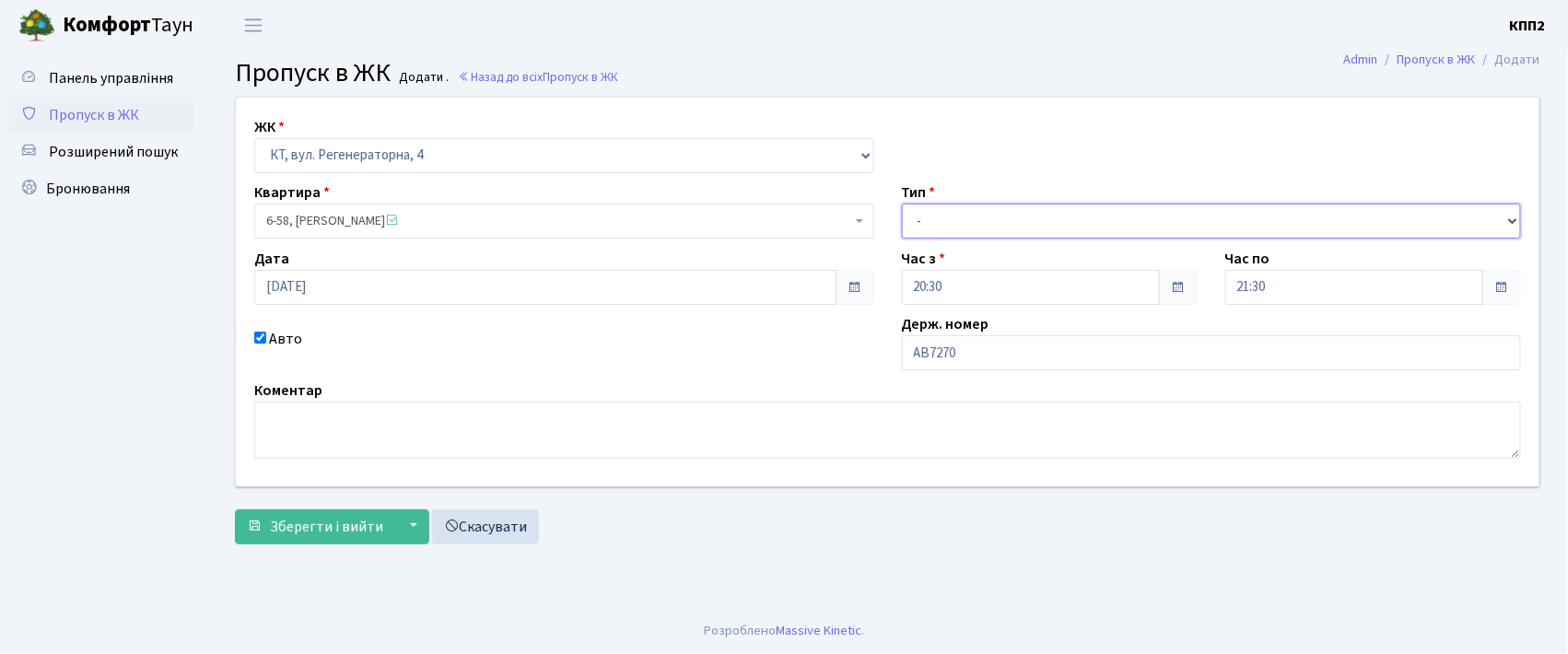
click at [959, 223] on select "- Доставка Таксі Гості Сервіс" at bounding box center [1212, 221] width 620 height 35
select select "3"
click at [902, 203] on select "- Доставка Таксі Гості Сервіс" at bounding box center [1212, 221] width 620 height 35
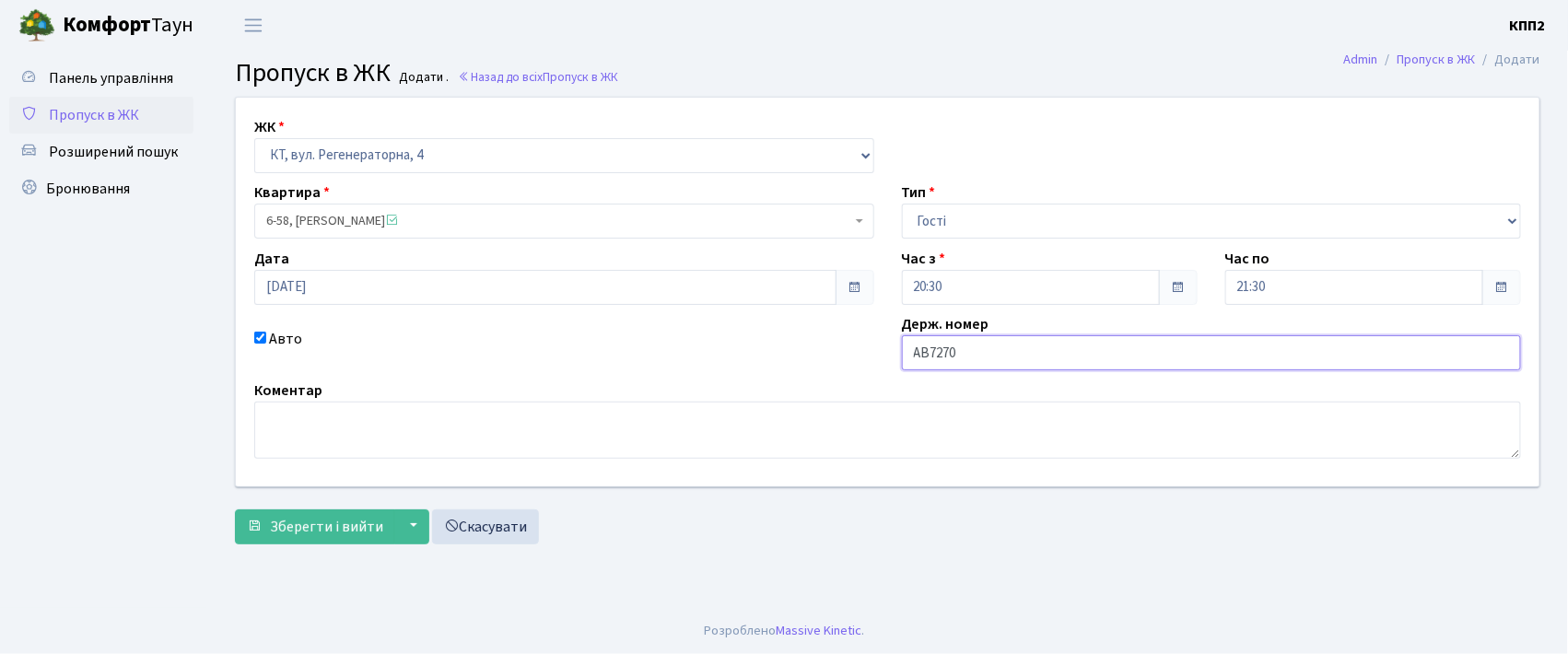
click at [989, 354] on input "АВ7270" at bounding box center [1212, 353] width 620 height 35
type input "АВ7270КВ"
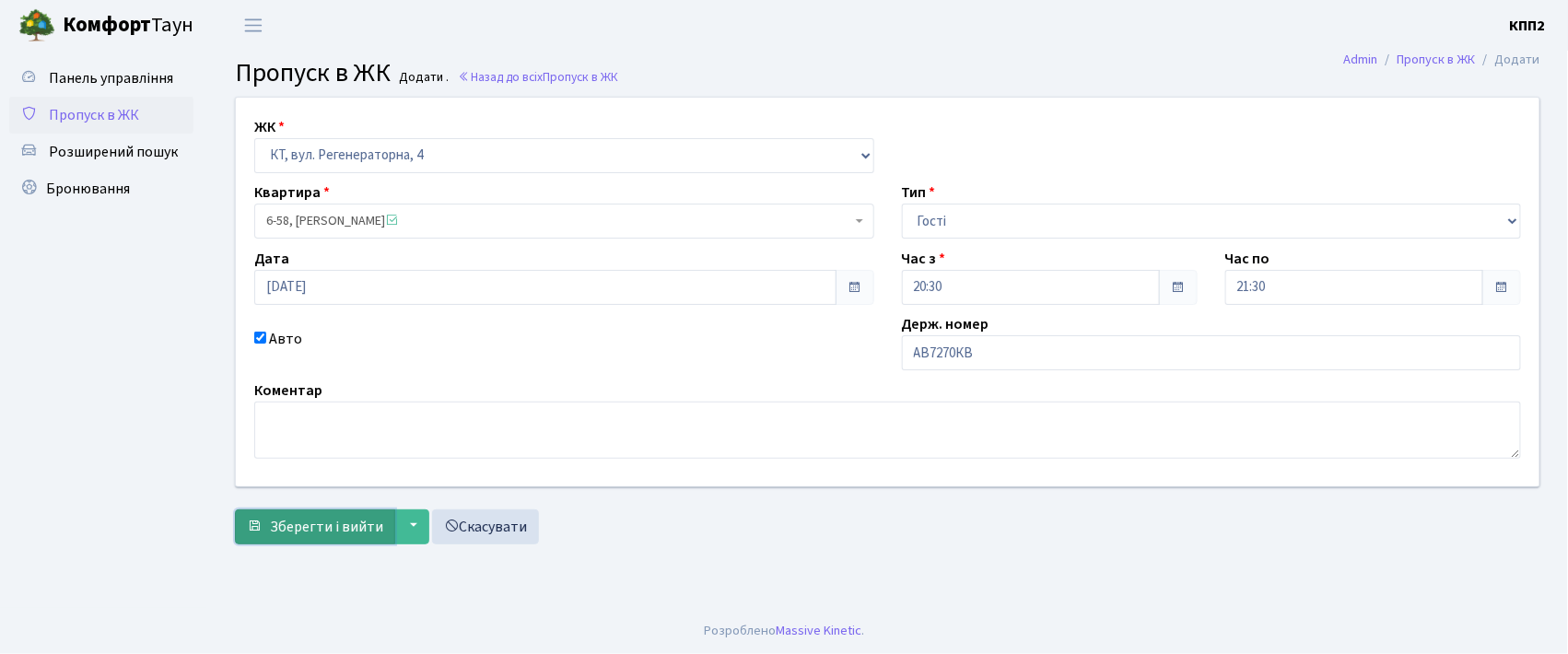
click at [299, 526] on span "Зберегти і вийти" at bounding box center [326, 527] width 114 height 20
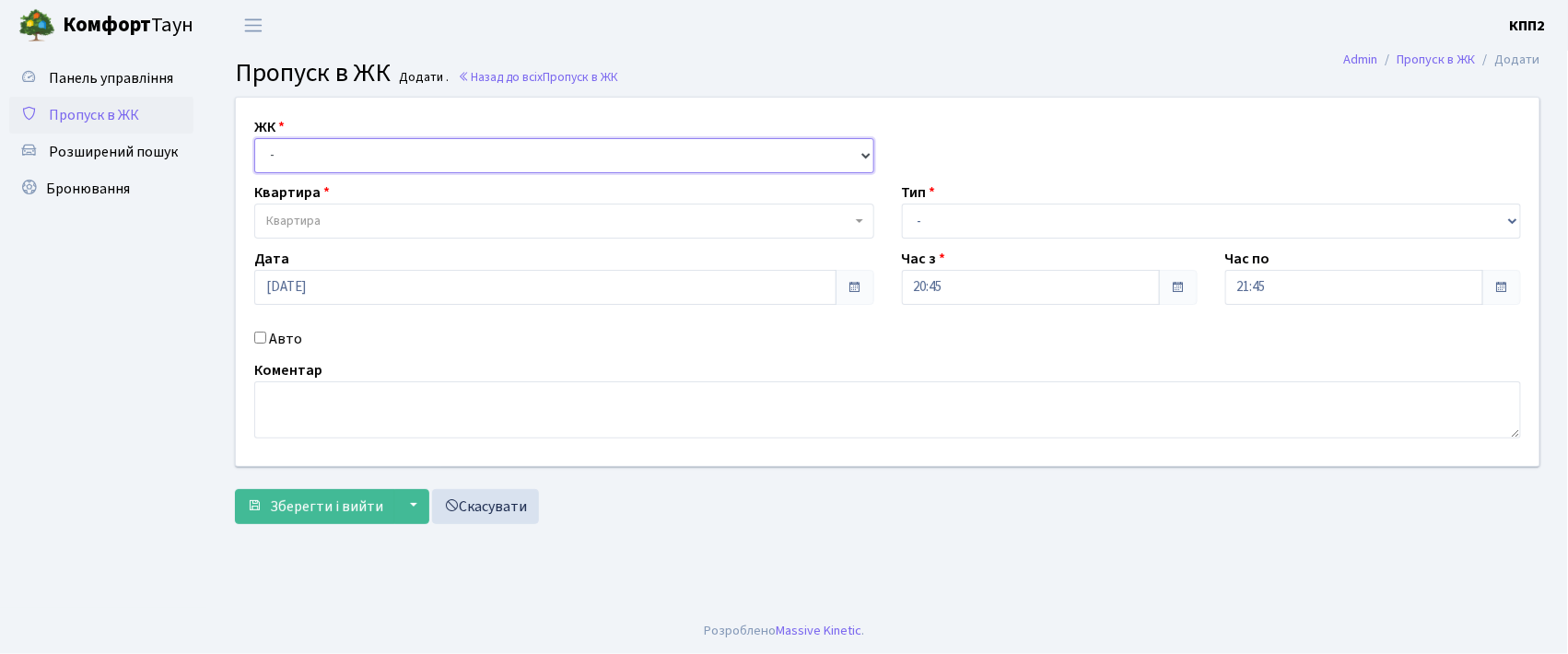
click at [320, 156] on select "- КТ, вул. Регенераторна, 4 КТ2, просп. [STREET_ADDRESS] [STREET_ADDRESS] [PERS…" at bounding box center [563, 156] width 620 height 35
select select "271"
click at [254, 139] on select "- КТ, вул. Регенераторна, 4 КТ2, просп. [STREET_ADDRESS] [STREET_ADDRESS] [PERS…" at bounding box center [563, 156] width 620 height 35
select select
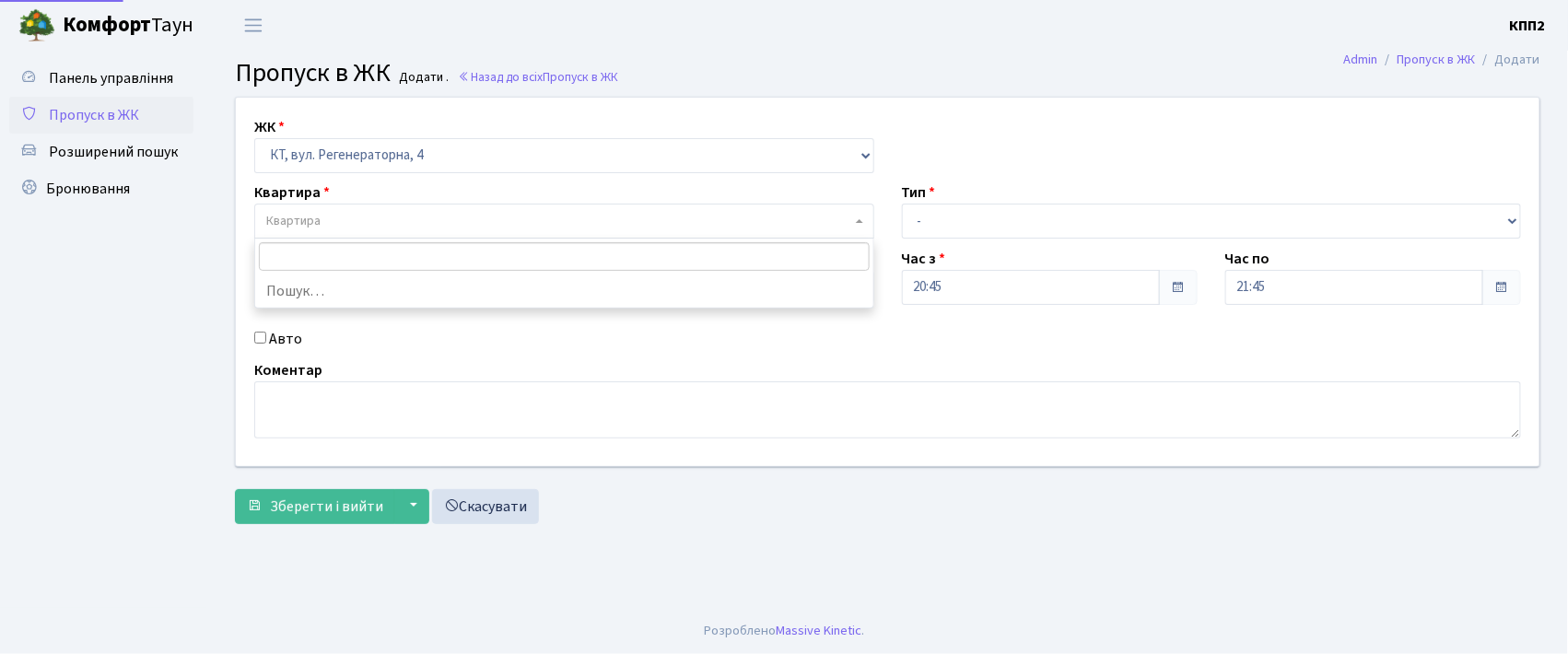
click at [325, 226] on span "Квартира" at bounding box center [558, 221] width 585 height 18
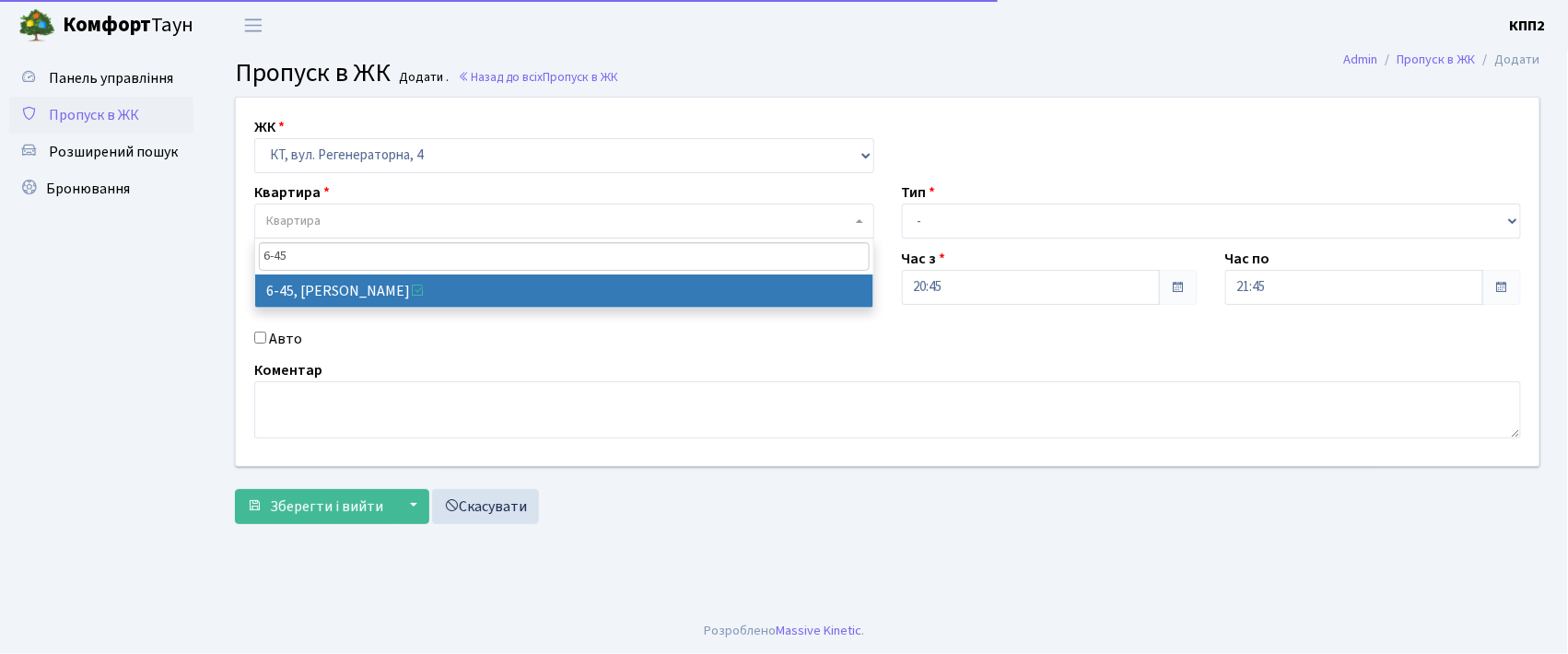
type input "6-45"
select select "5225"
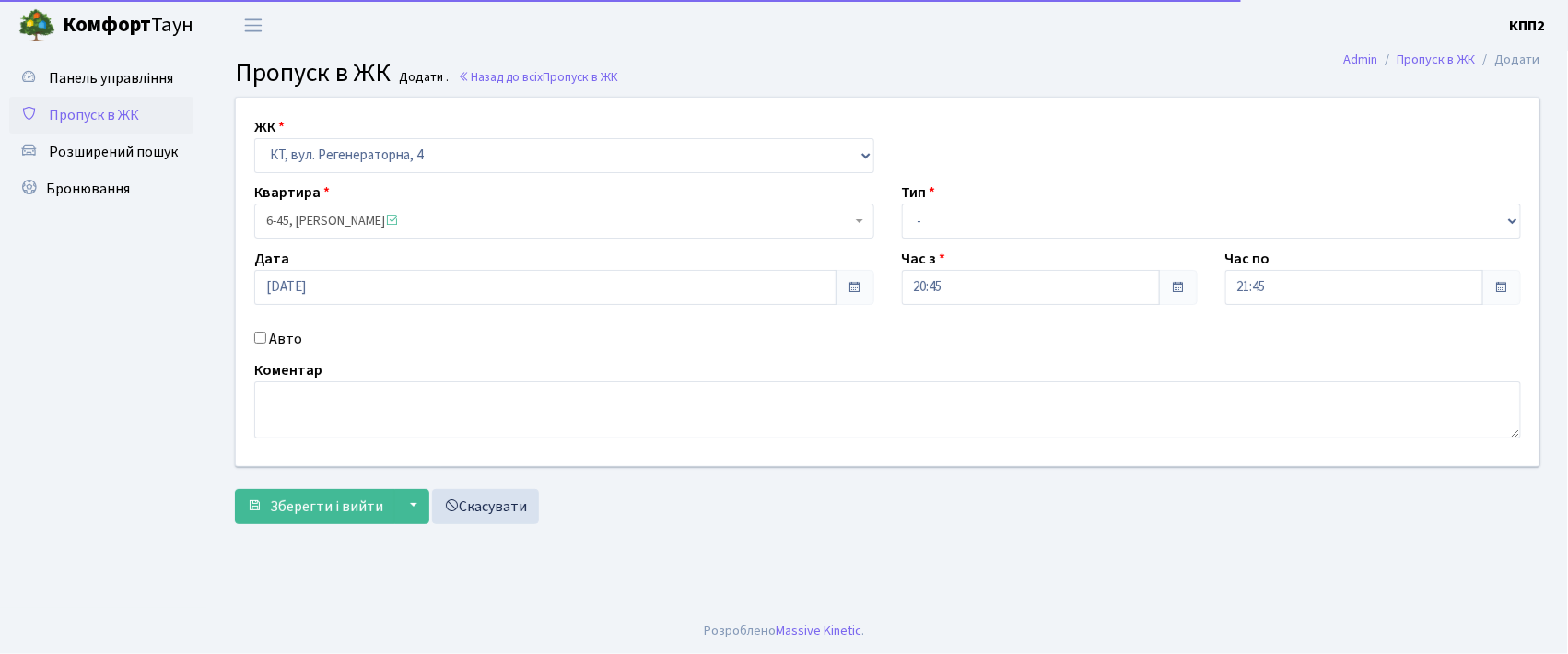
click at [252, 339] on div "Авто" at bounding box center [563, 339] width 647 height 22
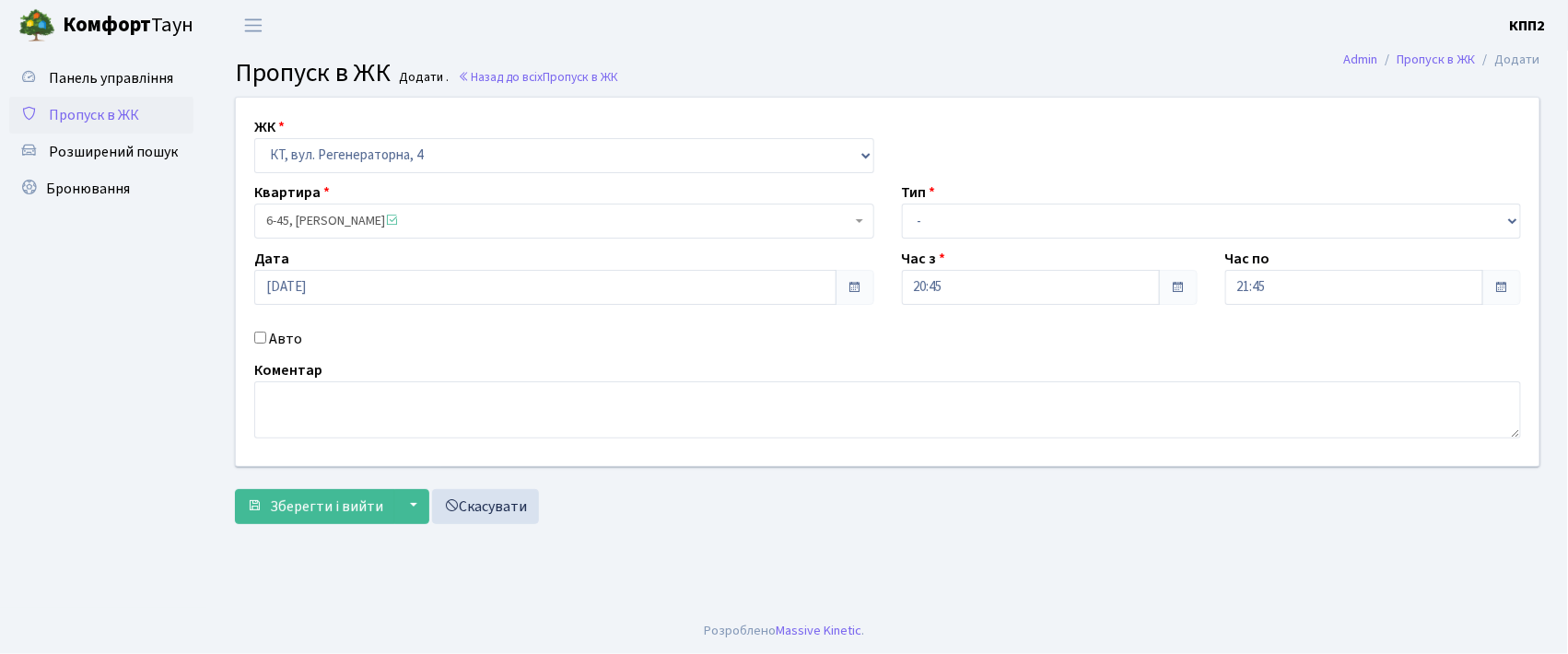
click at [259, 335] on input "Авто" at bounding box center [259, 337] width 12 height 12
checkbox input "true"
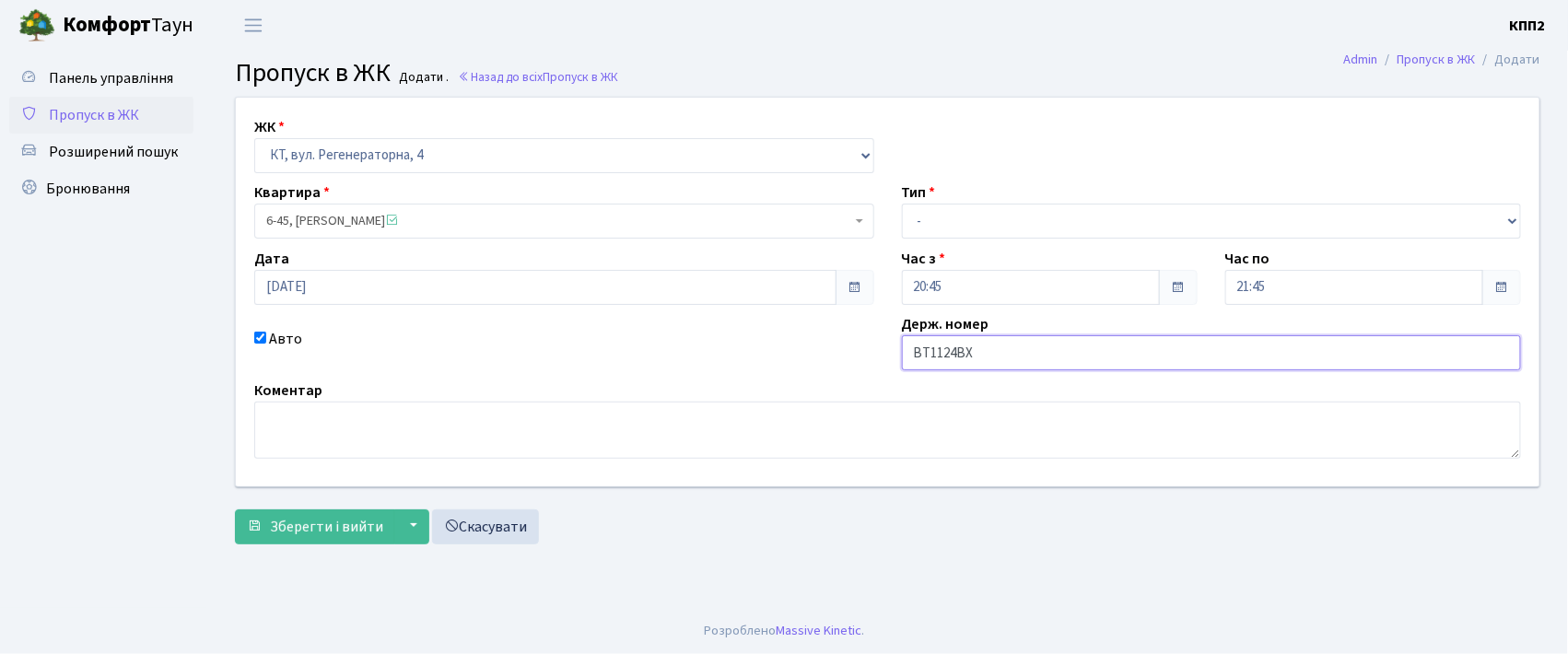
type input "ВТ1124ВХ"
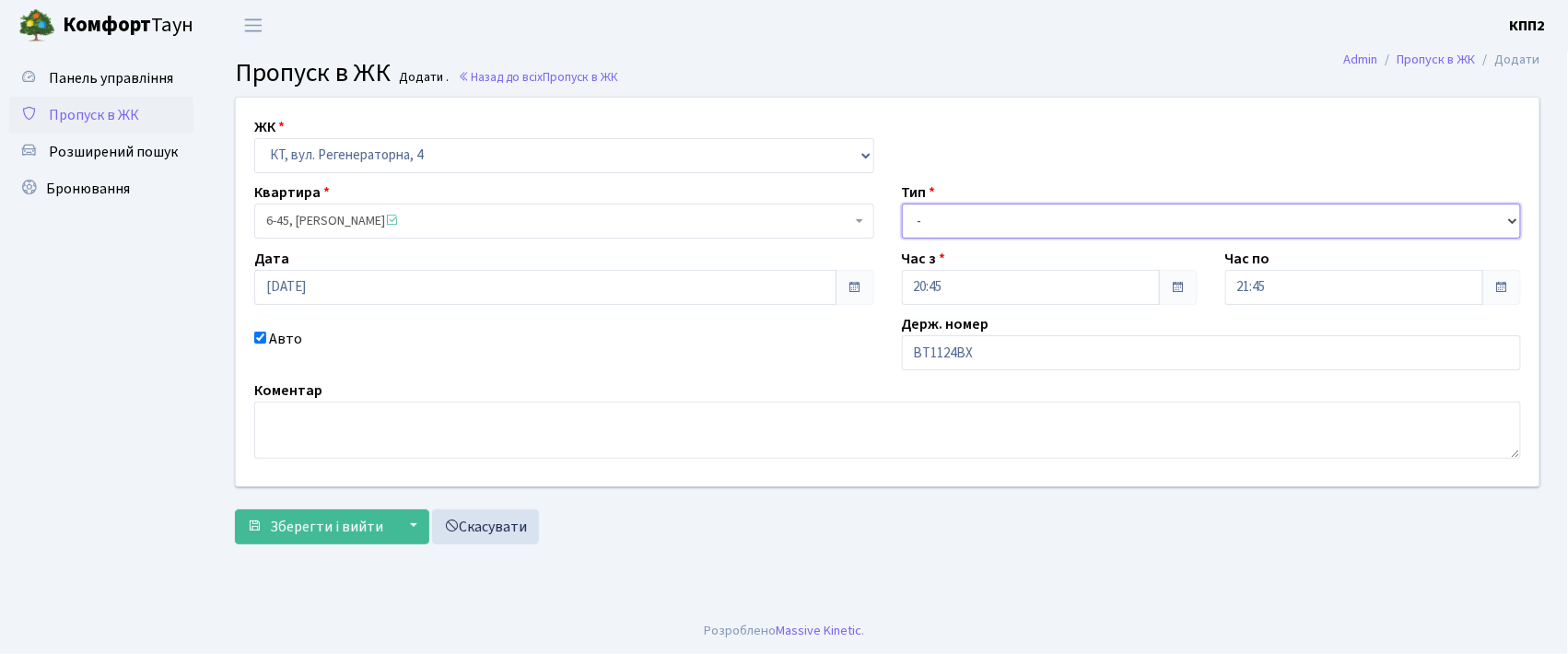
click at [1077, 223] on select "- Доставка Таксі Гості Сервіс" at bounding box center [1212, 221] width 620 height 35
select select "3"
click at [902, 203] on select "- Доставка Таксі Гості Сервіс" at bounding box center [1212, 221] width 620 height 35
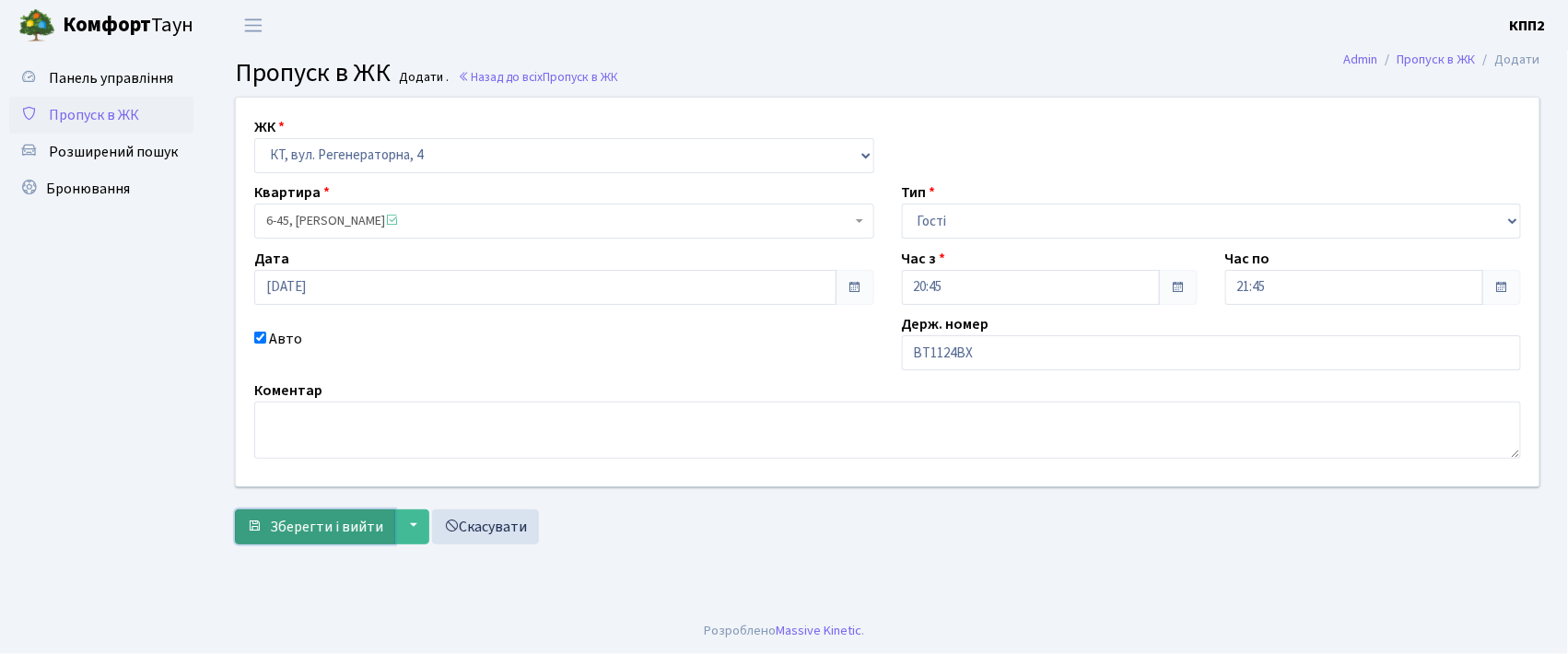
click at [298, 533] on span "Зберегти і вийти" at bounding box center [326, 527] width 114 height 20
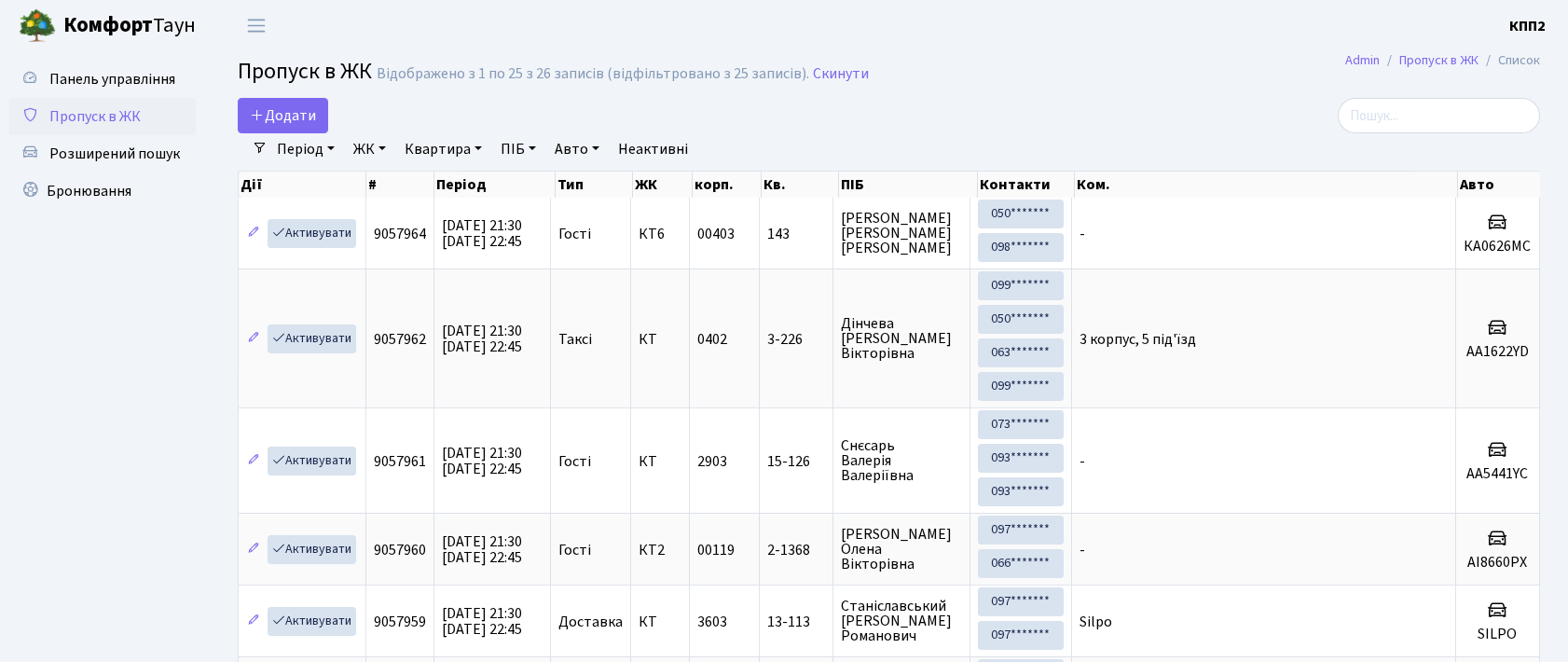
select select "25"
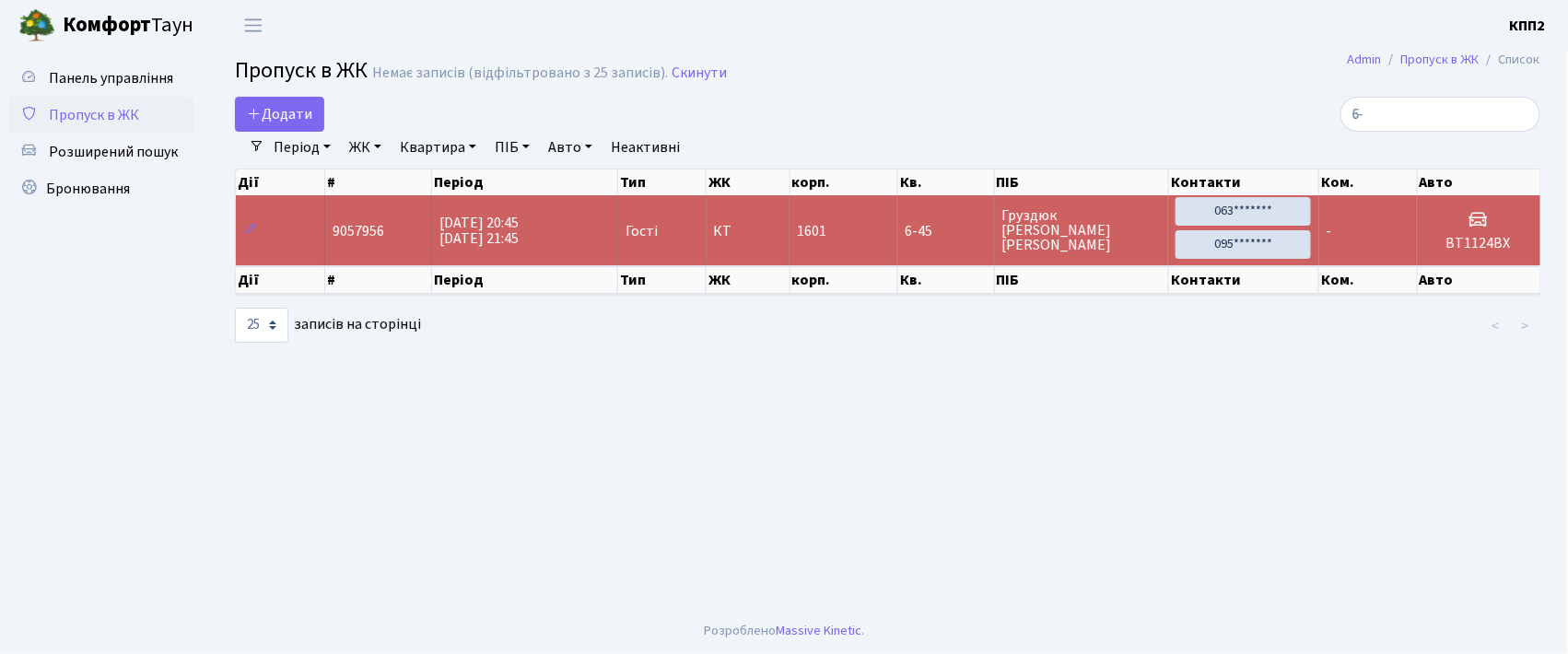
type input "6"
